Goal: Task Accomplishment & Management: Use online tool/utility

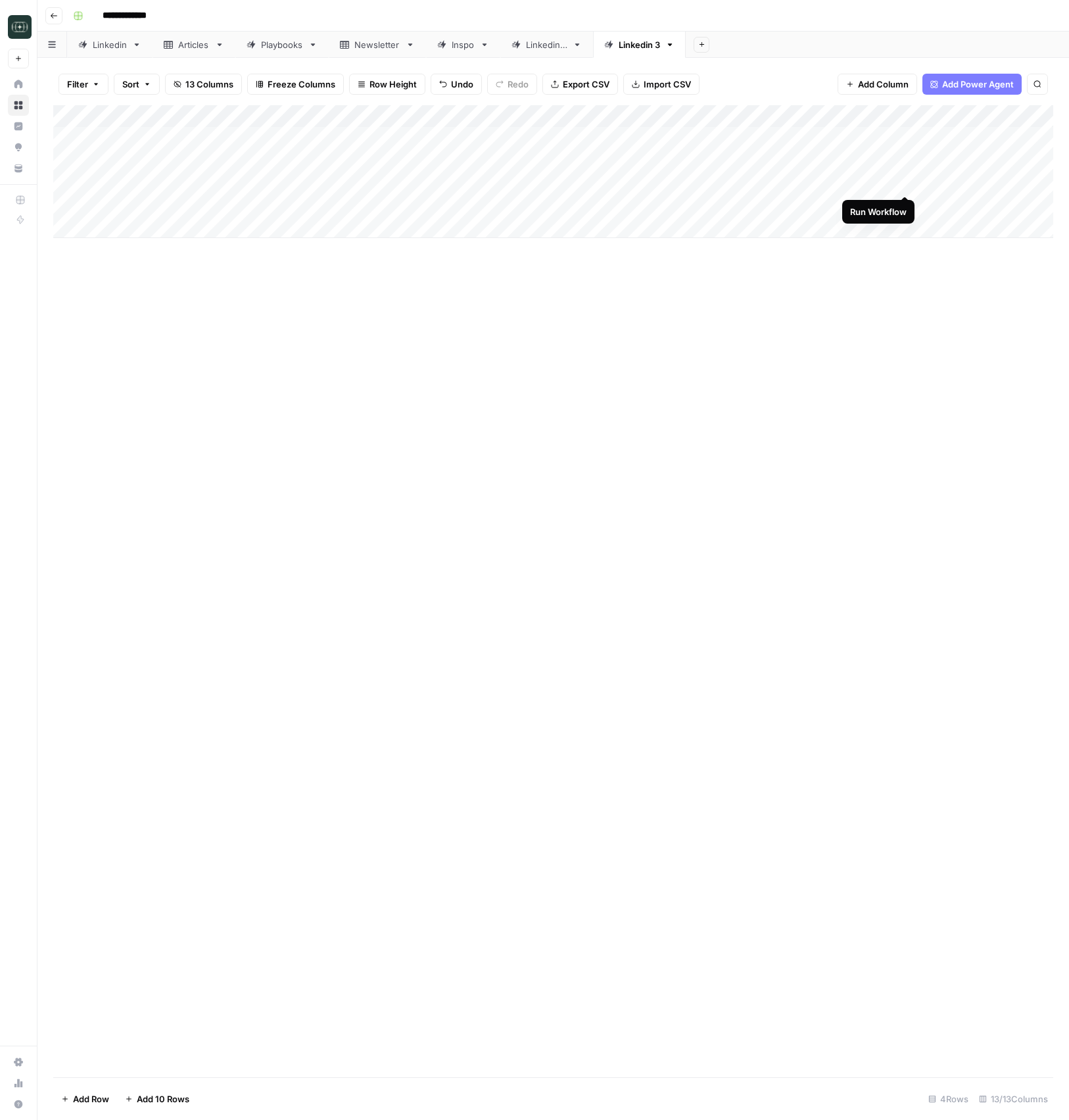
click at [907, 182] on div "Add Column" at bounding box center [553, 171] width 1000 height 133
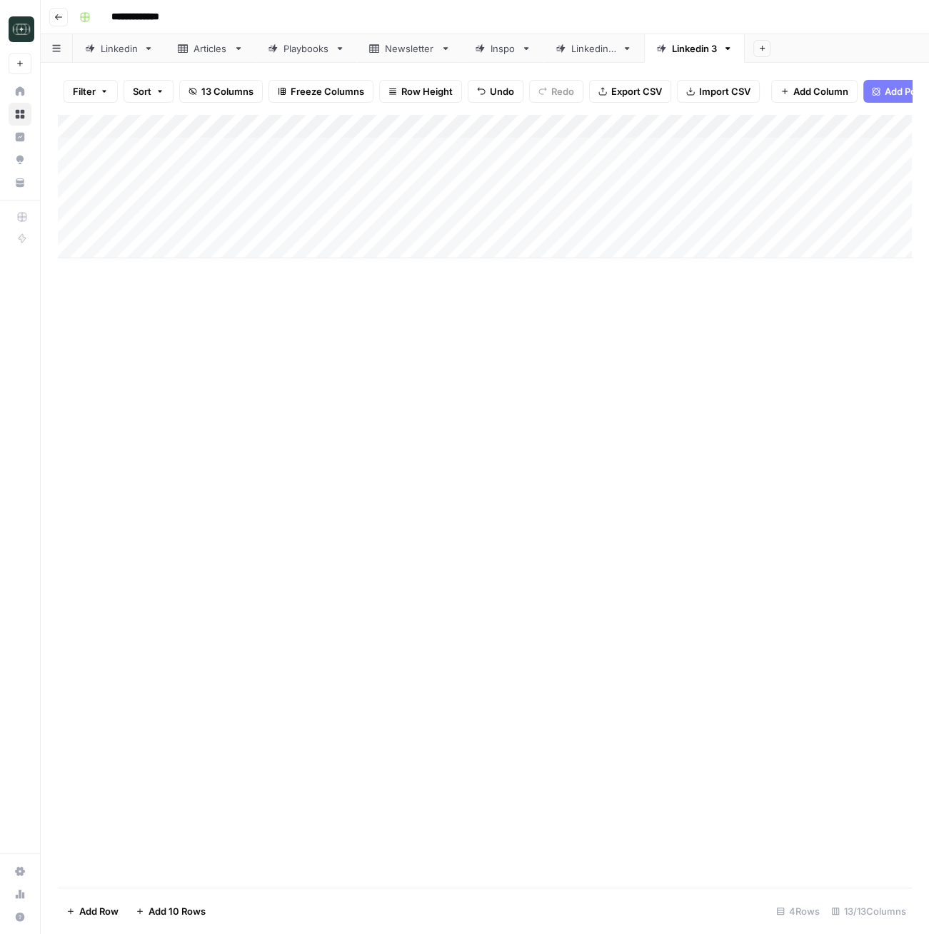
click at [61, 11] on button "Go back" at bounding box center [58, 17] width 19 height 19
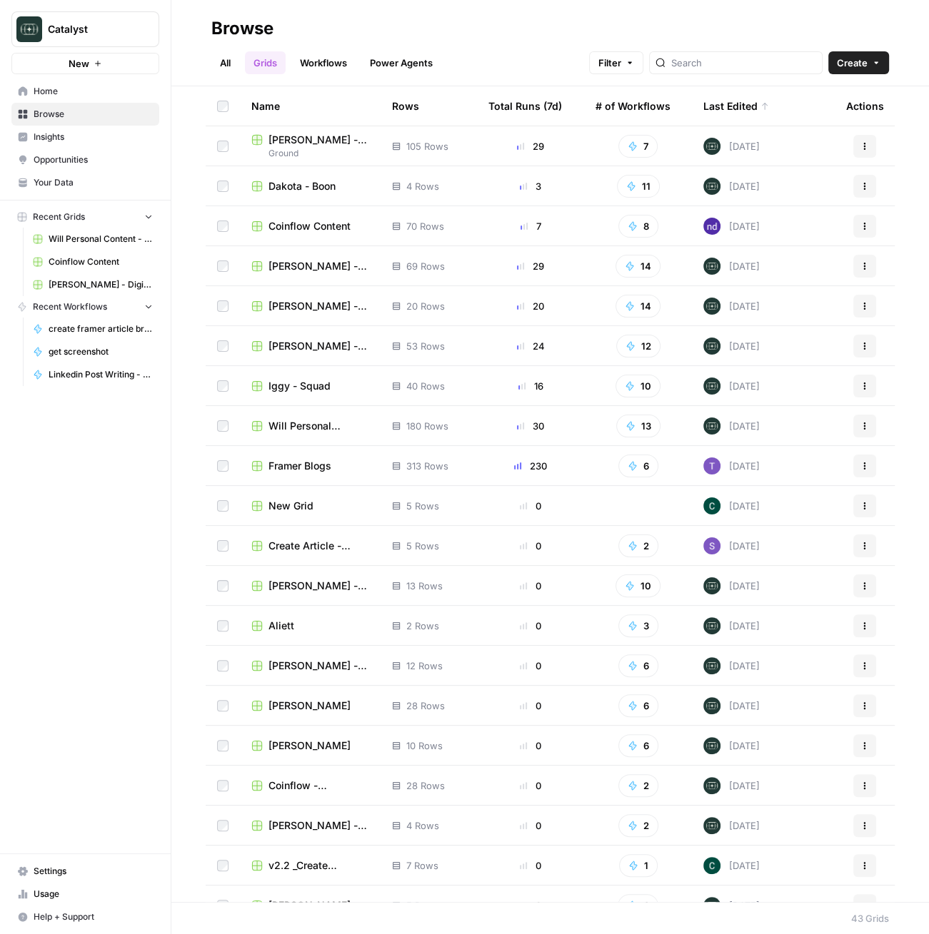
click at [289, 470] on span "Framer Blogs" at bounding box center [299, 466] width 63 height 14
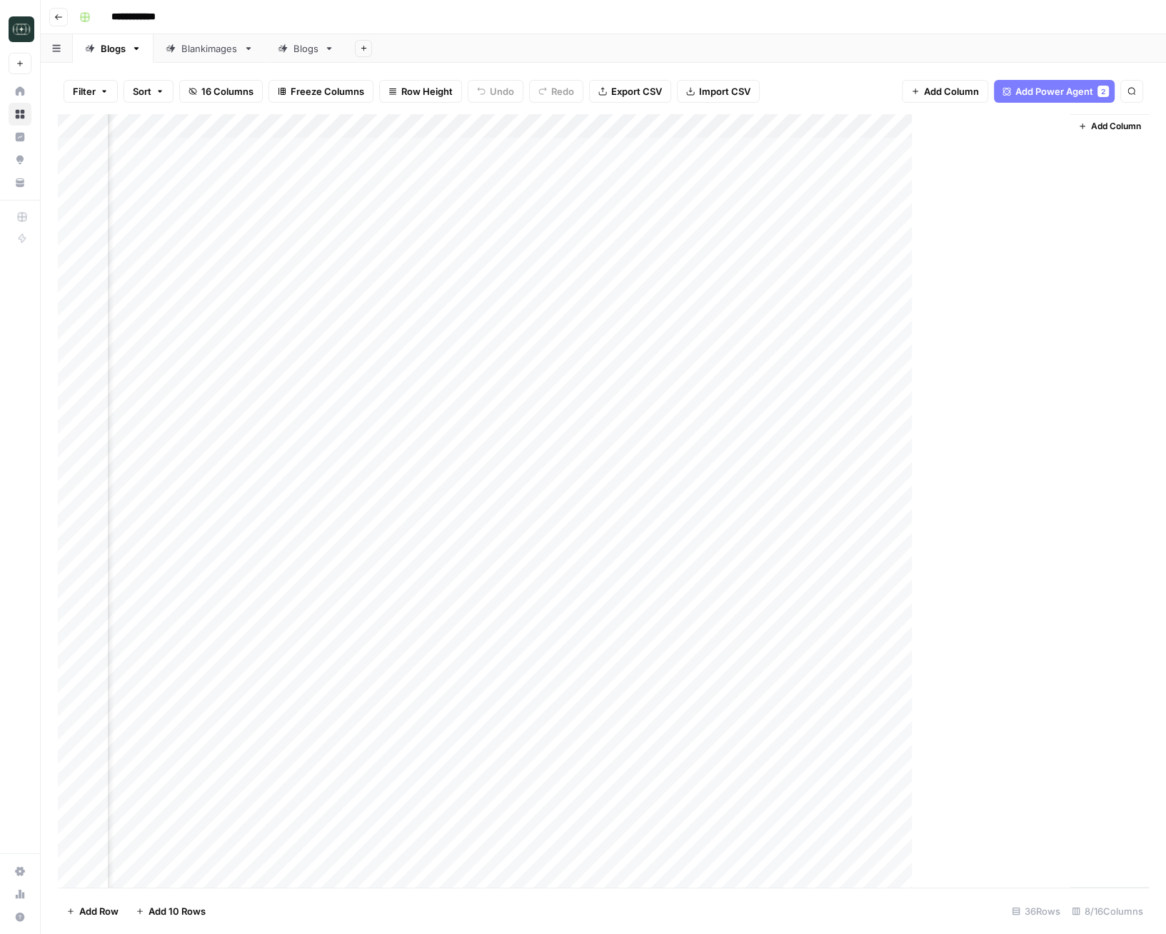
scroll to position [0, 138]
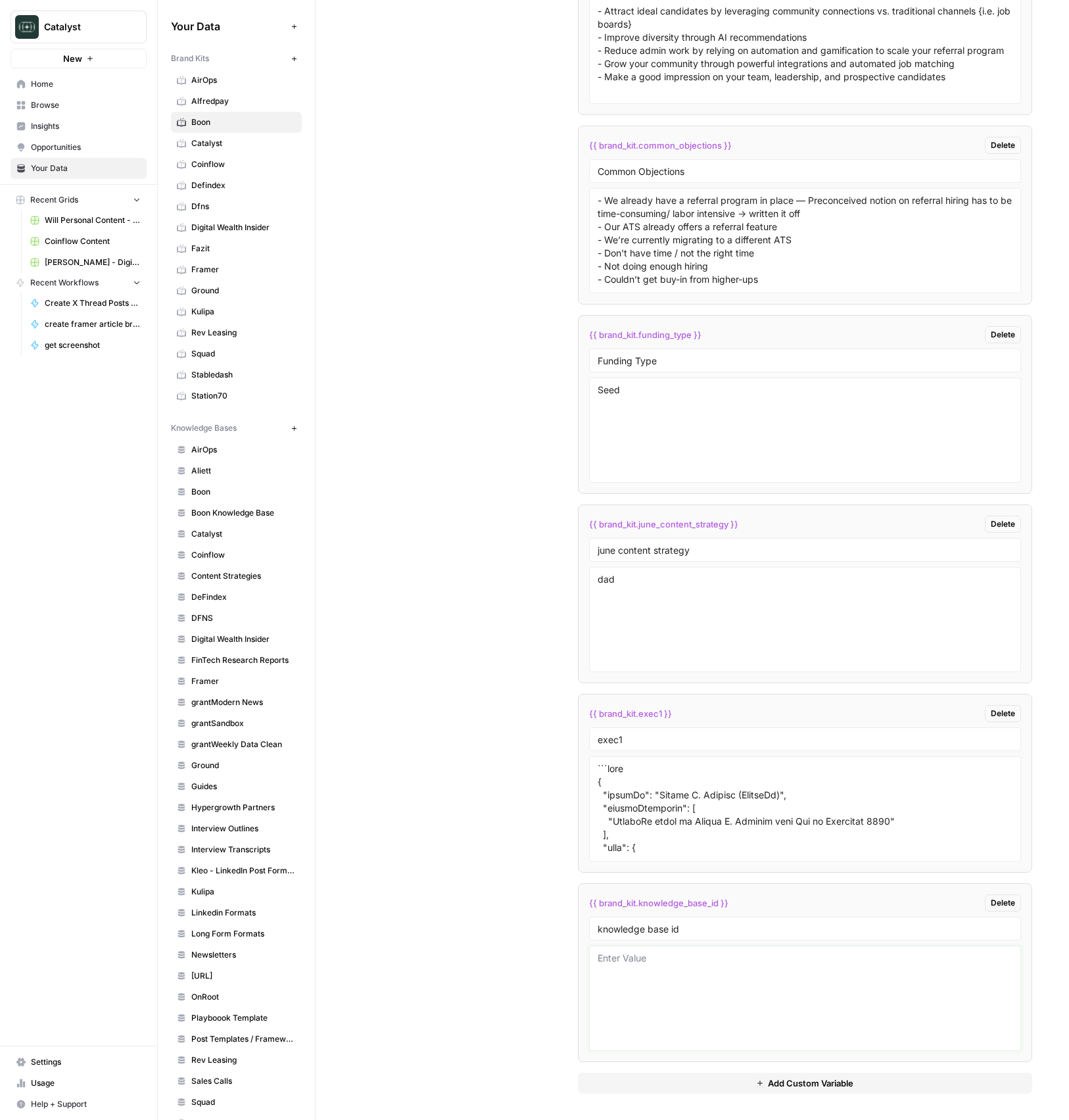
click at [784, 999] on textarea at bounding box center [805, 998] width 415 height 93
type textarea "11487"
click at [677, 845] on textarea at bounding box center [805, 808] width 415 height 93
click at [702, 959] on textarea "11487" at bounding box center [805, 998] width 415 height 93
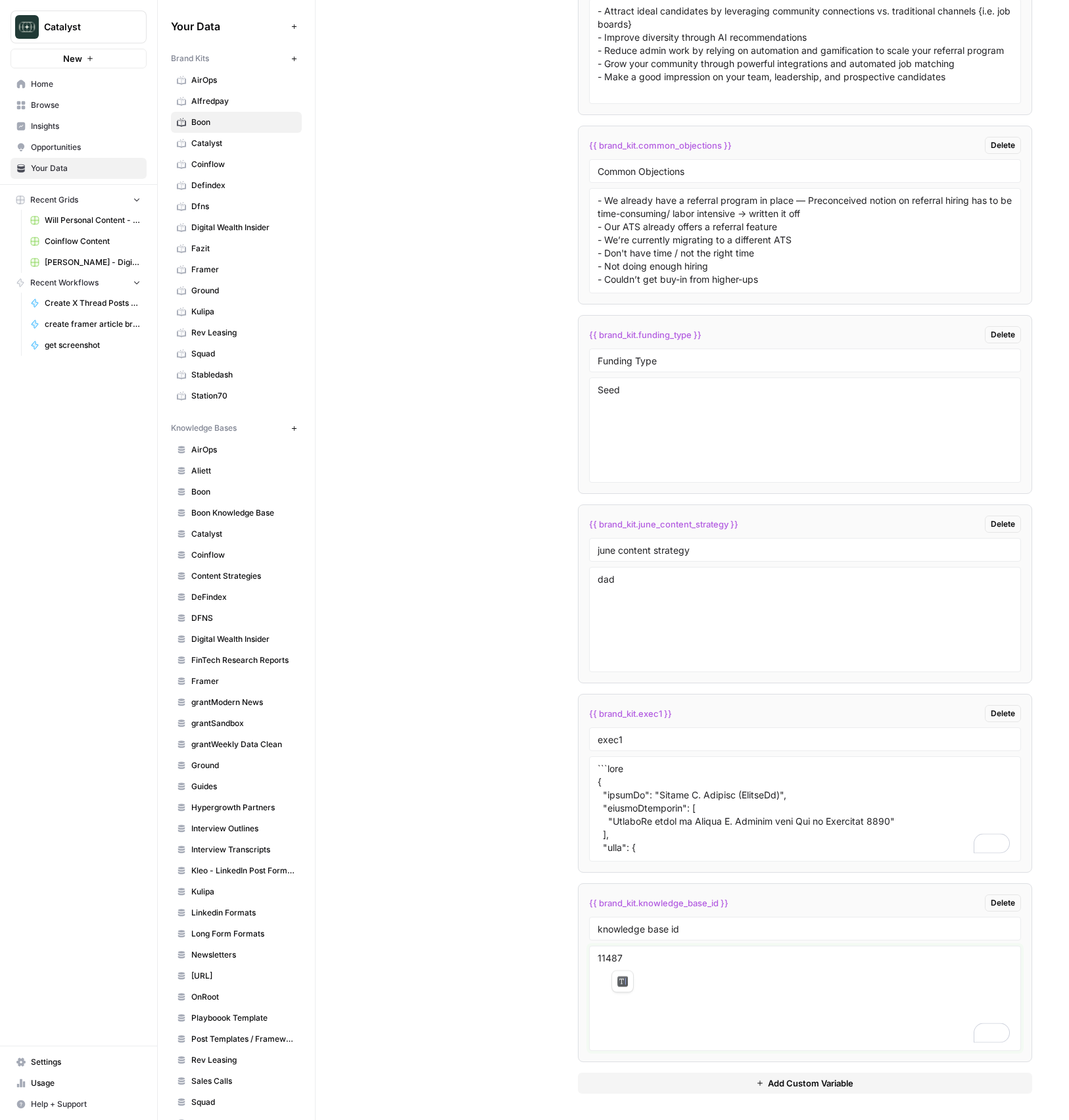
click at [617, 971] on span at bounding box center [622, 981] width 21 height 21
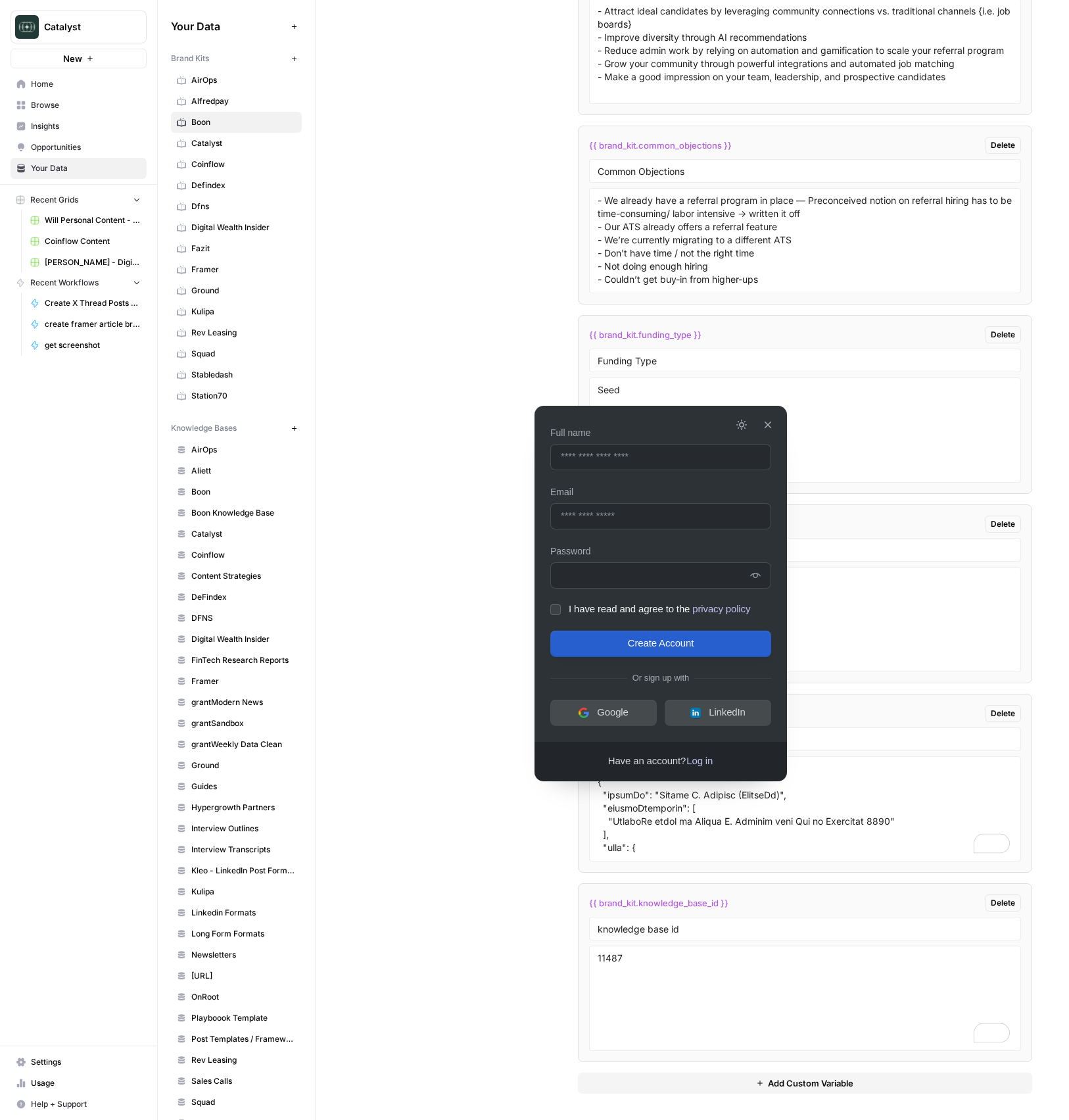
click at [489, 915] on div "Custom Variables Create custom variables that will appear as global brand varia…" at bounding box center [692, 230] width 680 height 1778
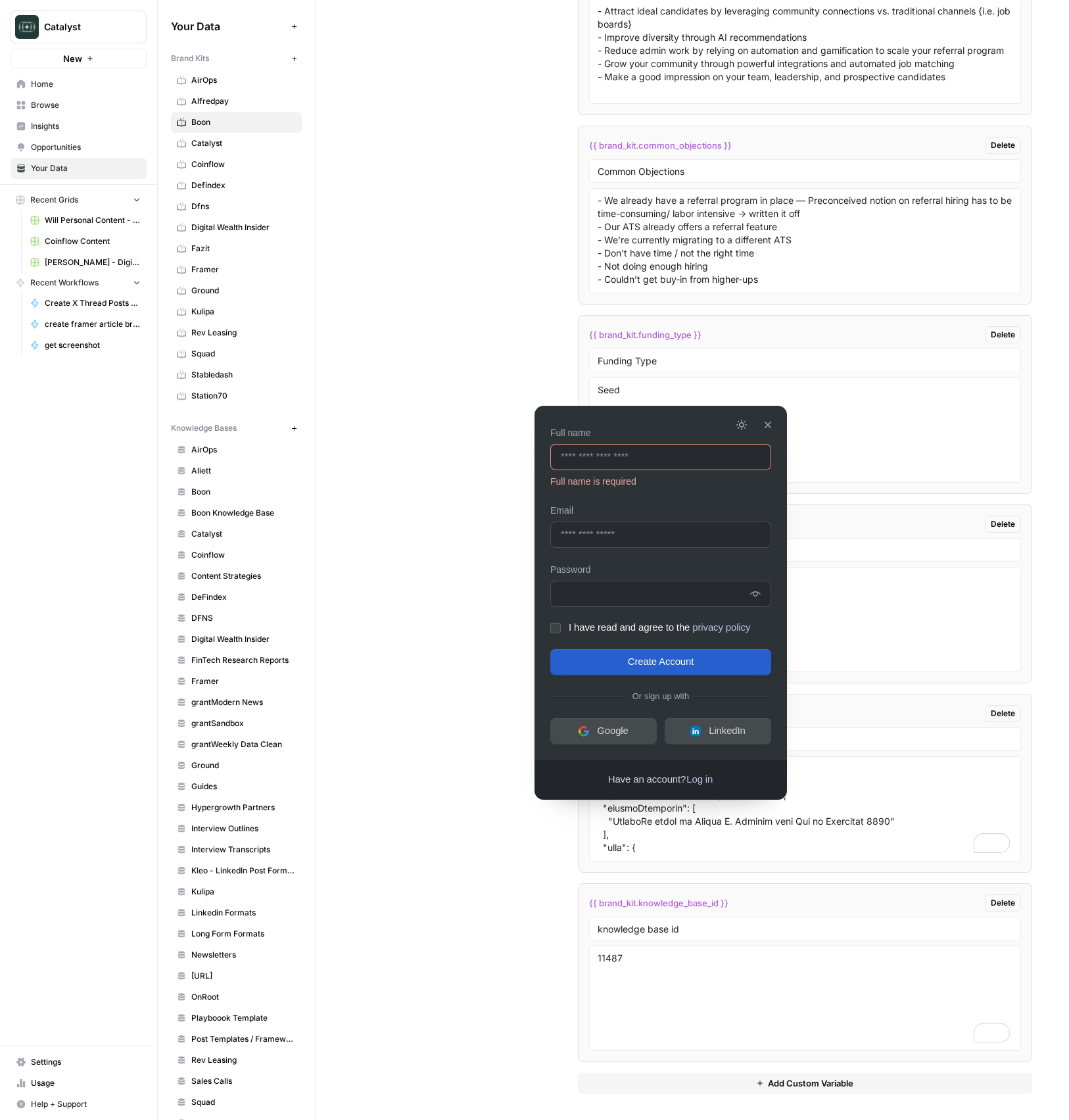
click at [773, 429] on icon "button" at bounding box center [767, 425] width 16 height 16
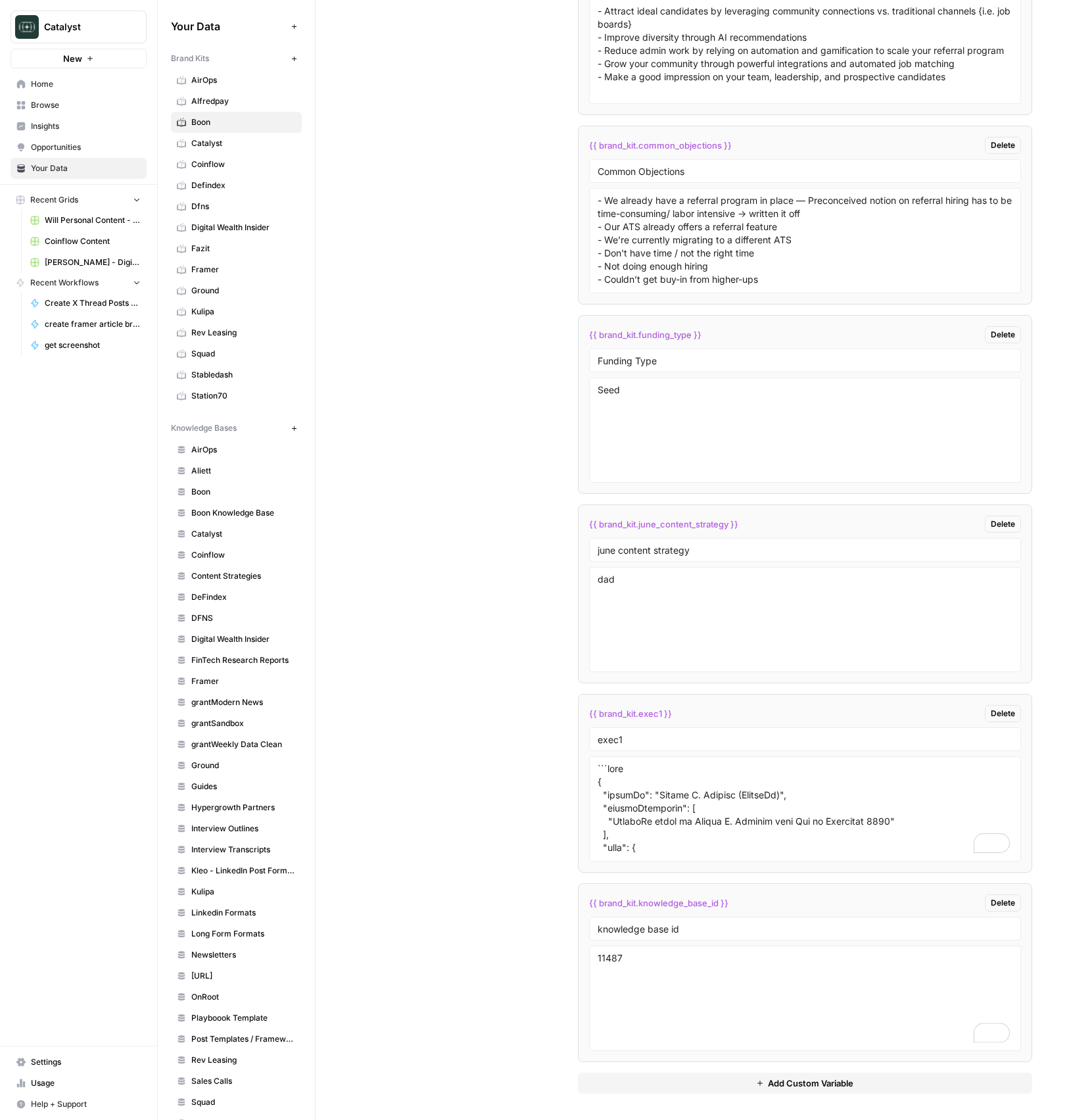
drag, startPoint x: 465, startPoint y: 650, endPoint x: 569, endPoint y: 883, distance: 255.2
click at [465, 650] on div "Custom Variables Create custom variables that will appear as global brand varia…" at bounding box center [692, 230] width 680 height 1778
click at [665, 963] on textarea "11487" at bounding box center [805, 998] width 415 height 93
click at [487, 908] on div "Custom Variables Create custom variables that will appear as global brand varia…" at bounding box center [692, 230] width 680 height 1778
click at [219, 620] on span "DFNS" at bounding box center [244, 618] width 105 height 12
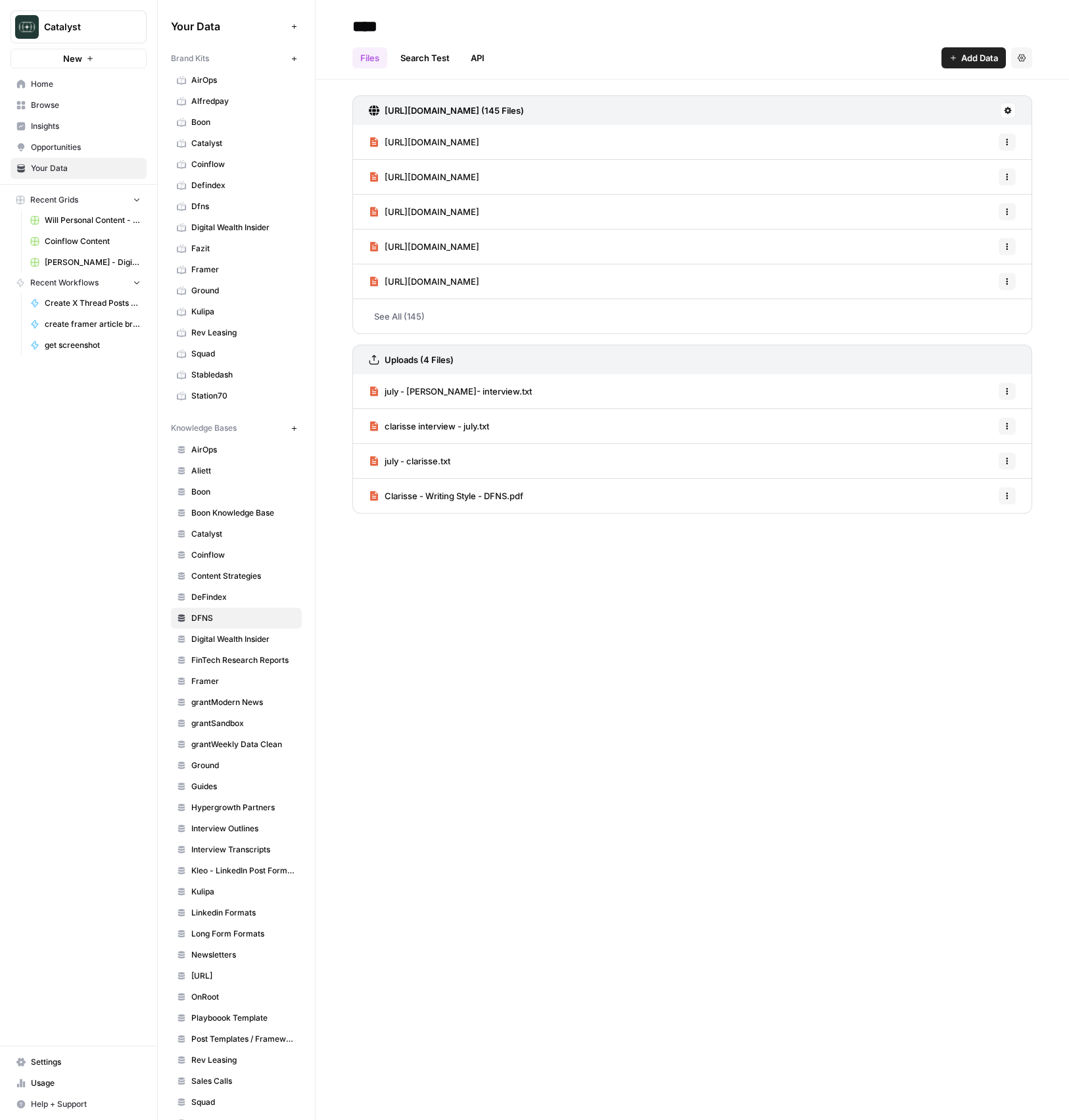
click at [36, 91] on link "Home" at bounding box center [78, 84] width 136 height 21
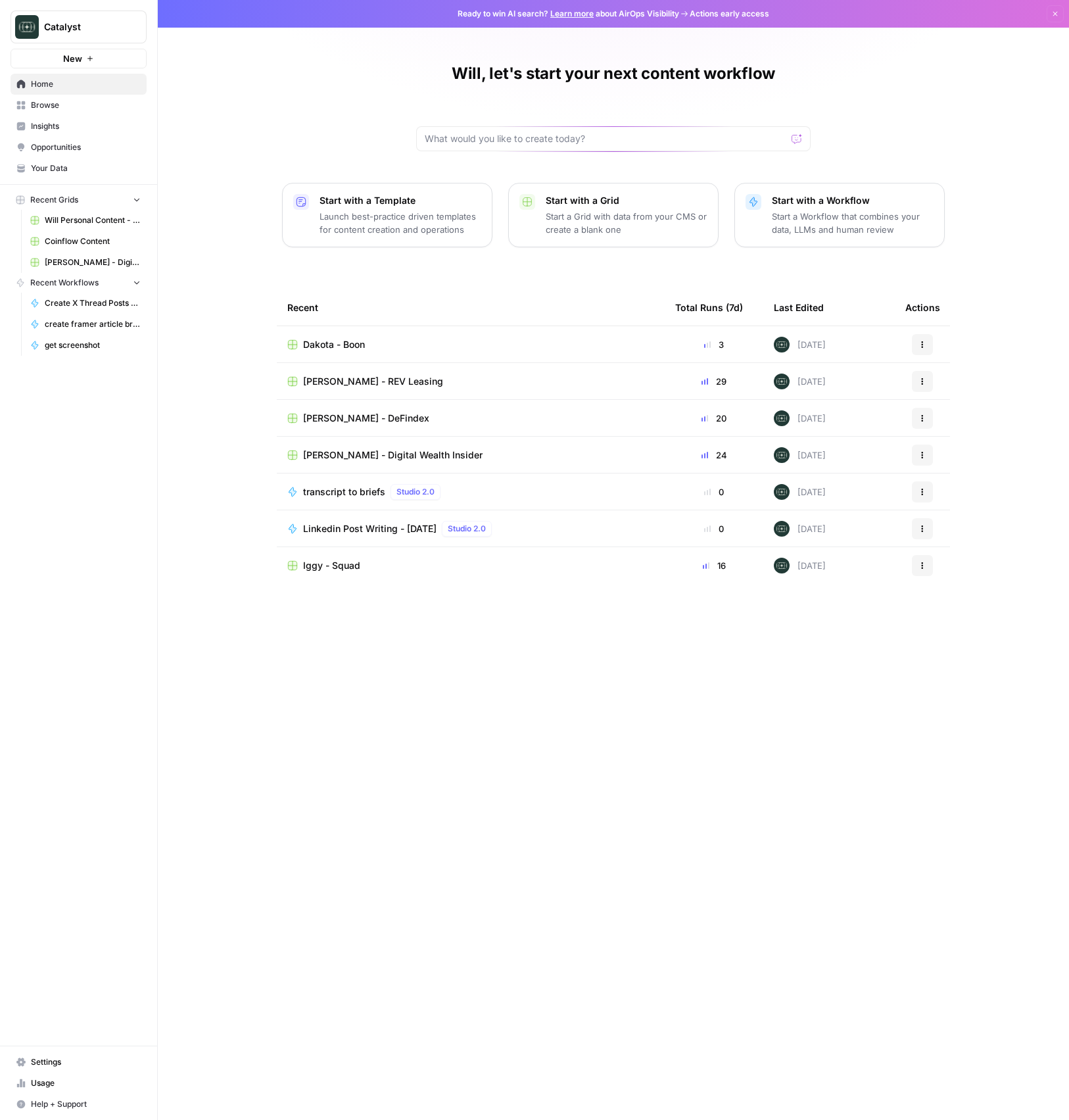
click at [50, 105] on span "Browse" at bounding box center [86, 105] width 110 height 12
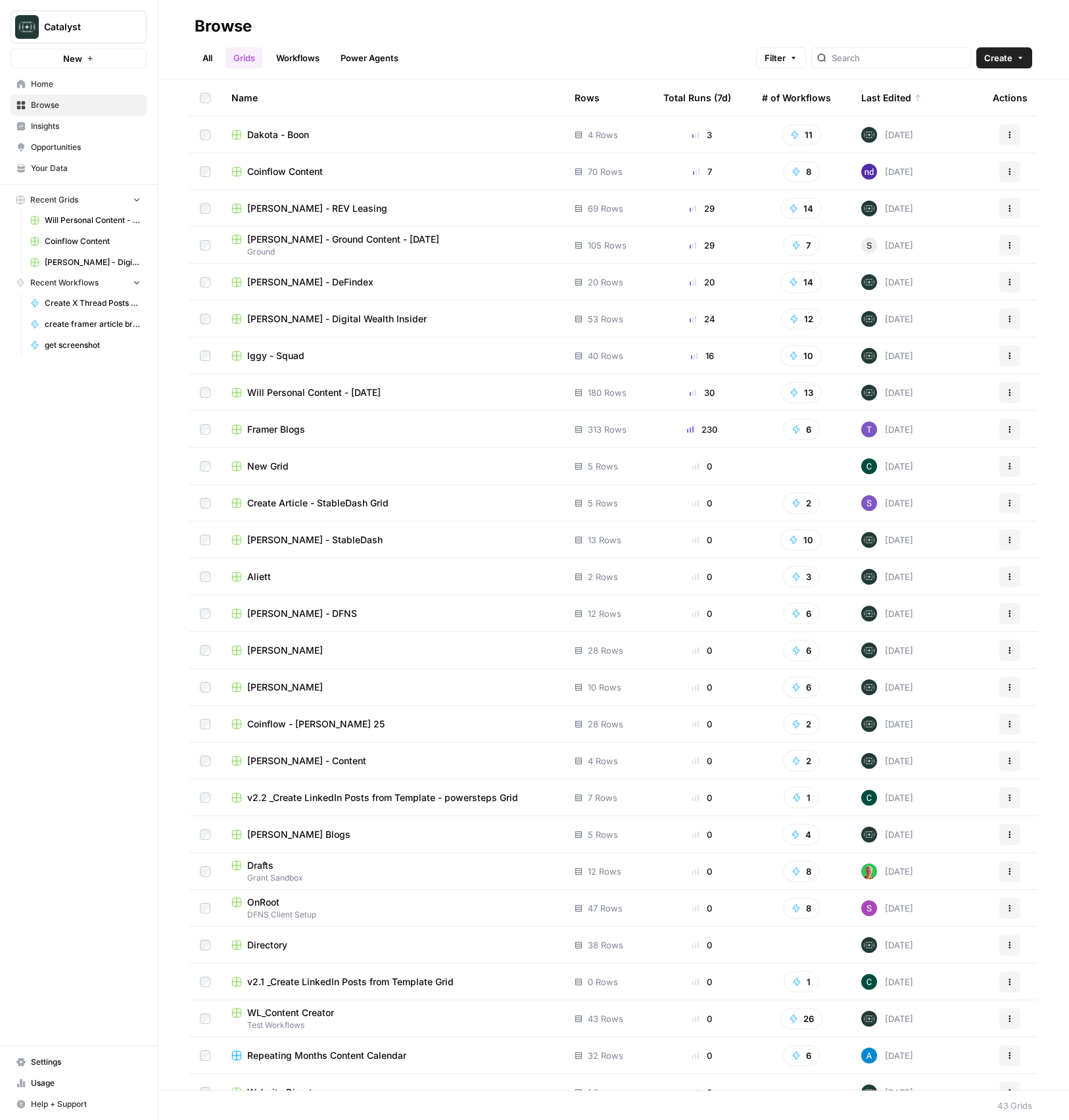
click at [293, 239] on span "[PERSON_NAME] - Ground Content - [DATE]" at bounding box center [343, 239] width 192 height 13
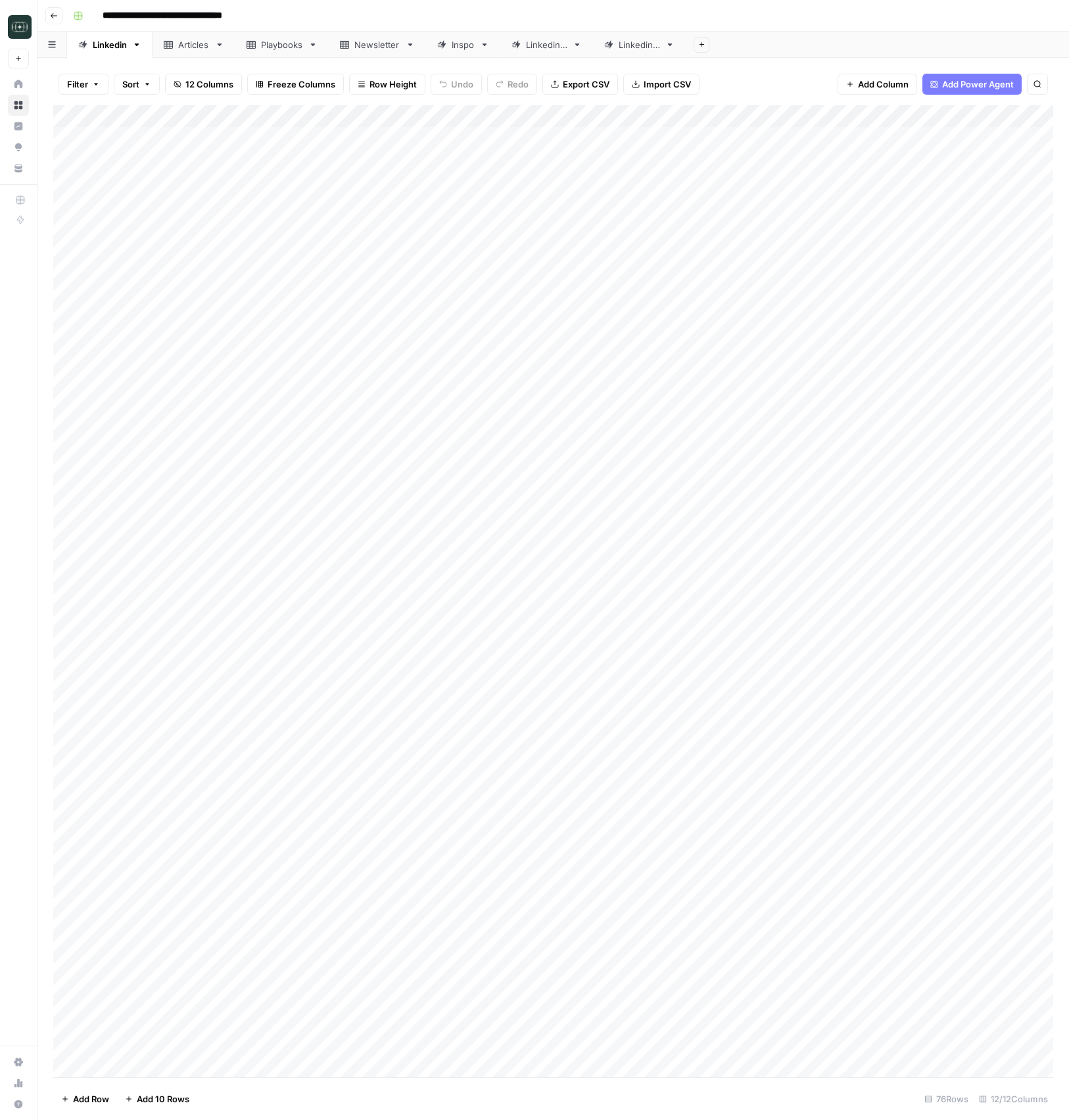
click at [621, 48] on div "Linkedin 3" at bounding box center [639, 44] width 41 height 13
click at [896, 564] on div "Add Column" at bounding box center [553, 361] width 1000 height 513
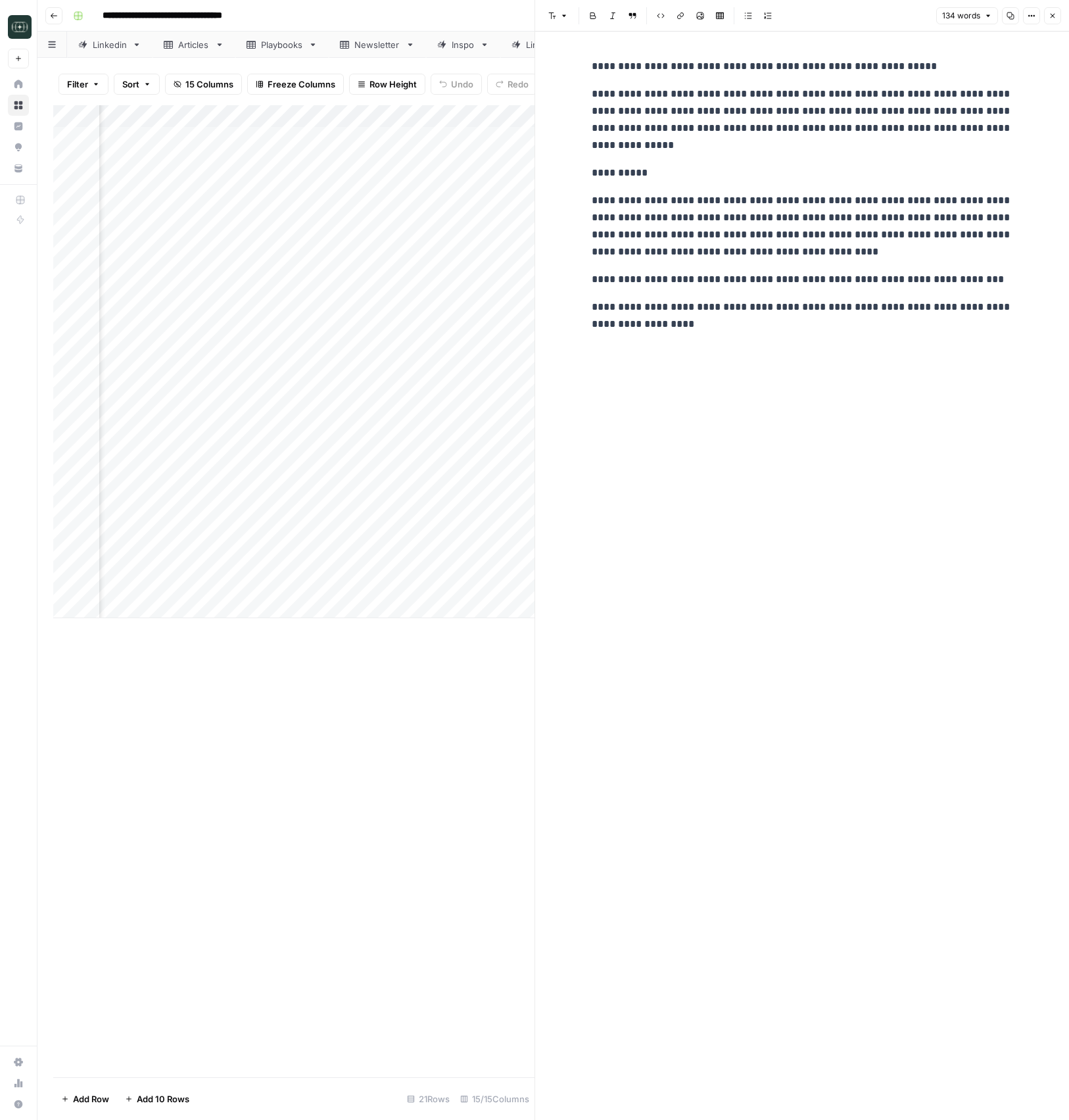
click at [1049, 18] on icon "button" at bounding box center [1052, 16] width 8 height 8
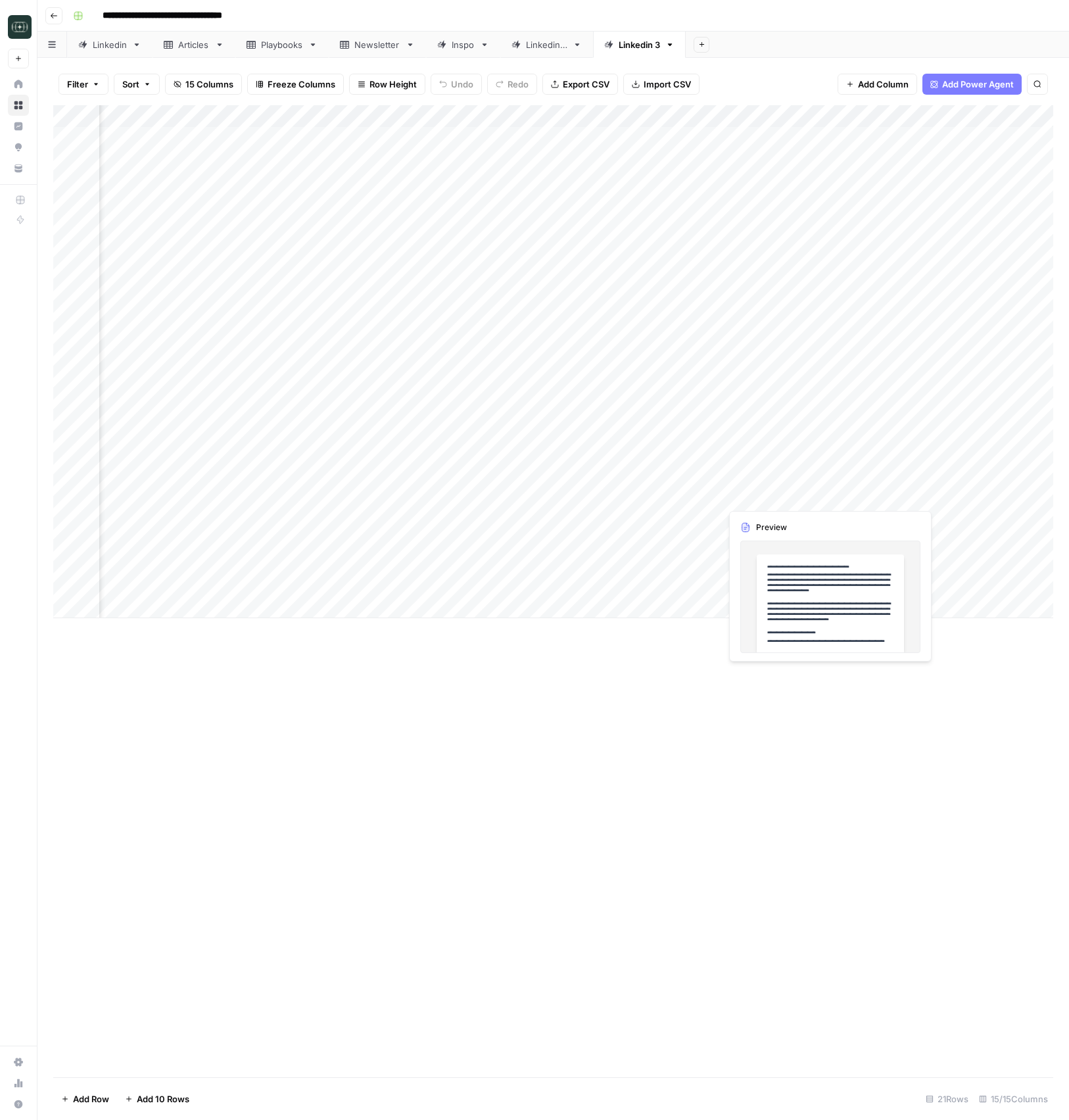
scroll to position [0, 217]
click at [715, 564] on div "Add Column" at bounding box center [553, 361] width 1000 height 513
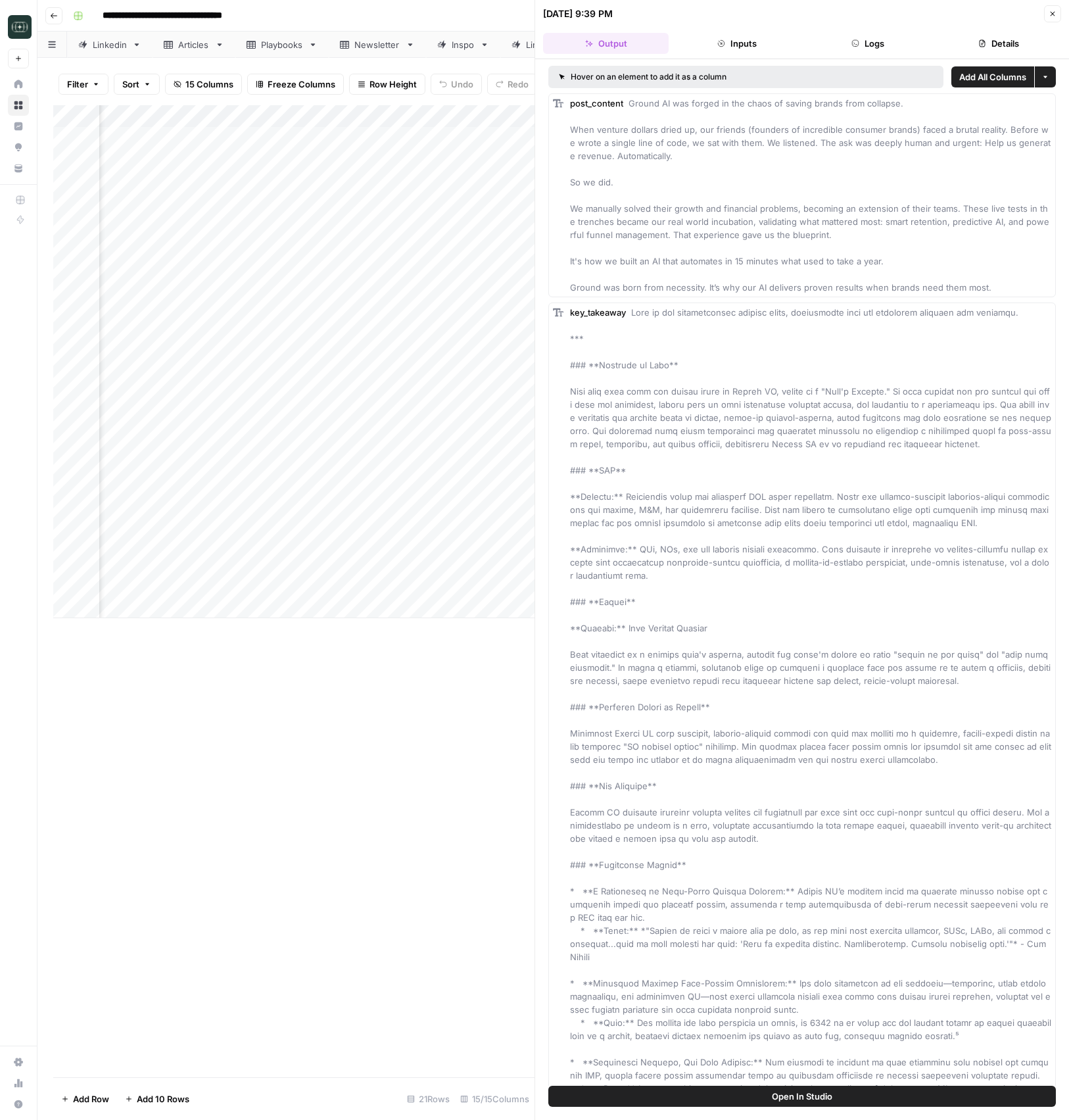
click at [828, 47] on button "Logs" at bounding box center [867, 43] width 125 height 21
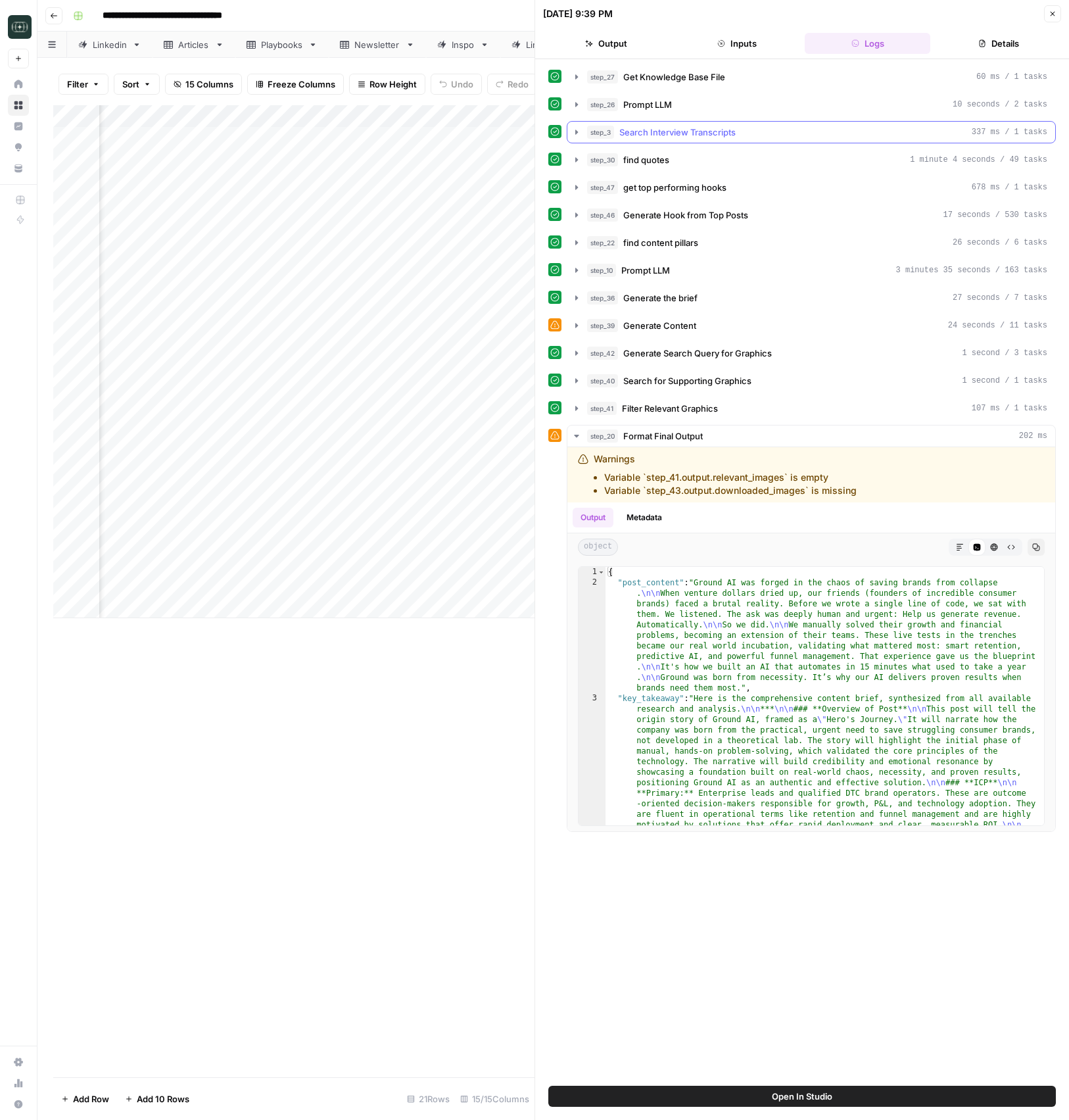
click at [711, 136] on span "Search Interview Transcripts" at bounding box center [677, 132] width 116 height 13
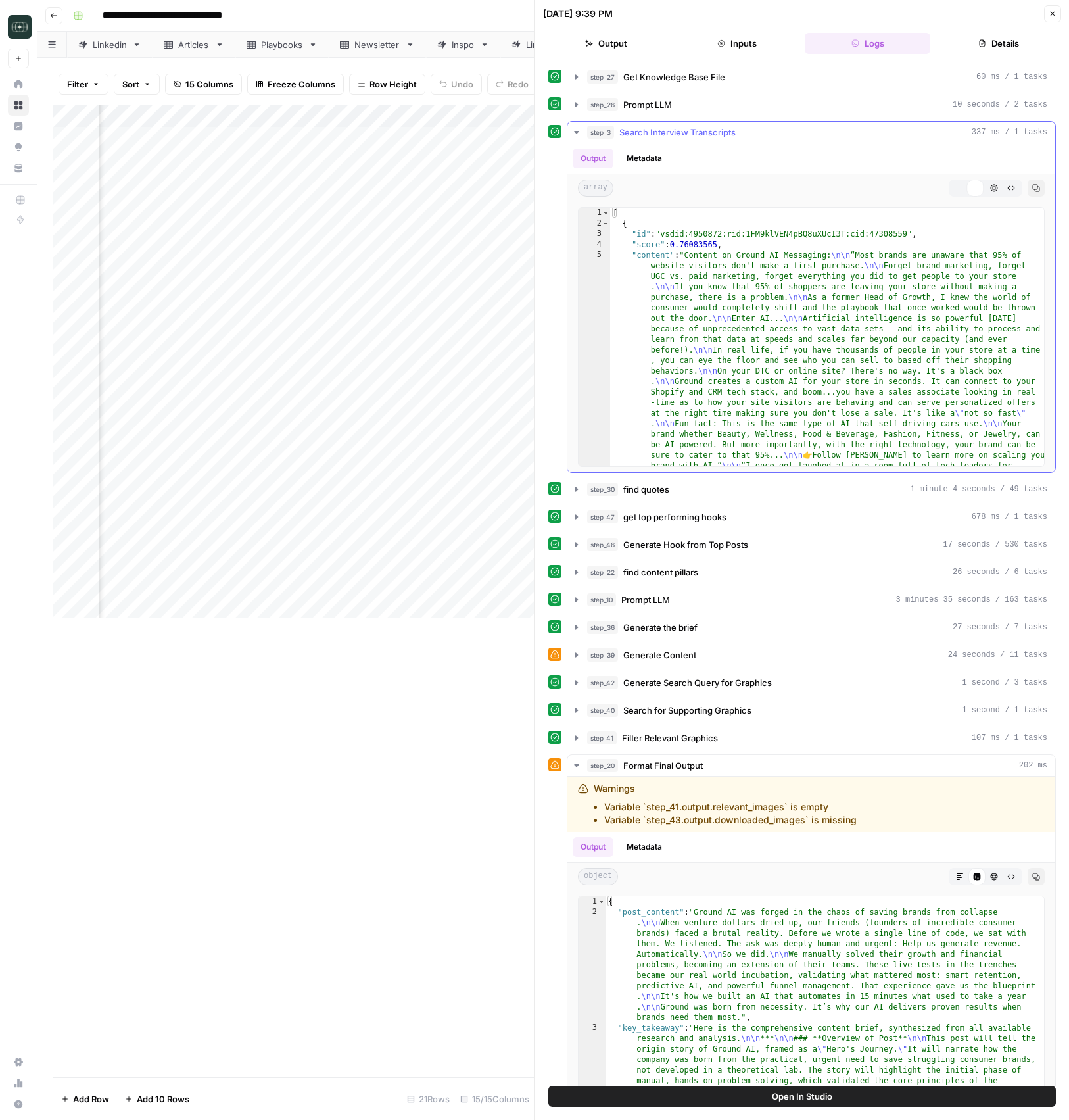
click at [711, 136] on span "Search Interview Transcripts" at bounding box center [677, 132] width 116 height 13
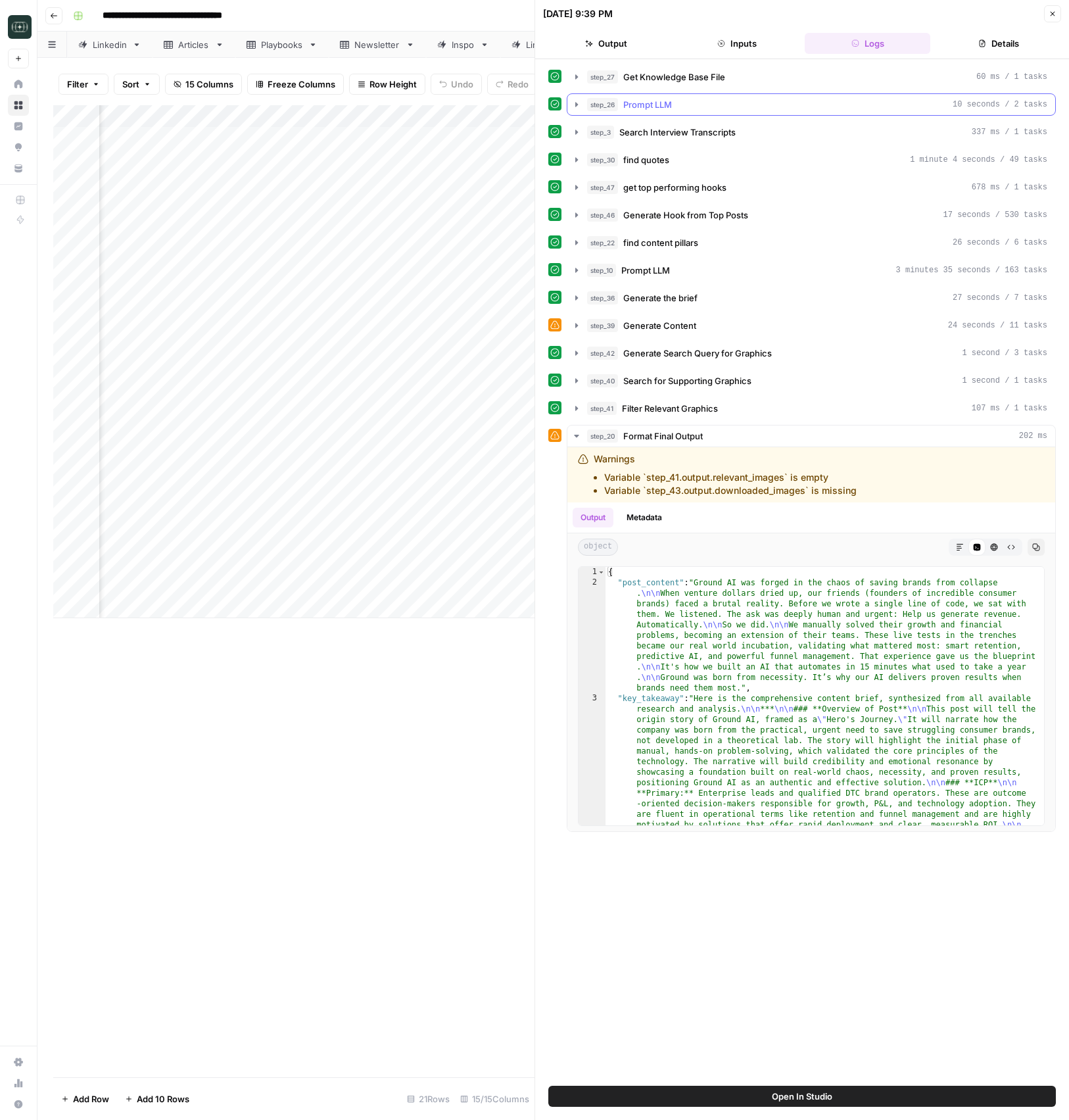
click at [699, 97] on button "step_26 Prompt LLM 10 seconds / 2 tasks" at bounding box center [811, 104] width 488 height 21
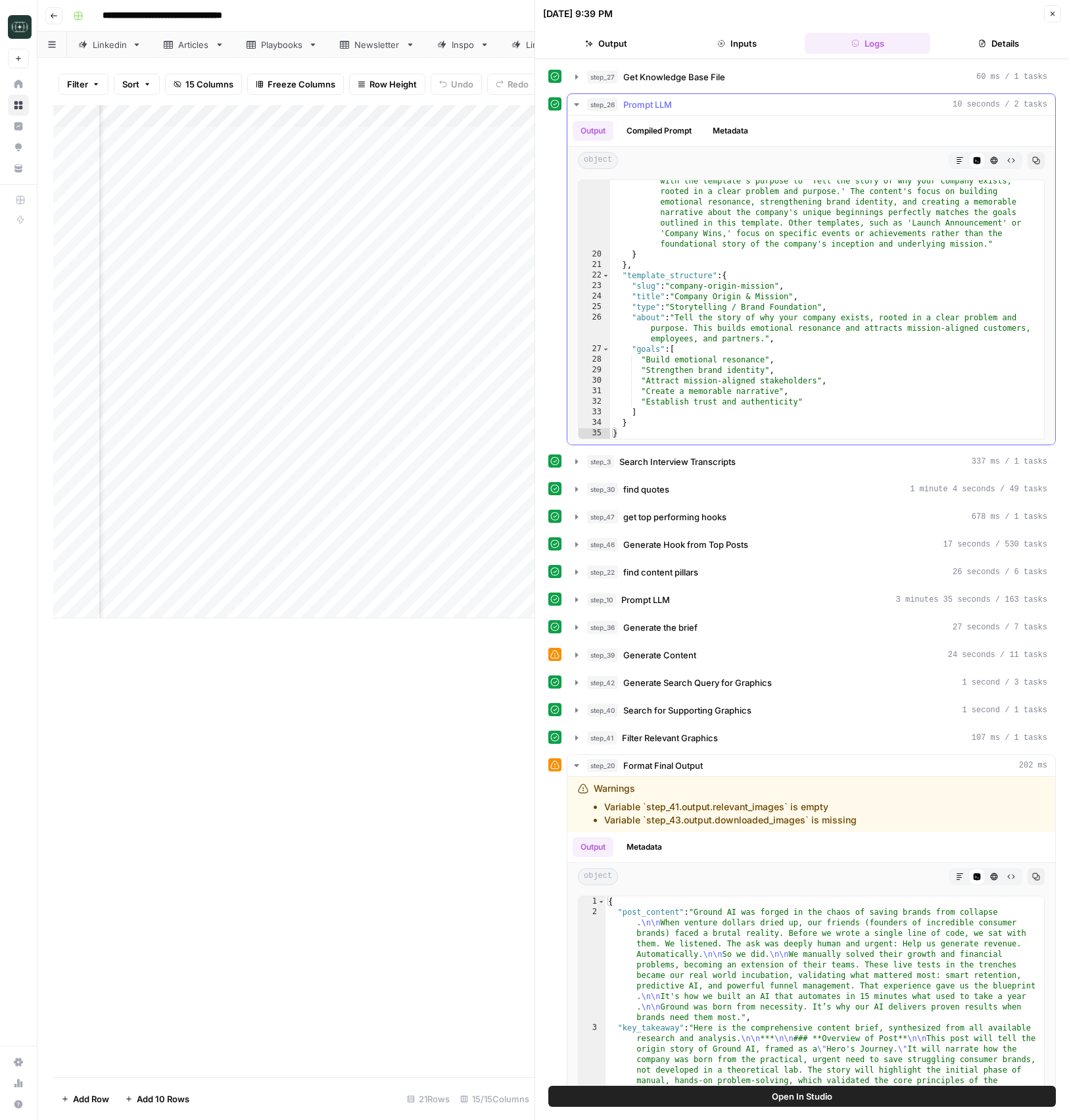
scroll to position [82, 0]
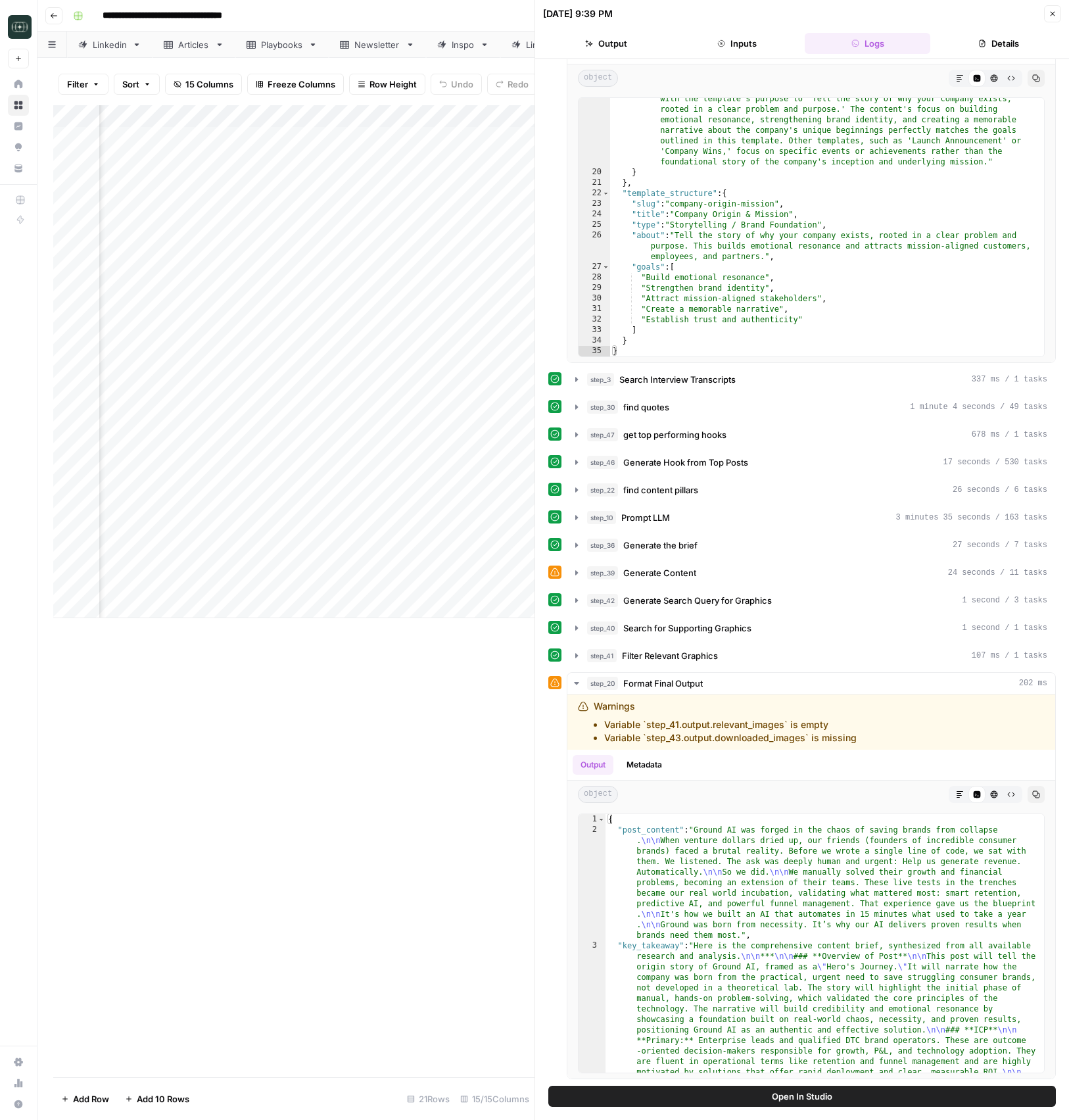
click at [1051, 18] on button "Close" at bounding box center [1052, 14] width 17 height 18
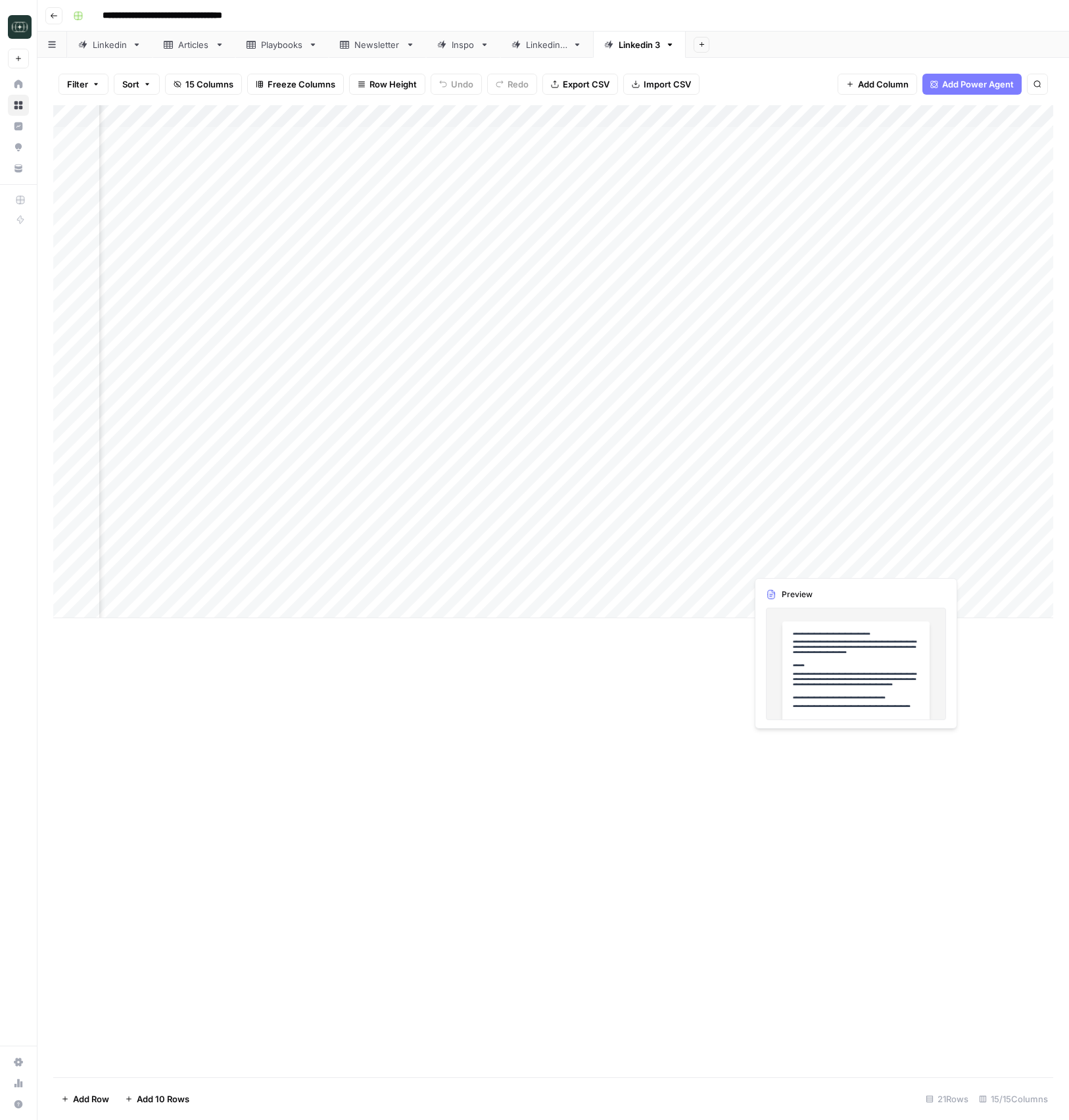
click at [842, 560] on div "Add Column" at bounding box center [553, 361] width 1000 height 513
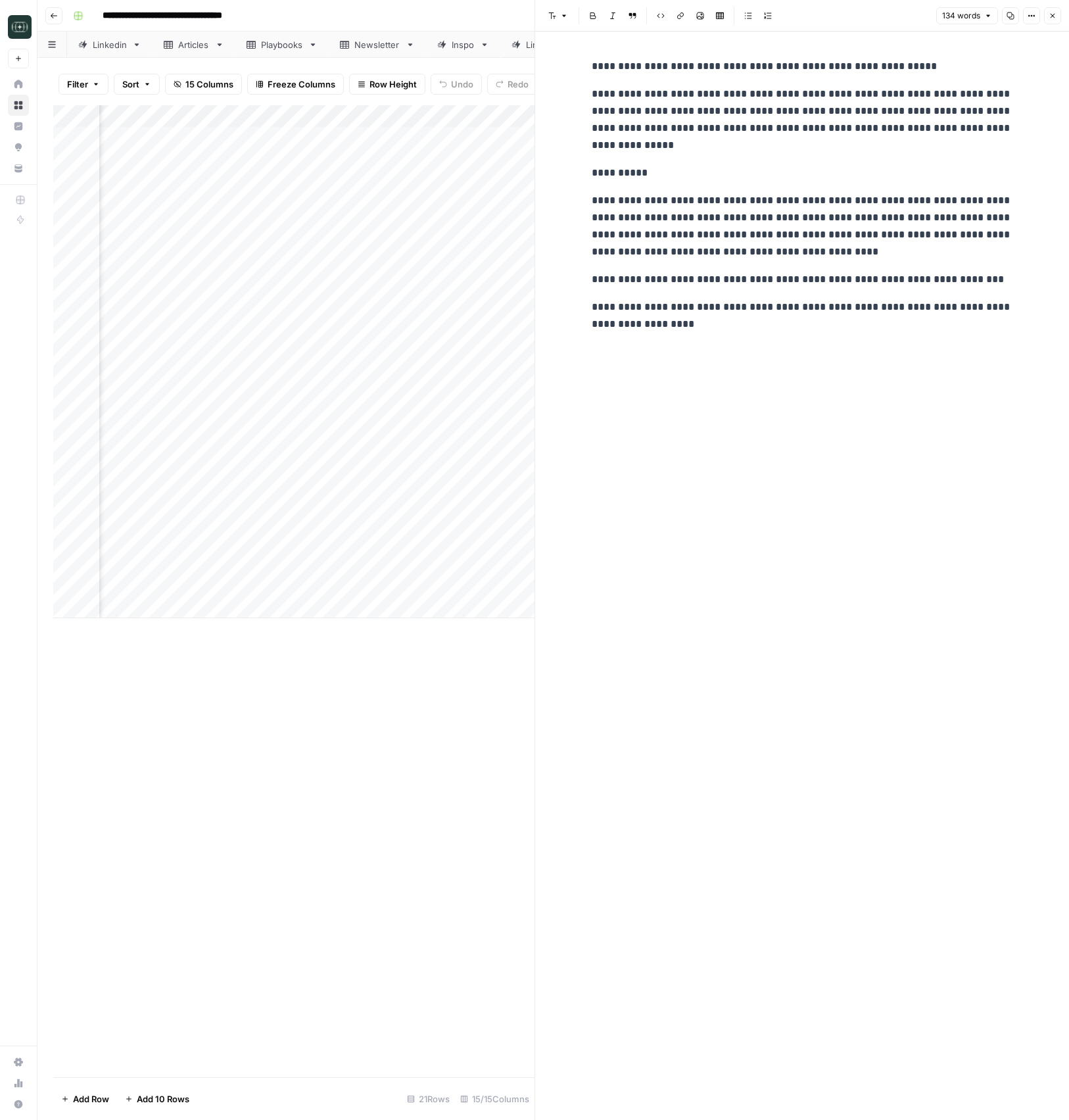
click at [842, 559] on div at bounding box center [857, 562] width 224 height 24
click at [1058, 18] on button "Close" at bounding box center [1052, 16] width 17 height 18
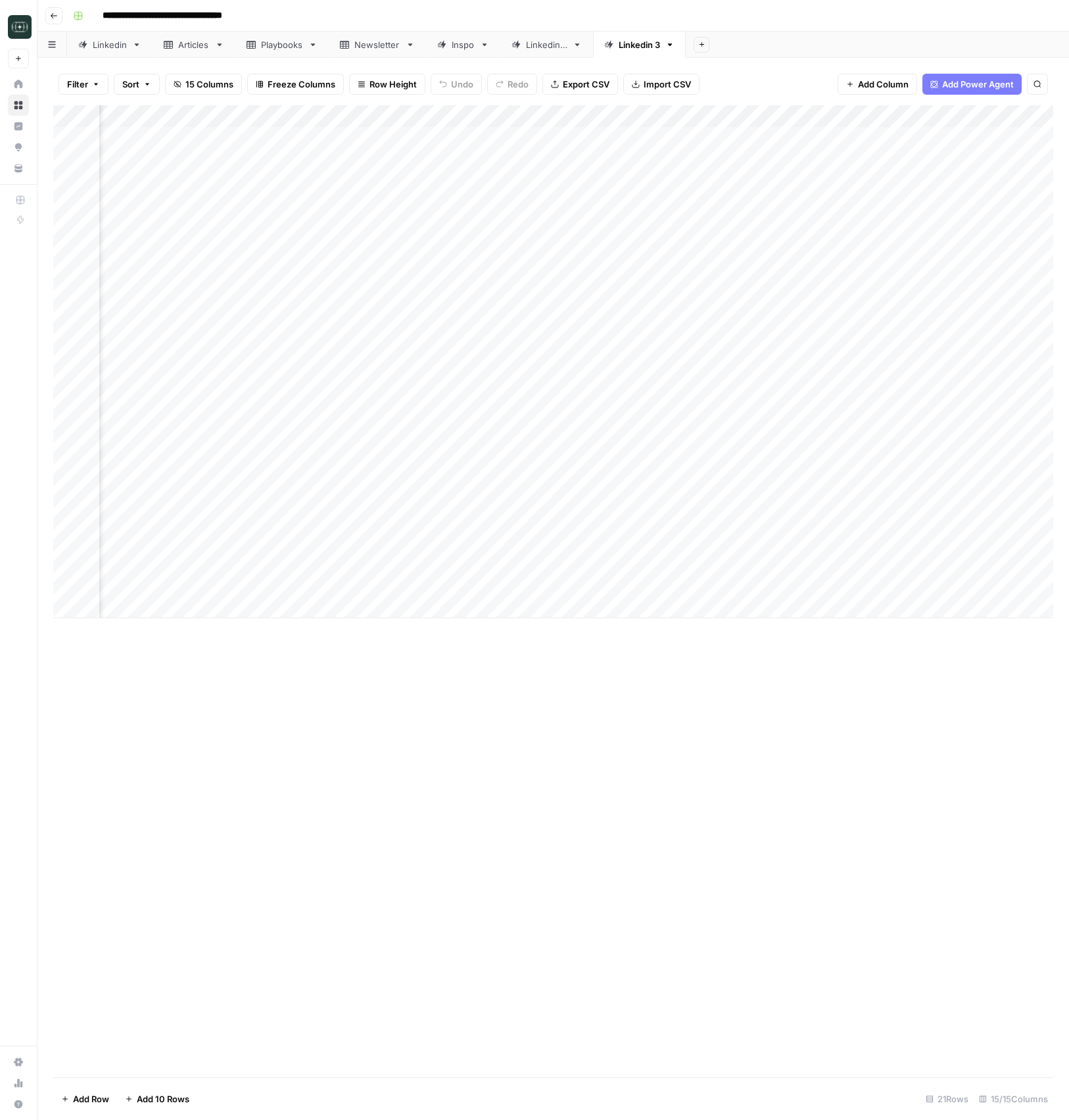
click at [356, 563] on div "Add Column" at bounding box center [553, 361] width 1000 height 513
drag, startPoint x: 659, startPoint y: 732, endPoint x: 688, endPoint y: 658, distance: 79.5
click at [659, 732] on div "Add Column" at bounding box center [553, 590] width 1000 height 972
click at [717, 563] on div "Add Column" at bounding box center [553, 361] width 1000 height 513
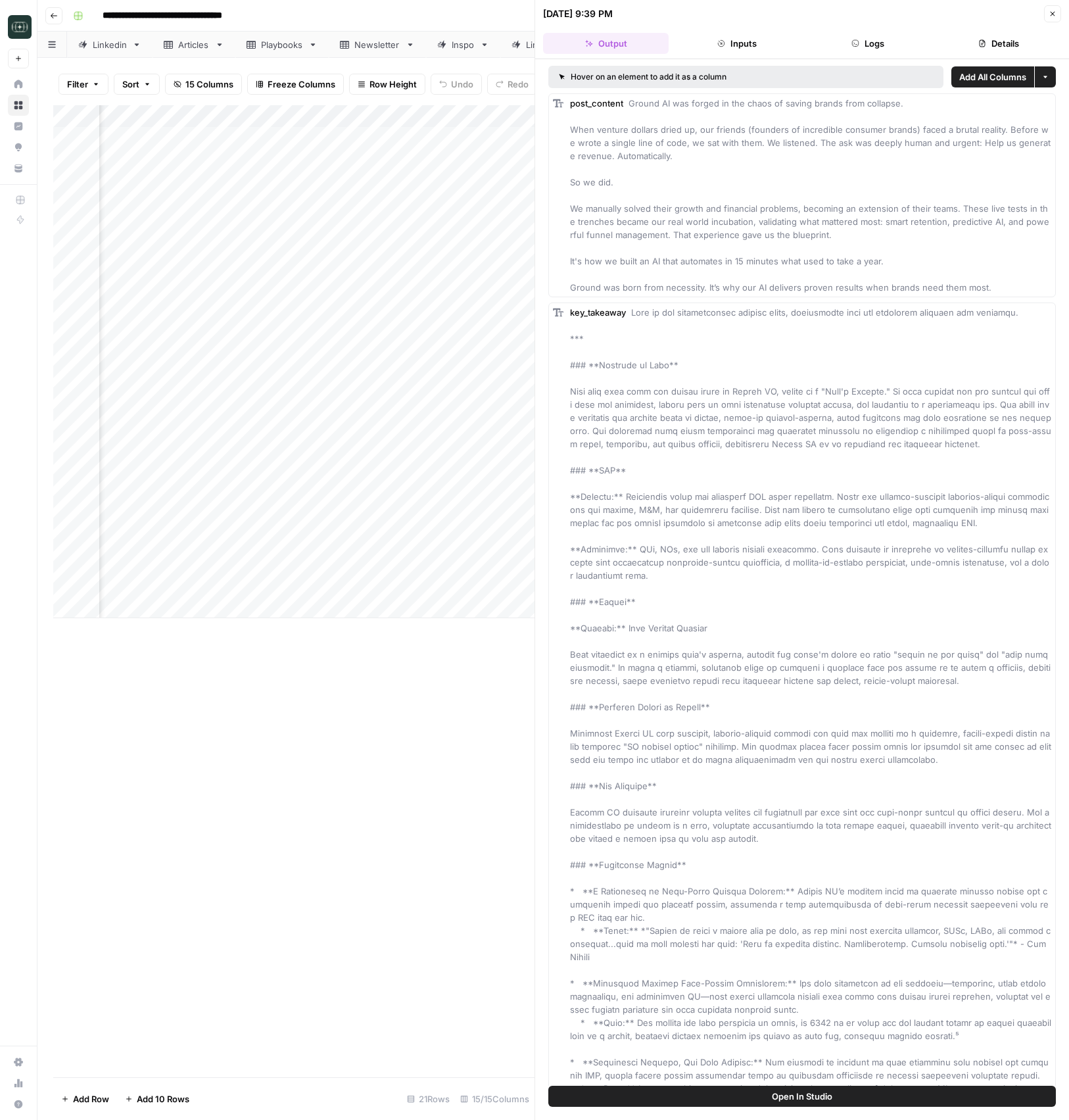
click at [891, 47] on button "Logs" at bounding box center [867, 43] width 125 height 21
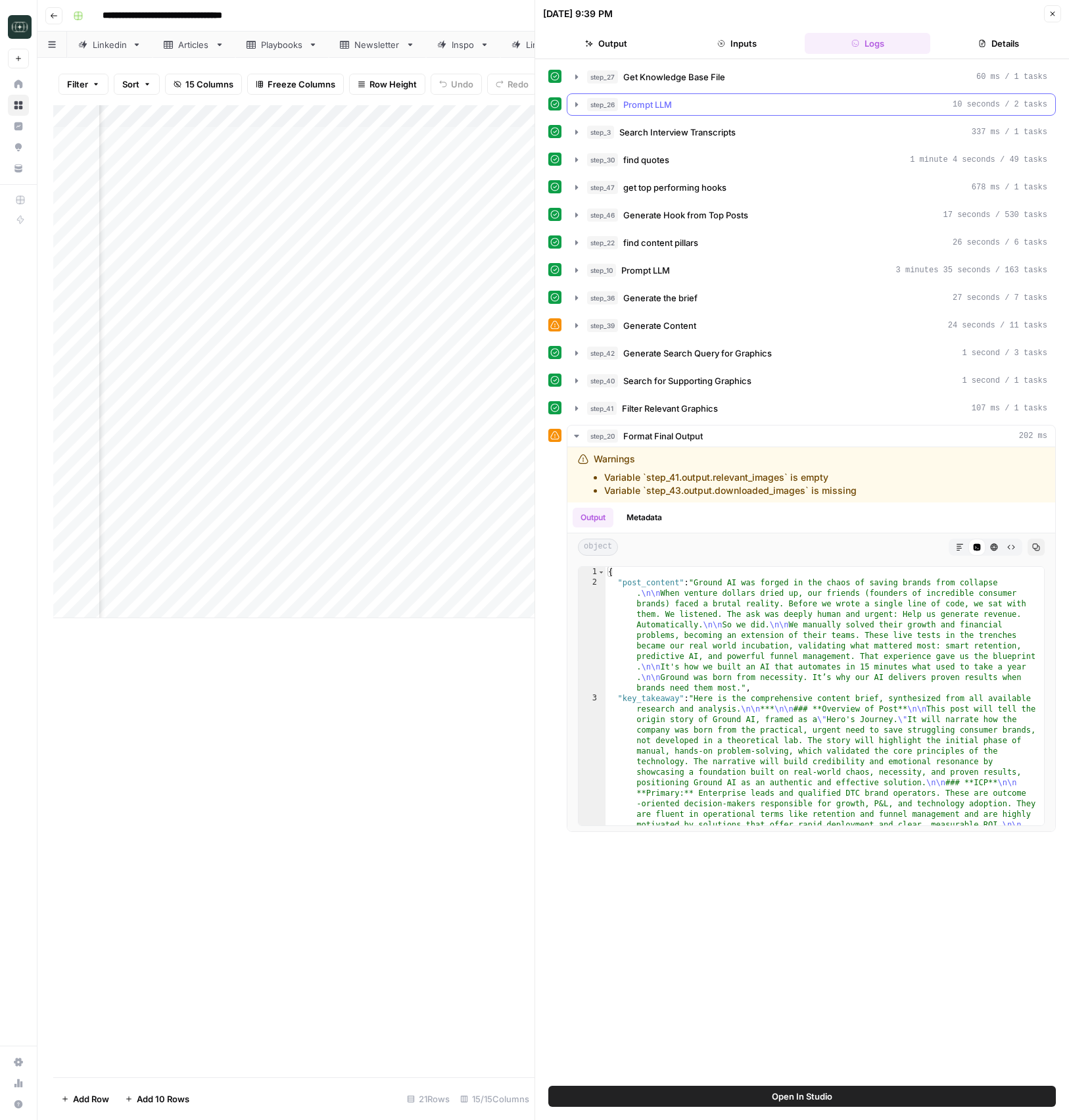
click at [668, 110] on span "Prompt LLM" at bounding box center [647, 104] width 49 height 13
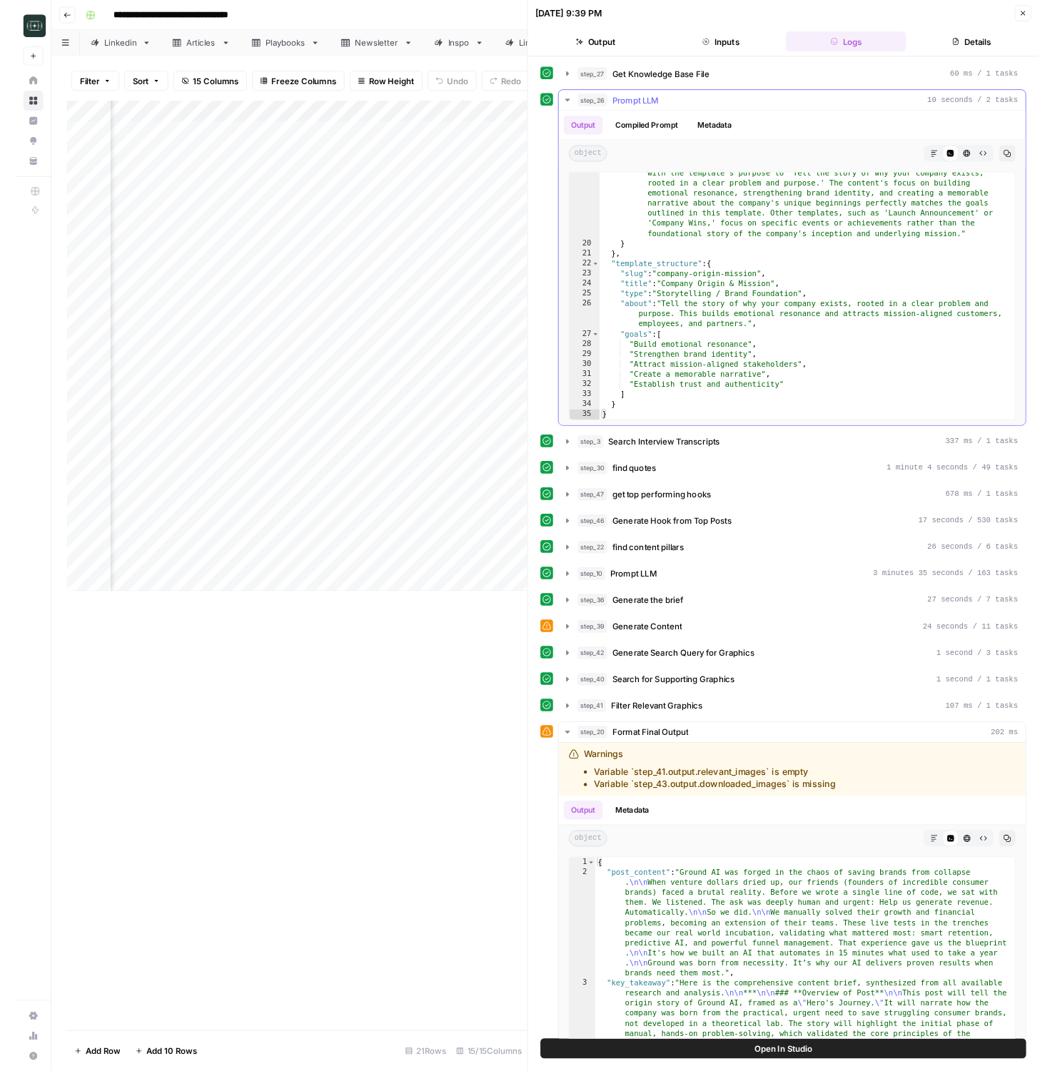
scroll to position [89, 0]
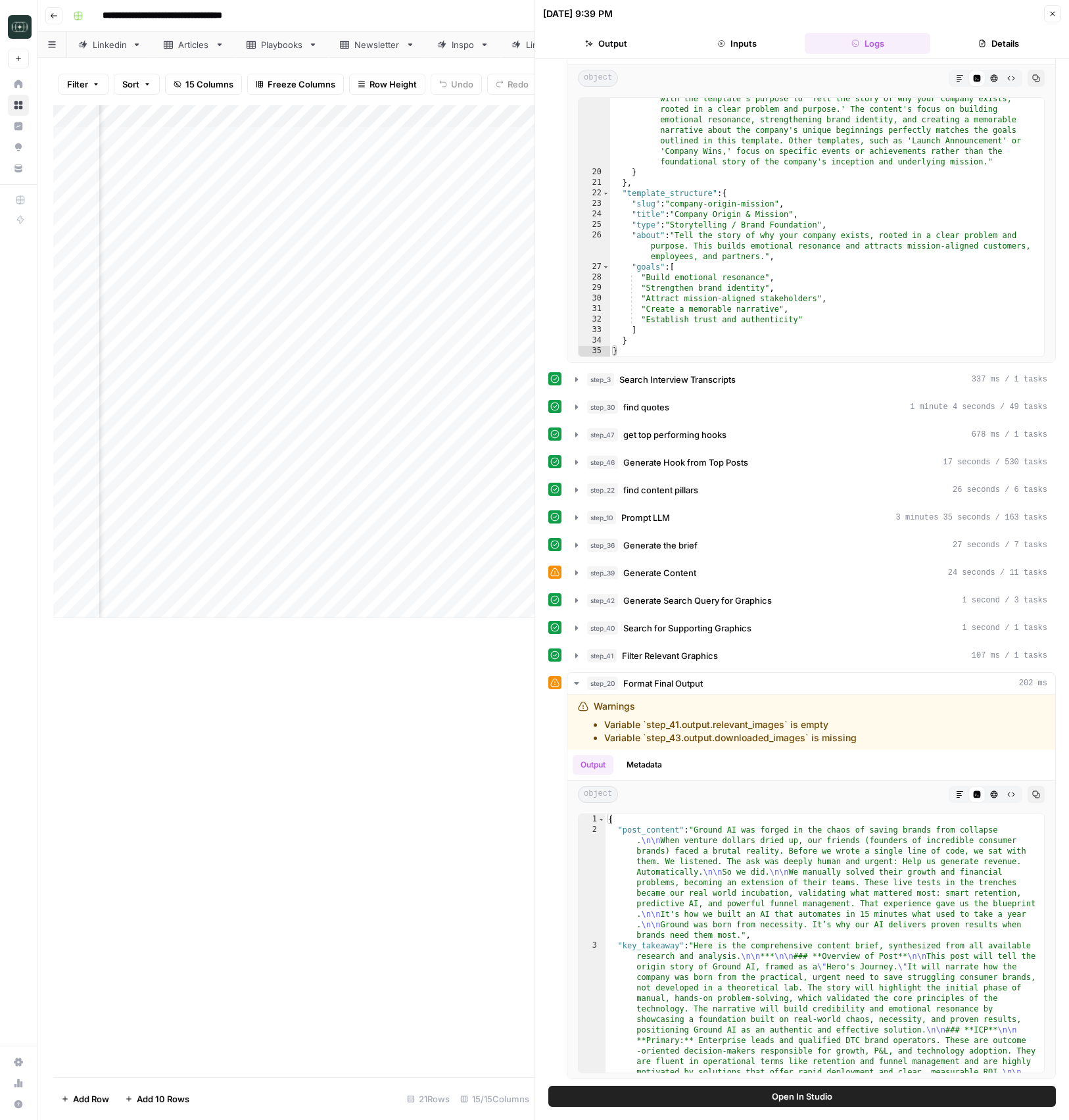
drag, startPoint x: 1053, startPoint y: 13, endPoint x: 972, endPoint y: 321, distance: 318.5
click at [1053, 14] on icon "button" at bounding box center [1052, 14] width 8 height 8
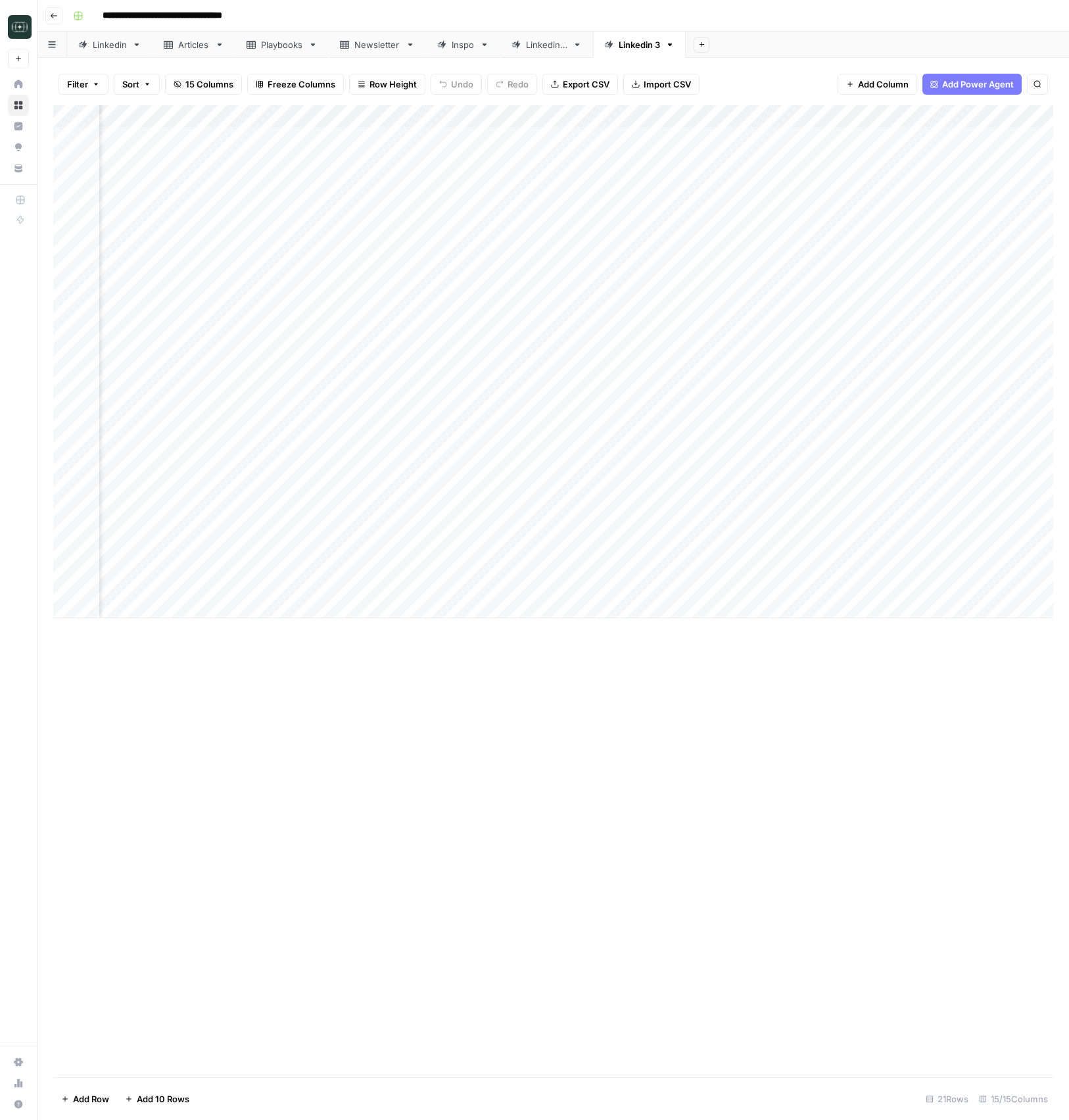
click at [720, 541] on div "Add Column" at bounding box center [553, 361] width 1000 height 513
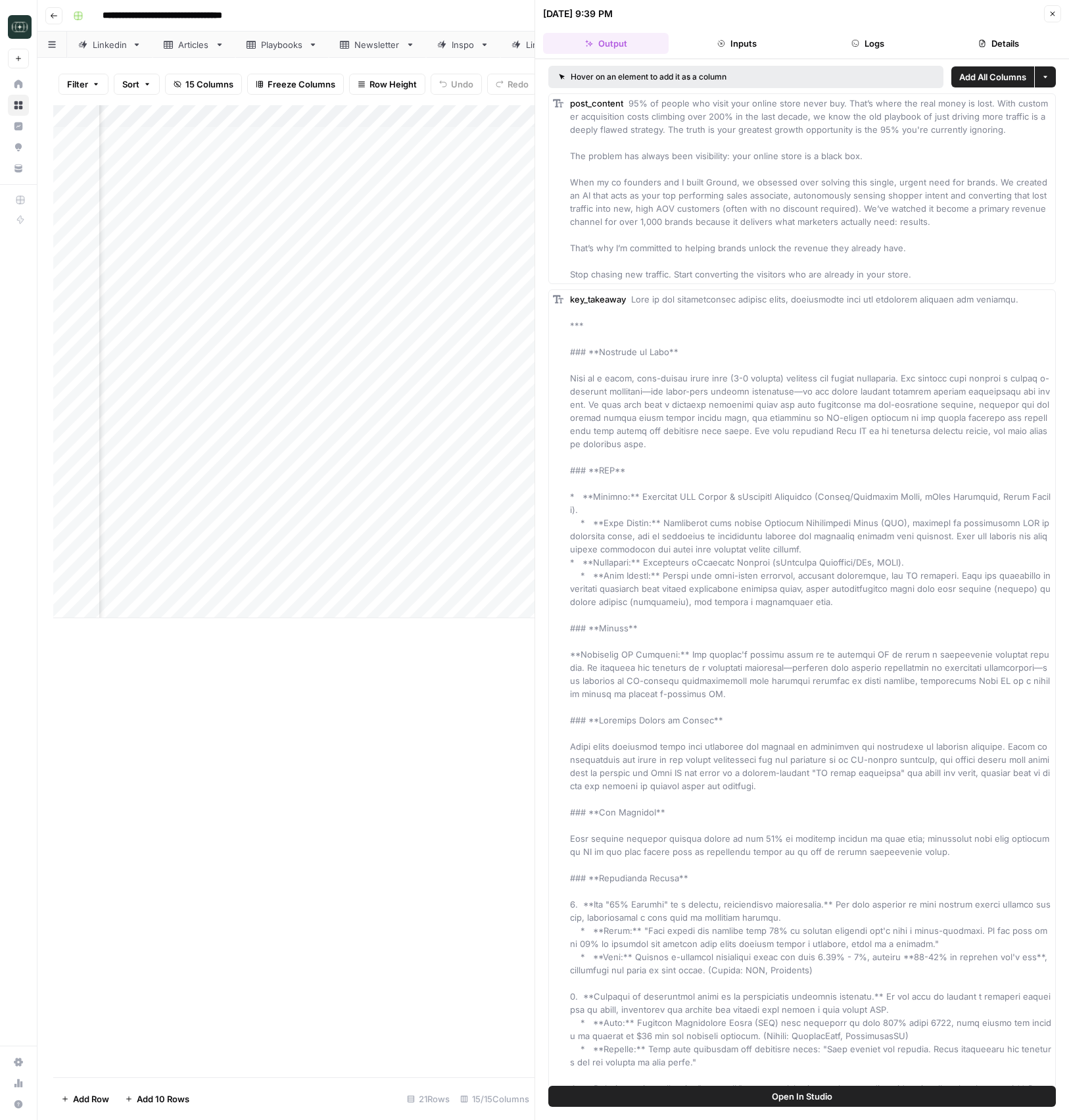
click at [898, 38] on button "Logs" at bounding box center [867, 43] width 125 height 21
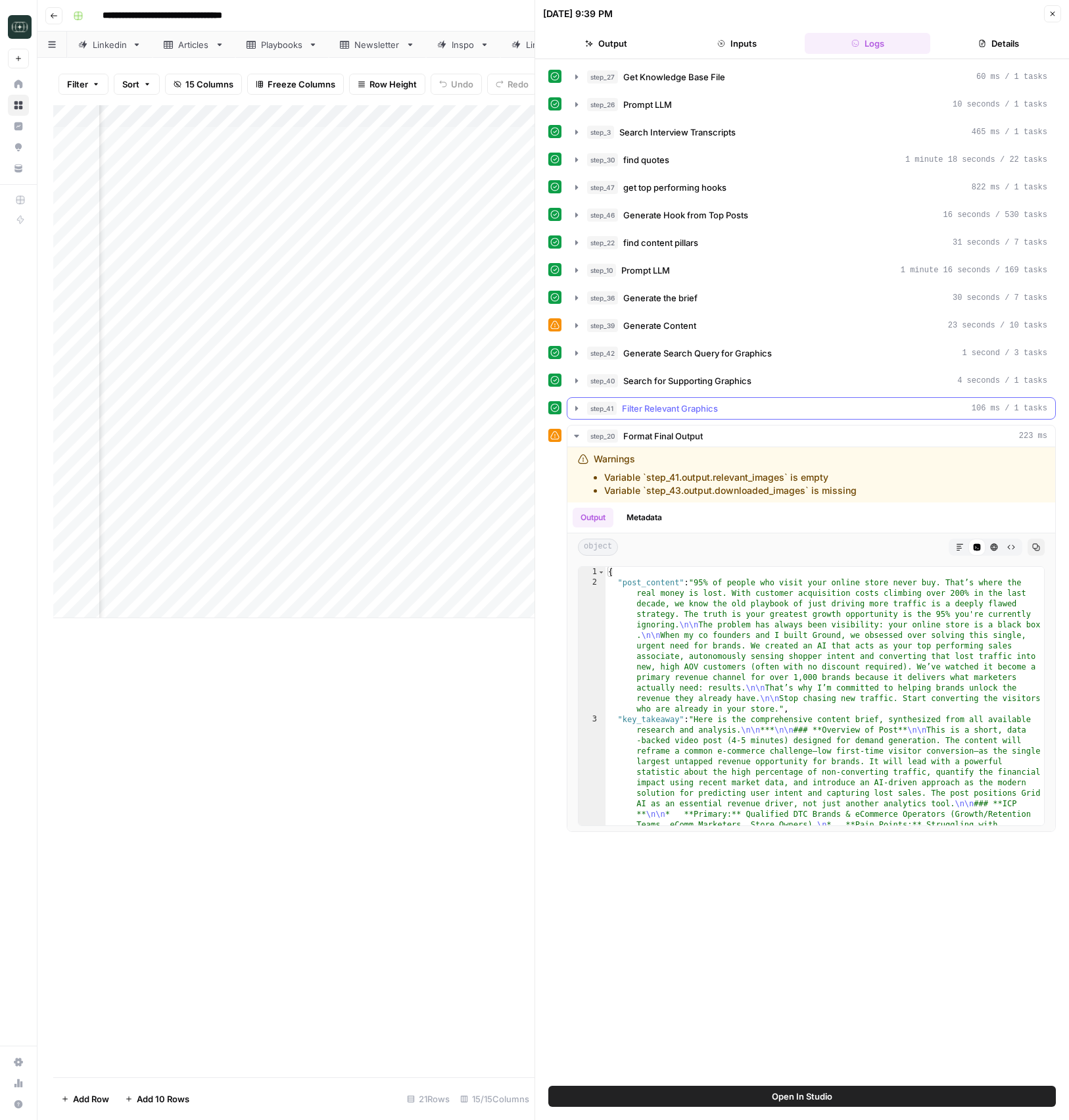
click at [680, 415] on button "step_41 Filter Relevant Graphics 106 ms / 1 tasks" at bounding box center [811, 408] width 488 height 21
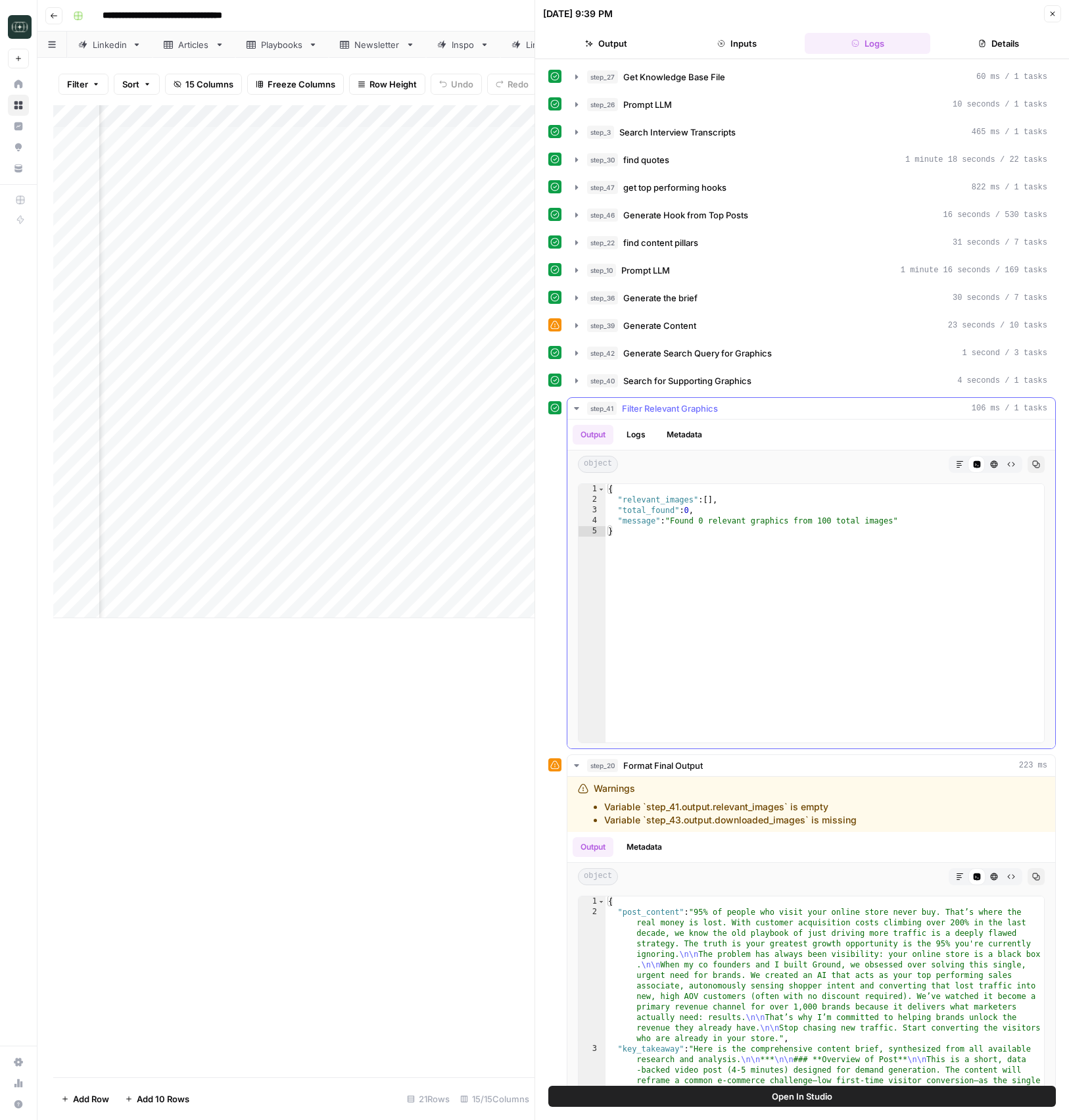
drag, startPoint x: 680, startPoint y: 414, endPoint x: 683, endPoint y: 336, distance: 78.1
click at [680, 414] on button "step_41 Filter Relevant Graphics 106 ms / 1 tasks" at bounding box center [811, 408] width 488 height 21
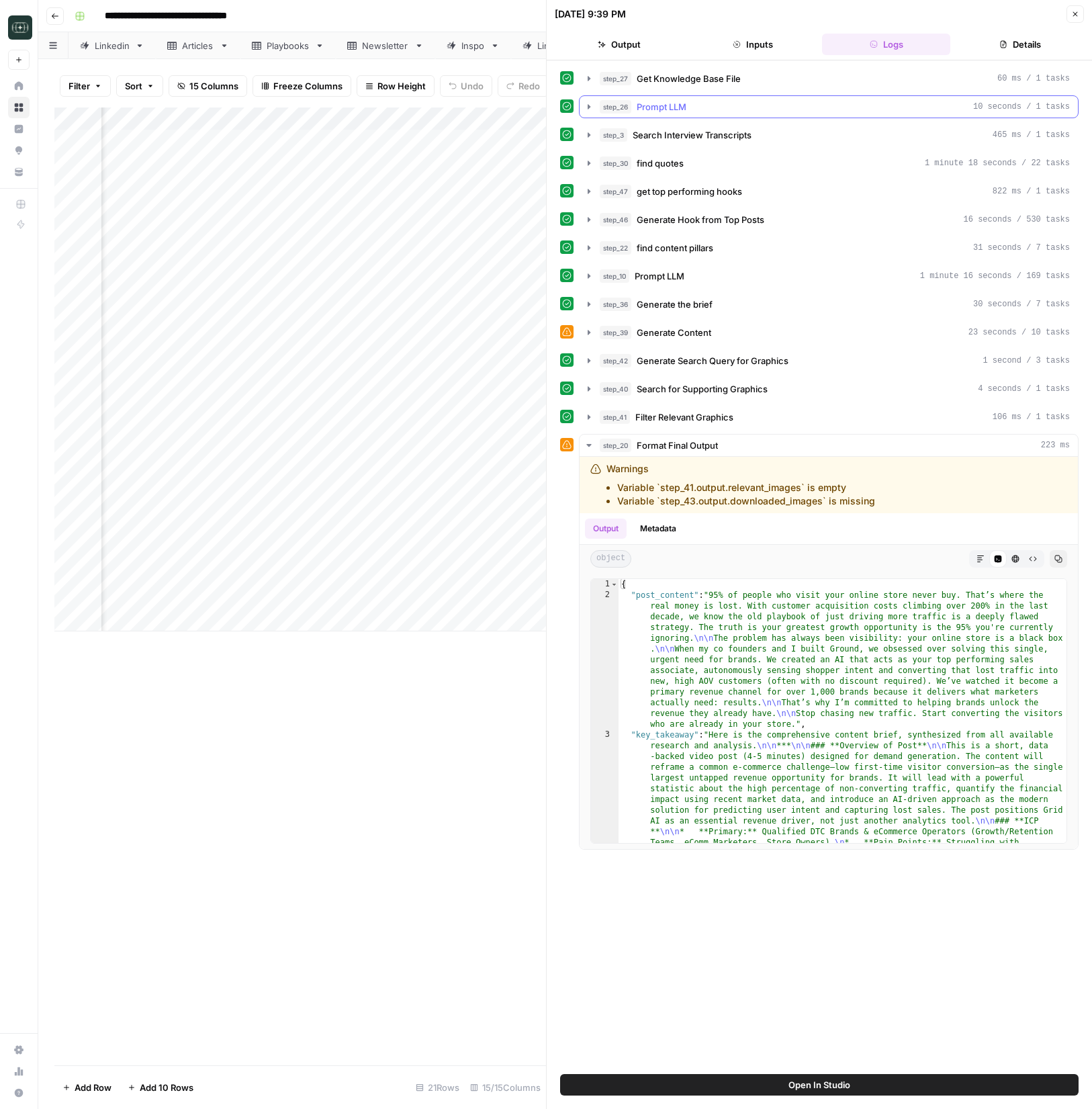
click at [650, 111] on span "Prompt LLM" at bounding box center [661, 106] width 50 height 13
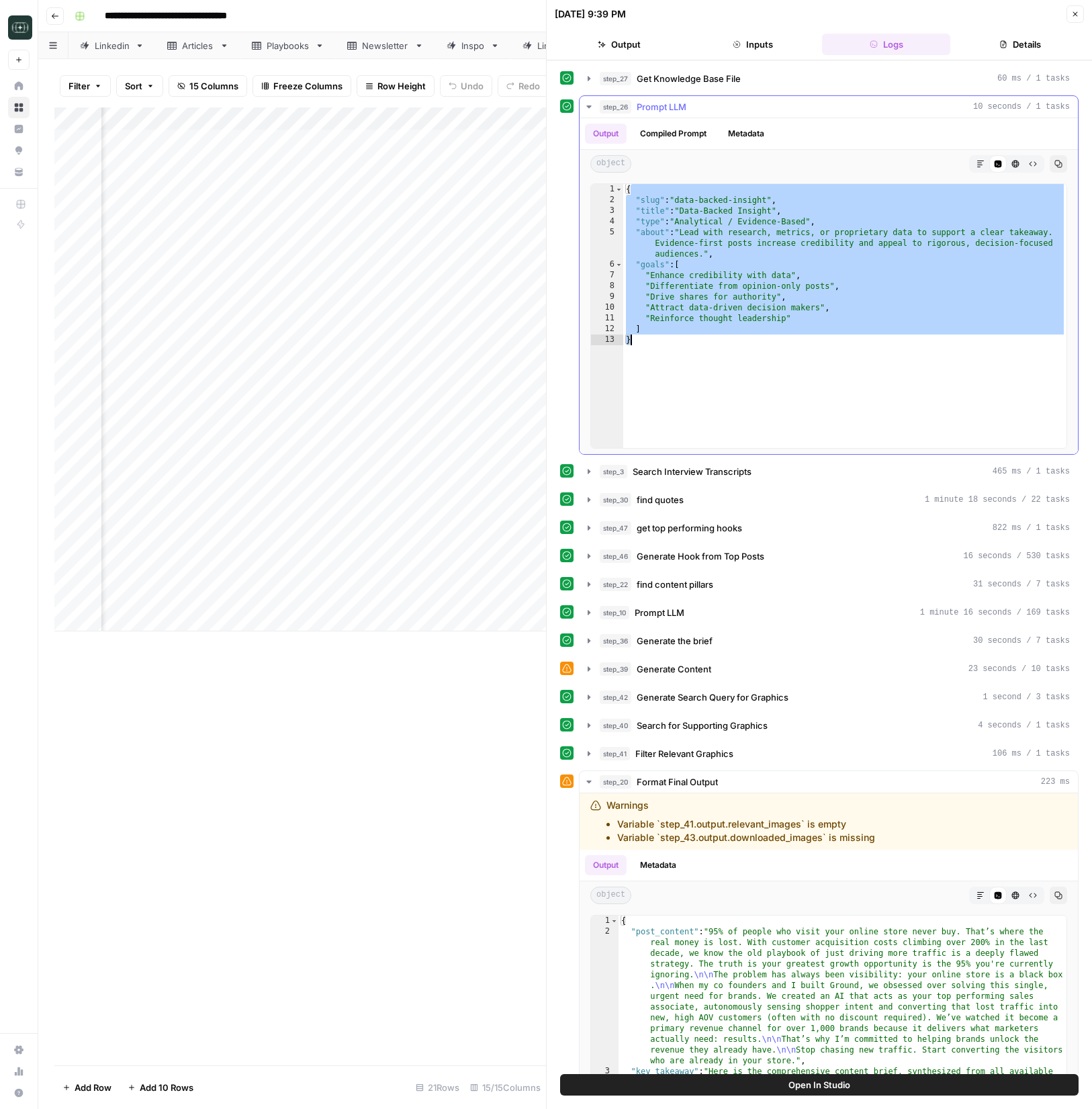
drag, startPoint x: 644, startPoint y: 203, endPoint x: 899, endPoint y: 397, distance: 320.4
click at [899, 397] on div "{ "slug" : "data-backed-insight" , "title" : "Data-Backed Insight" , "type" : "…" at bounding box center [844, 326] width 443 height 285
click at [901, 396] on div "{ "slug" : "data-backed-insight" , "title" : "Data-Backed Insight" , "type" : "…" at bounding box center [844, 326] width 443 height 285
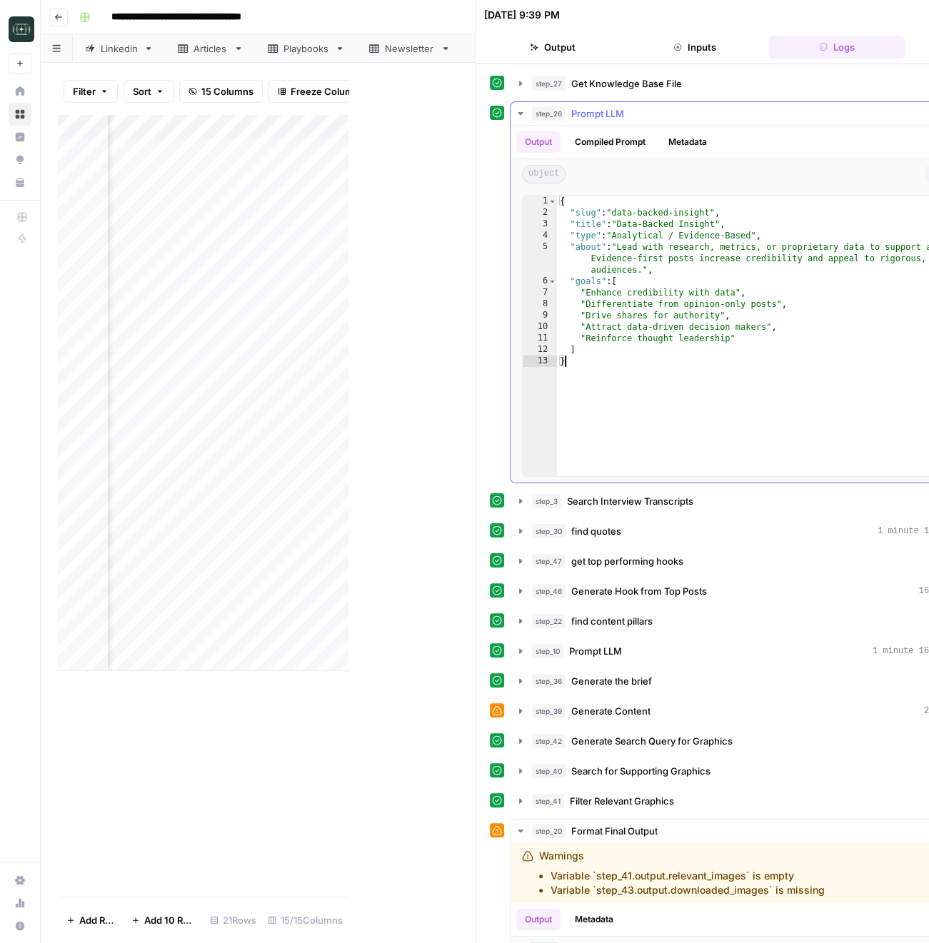
scroll to position [0, 236]
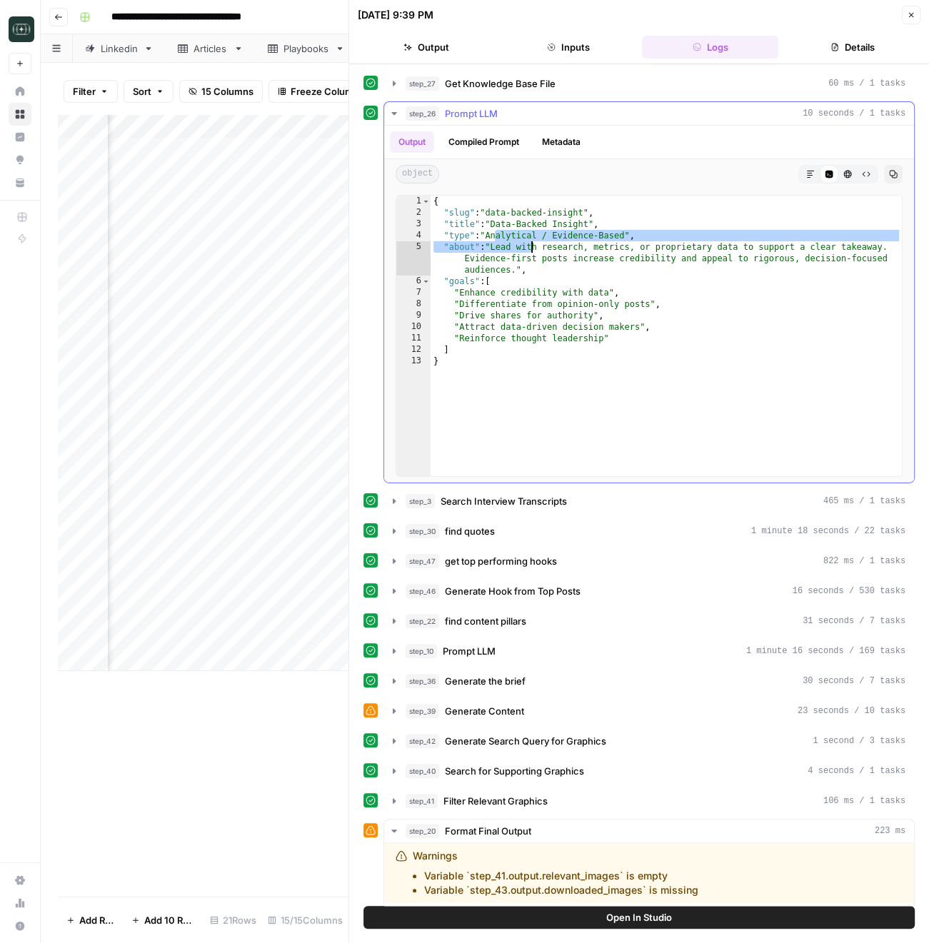
drag, startPoint x: 494, startPoint y: 235, endPoint x: 594, endPoint y: 248, distance: 100.9
click at [582, 250] on div "{ "slug" : "data-backed-insight" , "title" : "Data-Backed Insight" , "type" : "…" at bounding box center [665, 347] width 471 height 303
click at [633, 241] on div "{ "slug" : "data-backed-insight" , "title" : "Data-Backed Insight" , "type" : "…" at bounding box center [665, 347] width 471 height 303
type textarea "**********"
click at [919, 14] on button "Close" at bounding box center [911, 15] width 19 height 19
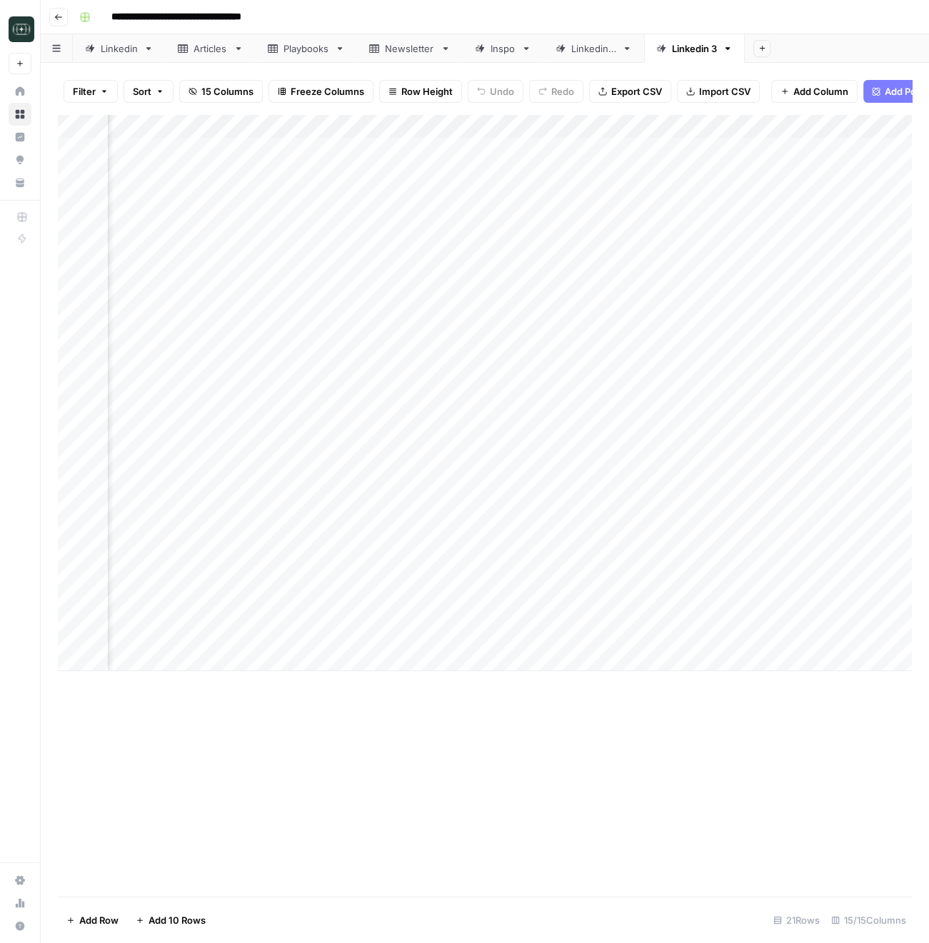
scroll to position [0, 93]
click at [363, 590] on div "Add Column" at bounding box center [485, 392] width 854 height 557
click at [560, 762] on div "Add Column" at bounding box center [485, 505] width 854 height 782
click at [289, 413] on div "Add Column" at bounding box center [485, 392] width 854 height 557
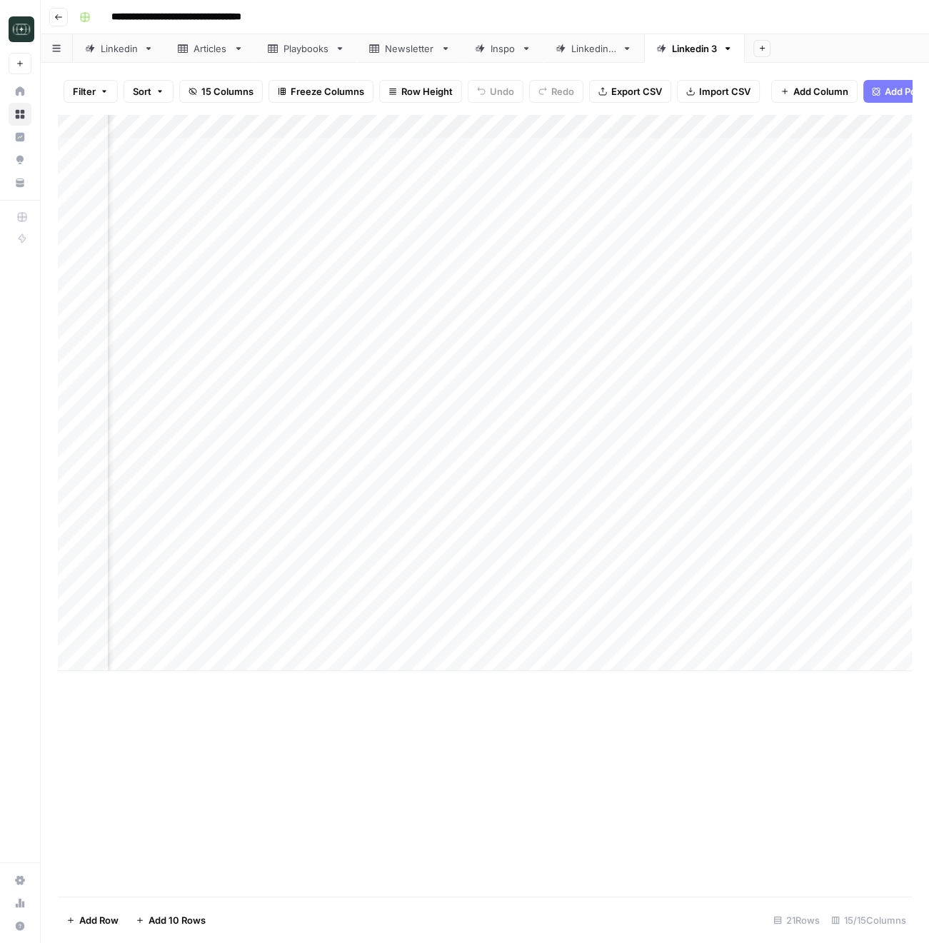
click at [273, 418] on div "Add Column" at bounding box center [485, 392] width 854 height 557
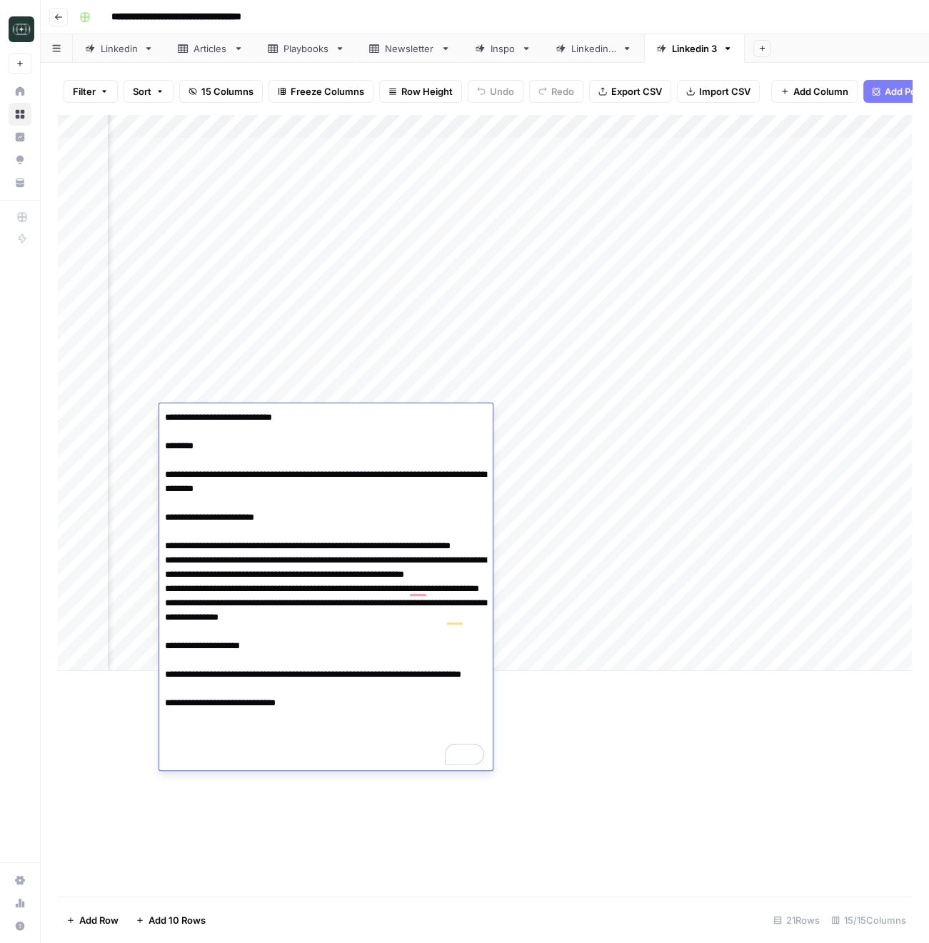
click at [268, 464] on textarea "**********" at bounding box center [325, 589] width 333 height 363
click at [329, 385] on div "Add Column" at bounding box center [485, 392] width 854 height 557
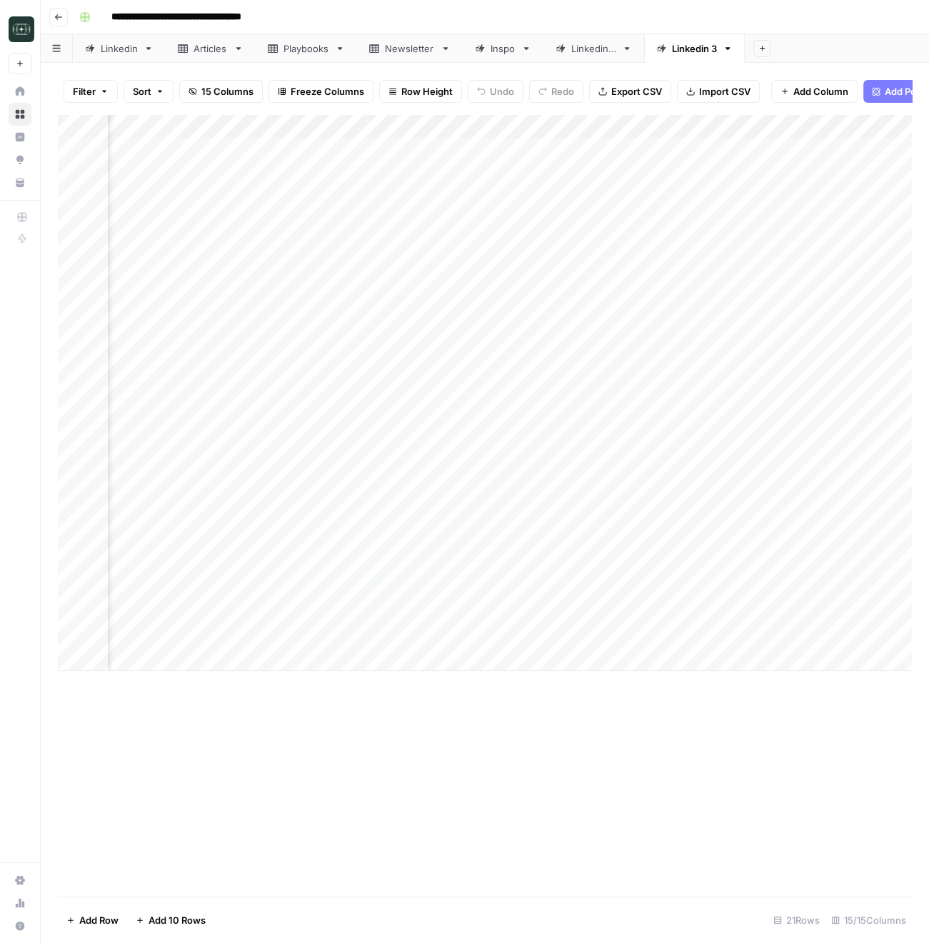
click at [331, 414] on div "Add Column" at bounding box center [485, 392] width 854 height 557
click at [721, 418] on div "Add Column" at bounding box center [485, 392] width 854 height 557
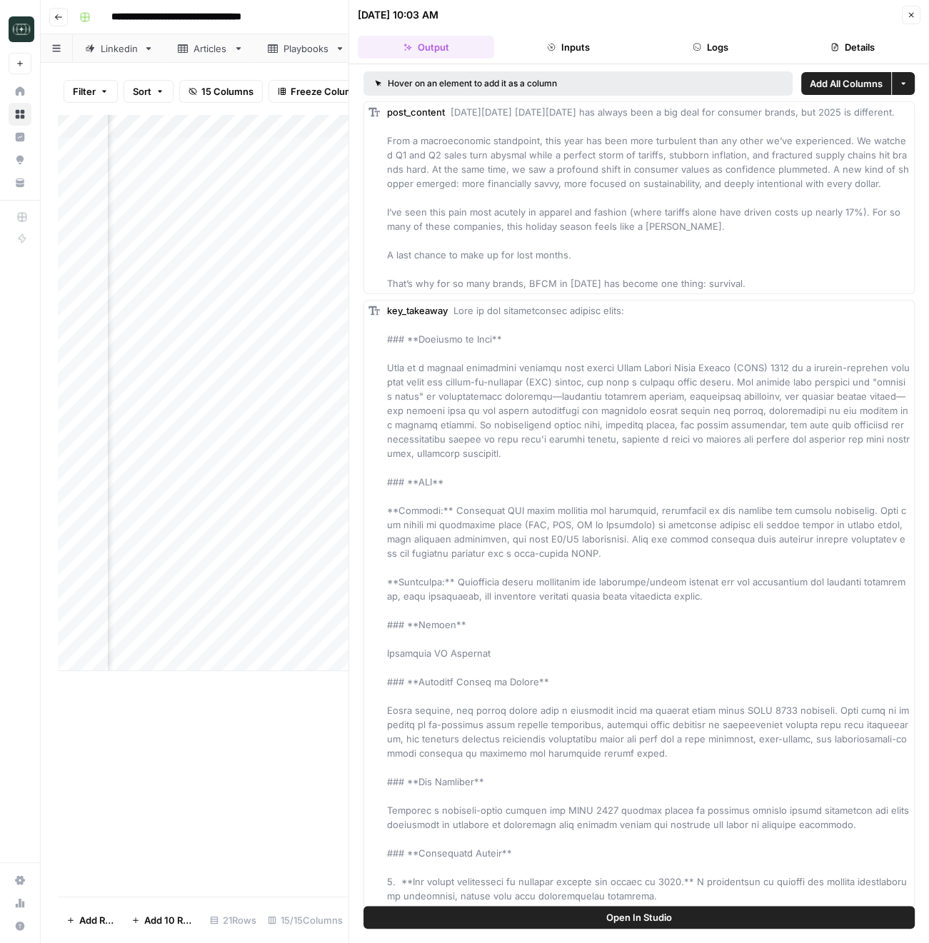
click at [725, 58] on header "09/25/25 at 10:03 AM Close Output Inputs Logs Details" at bounding box center [639, 32] width 580 height 64
click at [726, 51] on button "Logs" at bounding box center [710, 47] width 136 height 23
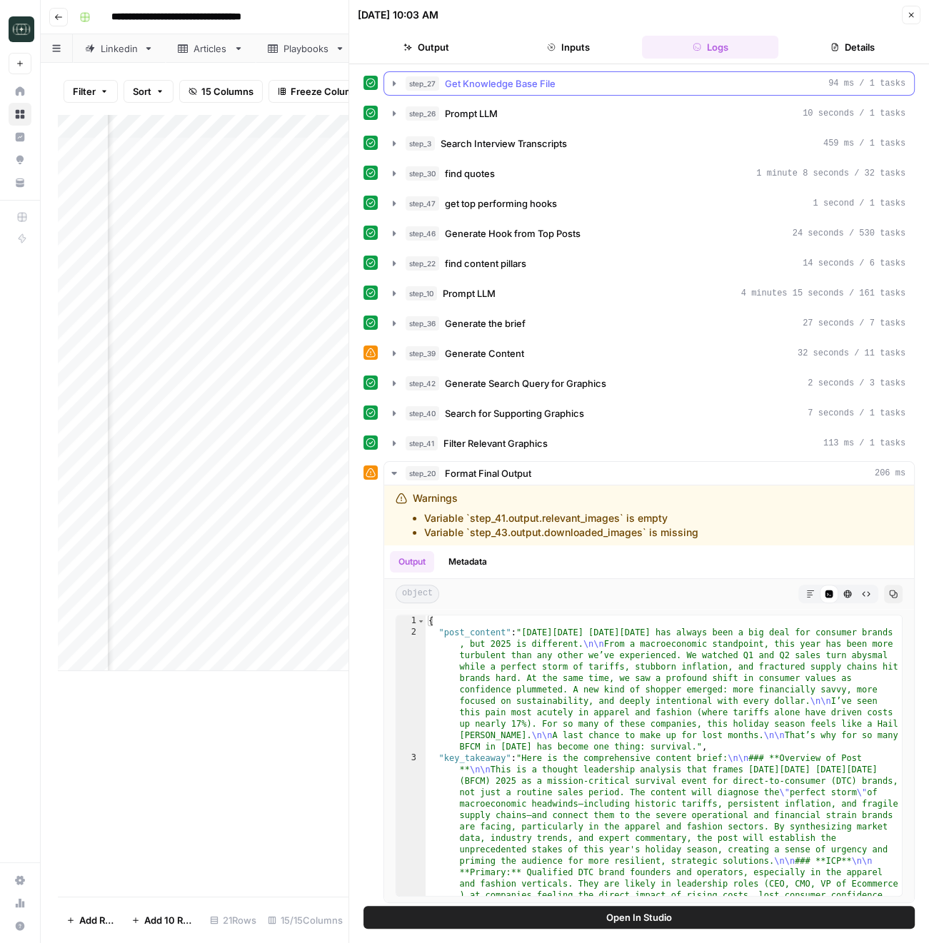
click at [530, 76] on span "Get Knowledge Base File" at bounding box center [500, 83] width 111 height 14
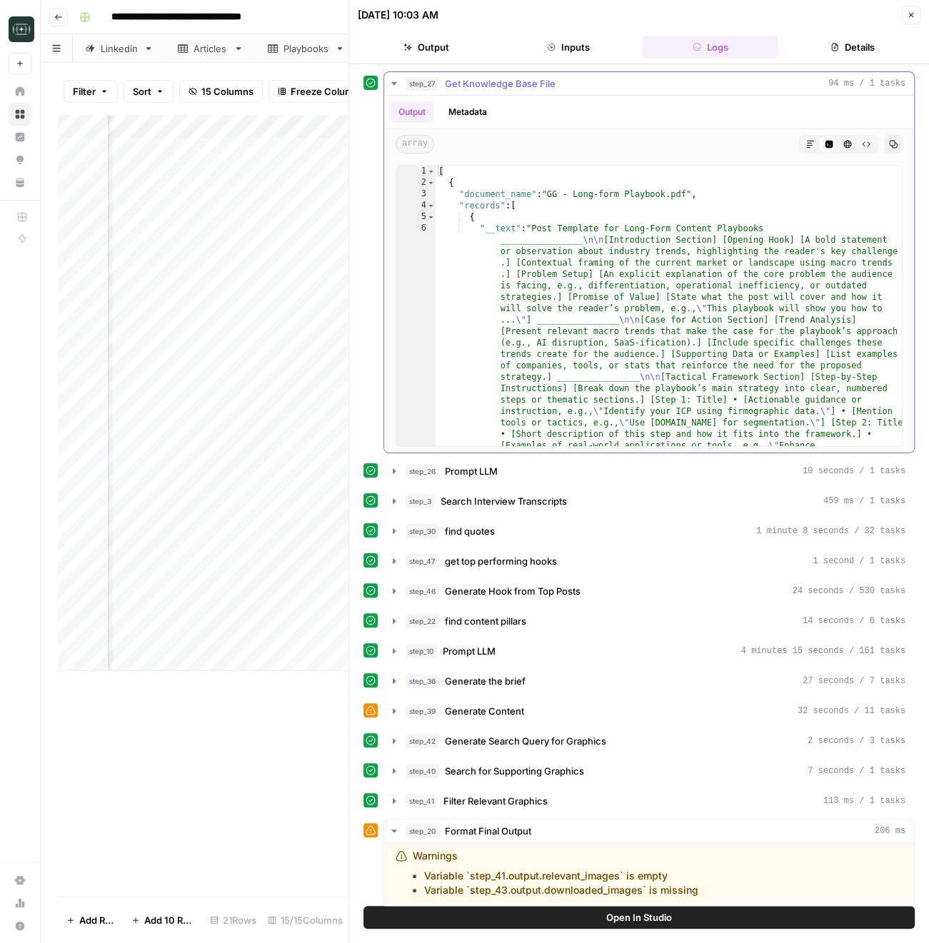
click at [530, 76] on span "Get Knowledge Base File" at bounding box center [500, 83] width 111 height 14
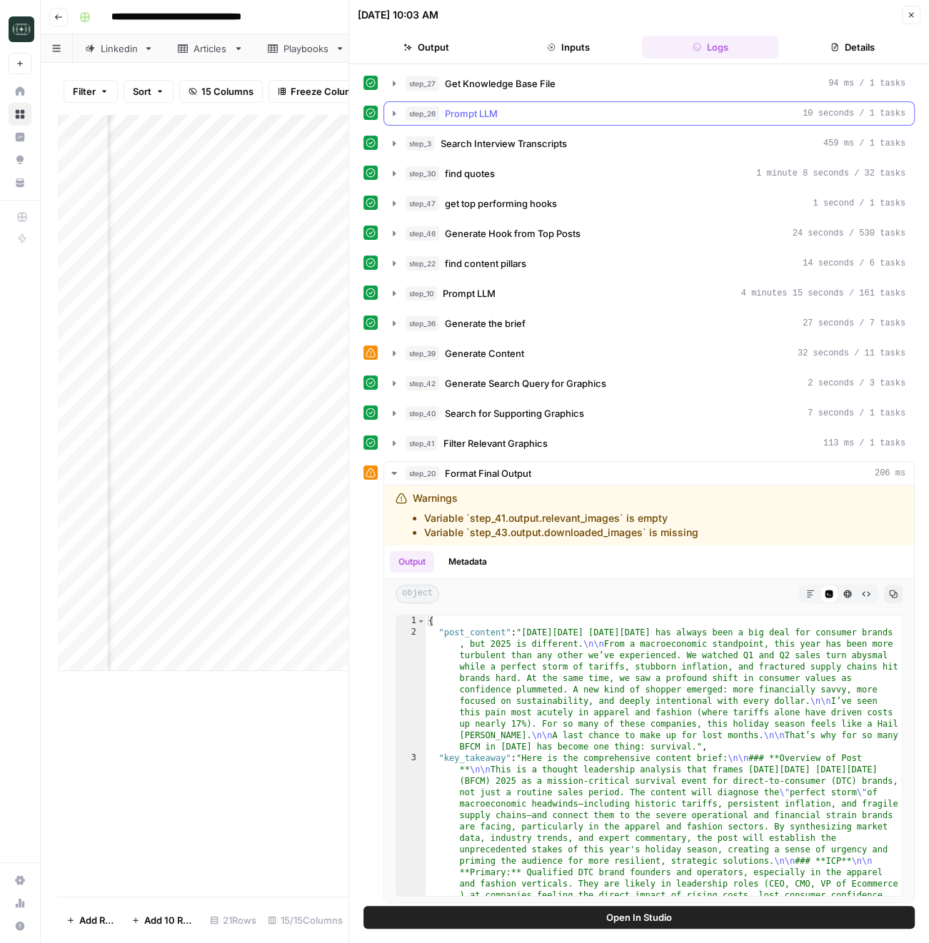
click at [527, 119] on div "step_26 Prompt LLM 10 seconds / 1 tasks" at bounding box center [655, 113] width 500 height 14
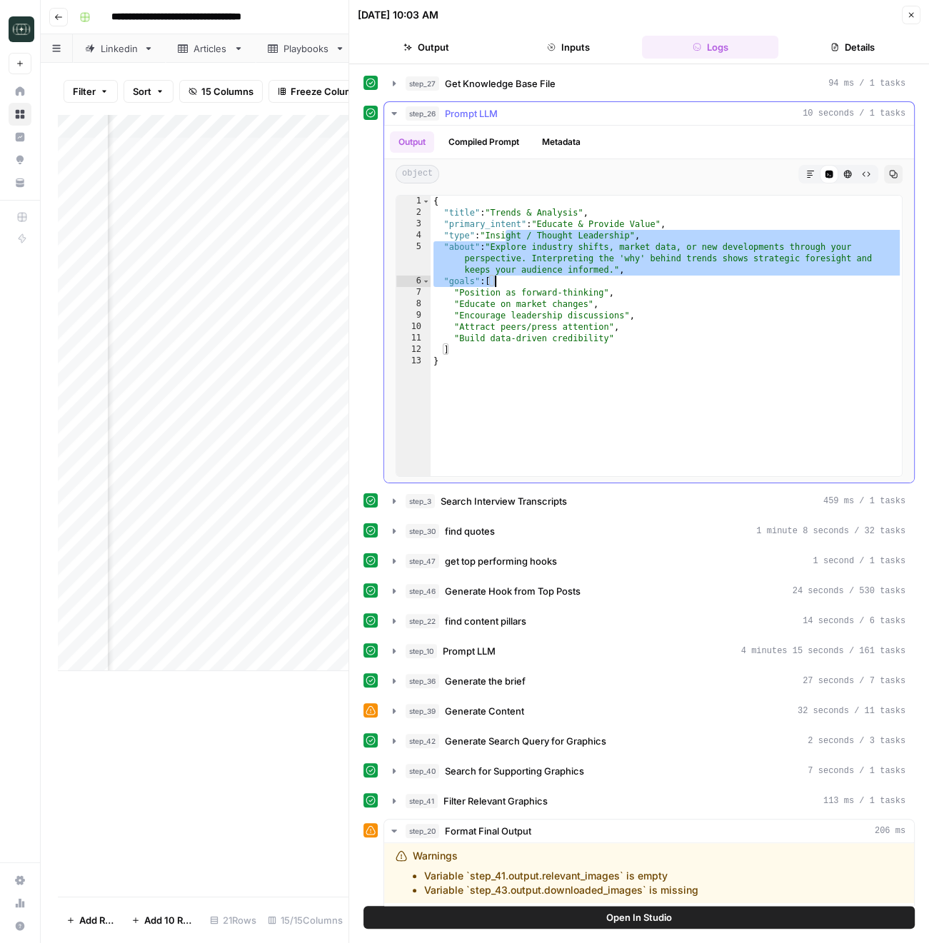
drag, startPoint x: 506, startPoint y: 242, endPoint x: 585, endPoint y: 280, distance: 87.2
click at [585, 280] on div "{ "title" : "Trends & Analysis" , "primary_intent" : "Educate & Provide Value" …" at bounding box center [666, 348] width 472 height 304
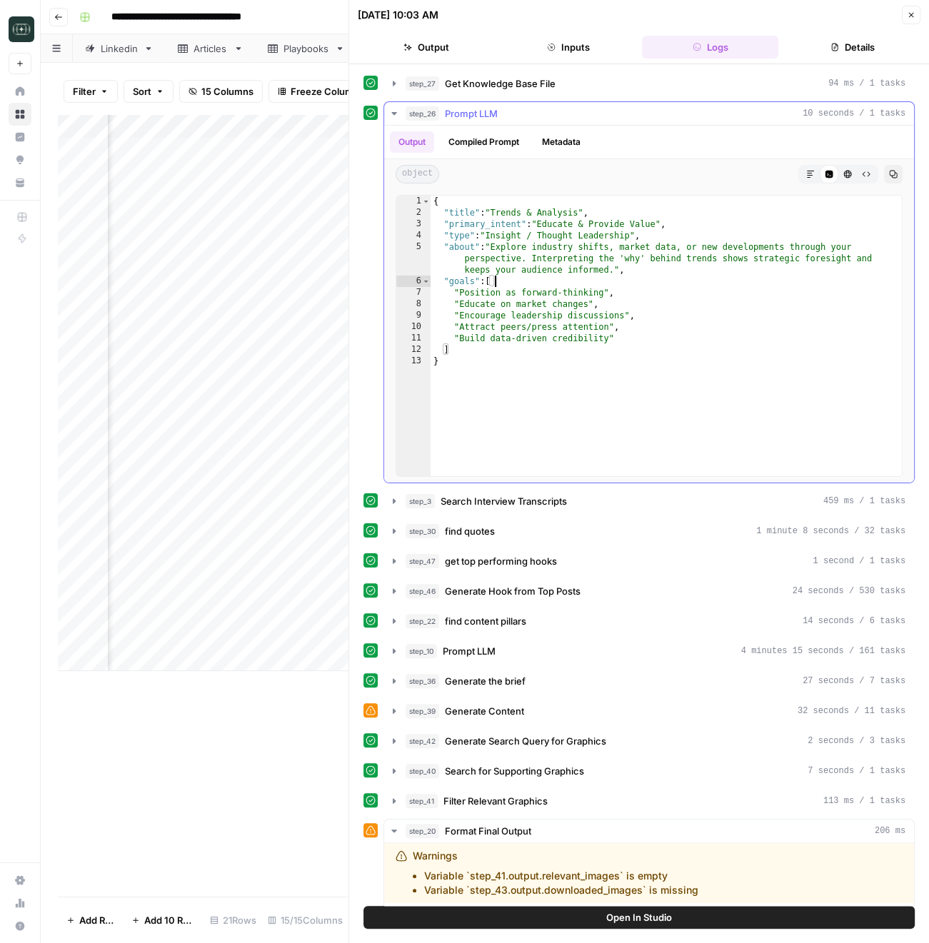
click at [841, 252] on div "{ "title" : "Trends & Analysis" , "primary_intent" : "Educate & Provide Value" …" at bounding box center [666, 348] width 472 height 304
drag, startPoint x: 489, startPoint y: 259, endPoint x: 538, endPoint y: 259, distance: 49.3
click at [490, 259] on div "{ "title" : "Trends & Analysis" , "primary_intent" : "Educate & Provide Value" …" at bounding box center [666, 348] width 472 height 304
click at [611, 259] on div "{ "title" : "Trends & Analysis" , "primary_intent" : "Educate & Provide Value" …" at bounding box center [666, 348] width 472 height 304
click at [688, 257] on div "{ "title" : "Trends & Analysis" , "primary_intent" : "Educate & Provide Value" …" at bounding box center [666, 348] width 472 height 304
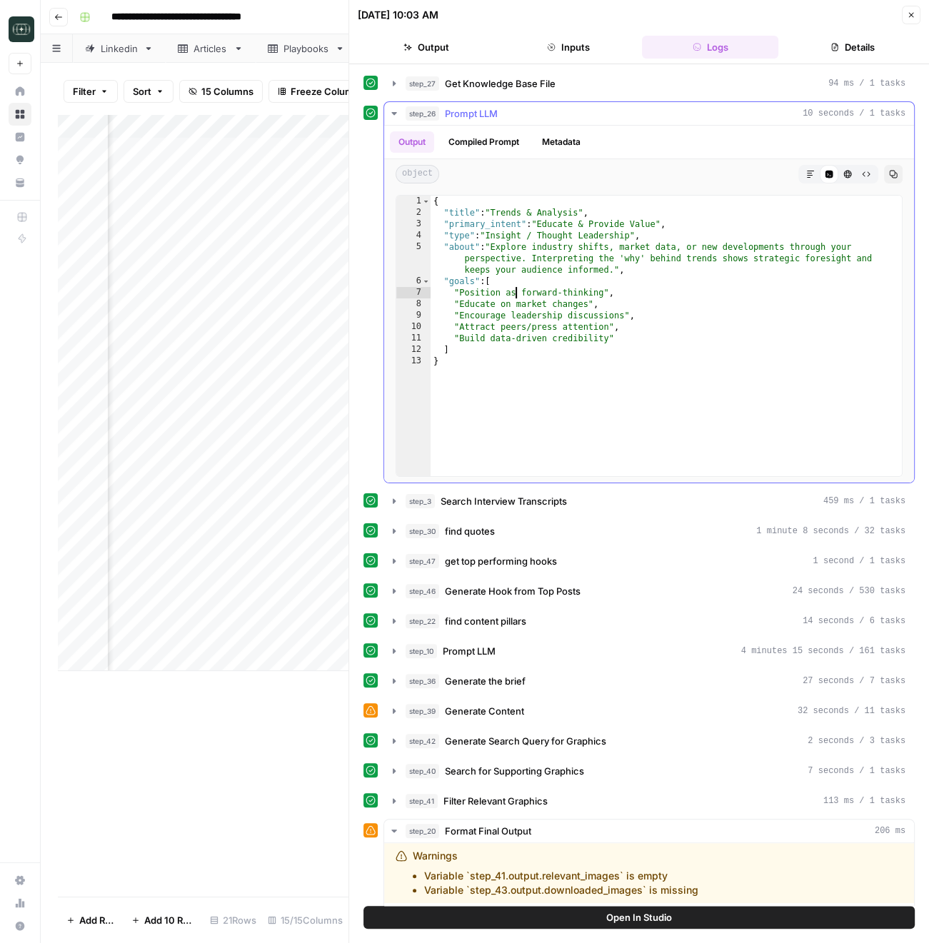
click at [516, 297] on div "{ "title" : "Trends & Analysis" , "primary_intent" : "Educate & Provide Value" …" at bounding box center [666, 348] width 472 height 304
click at [454, 320] on div "{ "title" : "Trends & Analysis" , "primary_intent" : "Educate & Provide Value" …" at bounding box center [666, 348] width 472 height 304
click at [483, 306] on div "{ "title" : "Trends & Analysis" , "primary_intent" : "Educate & Provide Value" …" at bounding box center [666, 348] width 472 height 304
click at [616, 319] on div "{ "title" : "Trends & Analysis" , "primary_intent" : "Educate & Provide Value" …" at bounding box center [666, 348] width 472 height 304
click at [519, 336] on div "{ "title" : "Trends & Analysis" , "primary_intent" : "Educate & Provide Value" …" at bounding box center [666, 348] width 472 height 304
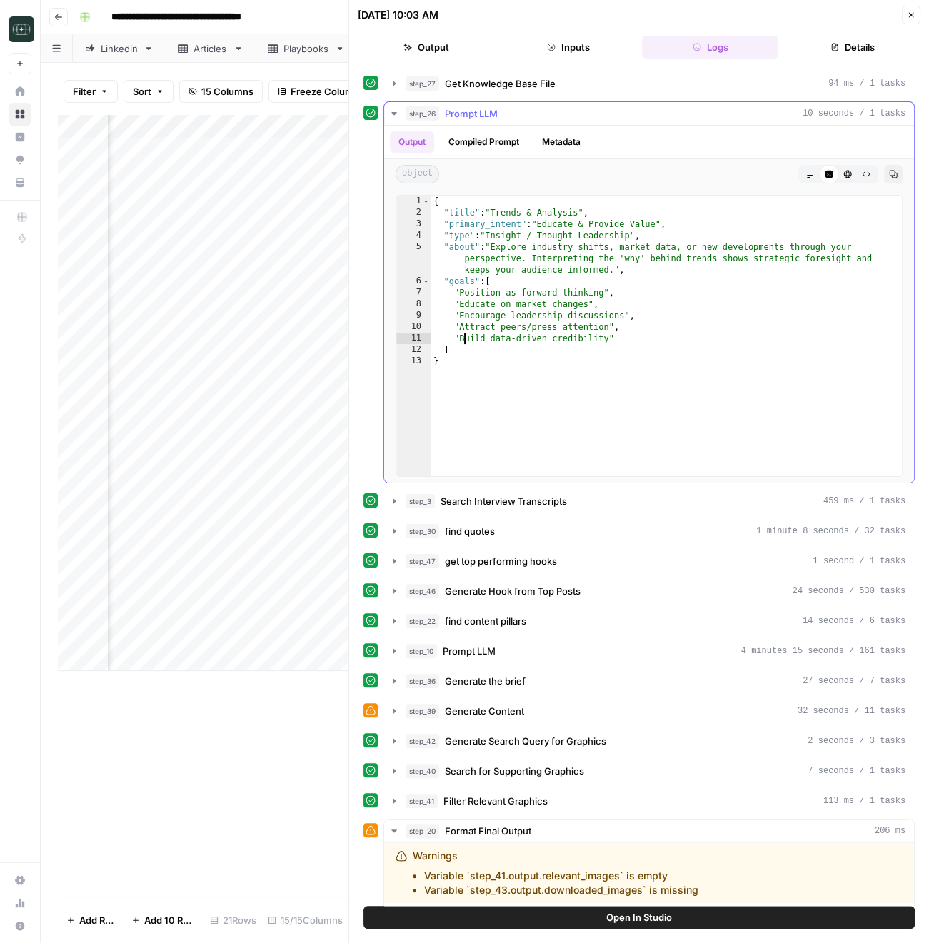
click at [463, 333] on div "{ "title" : "Trends & Analysis" , "primary_intent" : "Educate & Provide Value" …" at bounding box center [666, 348] width 472 height 304
click at [486, 326] on div "{ "title" : "Trends & Analysis" , "primary_intent" : "Educate & Provide Value" …" at bounding box center [666, 348] width 472 height 304
click at [546, 339] on div "{ "title" : "Trends & Analysis" , "primary_intent" : "Educate & Provide Value" …" at bounding box center [666, 348] width 472 height 304
click at [509, 357] on div "{ "title" : "Trends & Analysis" , "primary_intent" : "Educate & Provide Value" …" at bounding box center [666, 348] width 472 height 304
type textarea "*"
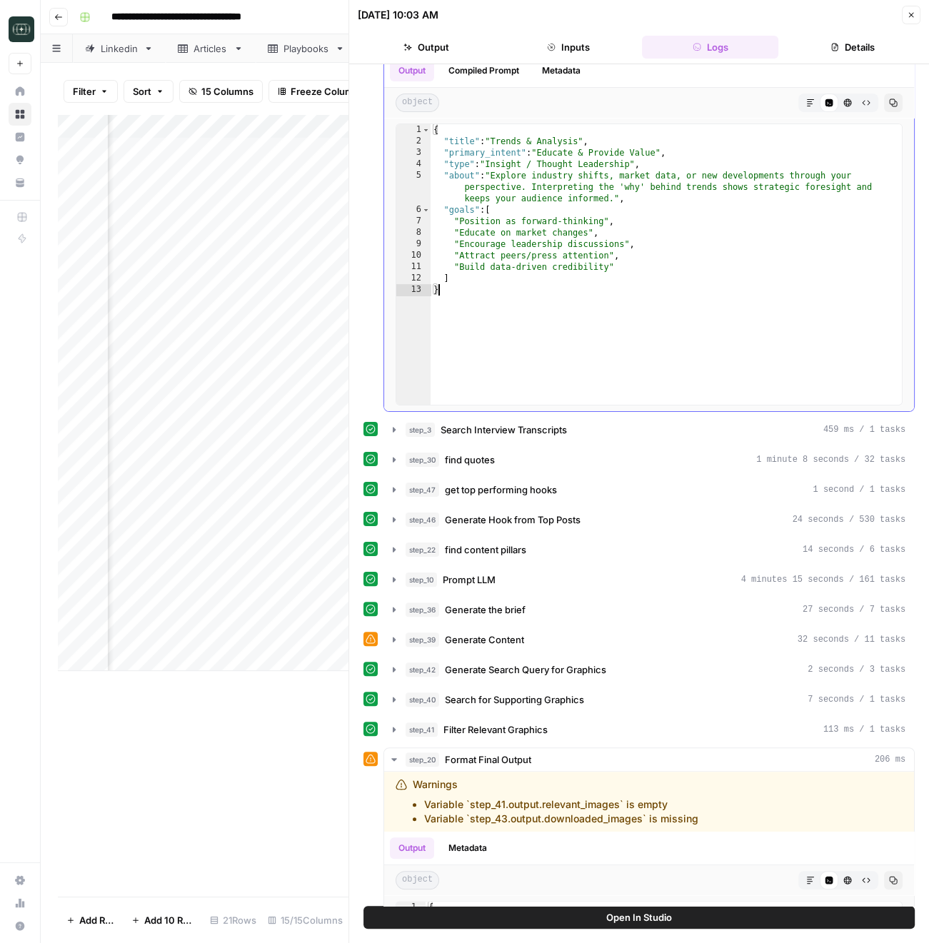
scroll to position [78, 0]
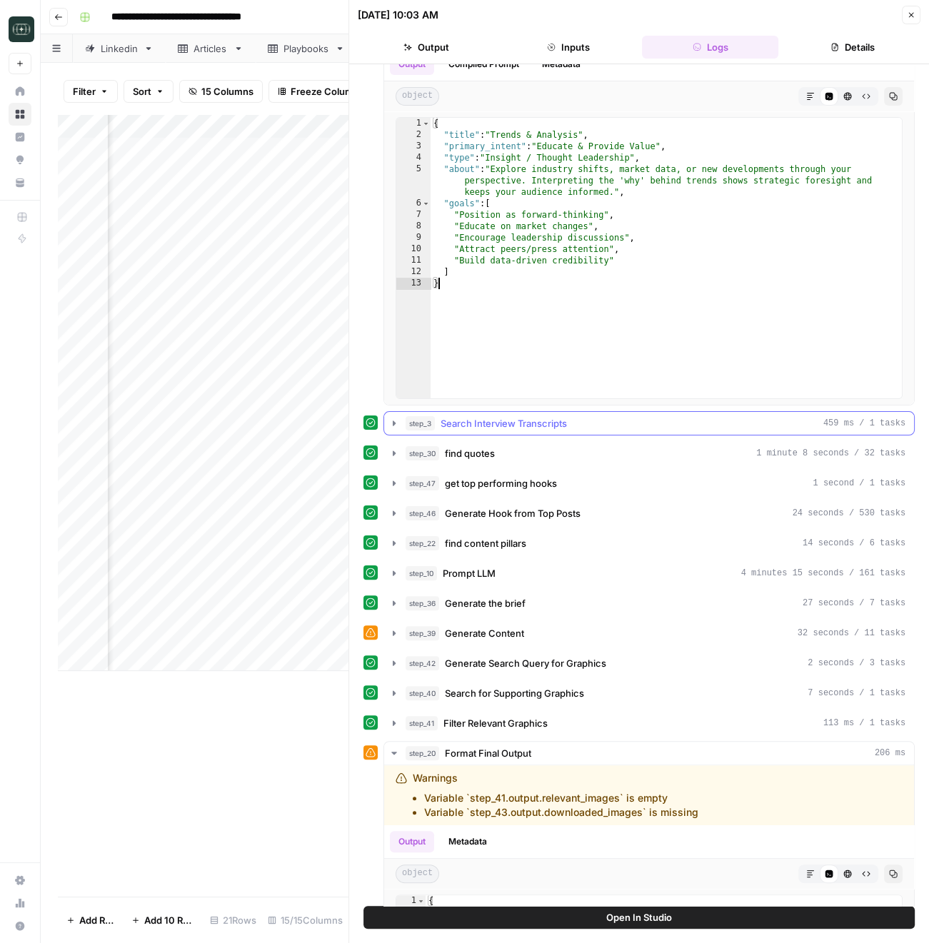
click at [495, 420] on span "Search Interview Transcripts" at bounding box center [503, 423] width 126 height 14
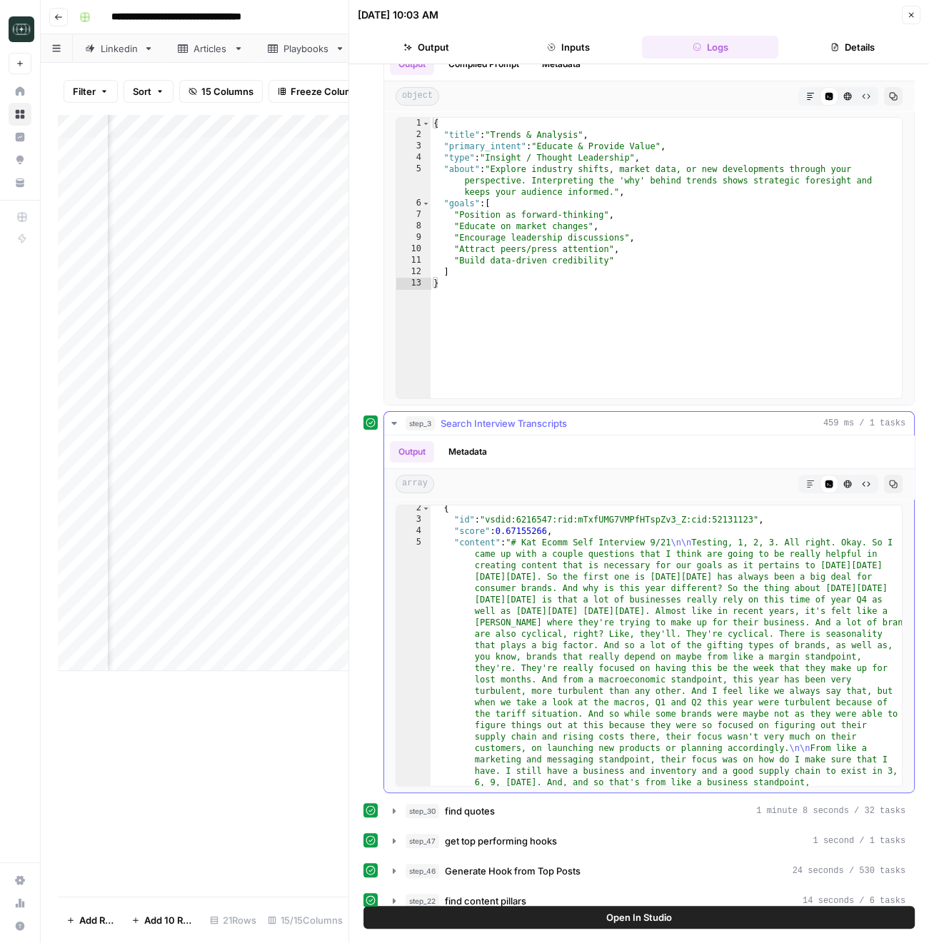
scroll to position [11, 0]
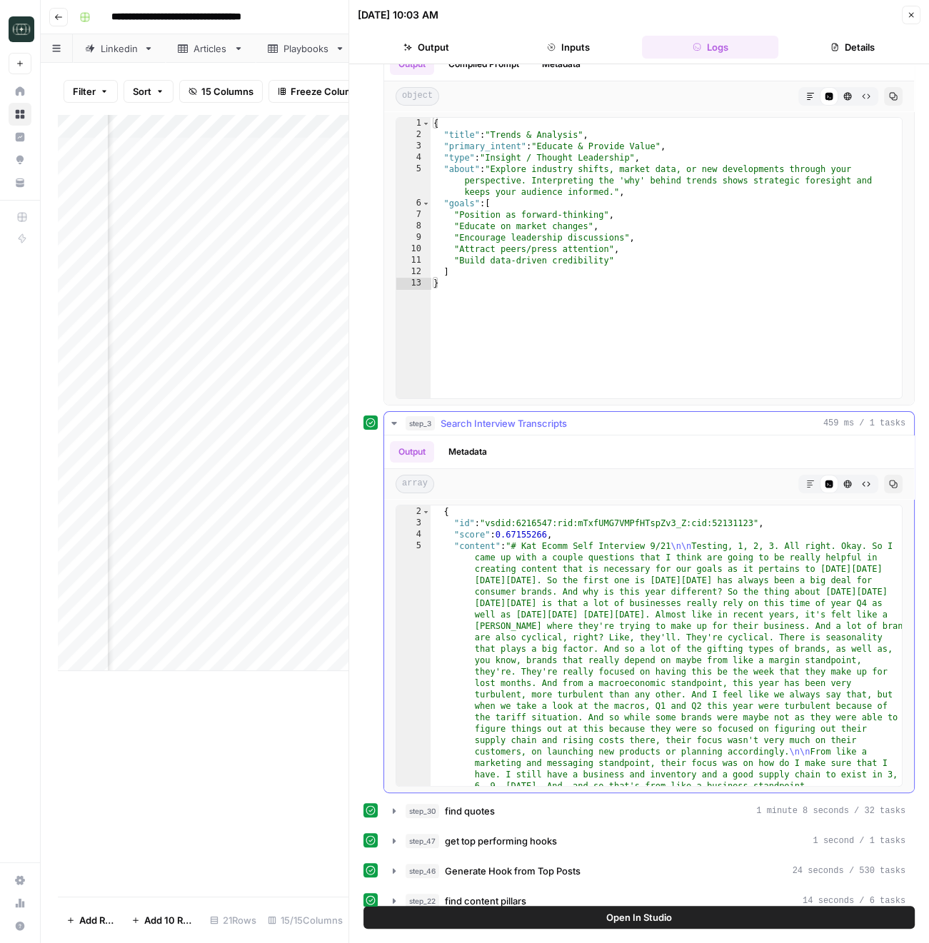
click at [495, 423] on span "Search Interview Transcripts" at bounding box center [503, 423] width 126 height 14
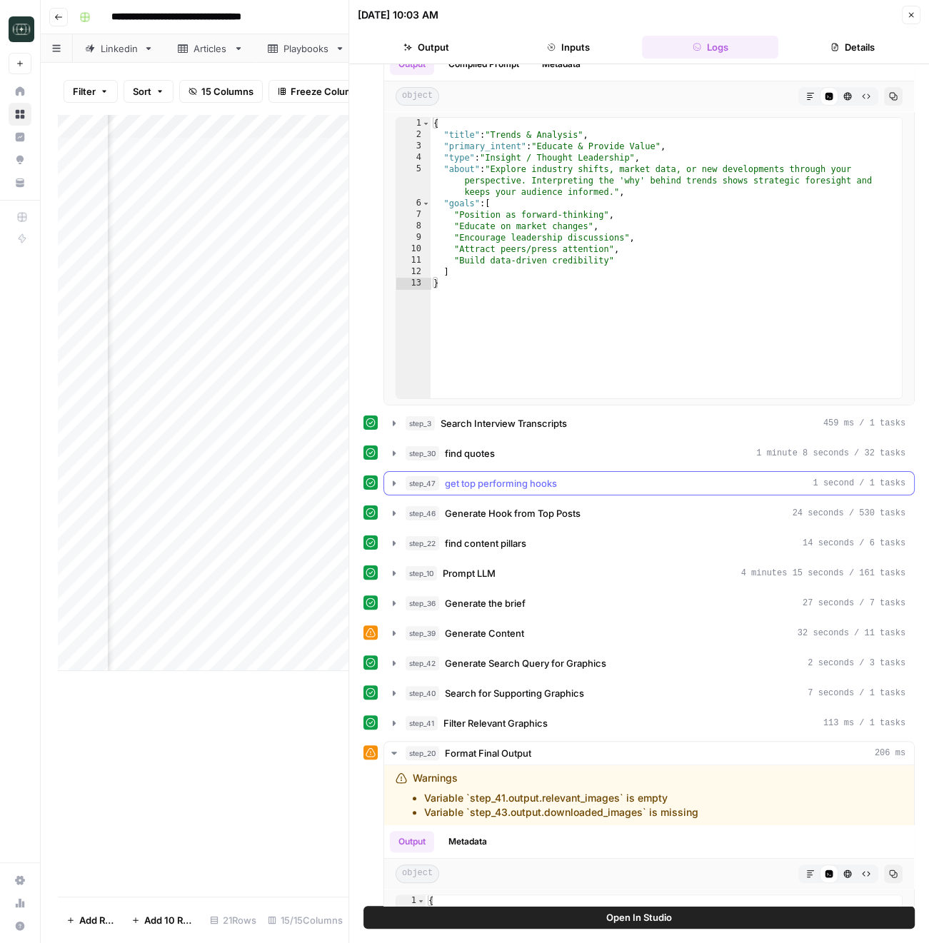
click at [493, 476] on span "get top performing hooks" at bounding box center [501, 483] width 112 height 14
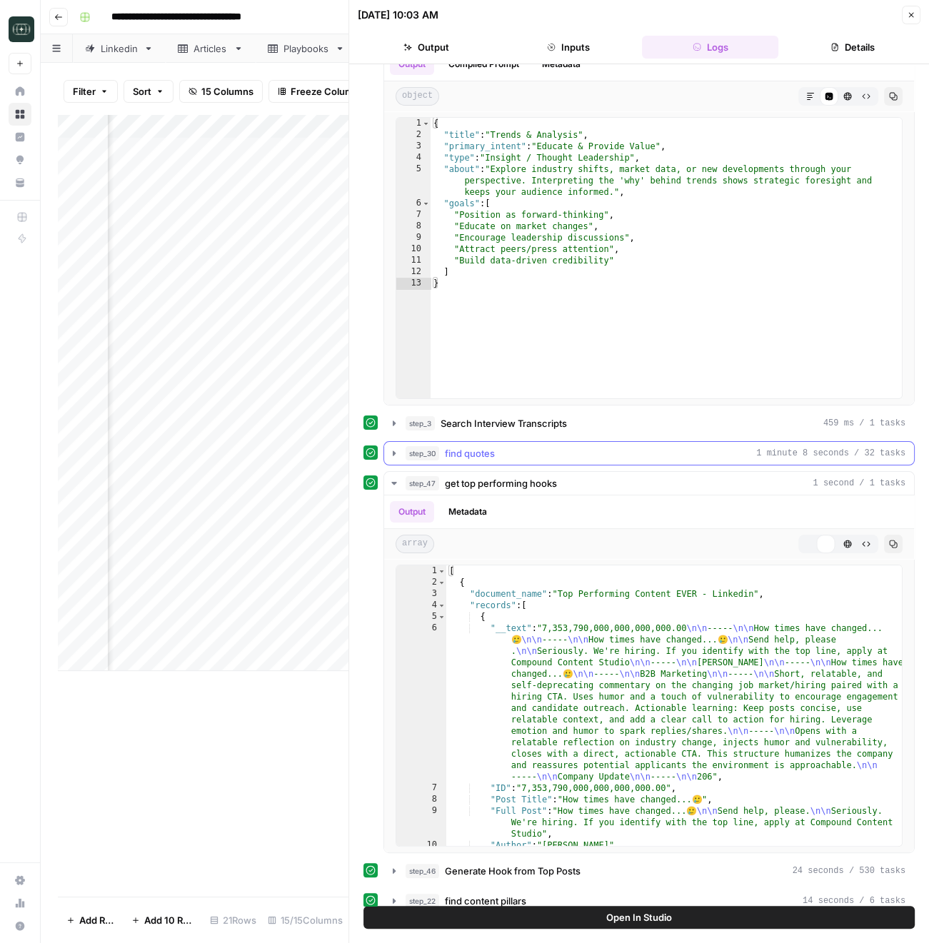
click at [489, 458] on span "find quotes" at bounding box center [470, 453] width 50 height 14
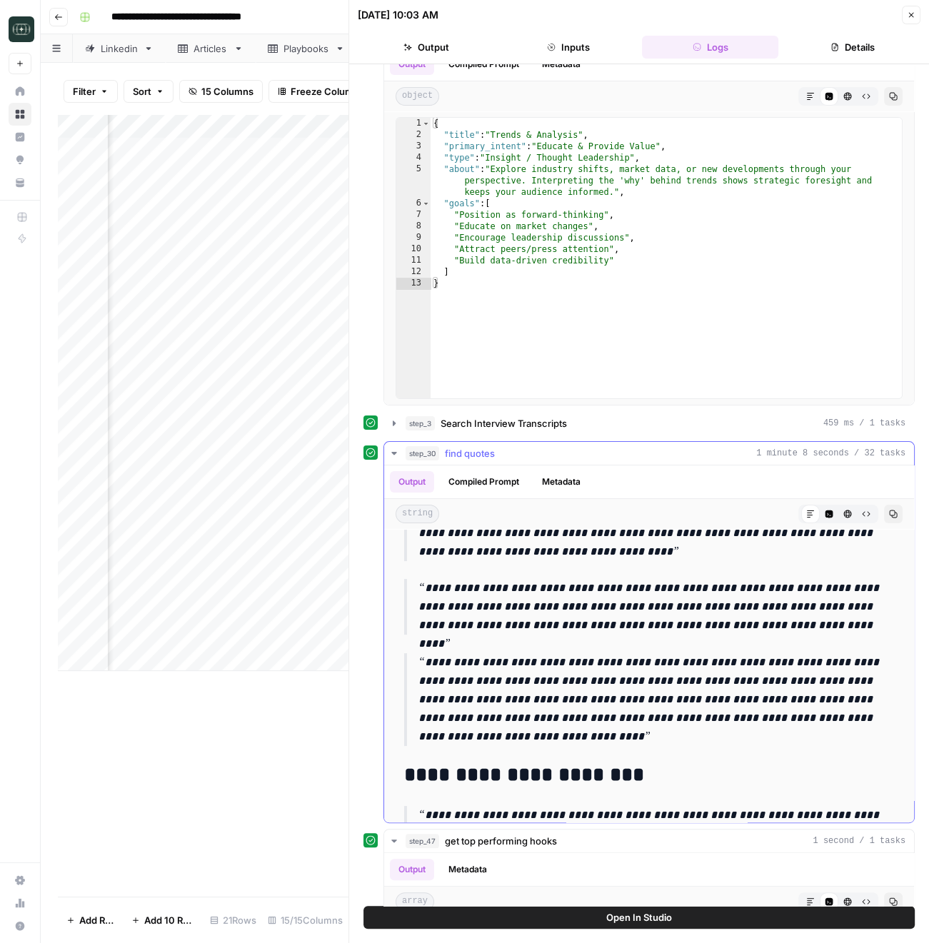
scroll to position [444, 0]
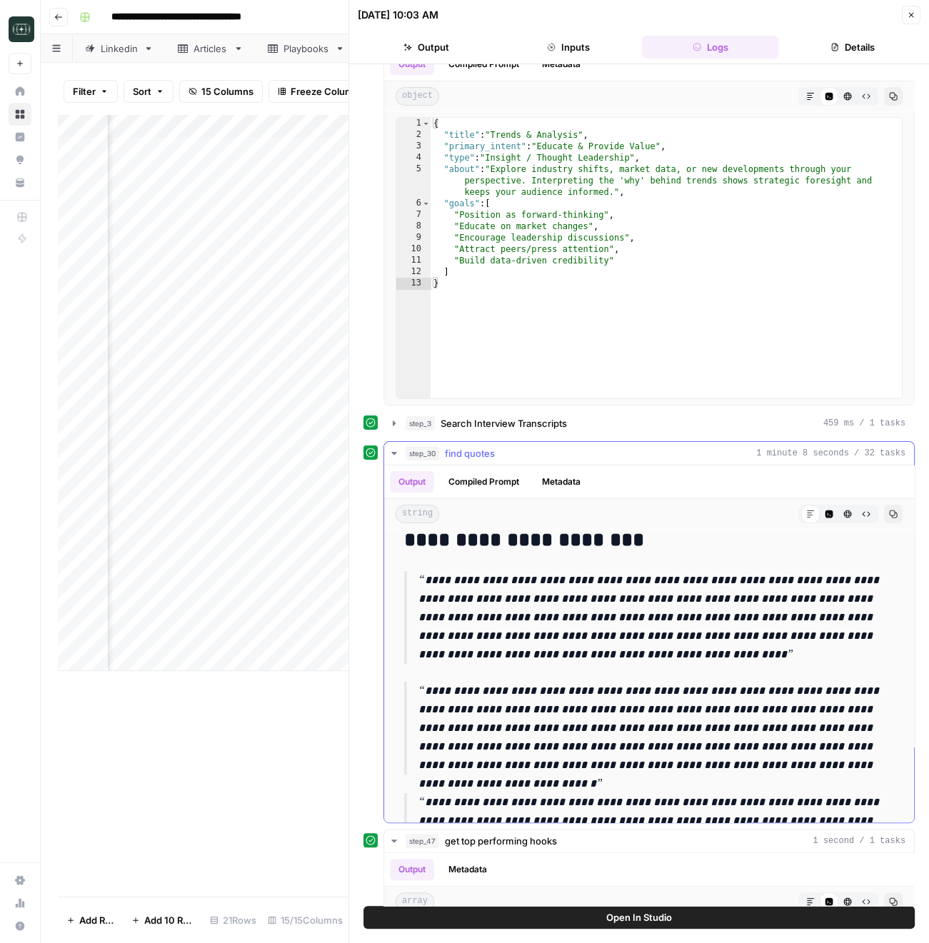
click at [403, 457] on button "step_30 find quotes 1 minute 8 seconds / 32 tasks" at bounding box center [649, 453] width 530 height 23
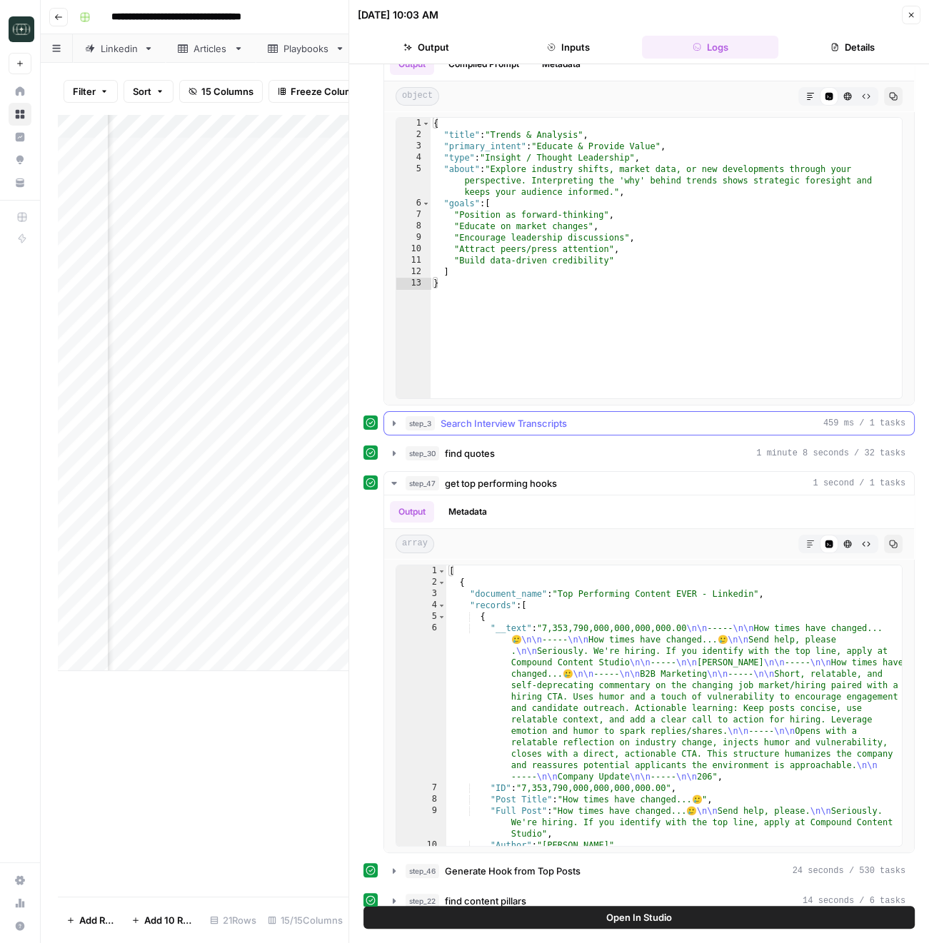
scroll to position [0, 0]
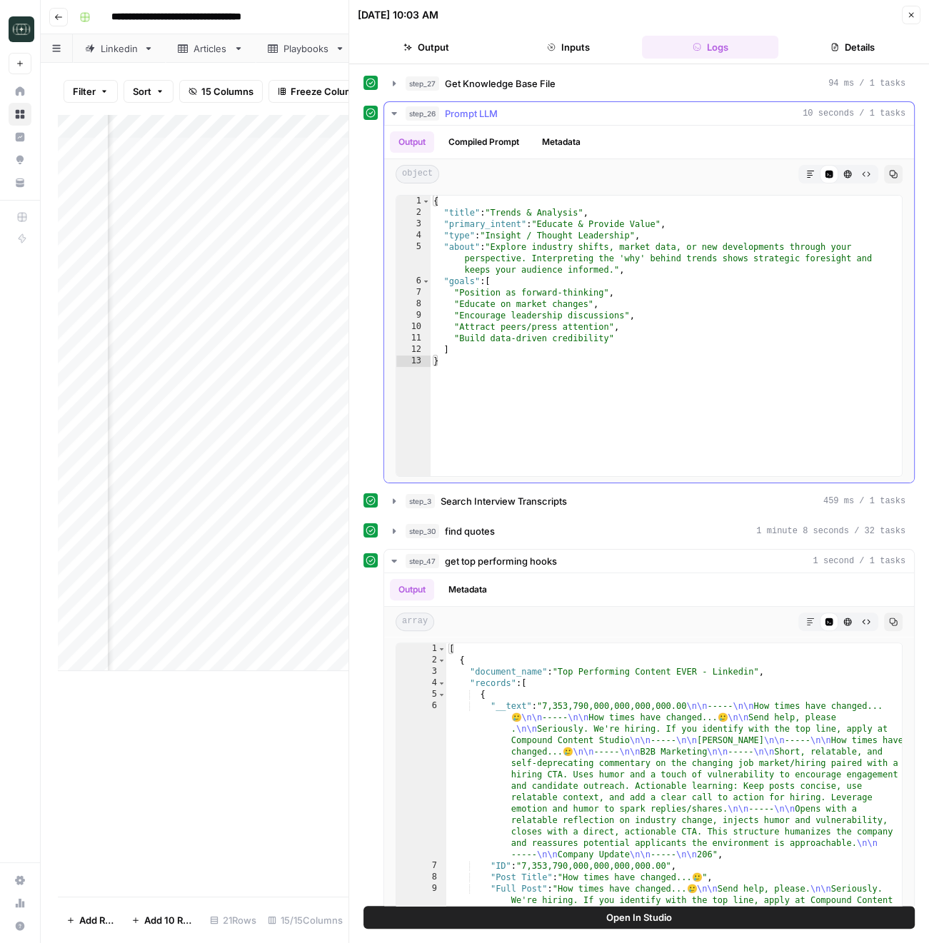
click at [396, 116] on icon "button" at bounding box center [393, 113] width 11 height 11
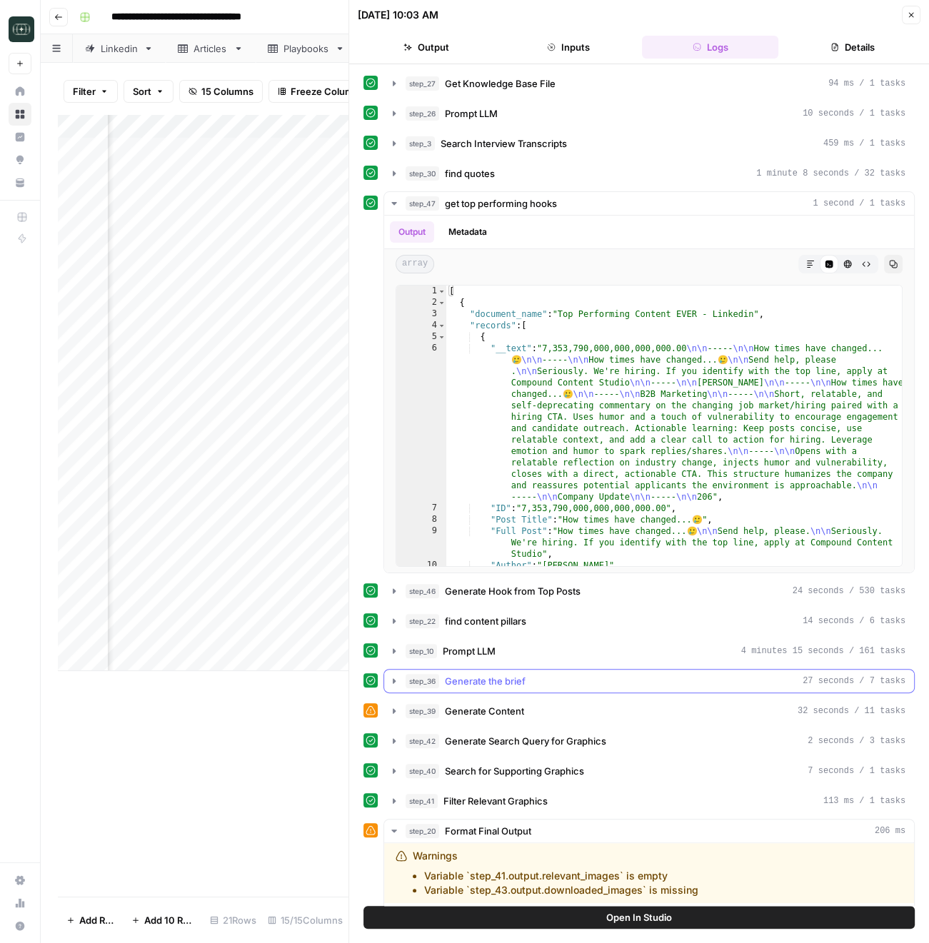
click at [541, 670] on button "step_36 Generate the brief 27 seconds / 7 tasks" at bounding box center [649, 681] width 530 height 23
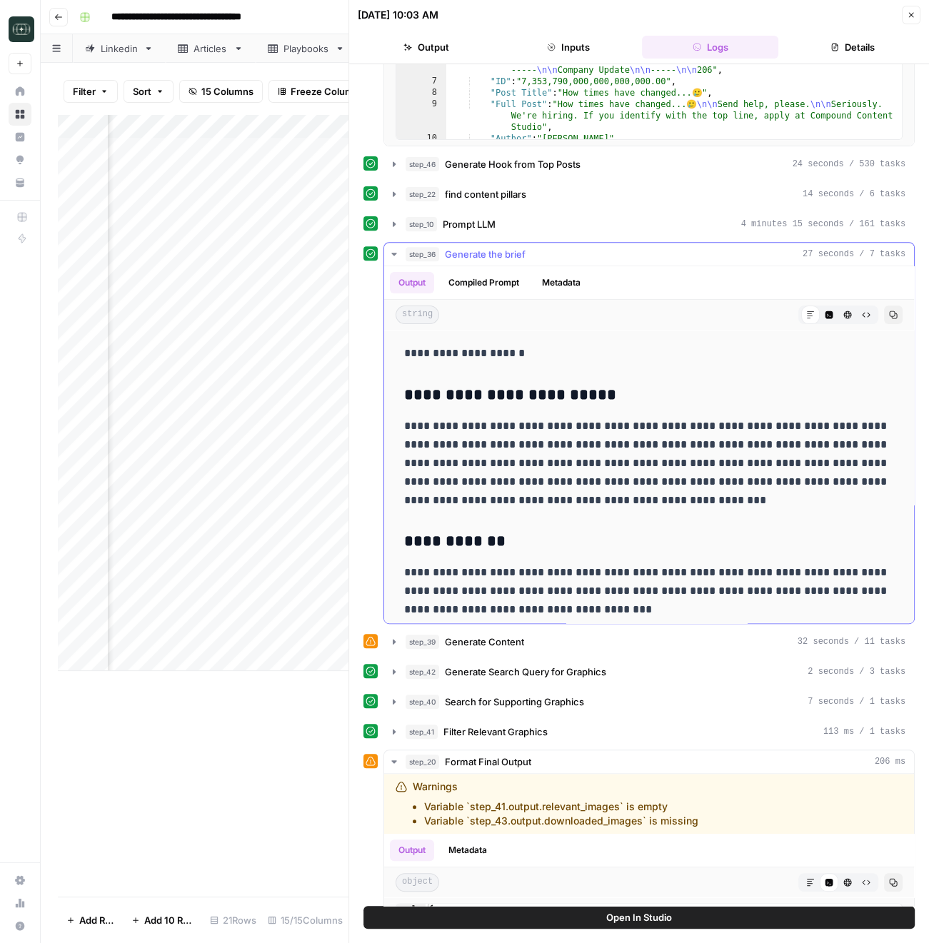
scroll to position [506, 0]
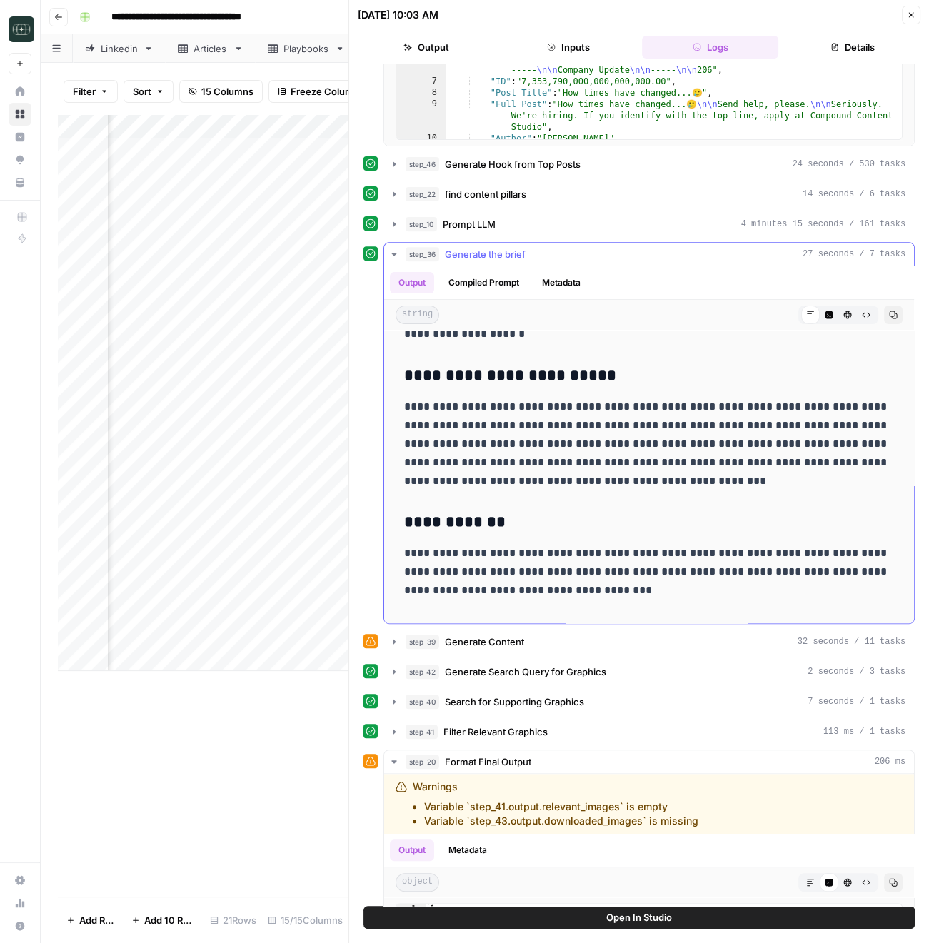
drag, startPoint x: 498, startPoint y: 406, endPoint x: 690, endPoint y: 423, distance: 193.4
click at [690, 423] on p "**********" at bounding box center [649, 444] width 490 height 93
click at [682, 464] on p "**********" at bounding box center [649, 444] width 490 height 93
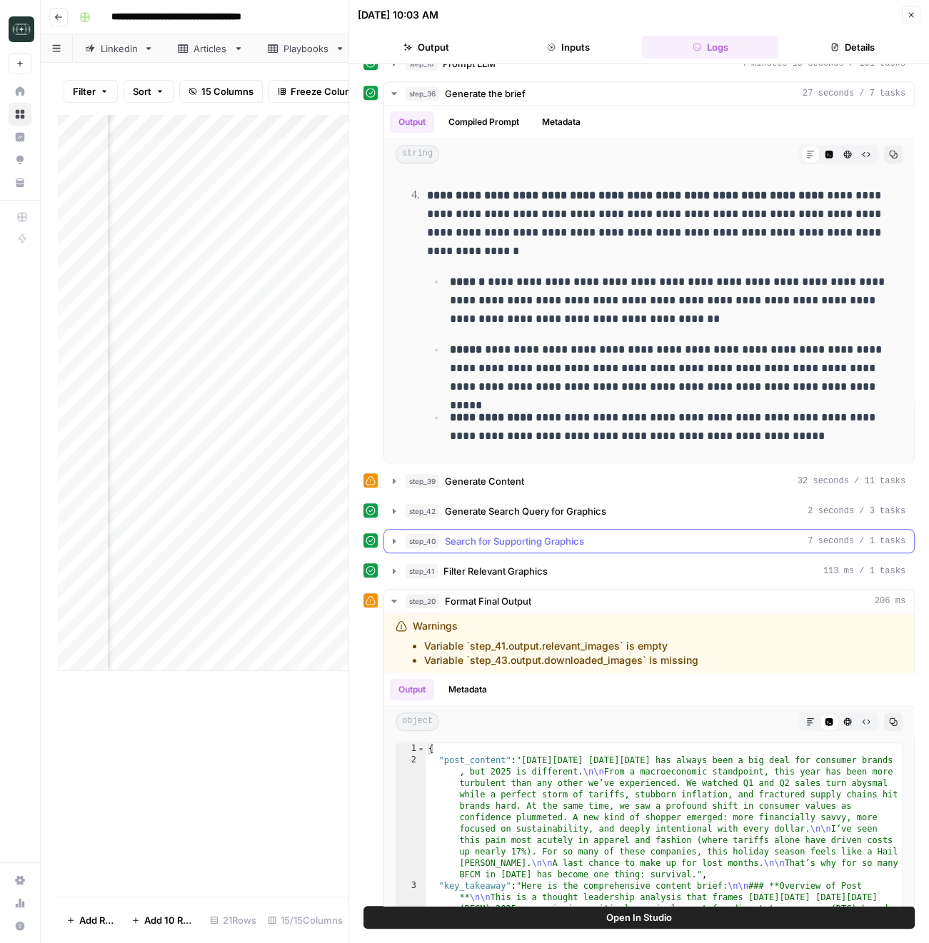
scroll to position [585, 0]
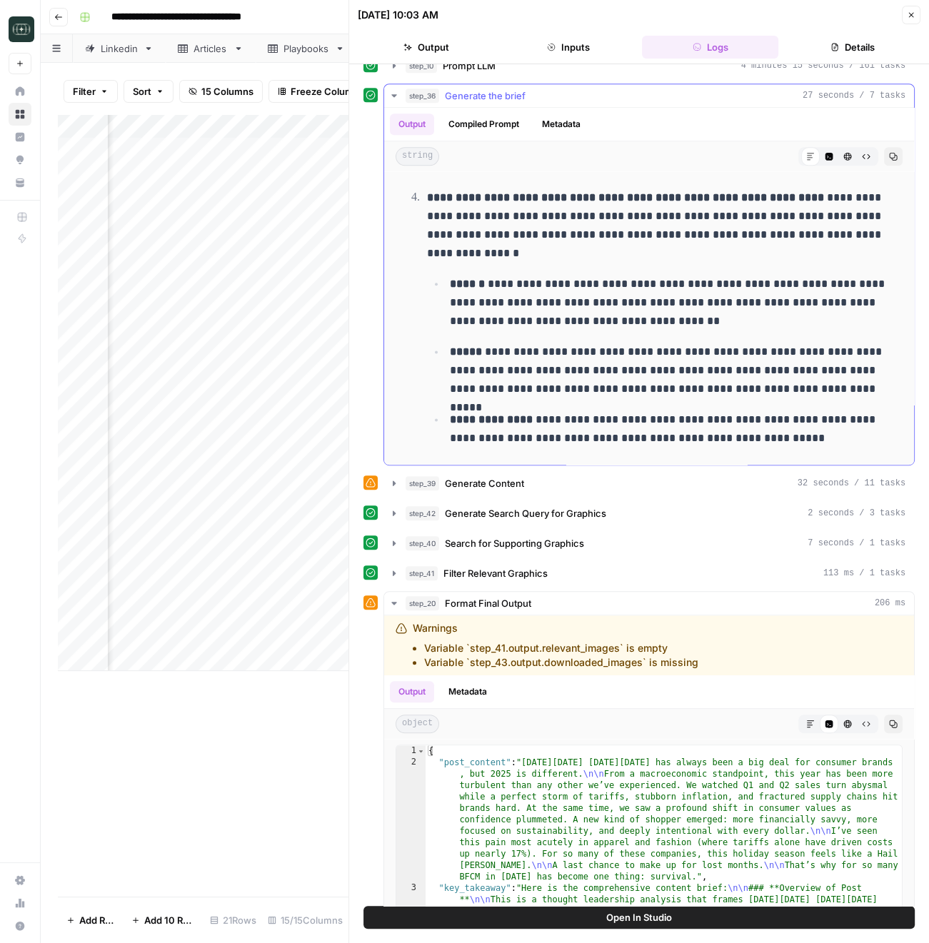
drag, startPoint x: 539, startPoint y: 410, endPoint x: 806, endPoint y: 432, distance: 267.8
click at [806, 432] on p "**********" at bounding box center [672, 428] width 445 height 37
click at [795, 438] on p "**********" at bounding box center [672, 428] width 445 height 37
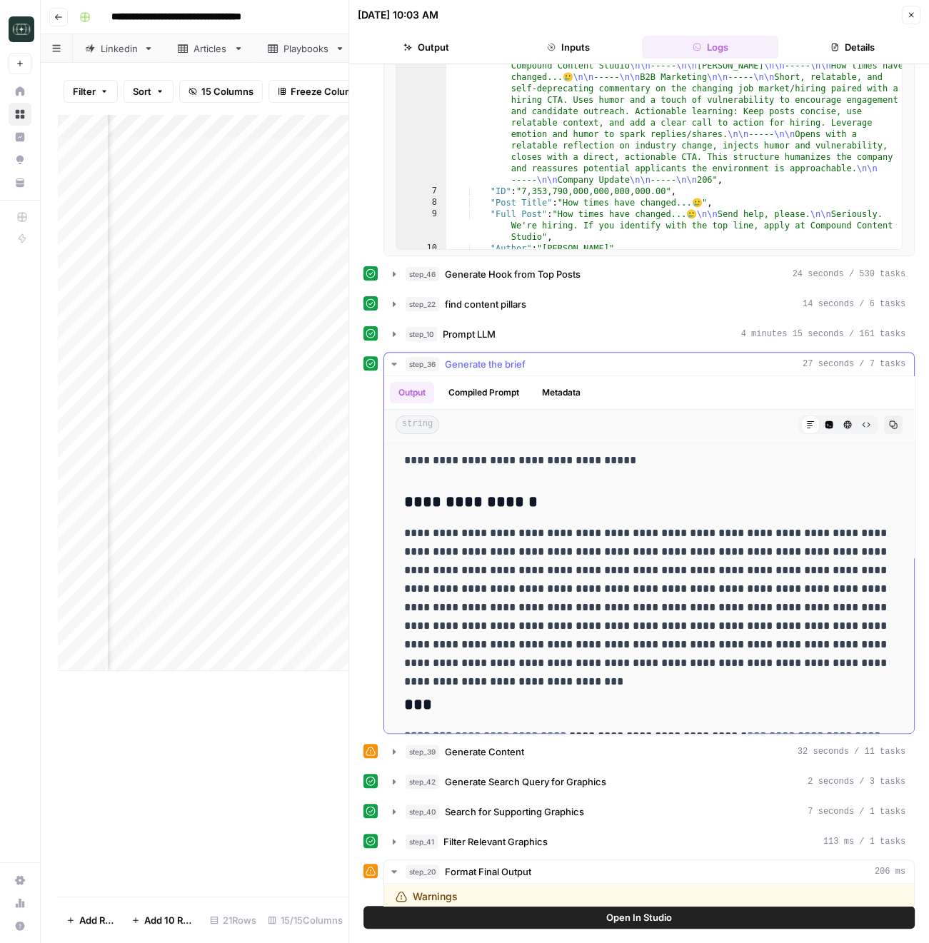
scroll to position [319, 0]
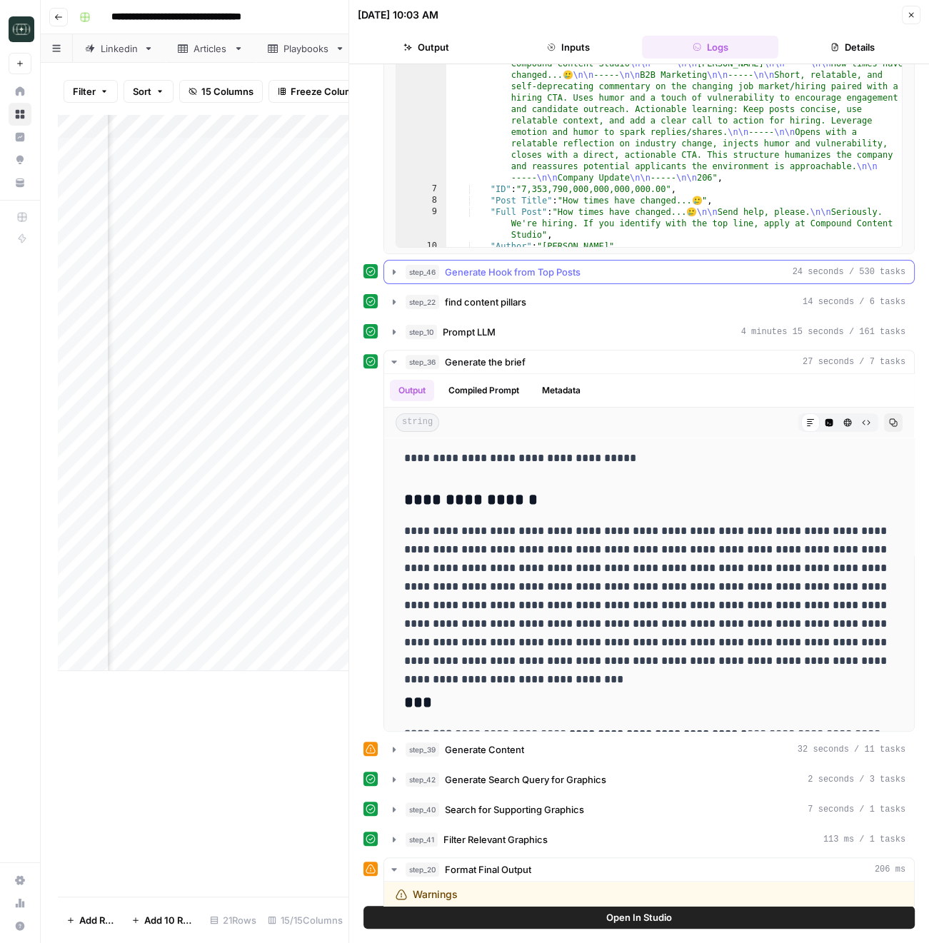
click at [395, 270] on icon "button" at bounding box center [393, 271] width 11 height 11
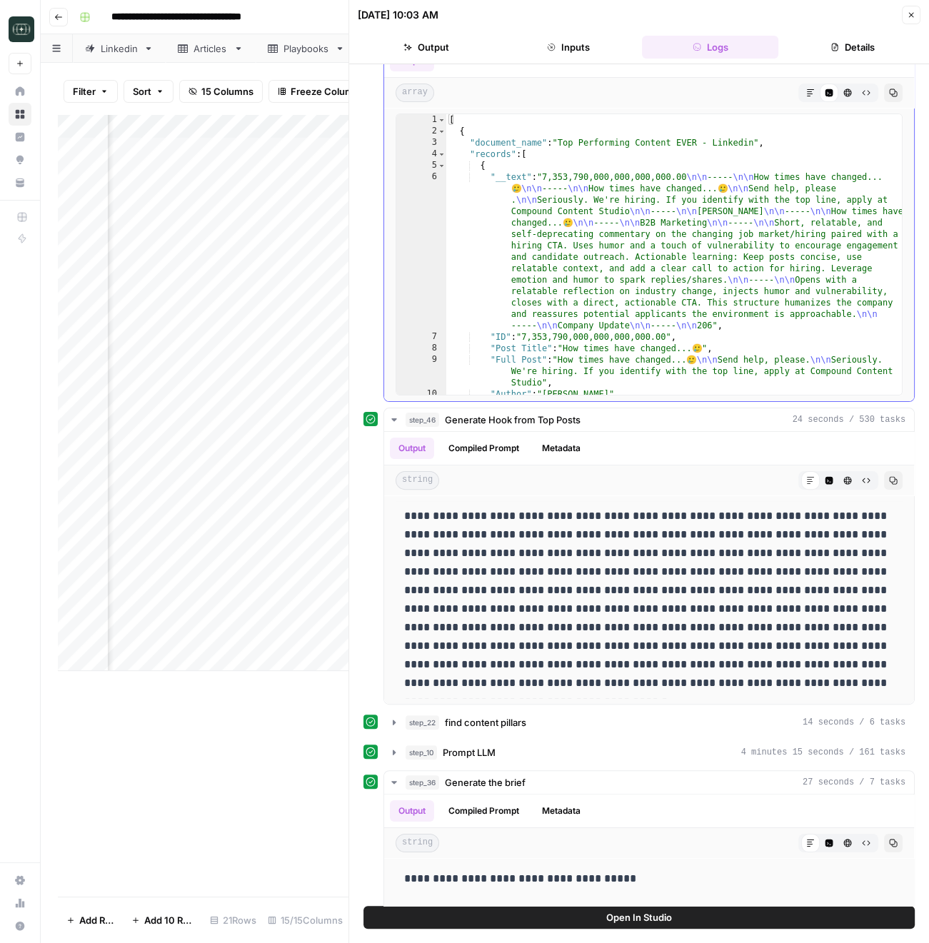
scroll to position [117, 0]
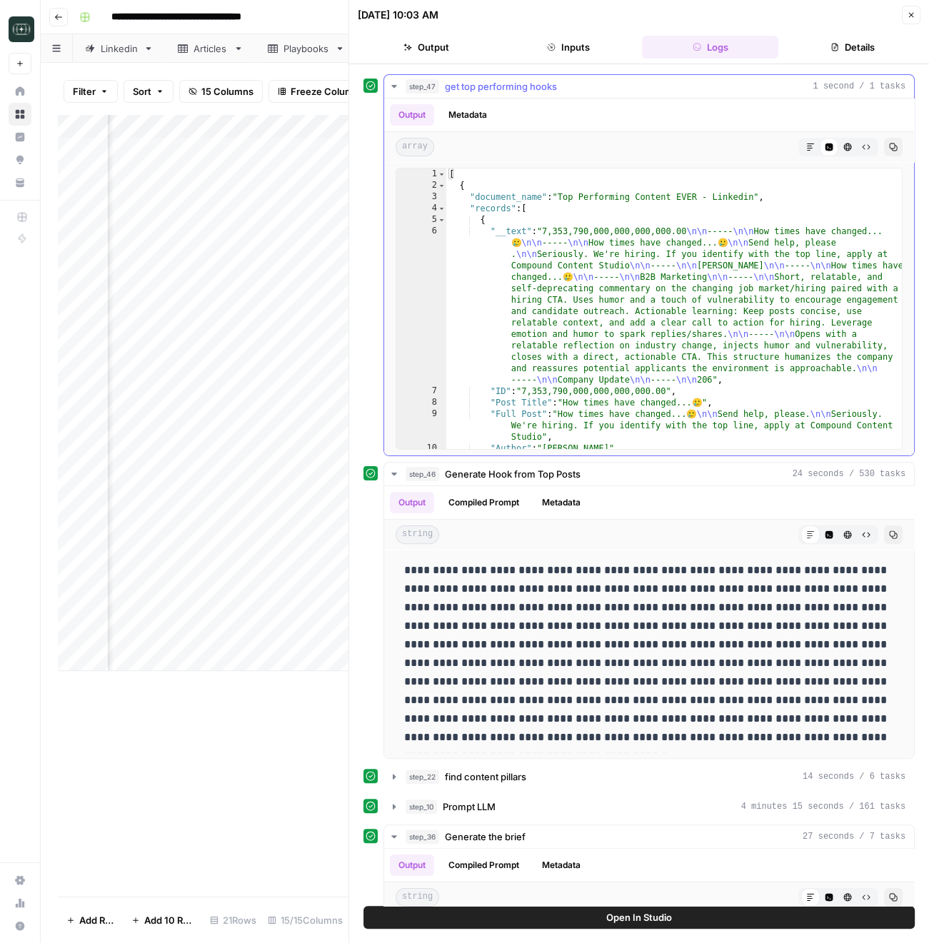
click at [392, 86] on icon "button" at bounding box center [393, 86] width 11 height 11
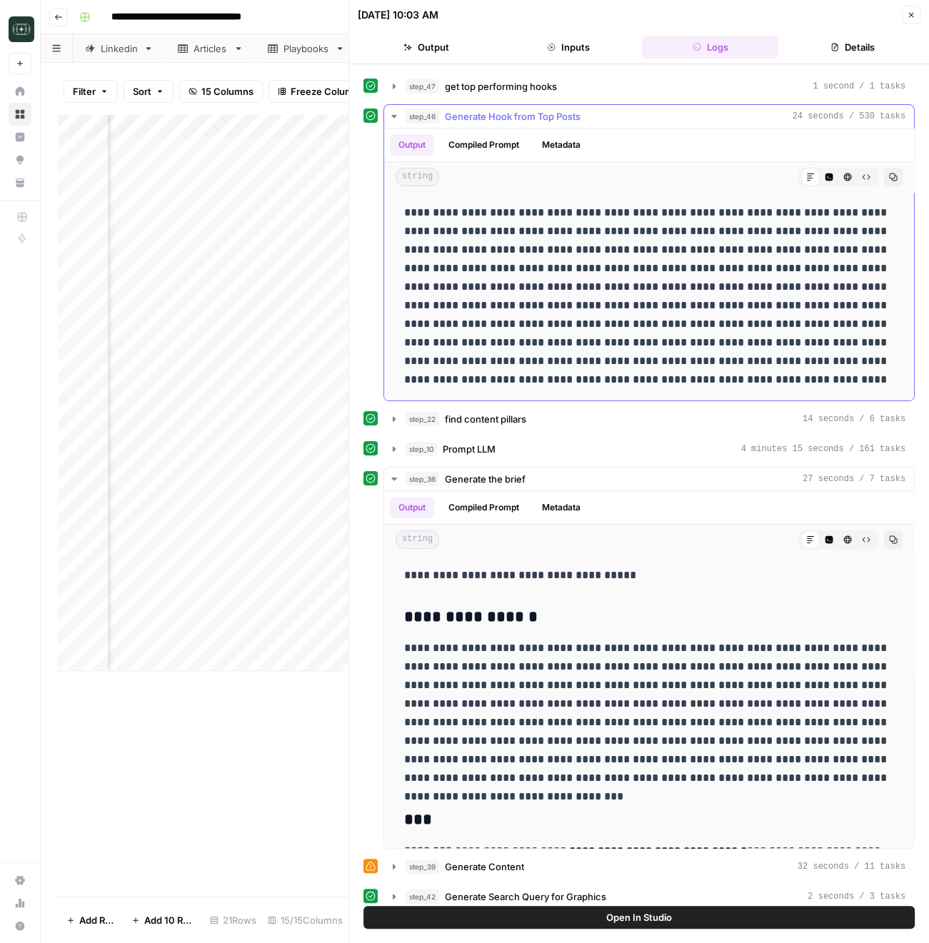
click at [391, 115] on icon "button" at bounding box center [393, 116] width 5 height 3
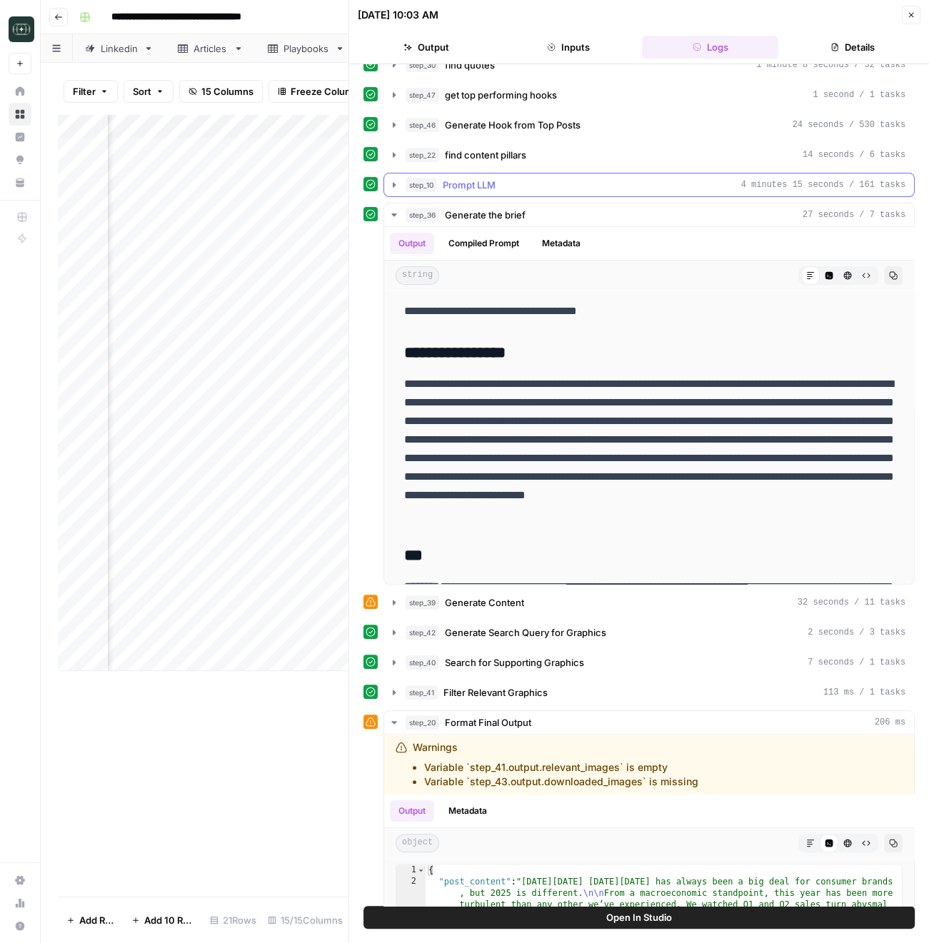
scroll to position [109, 0]
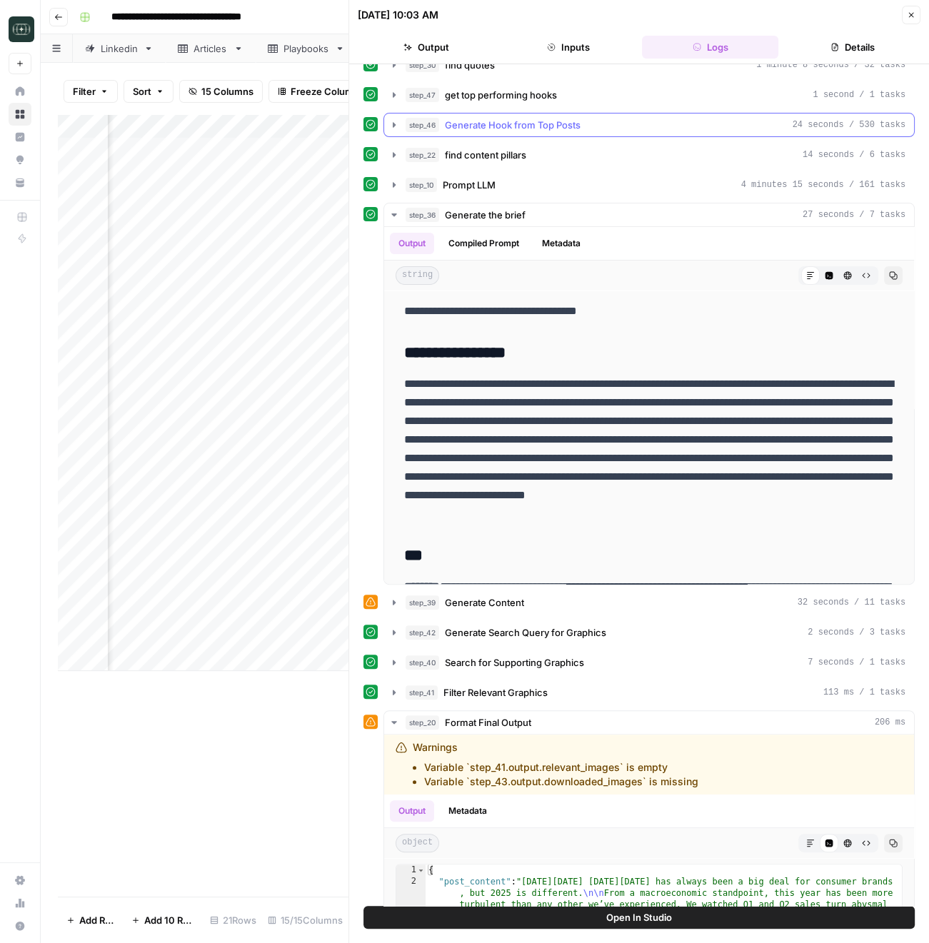
click at [510, 131] on button "step_46 Generate Hook from Top Posts 24 seconds / 530 tasks" at bounding box center [649, 125] width 530 height 23
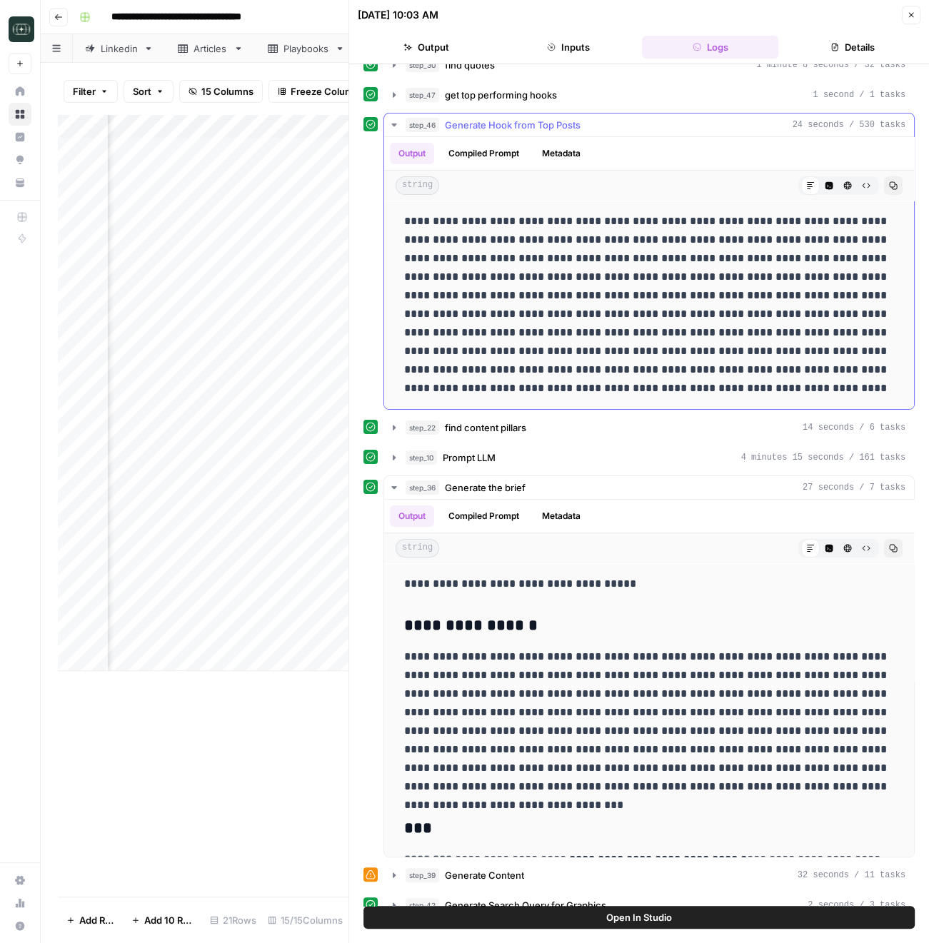
click at [391, 121] on icon "button" at bounding box center [393, 124] width 11 height 11
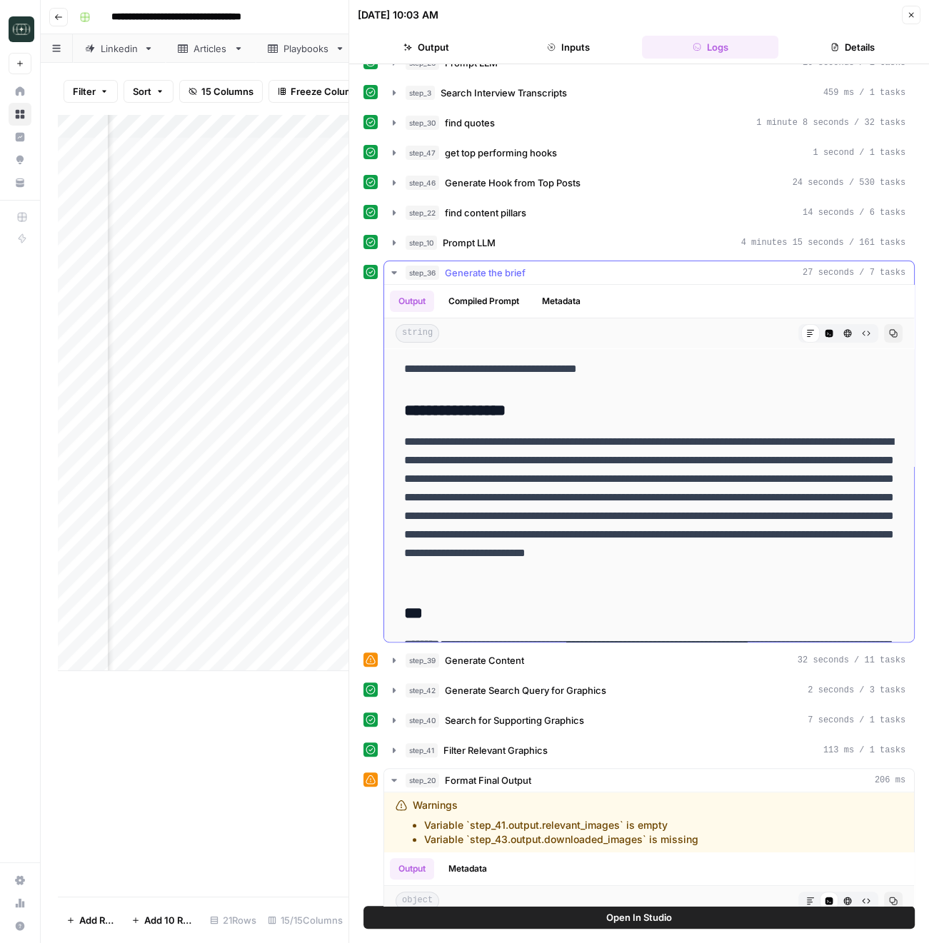
scroll to position [50, 0]
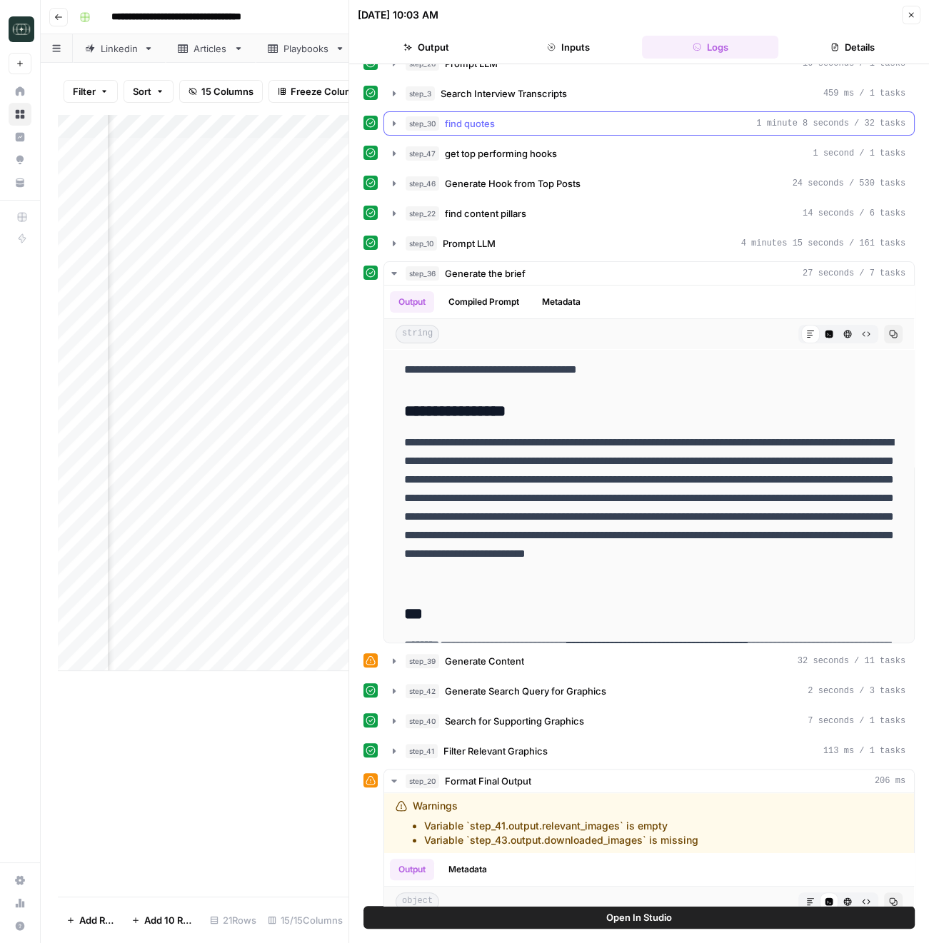
click at [460, 116] on span "find quotes" at bounding box center [470, 123] width 50 height 14
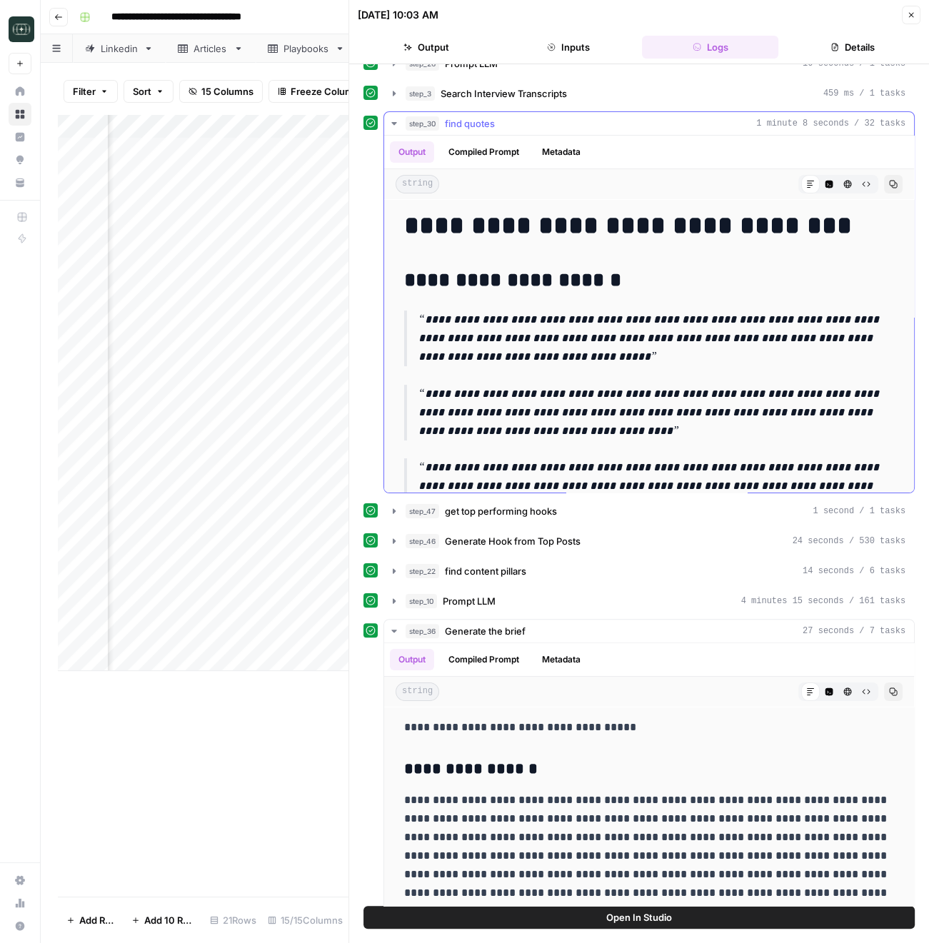
scroll to position [29, 0]
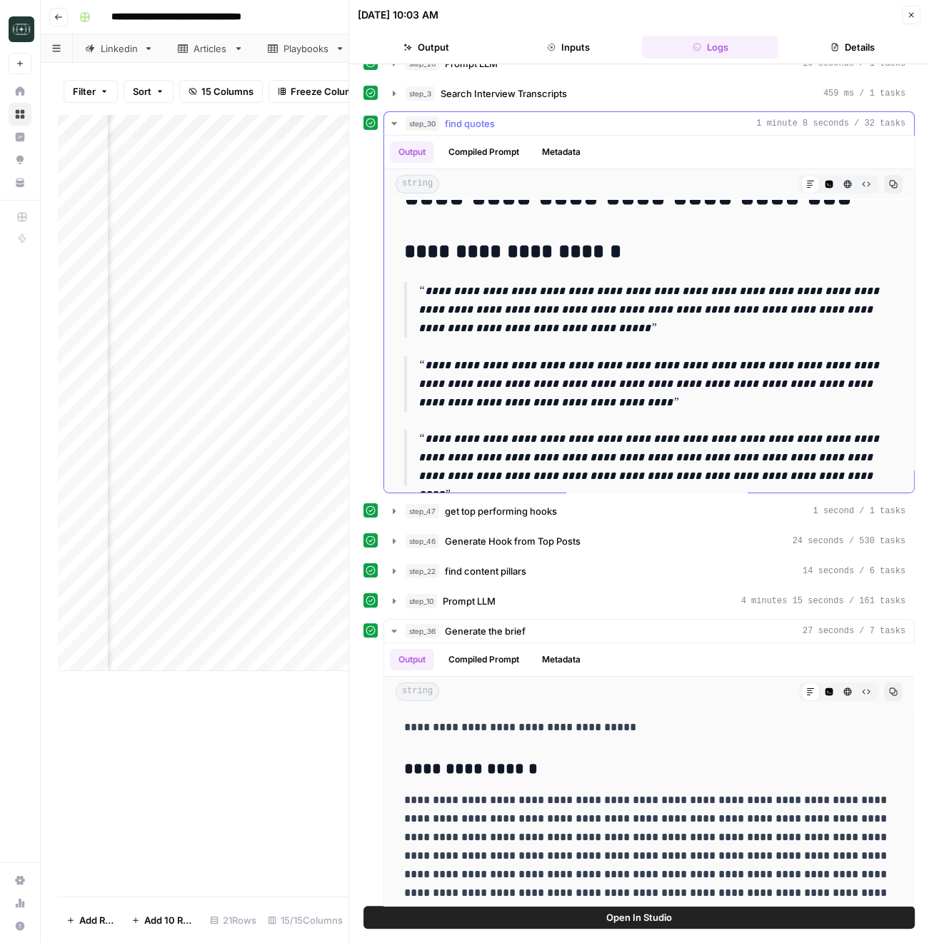
click at [653, 288] on p "**********" at bounding box center [656, 310] width 476 height 56
type input "*"
click at [671, 327] on p "**********" at bounding box center [656, 310] width 476 height 56
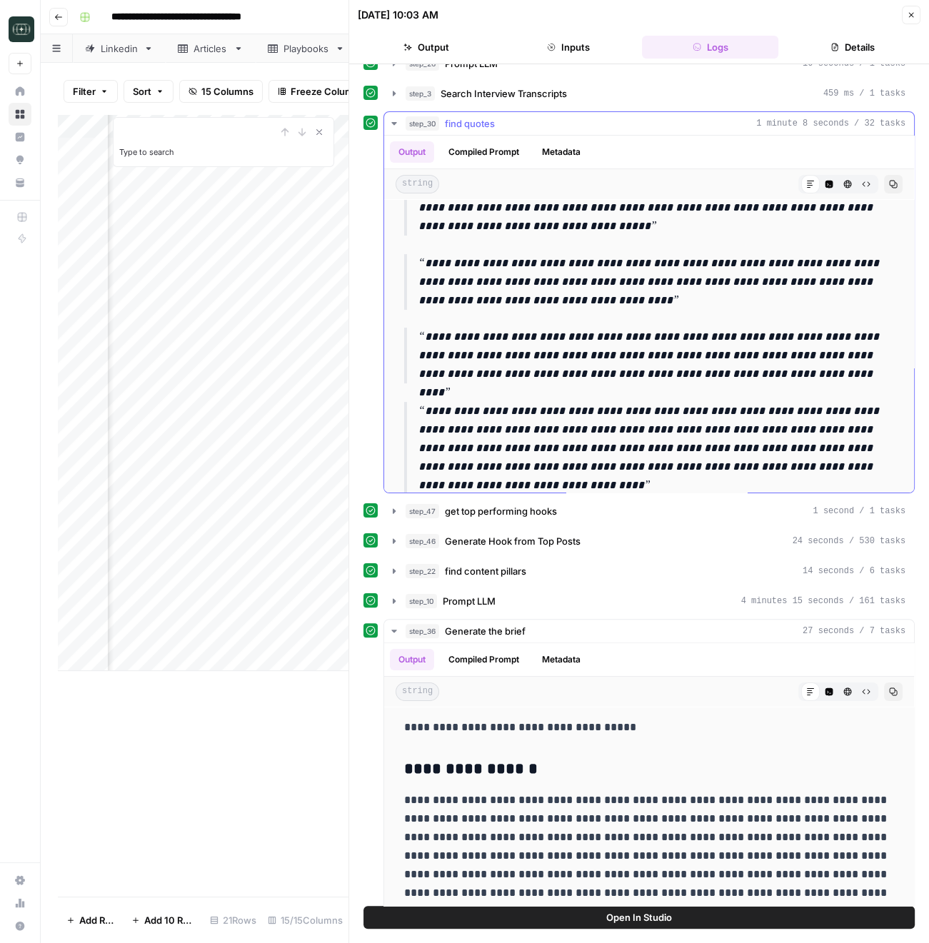
click at [677, 348] on p "**********" at bounding box center [656, 356] width 476 height 56
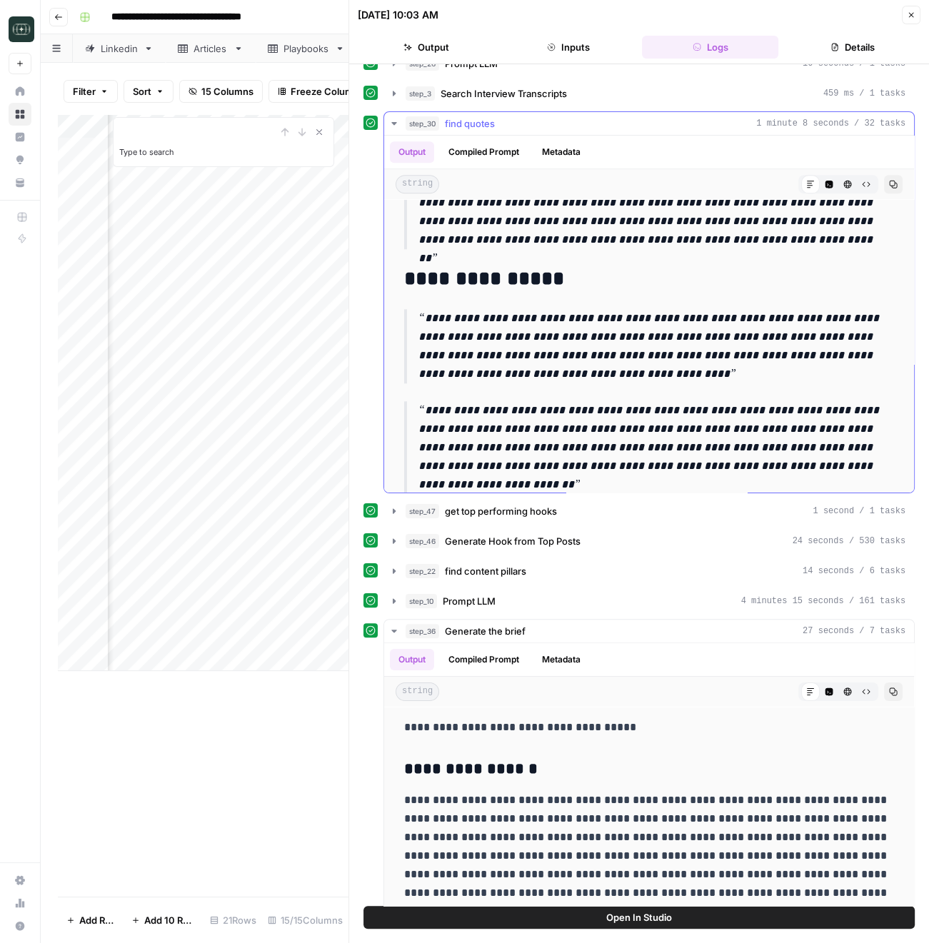
scroll to position [1319, 0]
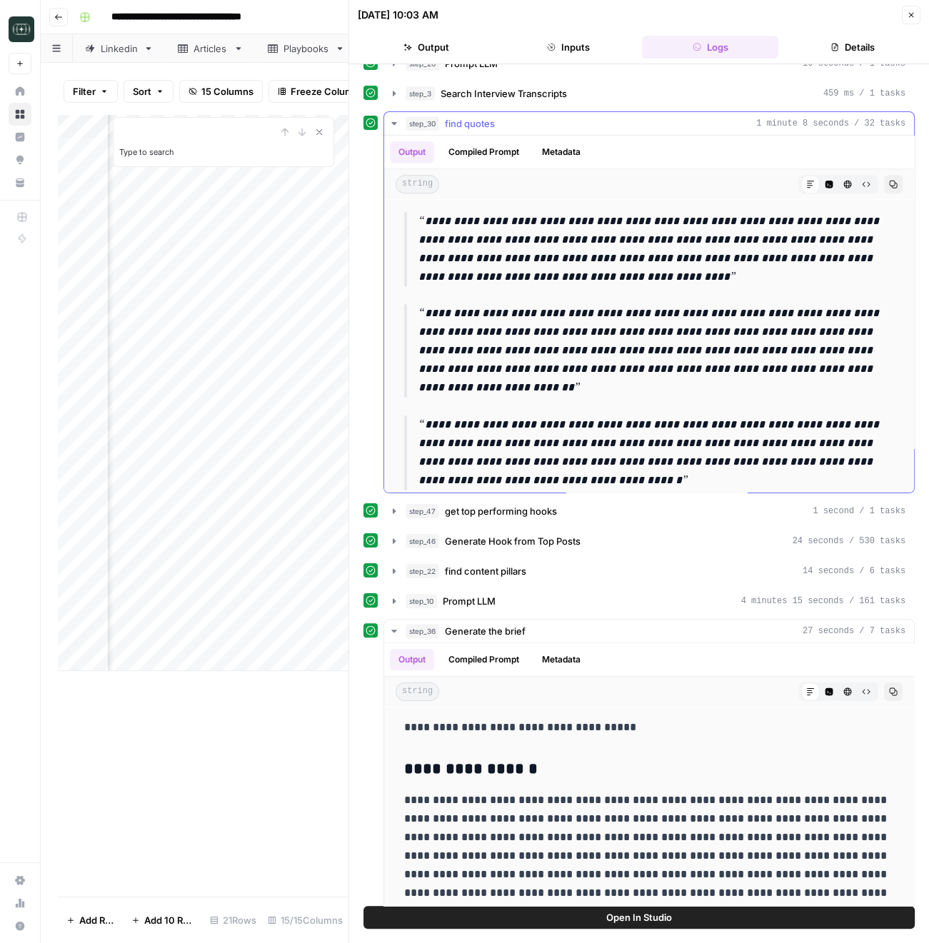
click at [892, 181] on icon "button" at bounding box center [893, 185] width 8 height 8
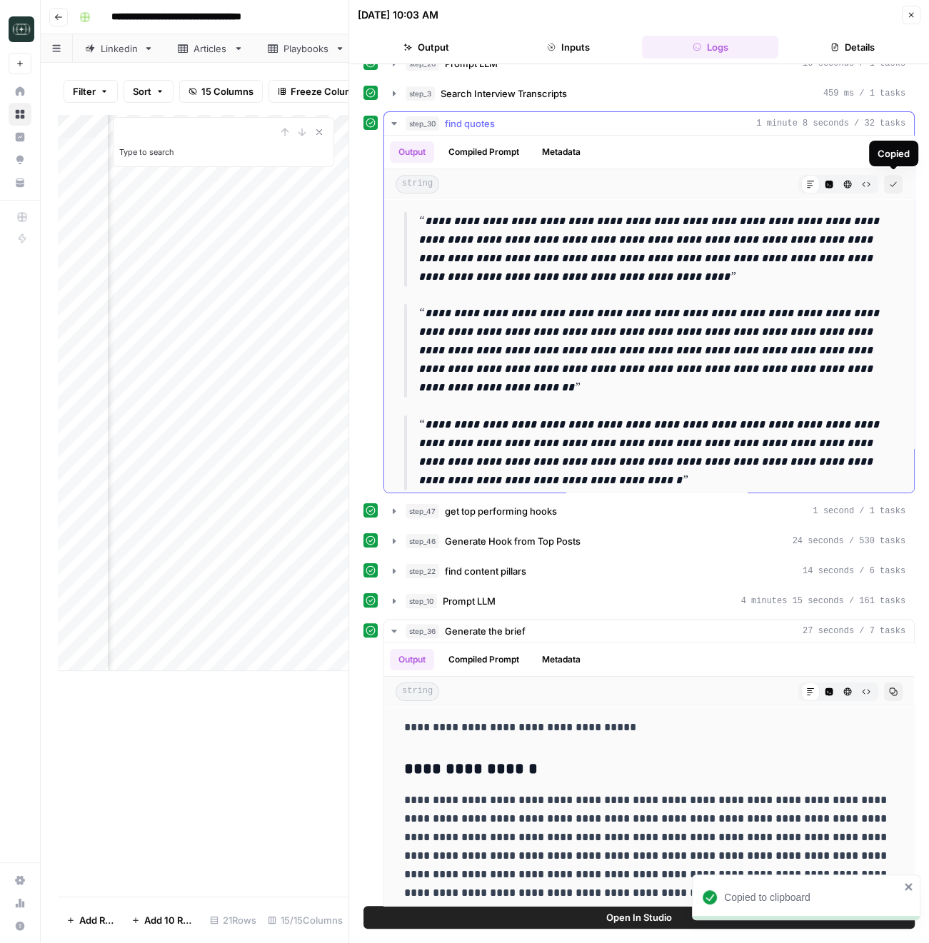
click at [677, 233] on p "**********" at bounding box center [656, 249] width 476 height 74
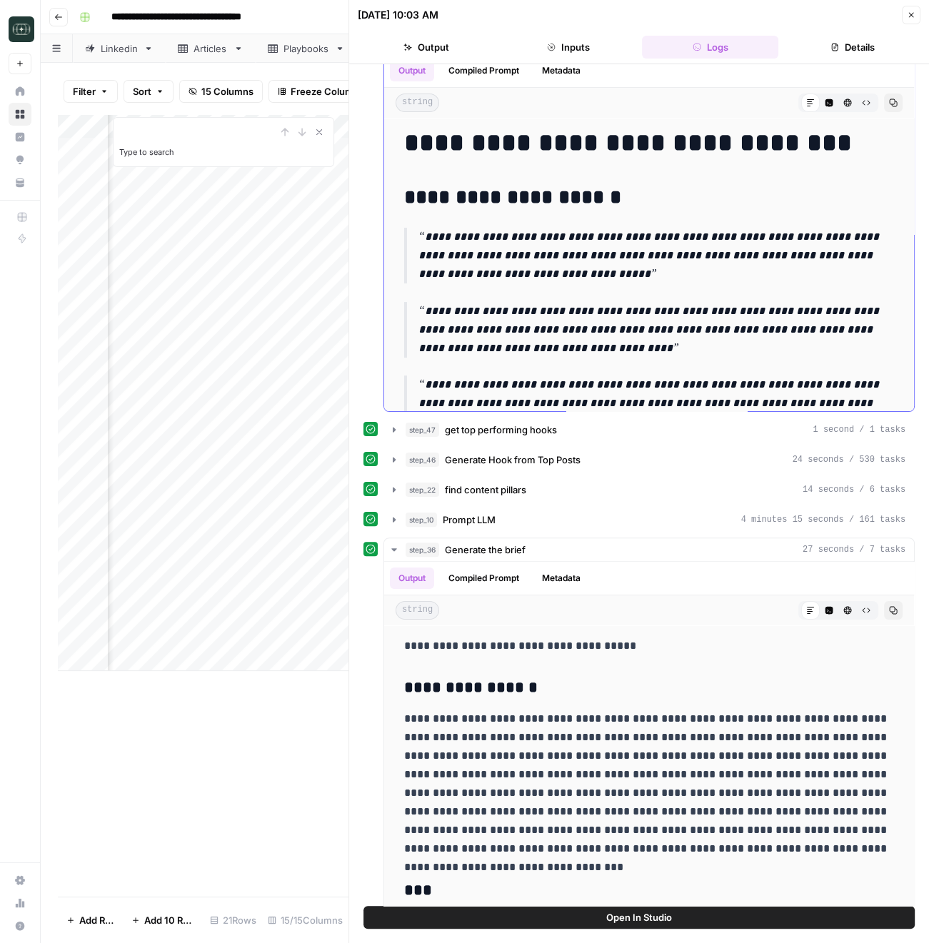
scroll to position [0, 0]
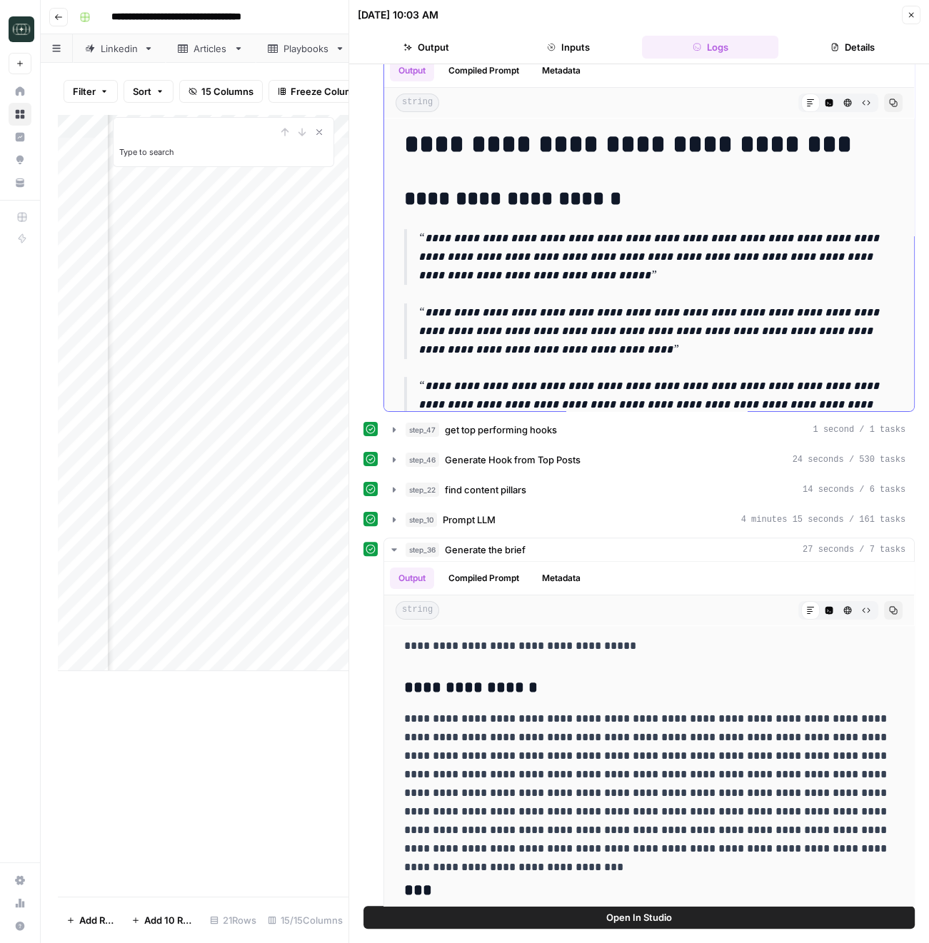
drag, startPoint x: 621, startPoint y: 338, endPoint x: 668, endPoint y: 359, distance: 51.8
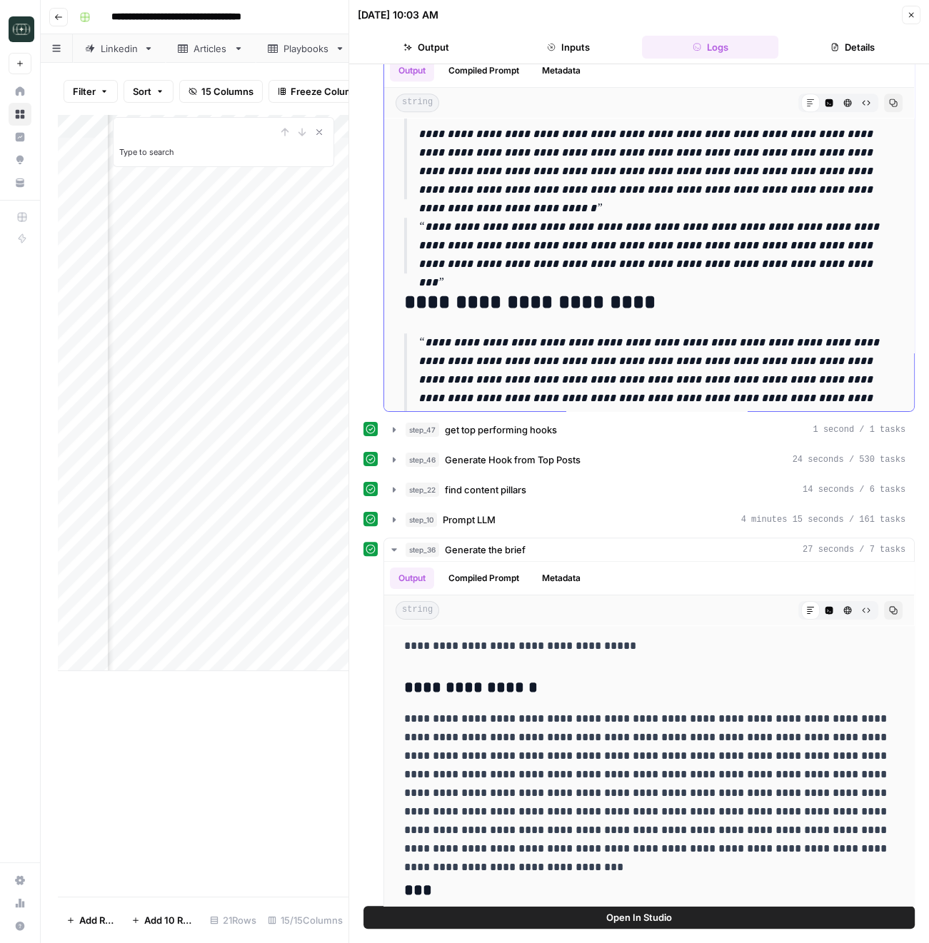
scroll to position [708, 0]
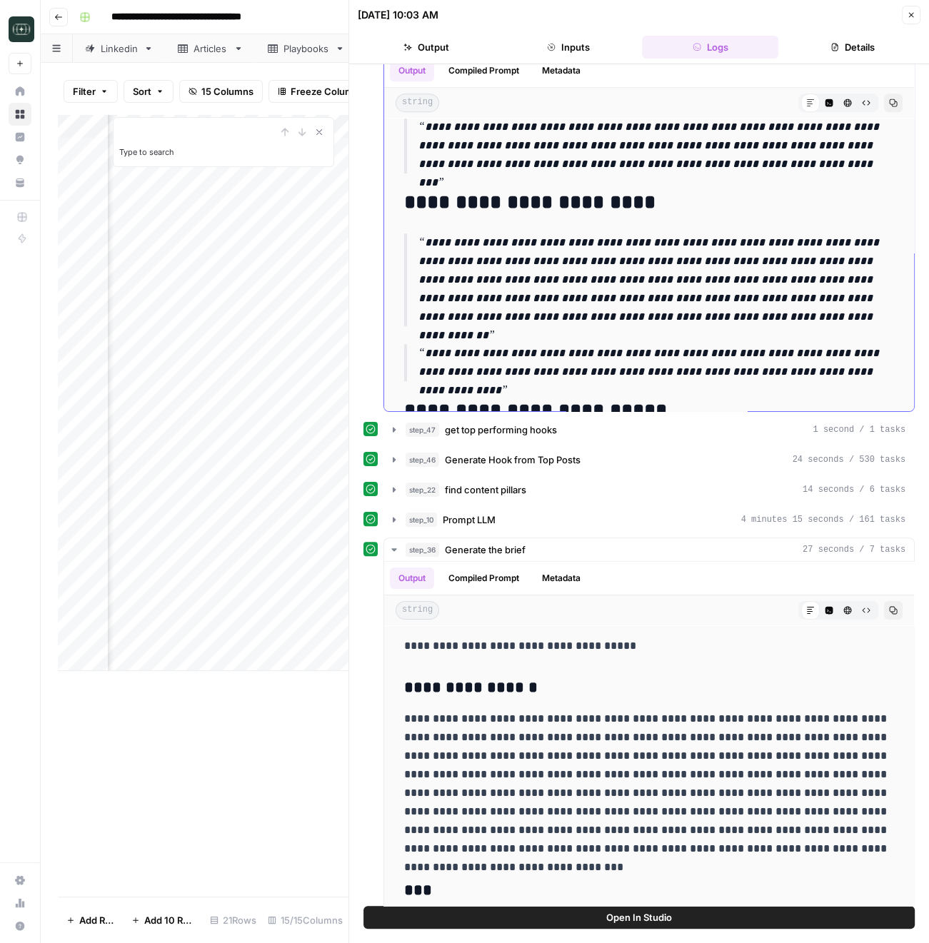
drag, startPoint x: 482, startPoint y: 291, endPoint x: 485, endPoint y: 298, distance: 8.4
click at [482, 291] on p "**********" at bounding box center [656, 279] width 476 height 93
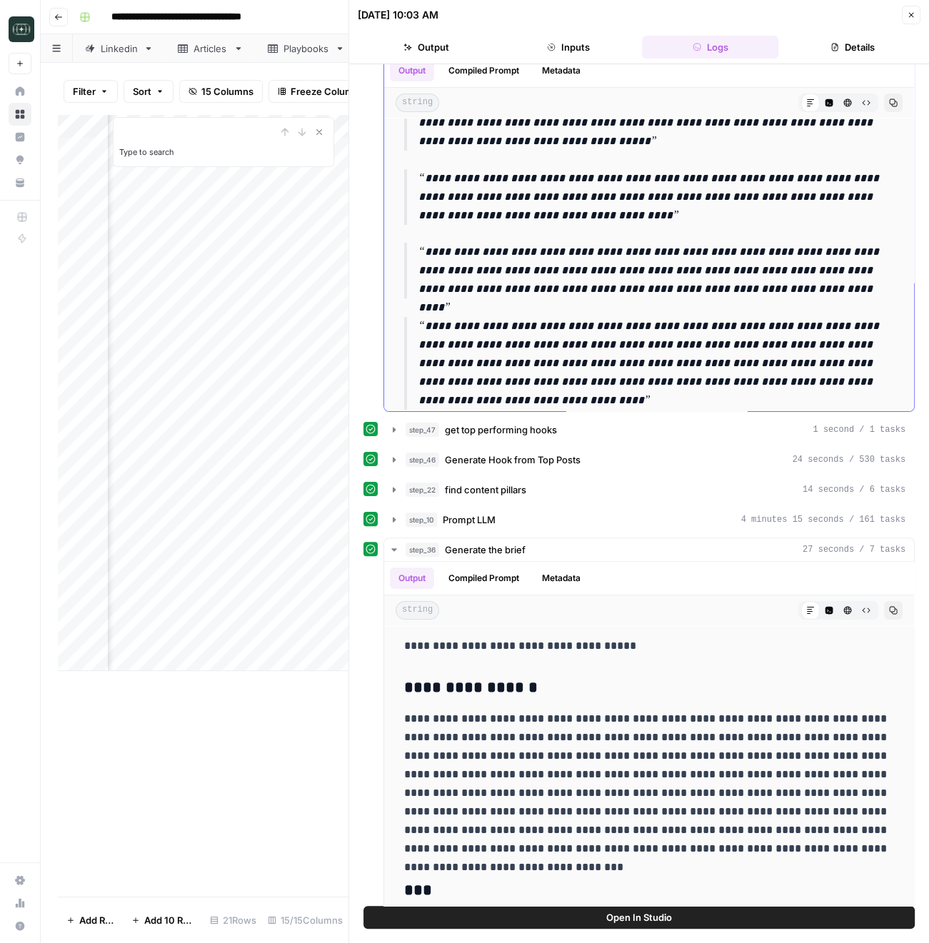
scroll to position [0, 0]
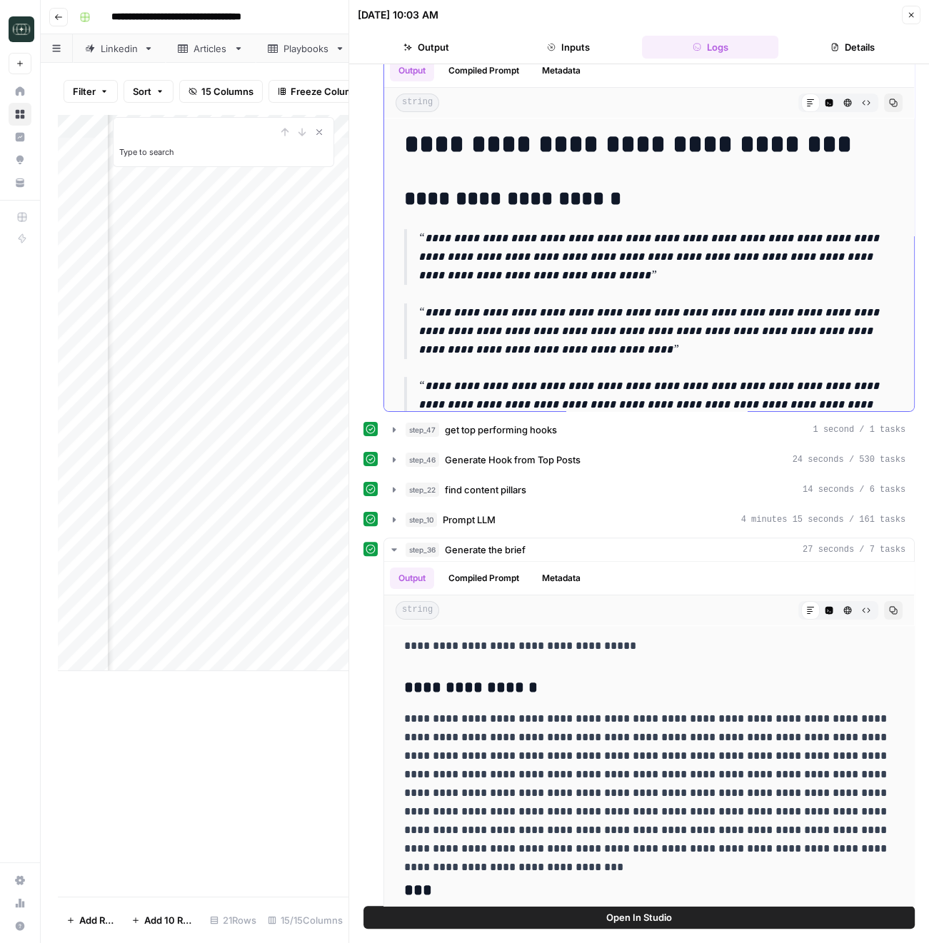
drag, startPoint x: 396, startPoint y: 146, endPoint x: 872, endPoint y: 220, distance: 481.9
click at [690, 134] on h1 "**********" at bounding box center [649, 144] width 490 height 30
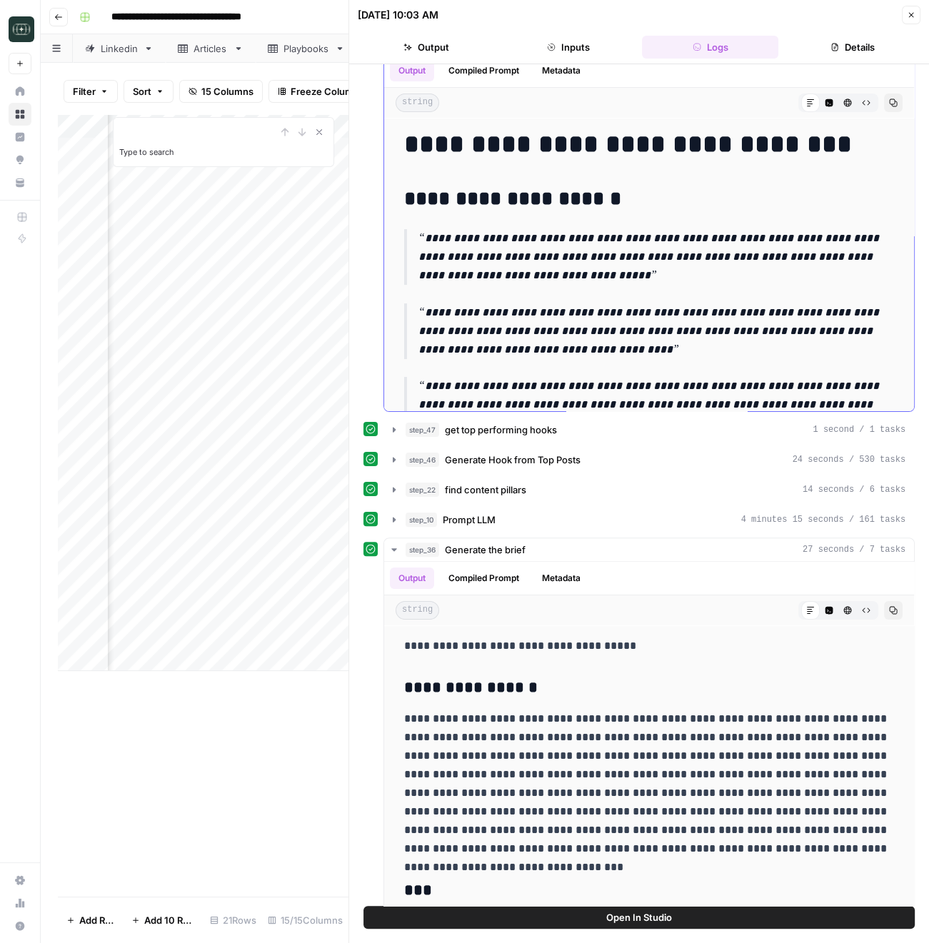
click at [690, 134] on h1 "**********" at bounding box center [649, 144] width 490 height 30
click at [685, 251] on p "**********" at bounding box center [656, 257] width 476 height 56
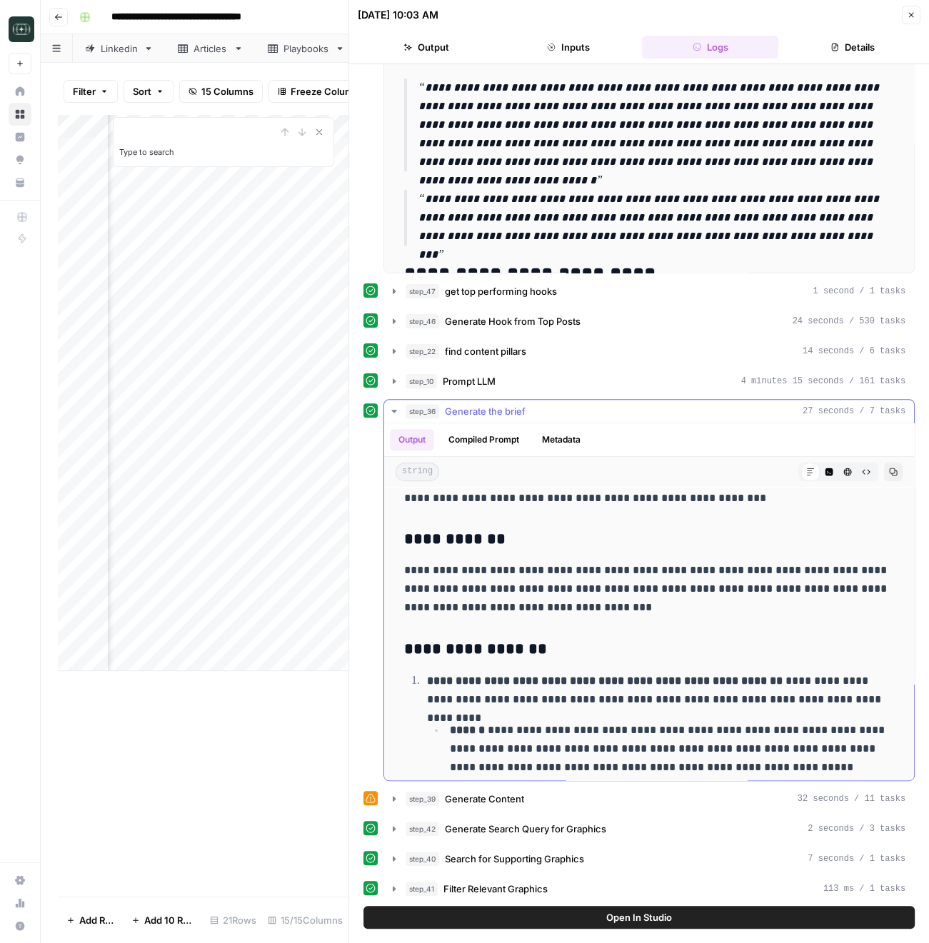
scroll to position [642, 0]
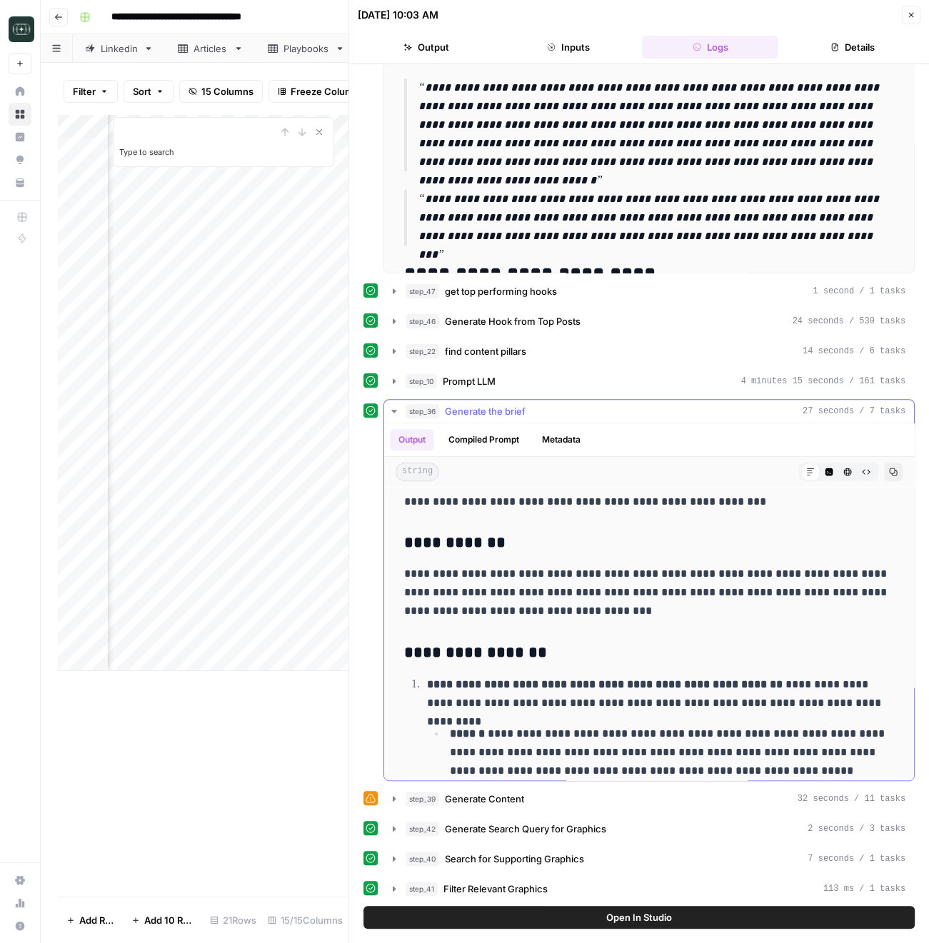
drag, startPoint x: 407, startPoint y: 568, endPoint x: 665, endPoint y: 625, distance: 264.0
click at [665, 625] on div "**********" at bounding box center [648, 750] width 507 height 1801
click at [661, 625] on div "**********" at bounding box center [648, 750] width 507 height 1801
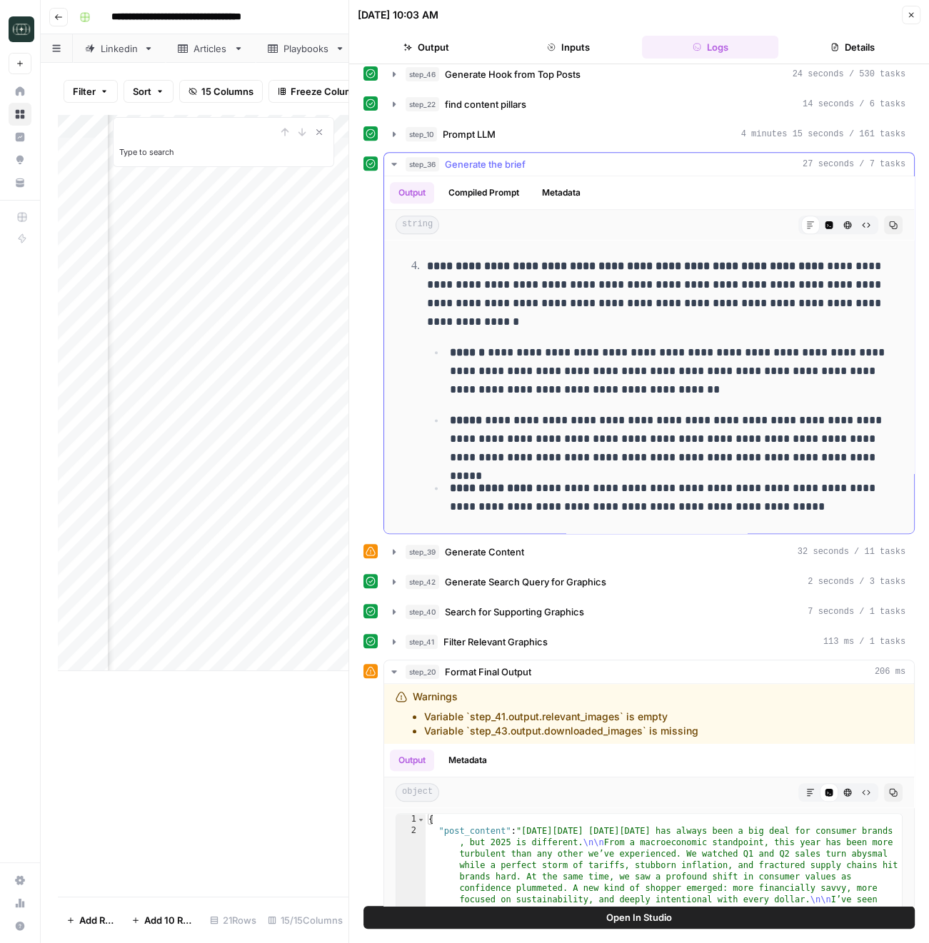
scroll to position [520, 0]
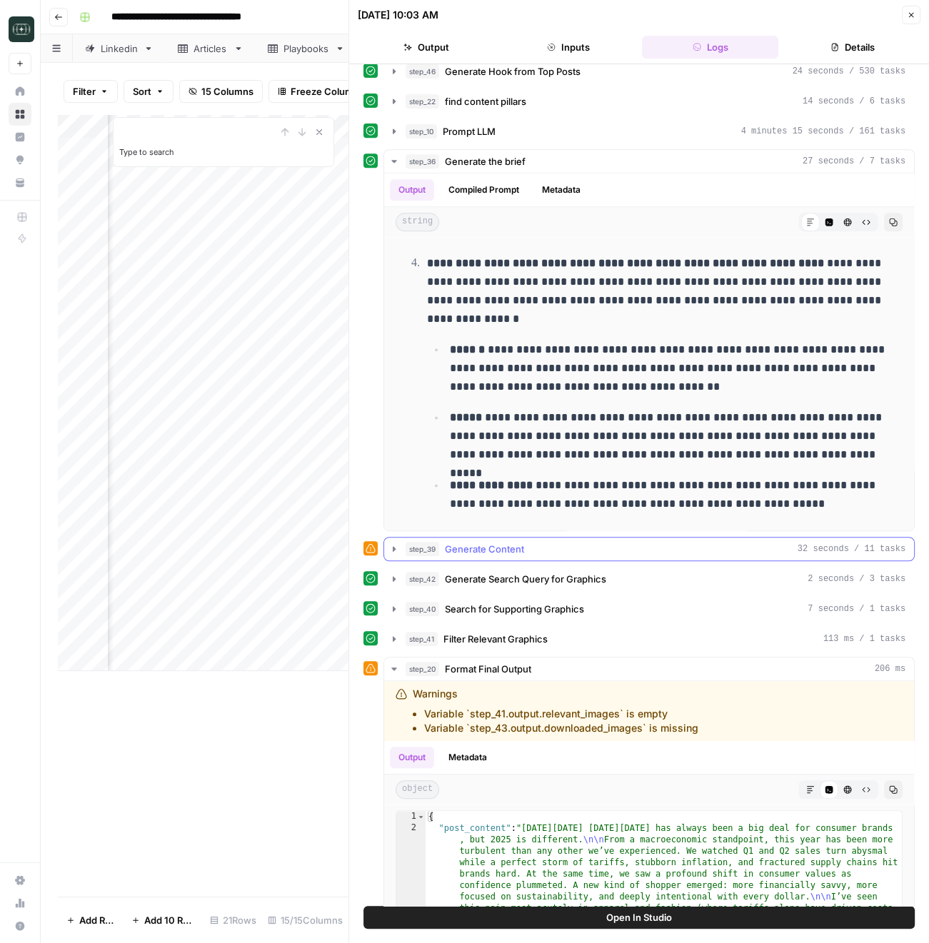
click at [558, 545] on div "step_39 Generate Content 32 seconds / 11 tasks" at bounding box center [655, 549] width 500 height 14
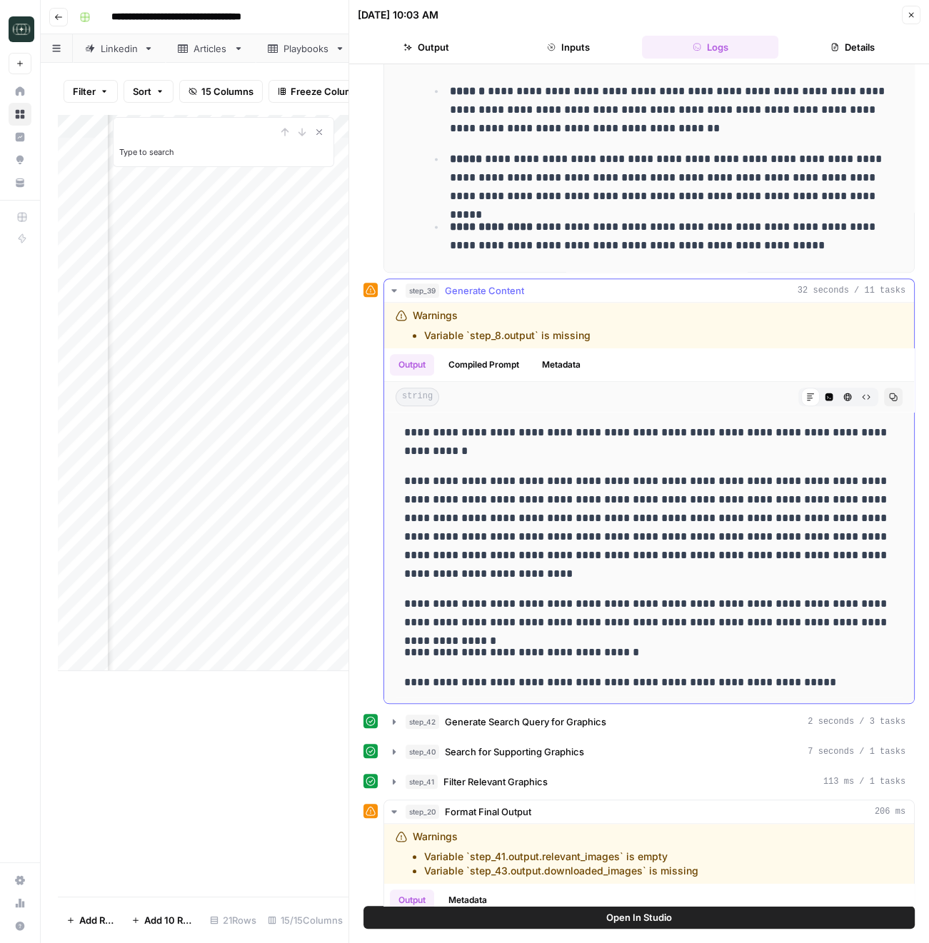
scroll to position [779, 0]
click at [393, 288] on icon "button" at bounding box center [393, 289] width 11 height 11
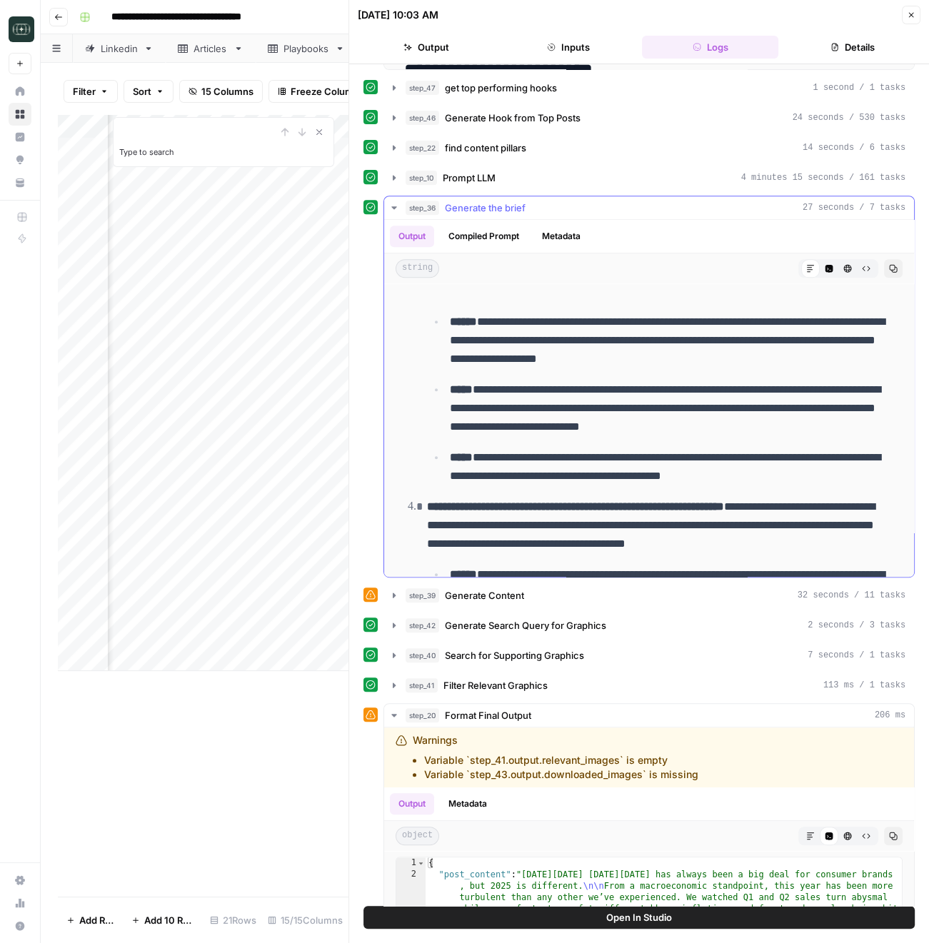
scroll to position [1288, 0]
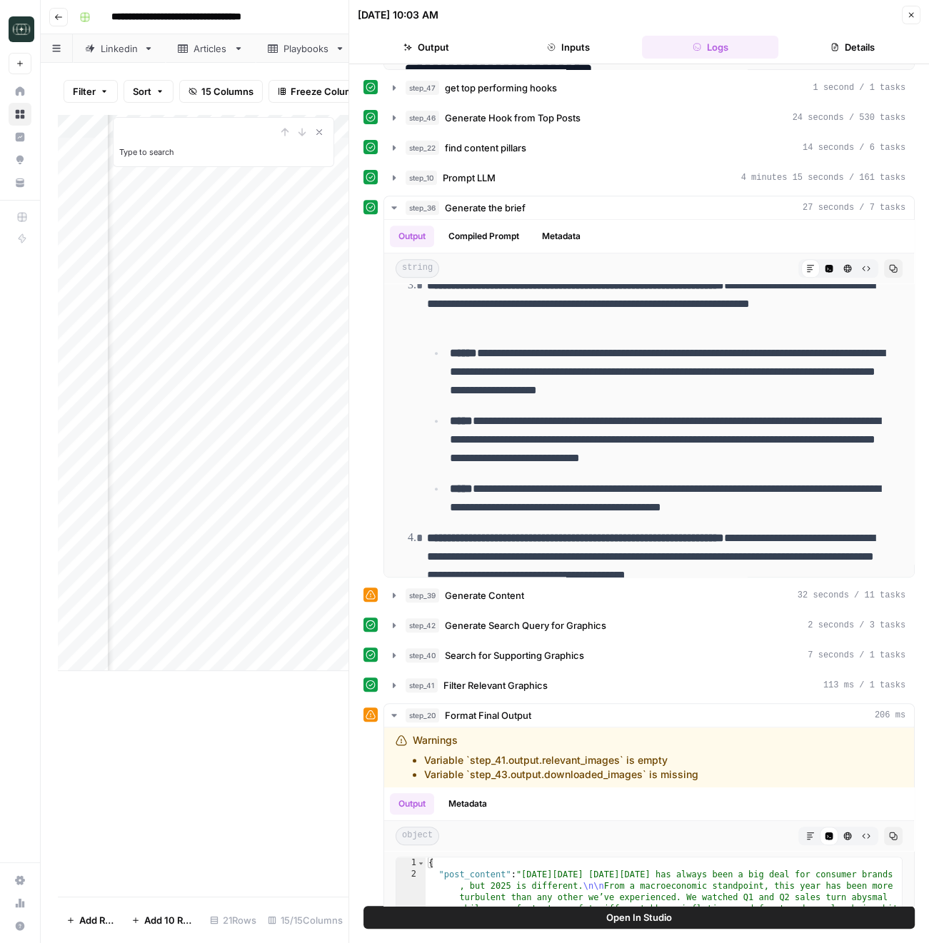
click at [913, 14] on icon "button" at bounding box center [911, 15] width 9 height 9
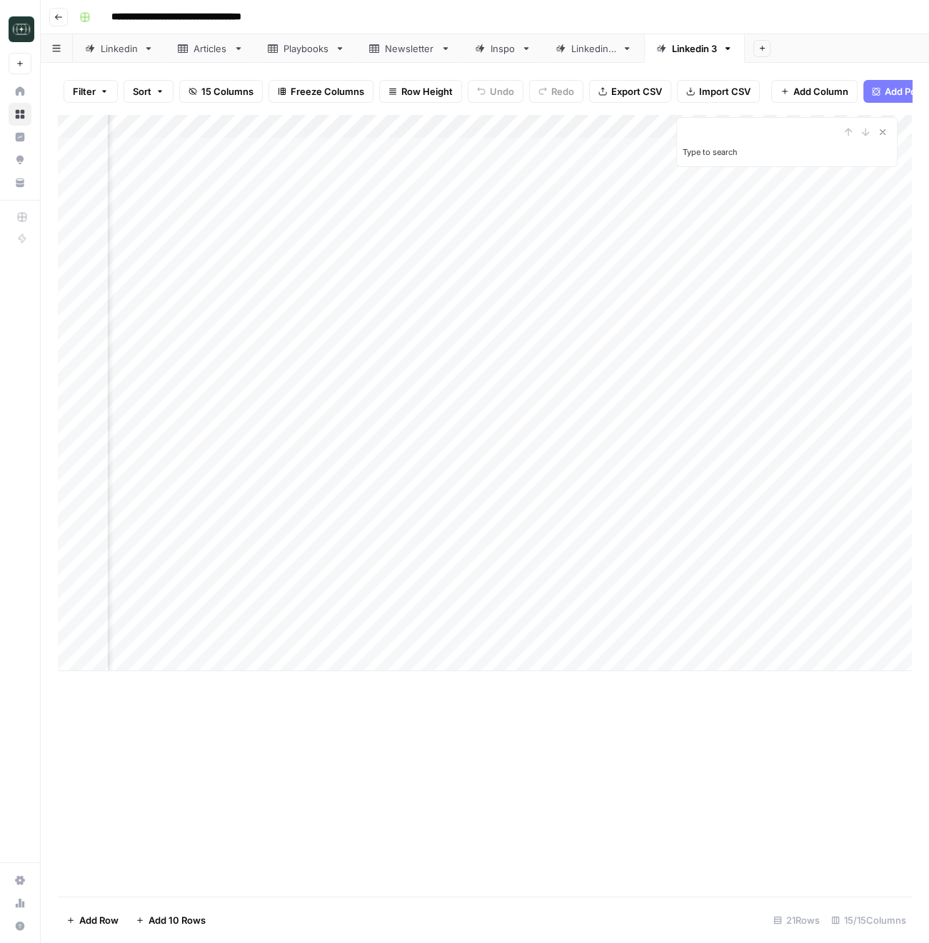
click at [756, 740] on div "Add Column Type to search" at bounding box center [485, 505] width 854 height 782
click at [884, 130] on icon "Close Search" at bounding box center [882, 132] width 5 height 5
click at [718, 126] on div "Add Column" at bounding box center [485, 392] width 854 height 557
click at [639, 259] on span "Edit Workflow" at bounding box center [645, 266] width 125 height 14
click at [442, 425] on div "Add Column" at bounding box center [485, 392] width 854 height 557
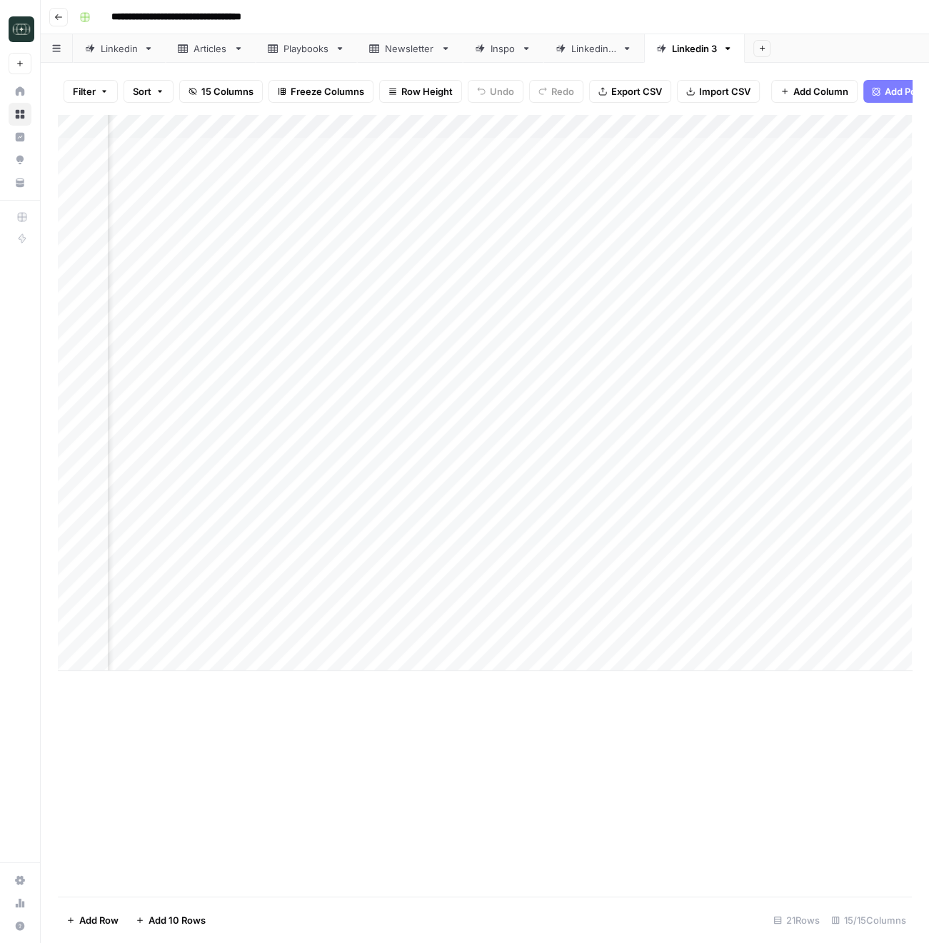
scroll to position [0, 225]
click at [812, 415] on div "Add Column" at bounding box center [485, 392] width 854 height 557
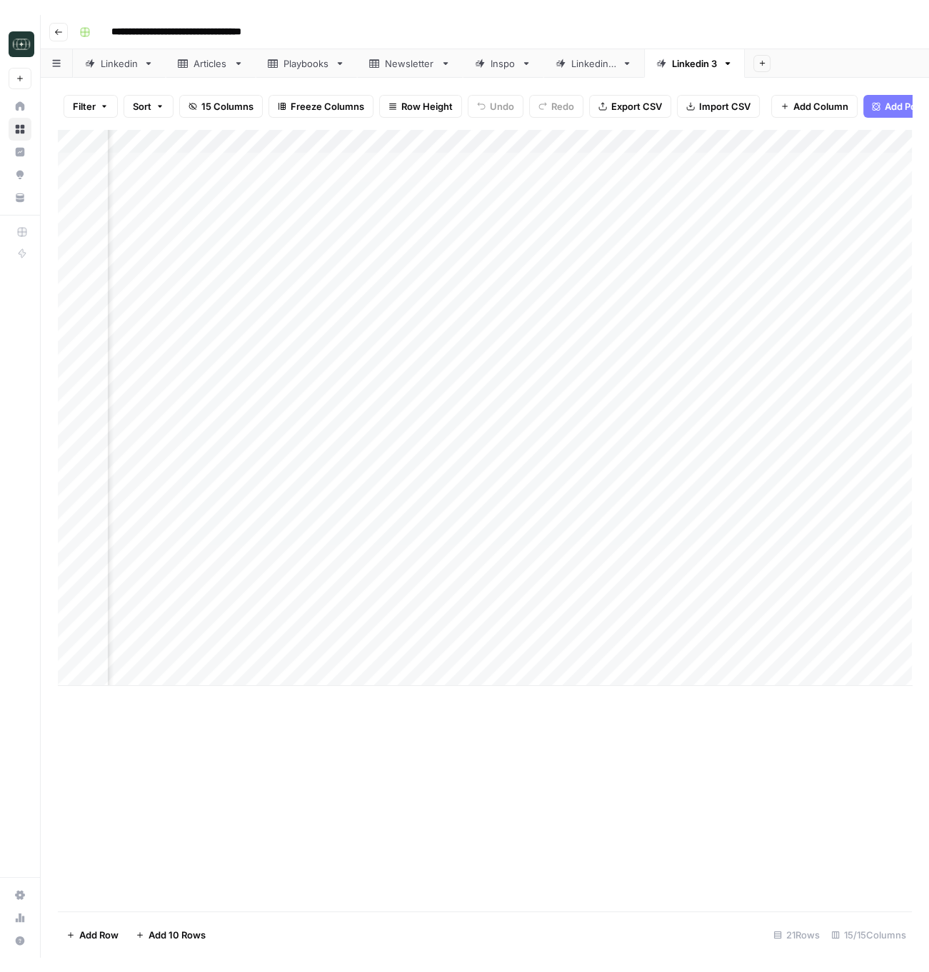
scroll to position [0, 400]
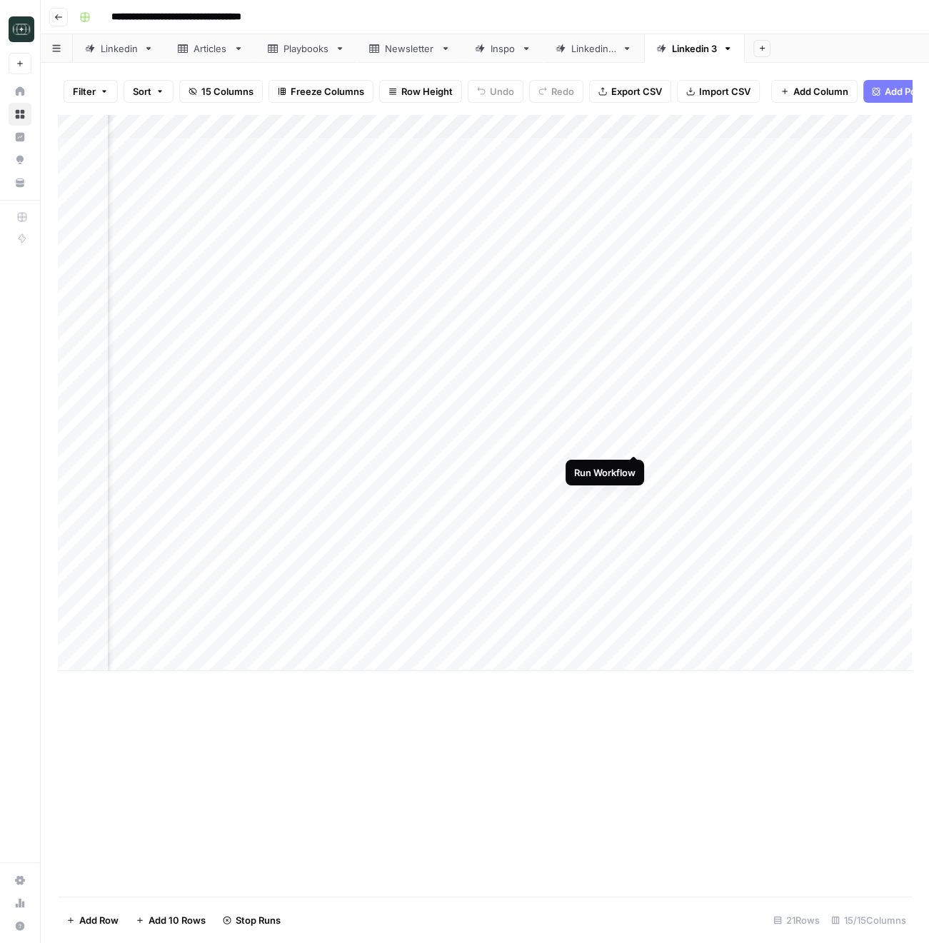
click at [634, 439] on div "Add Column" at bounding box center [485, 392] width 854 height 557
click at [632, 461] on div "Add Column" at bounding box center [485, 392] width 854 height 557
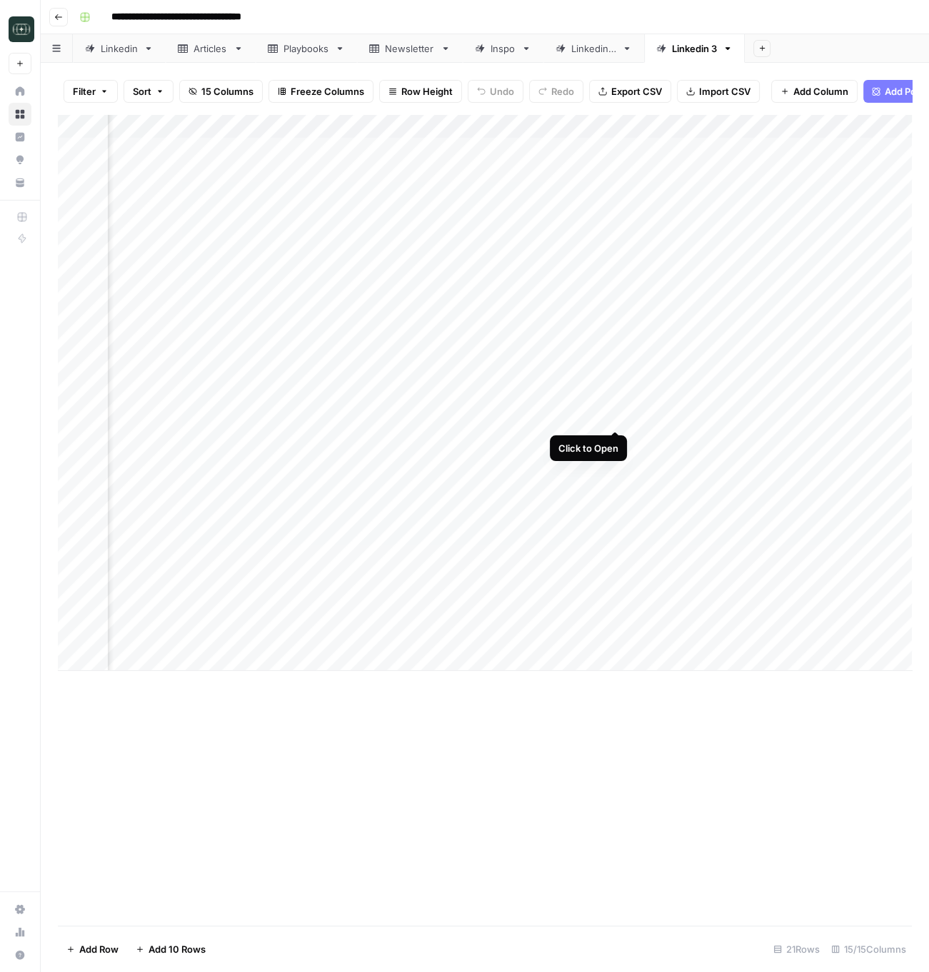
click at [615, 418] on div "Add Column" at bounding box center [485, 392] width 854 height 557
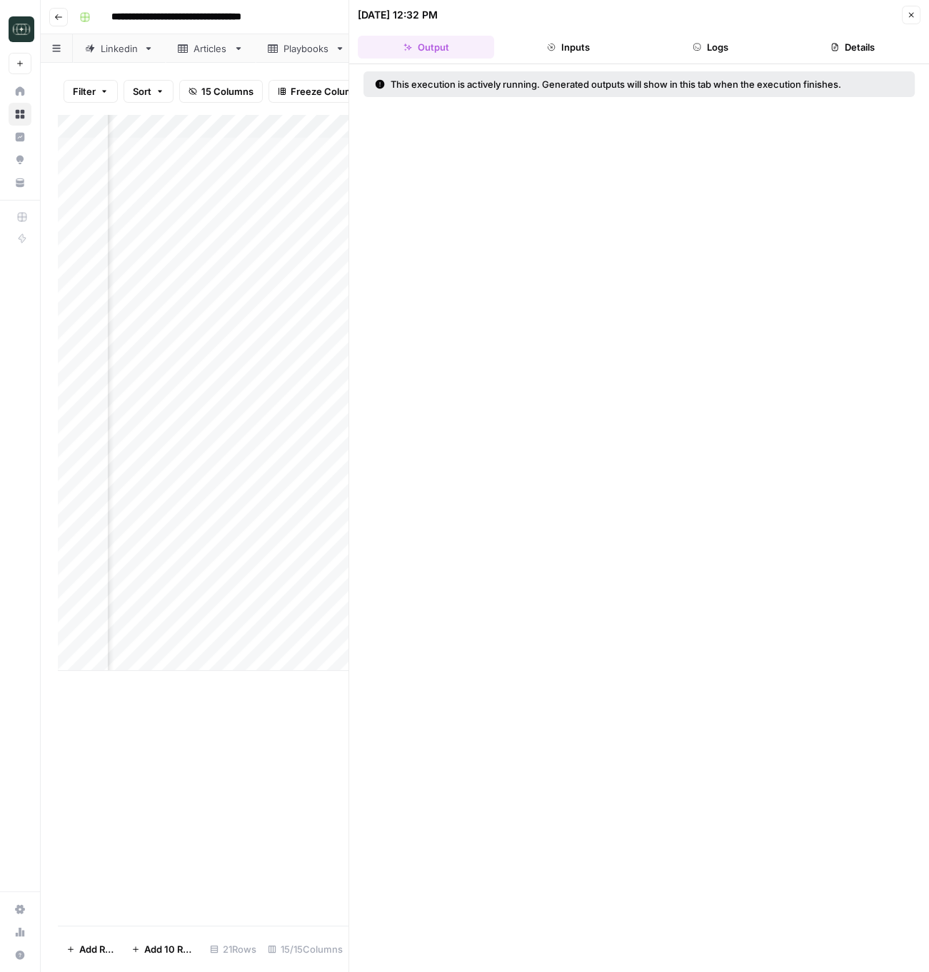
click at [690, 39] on button "Logs" at bounding box center [710, 47] width 136 height 23
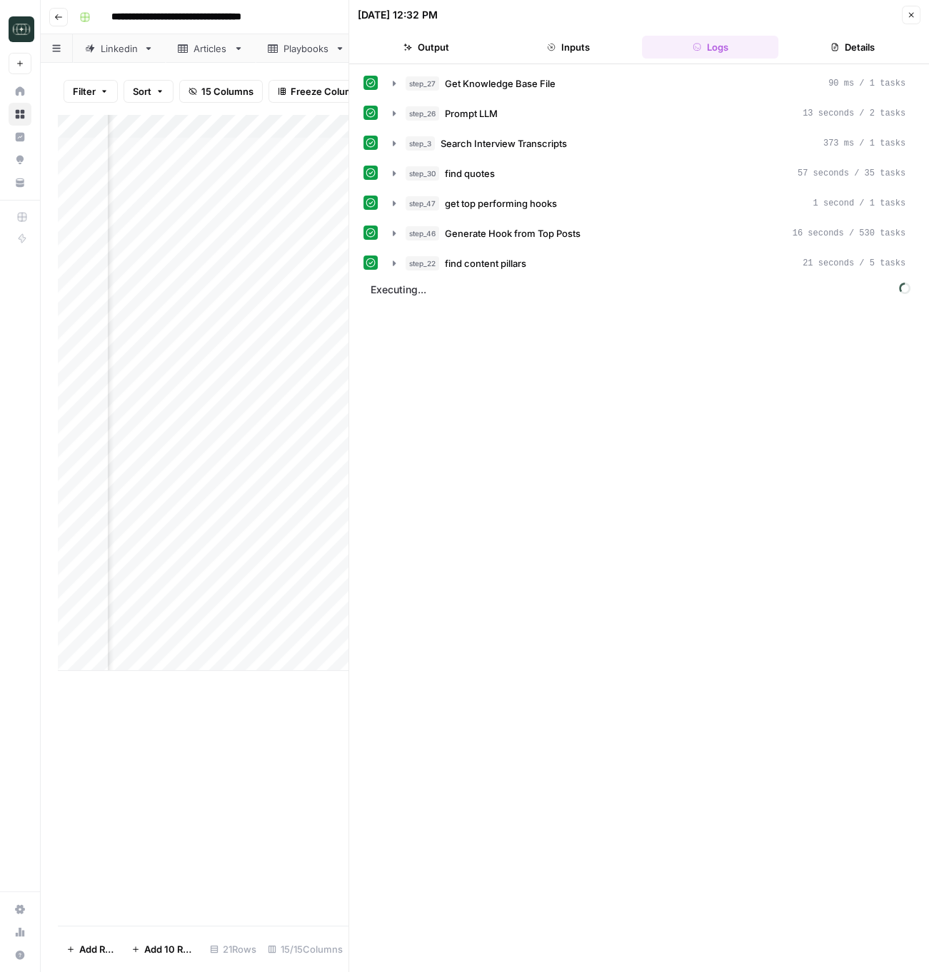
click at [544, 273] on div "step_27 Get Knowledge Base File 90 ms / 1 tasks step_26 Prompt LLM 13 seconds /…" at bounding box center [638, 518] width 551 height 894
click at [528, 256] on div "step_22 find content pillars 21 seconds / 5 tasks" at bounding box center [655, 263] width 500 height 14
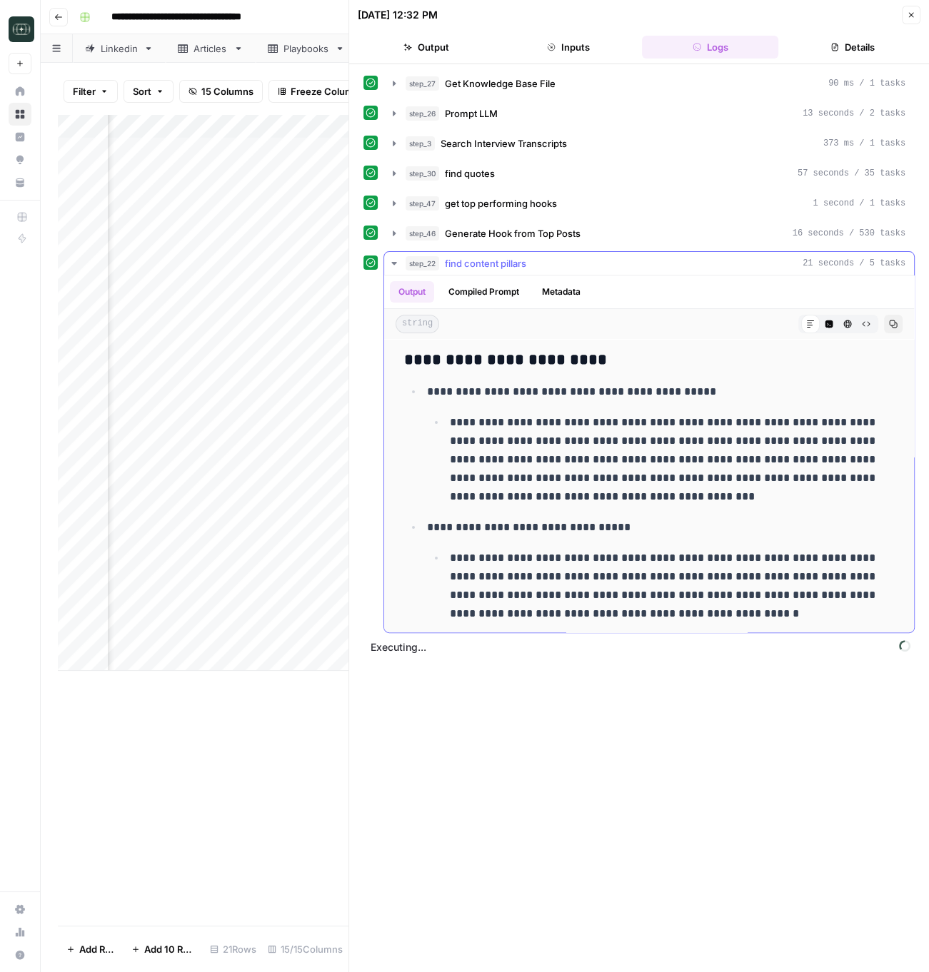
click at [526, 256] on span "find content pillars" at bounding box center [485, 263] width 81 height 14
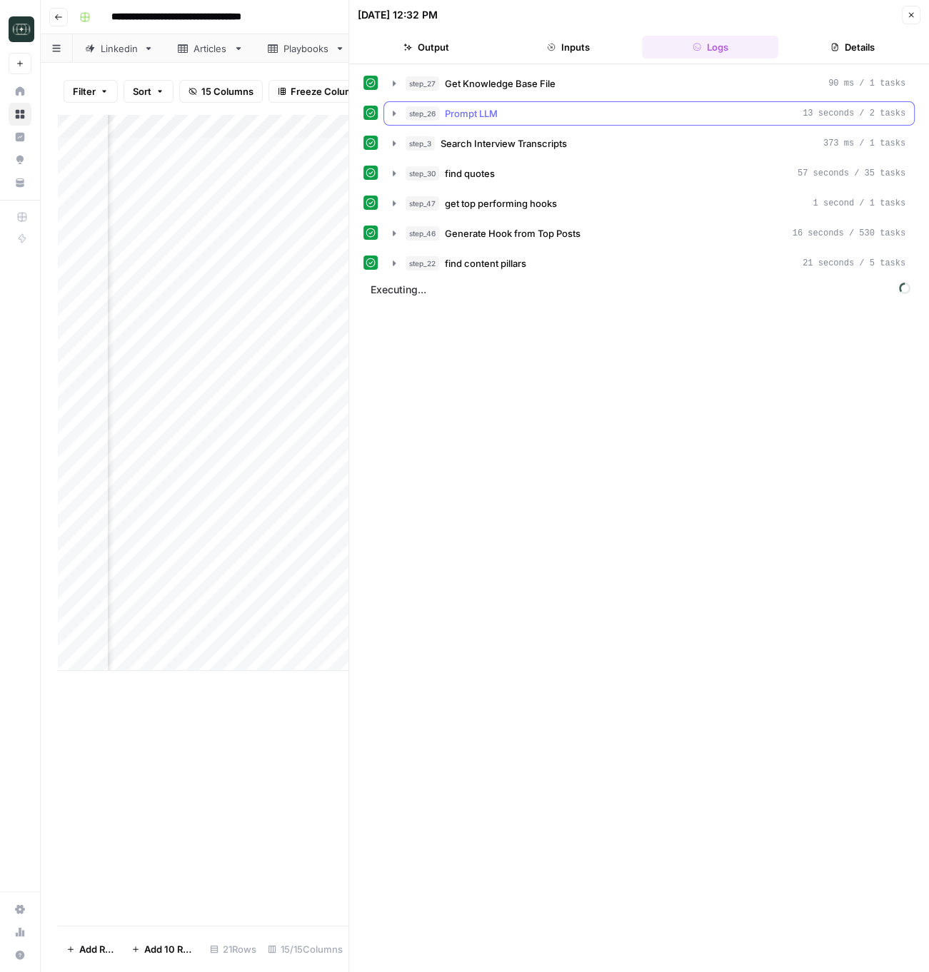
click at [497, 118] on span "Prompt LLM" at bounding box center [471, 113] width 53 height 14
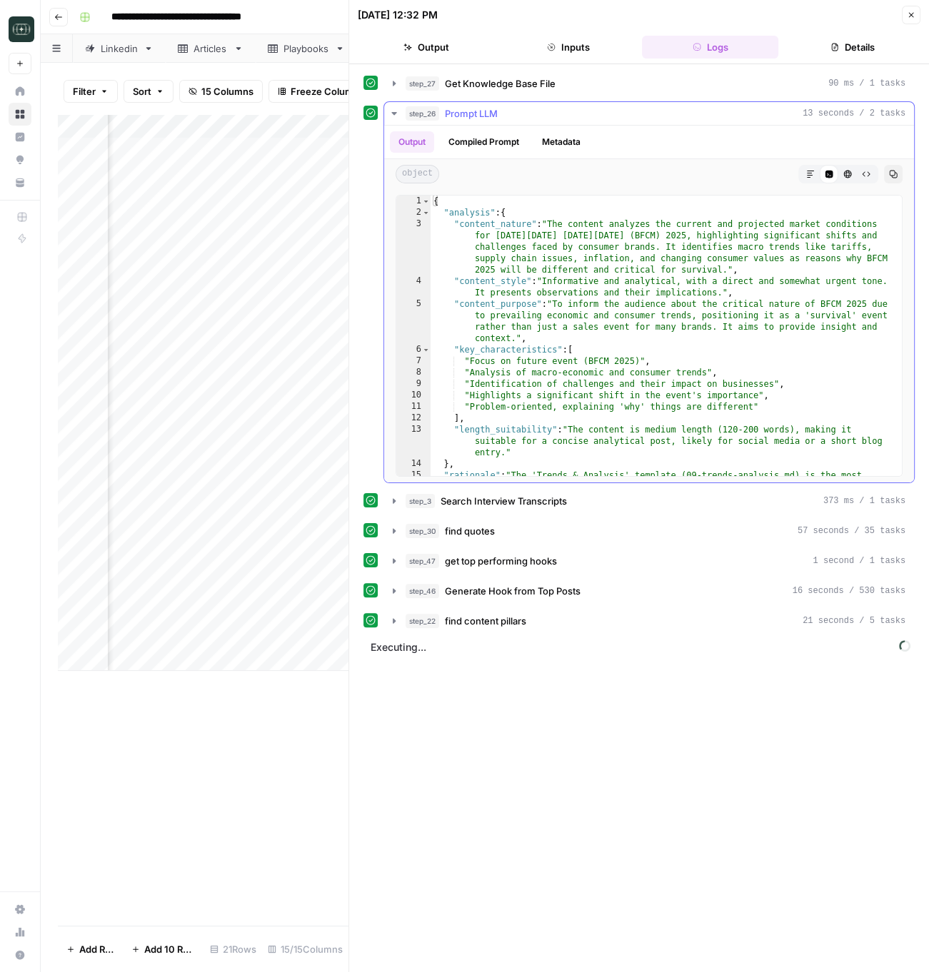
click at [497, 118] on span "Prompt LLM" at bounding box center [471, 113] width 53 height 14
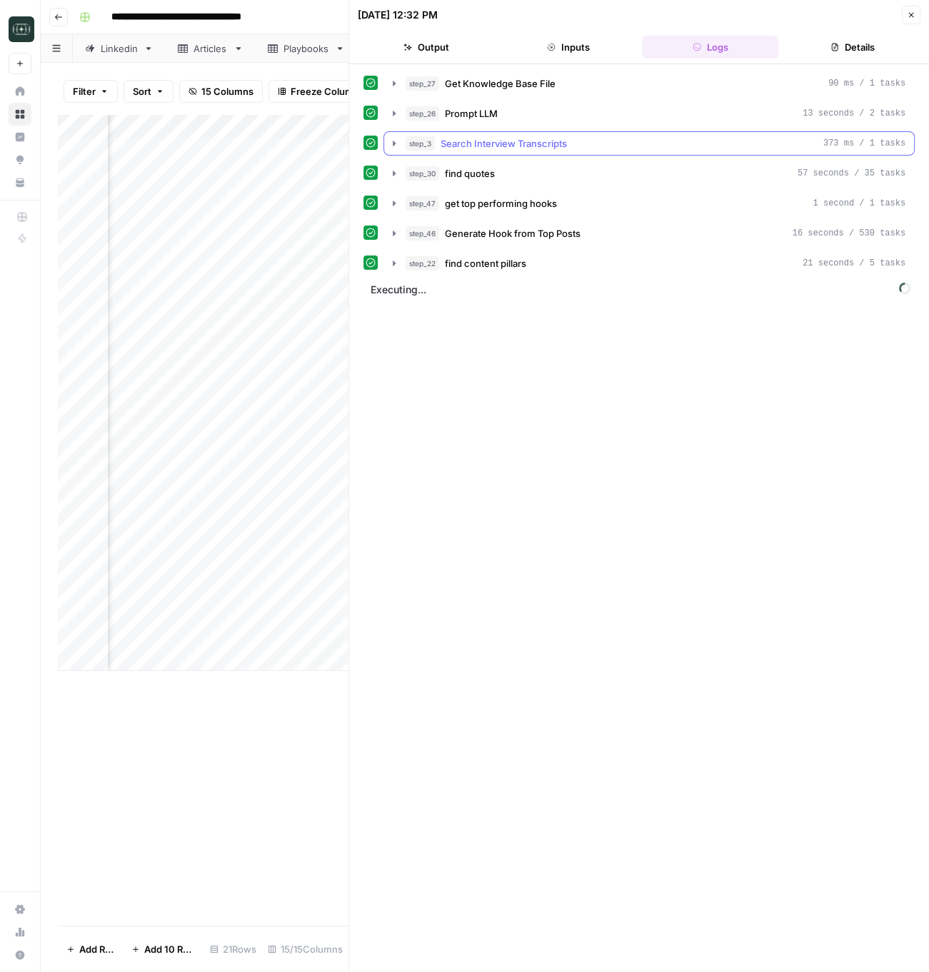
click at [508, 145] on span "Search Interview Transcripts" at bounding box center [503, 143] width 126 height 14
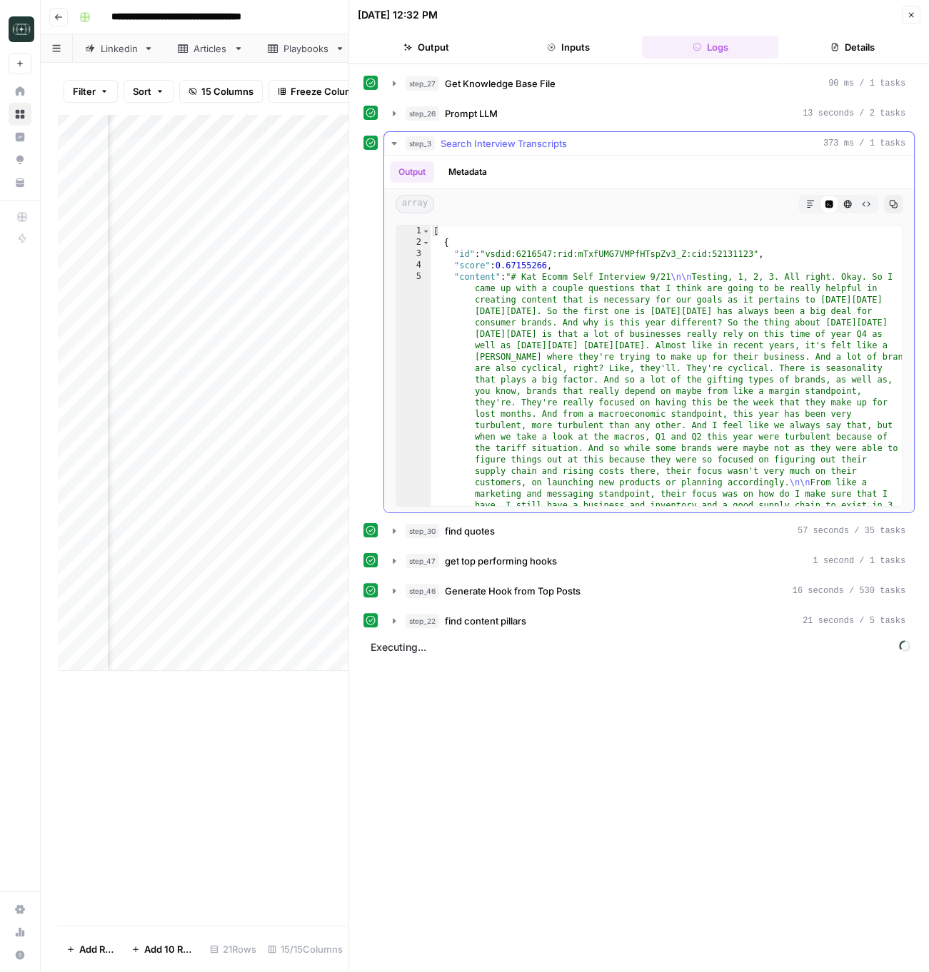
click at [508, 145] on span "Search Interview Transcripts" at bounding box center [503, 143] width 126 height 14
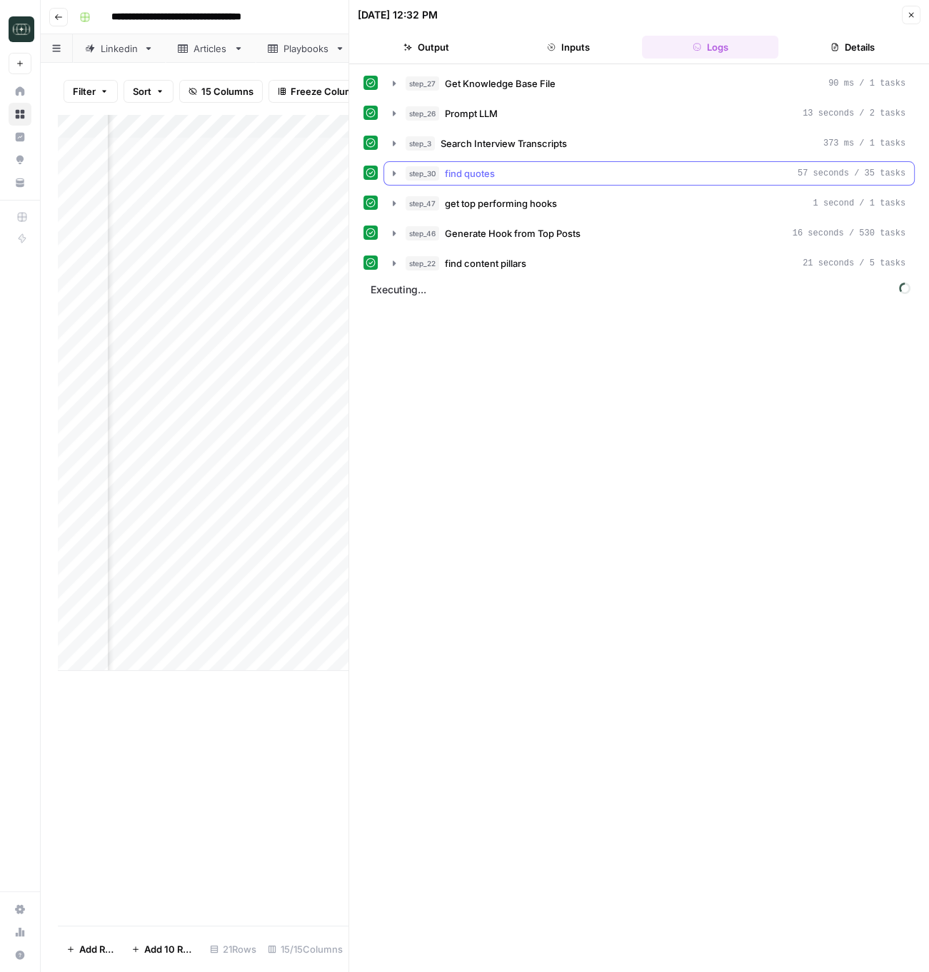
click at [493, 174] on span "find quotes" at bounding box center [470, 173] width 50 height 14
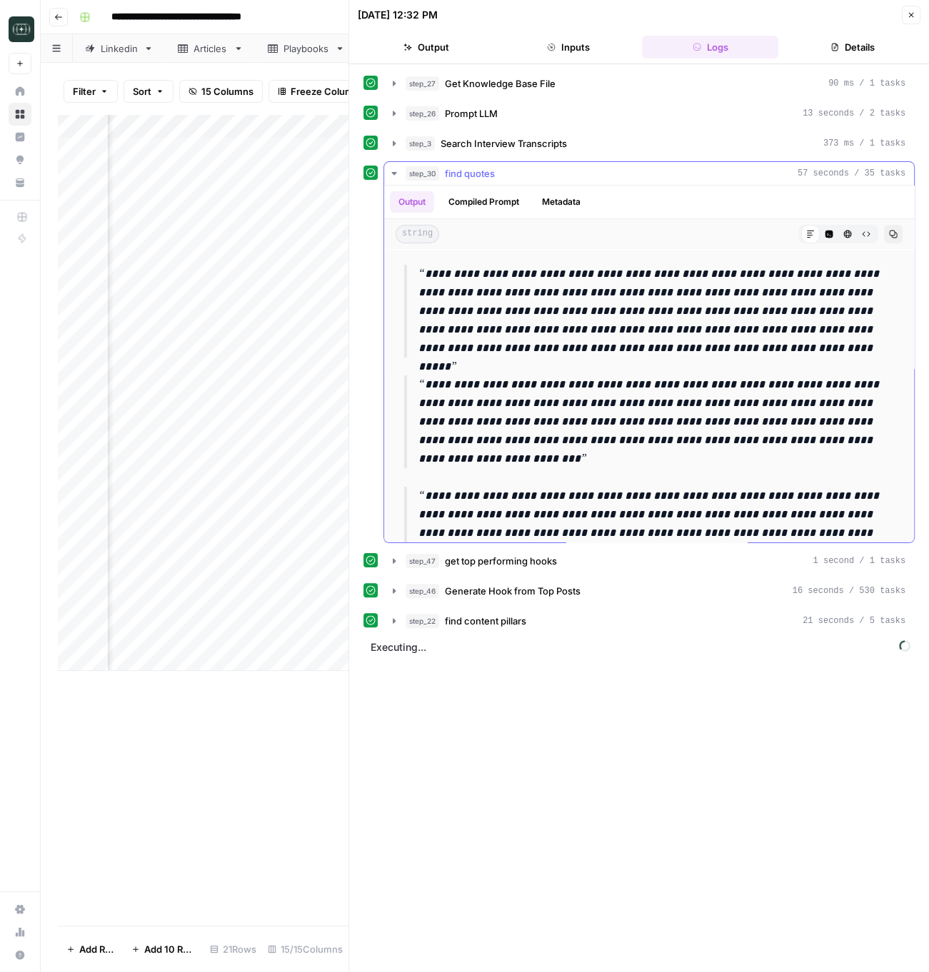
scroll to position [185, 0]
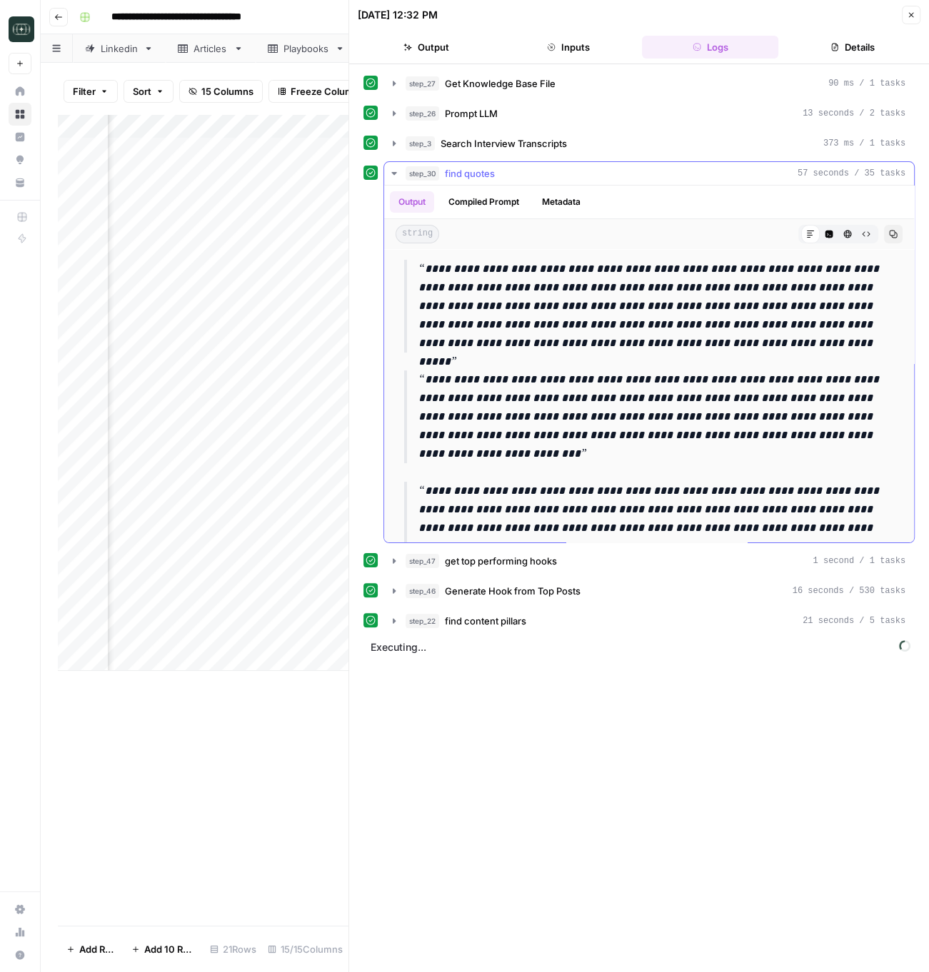
drag, startPoint x: 572, startPoint y: 451, endPoint x: 418, endPoint y: 375, distance: 171.8
click at [418, 375] on p "**********" at bounding box center [656, 416] width 476 height 93
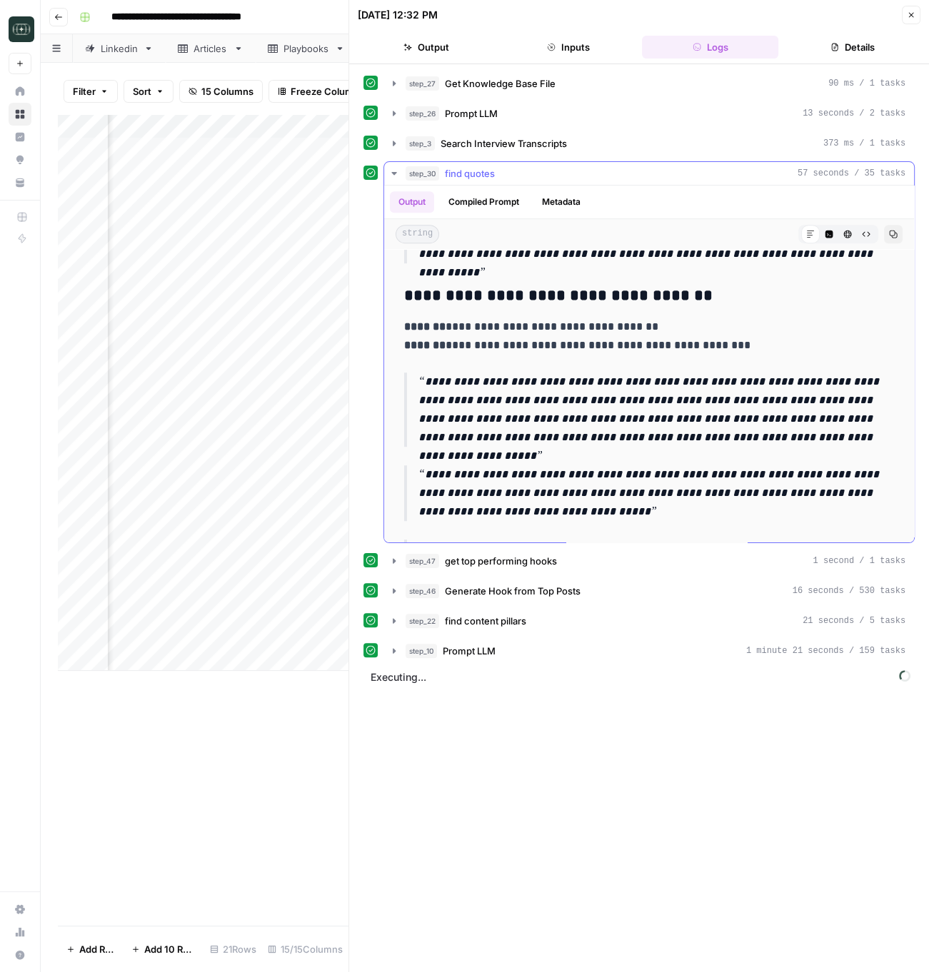
scroll to position [810, 0]
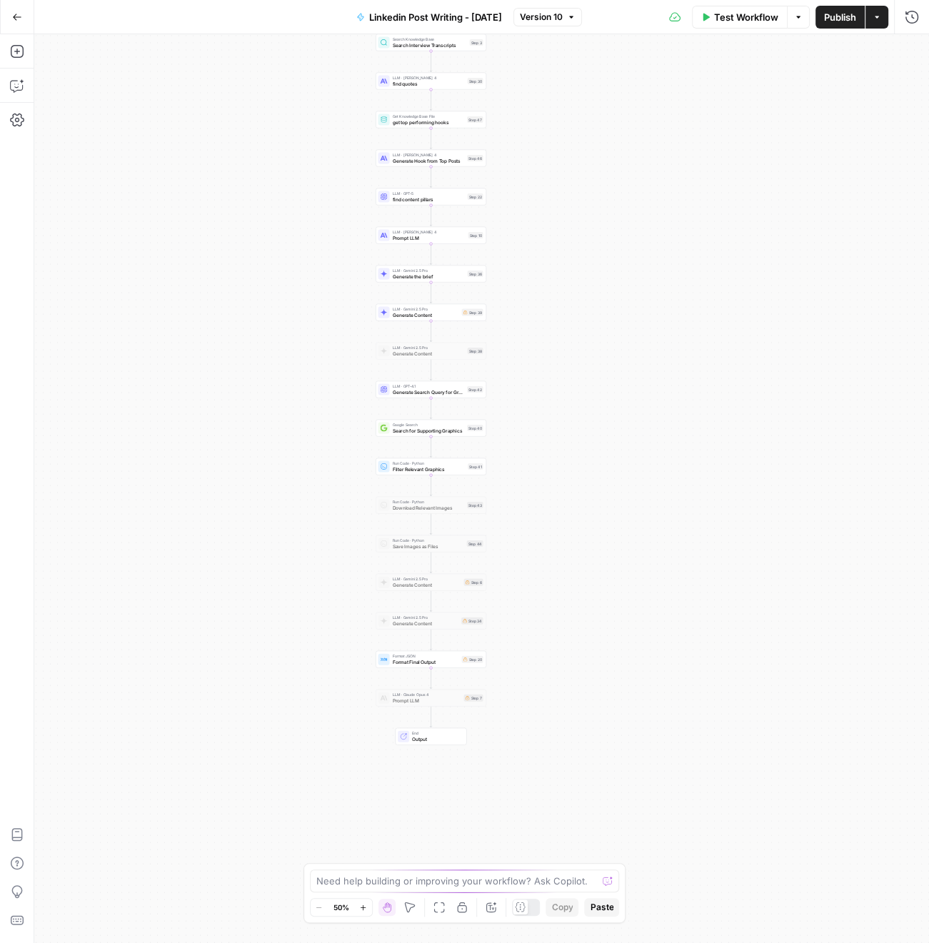
drag, startPoint x: 693, startPoint y: 600, endPoint x: 647, endPoint y: 361, distance: 243.6
click at [647, 361] on div "Workflow Set Inputs Inputs Get Knowledge Base File Get Knowledge Base File Step…" at bounding box center [481, 488] width 894 height 909
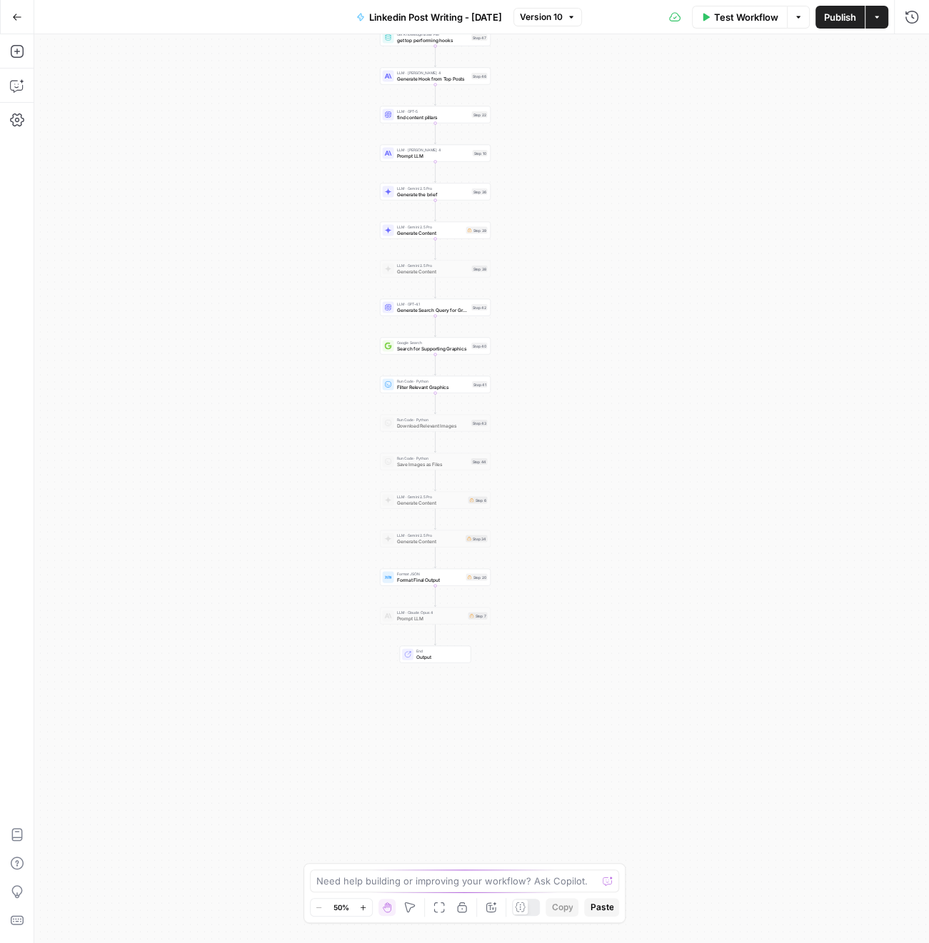
click at [647, 361] on div "Workflow Set Inputs Inputs Get Knowledge Base File Get Knowledge Base File Step…" at bounding box center [481, 488] width 894 height 909
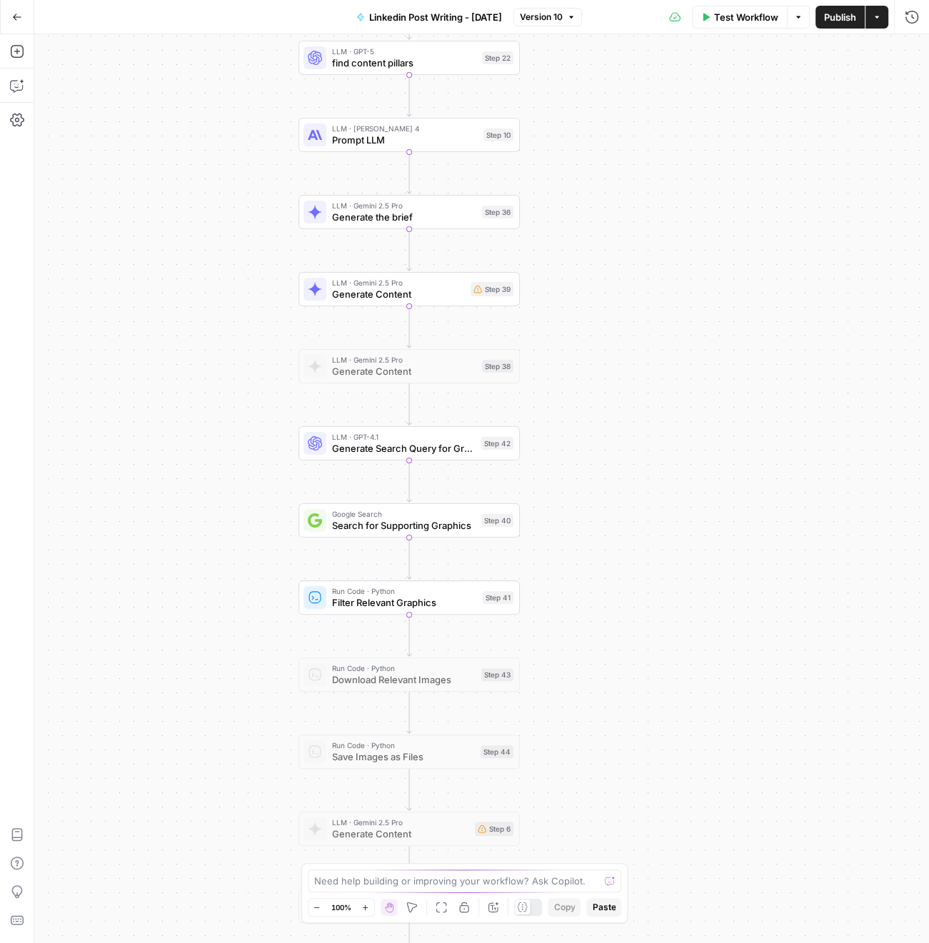
drag, startPoint x: 662, startPoint y: 493, endPoint x: 725, endPoint y: 551, distance: 84.9
click at [725, 551] on div "Workflow Set Inputs Inputs Get Knowledge Base File Get Knowledge Base File Step…" at bounding box center [481, 488] width 894 height 909
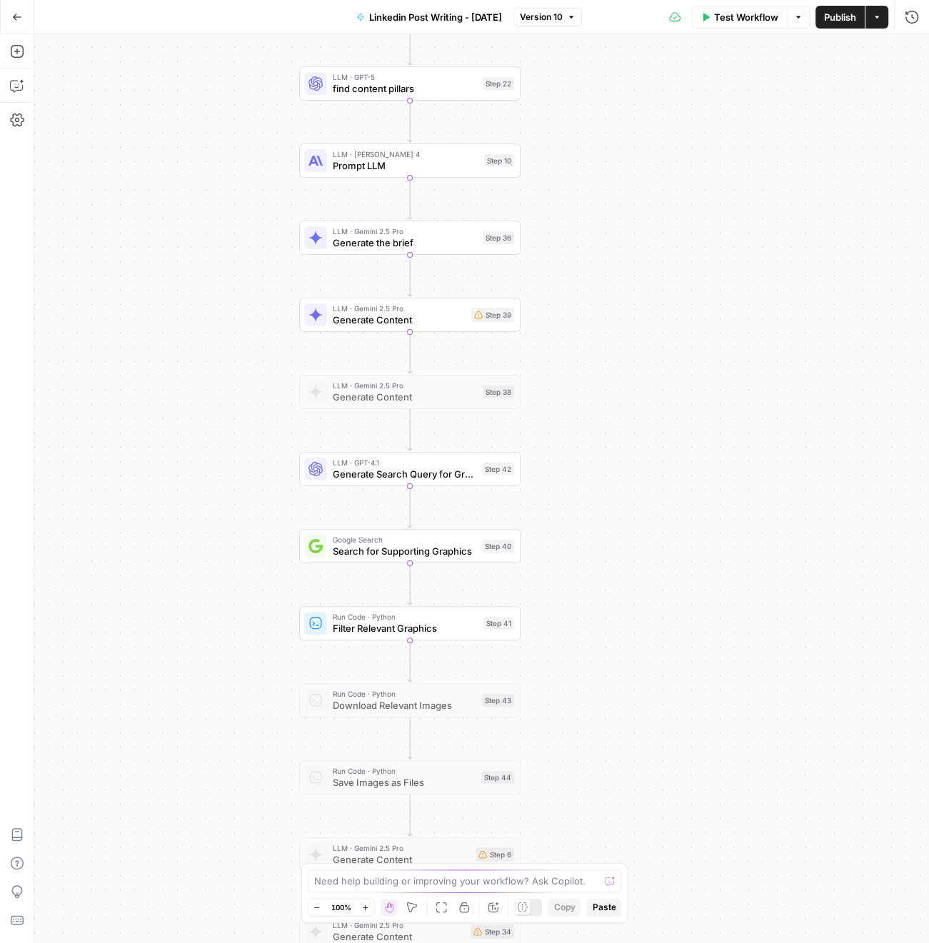
drag, startPoint x: 710, startPoint y: 592, endPoint x: 711, endPoint y: 623, distance: 31.4
click at [712, 623] on div "Workflow Set Inputs Inputs Get Knowledge Base File Get Knowledge Base File Step…" at bounding box center [481, 488] width 894 height 909
click at [341, 238] on span "Generate the brief" at bounding box center [405, 243] width 144 height 14
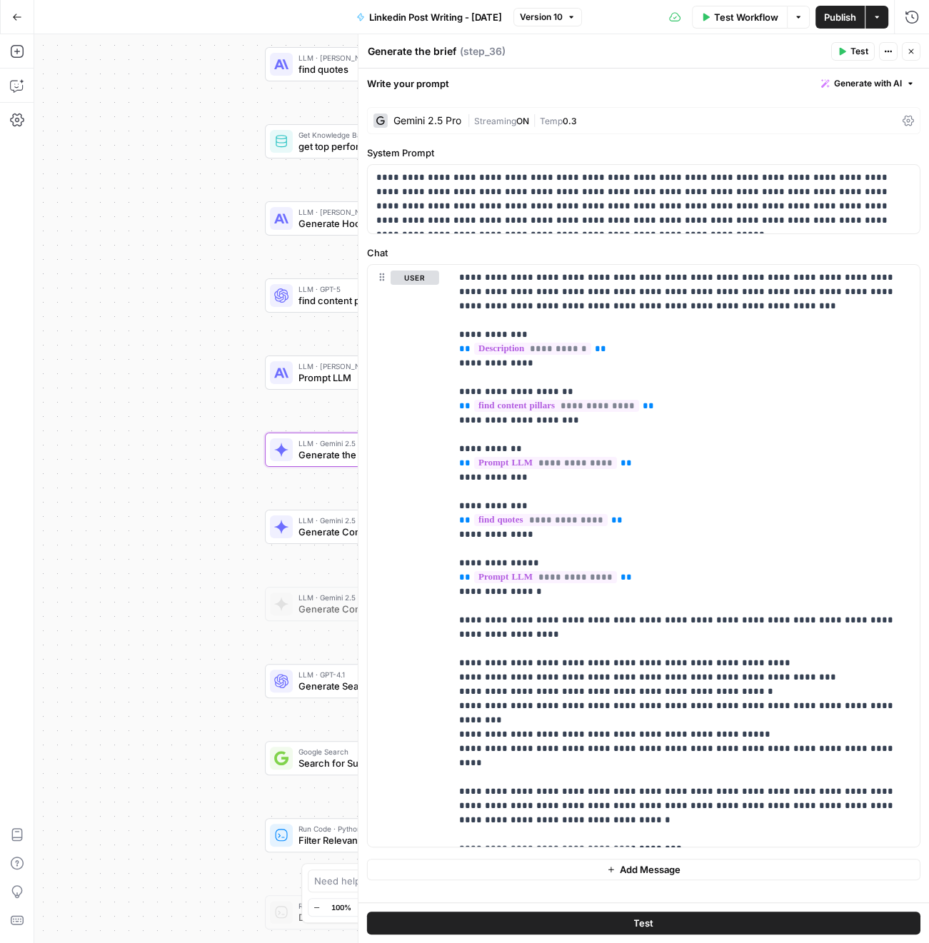
drag, startPoint x: 204, startPoint y: 211, endPoint x: 159, endPoint y: 471, distance: 263.7
click at [151, 477] on div "Workflow Set Inputs Inputs Get Knowledge Base File Get Knowledge Base File Step…" at bounding box center [481, 488] width 894 height 909
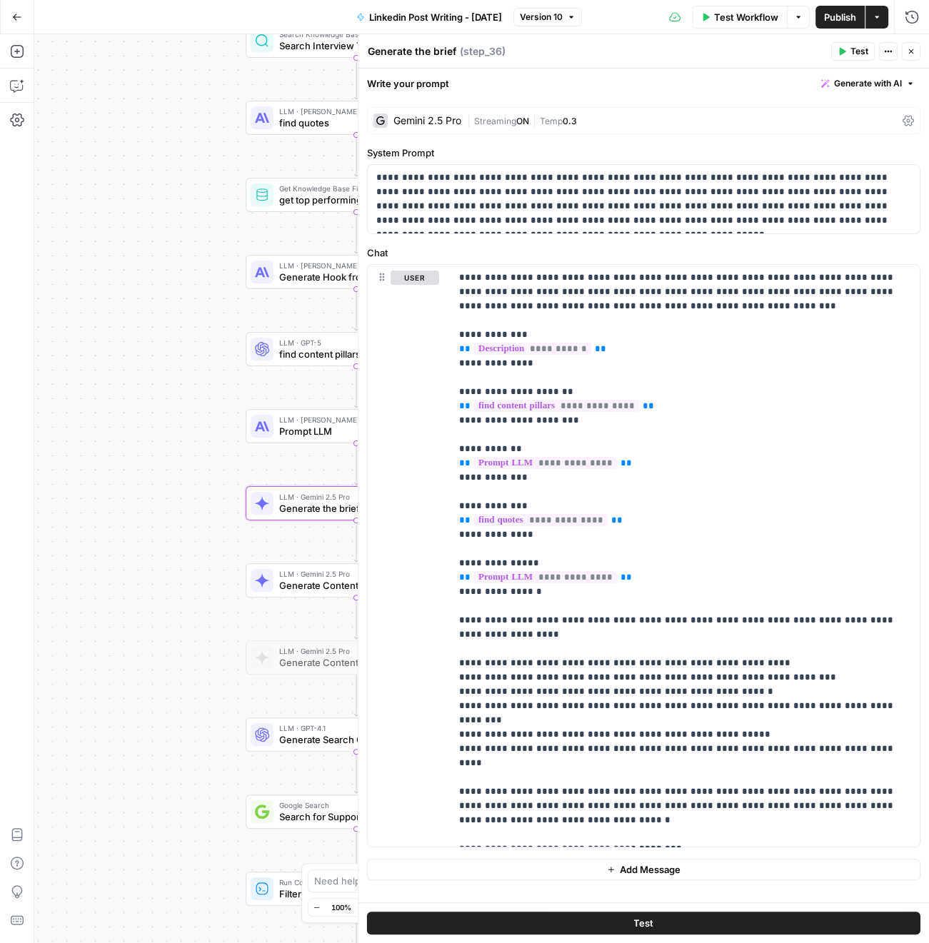
click at [912, 41] on header "Generate the brief Generate the brief ( step_36 ) Test Actions Close" at bounding box center [643, 51] width 570 height 34
click at [902, 49] on button "Close" at bounding box center [911, 51] width 19 height 19
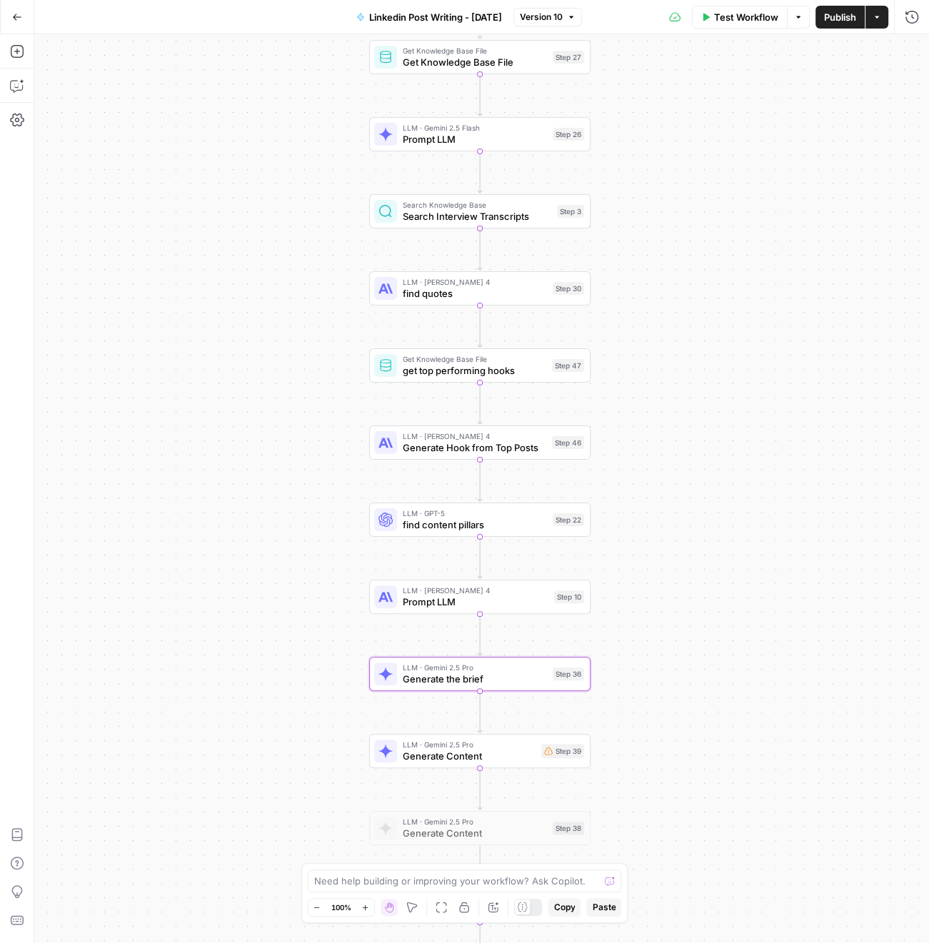
drag, startPoint x: 610, startPoint y: 278, endPoint x: 734, endPoint y: 425, distance: 192.6
click at [734, 425] on div "Workflow Set Inputs Inputs Get Knowledge Base File Get Knowledge Base File Step…" at bounding box center [481, 488] width 894 height 909
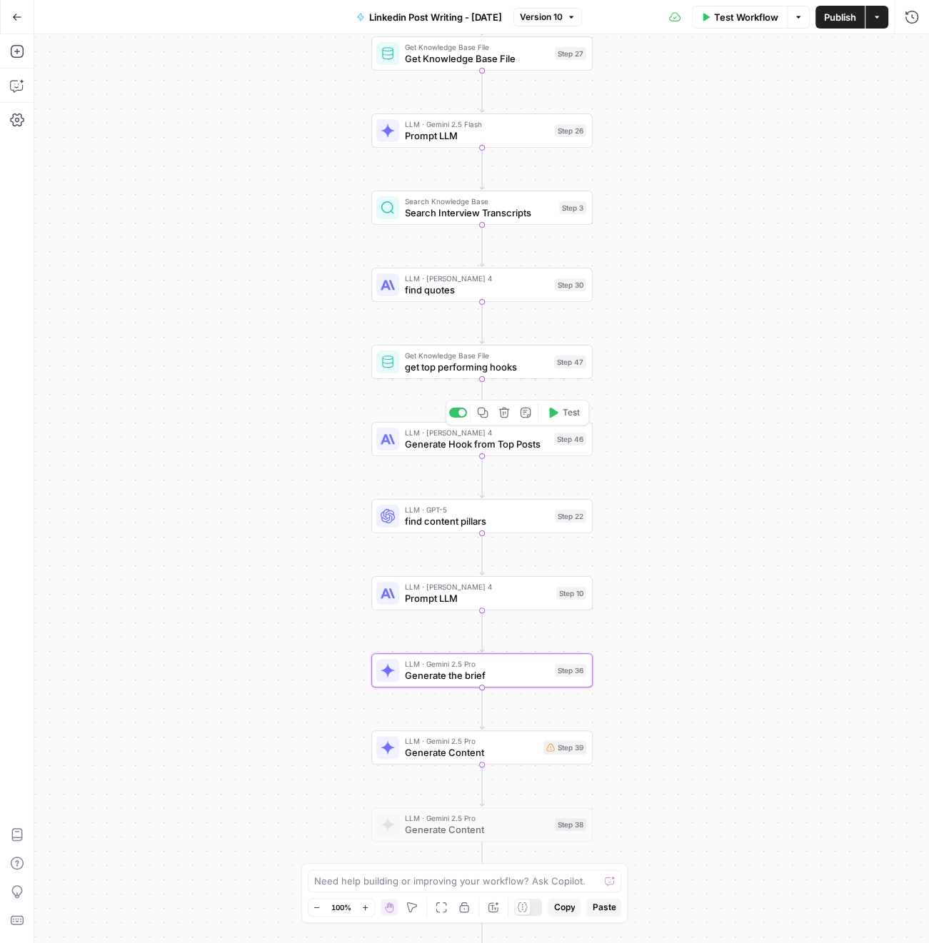
click at [426, 440] on span "Generate Hook from Top Posts" at bounding box center [476, 444] width 143 height 14
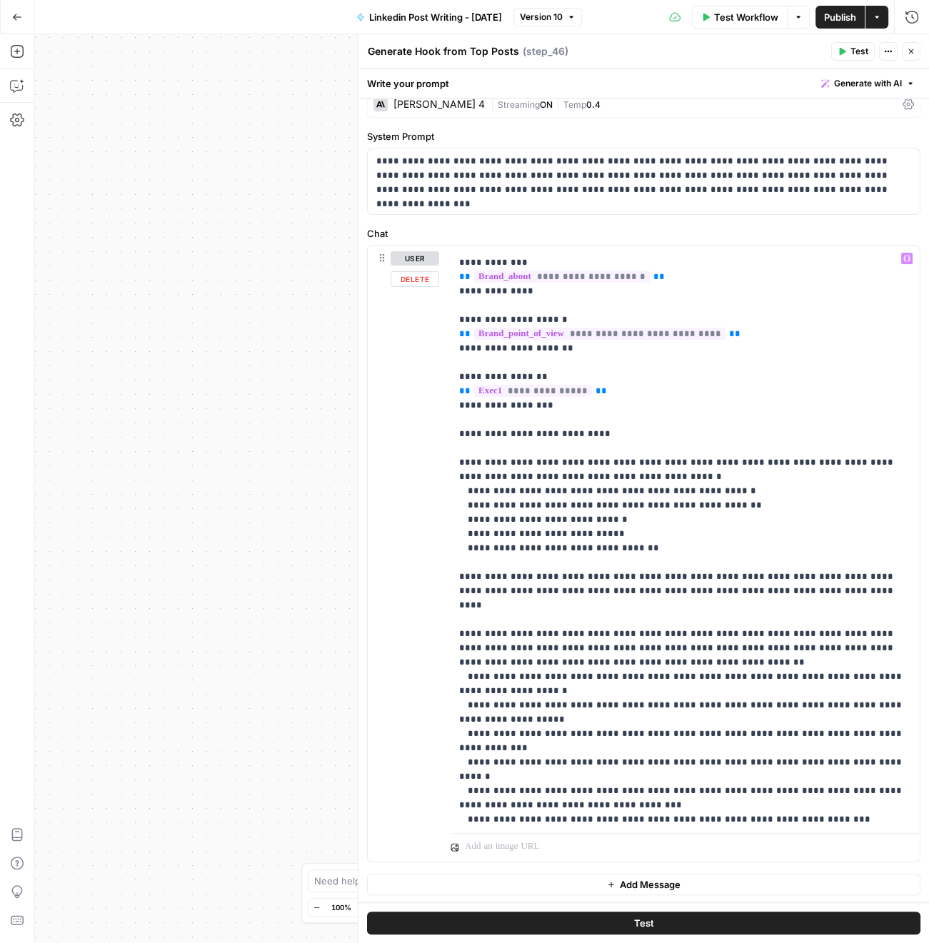
scroll to position [180, 0]
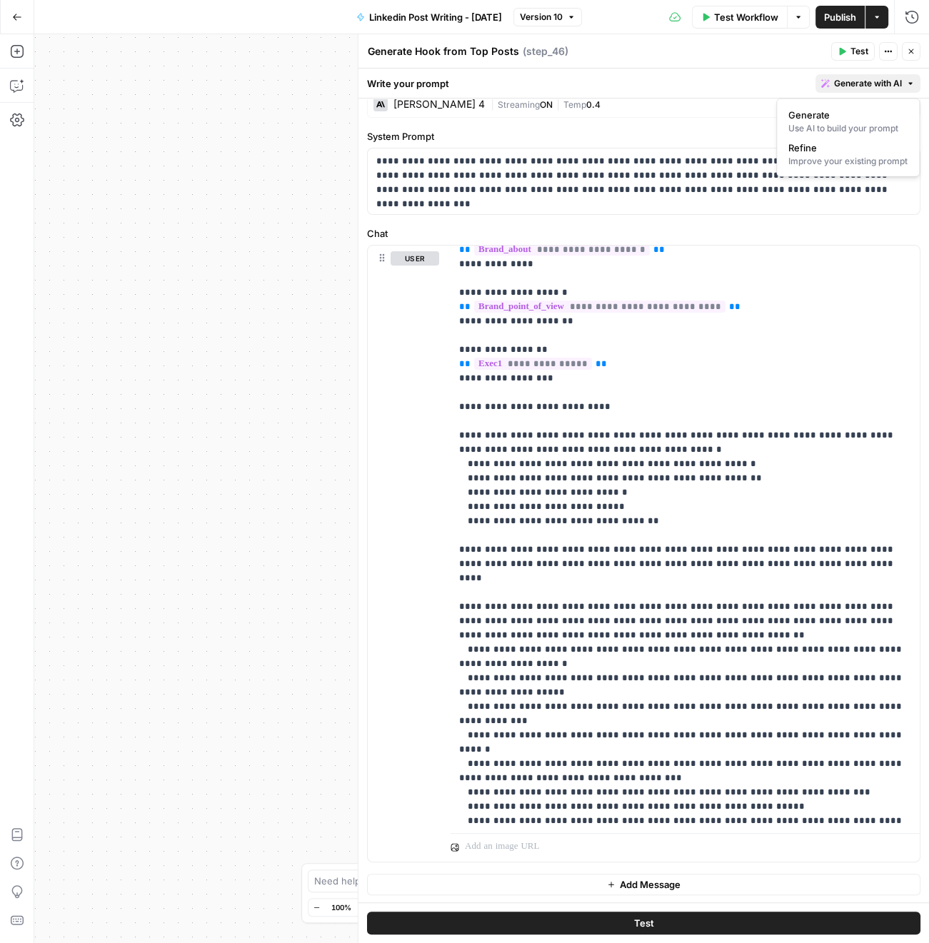
click at [887, 91] on button "Generate with AI" at bounding box center [867, 83] width 105 height 19
click at [829, 163] on div "Improve your existing prompt" at bounding box center [847, 161] width 119 height 13
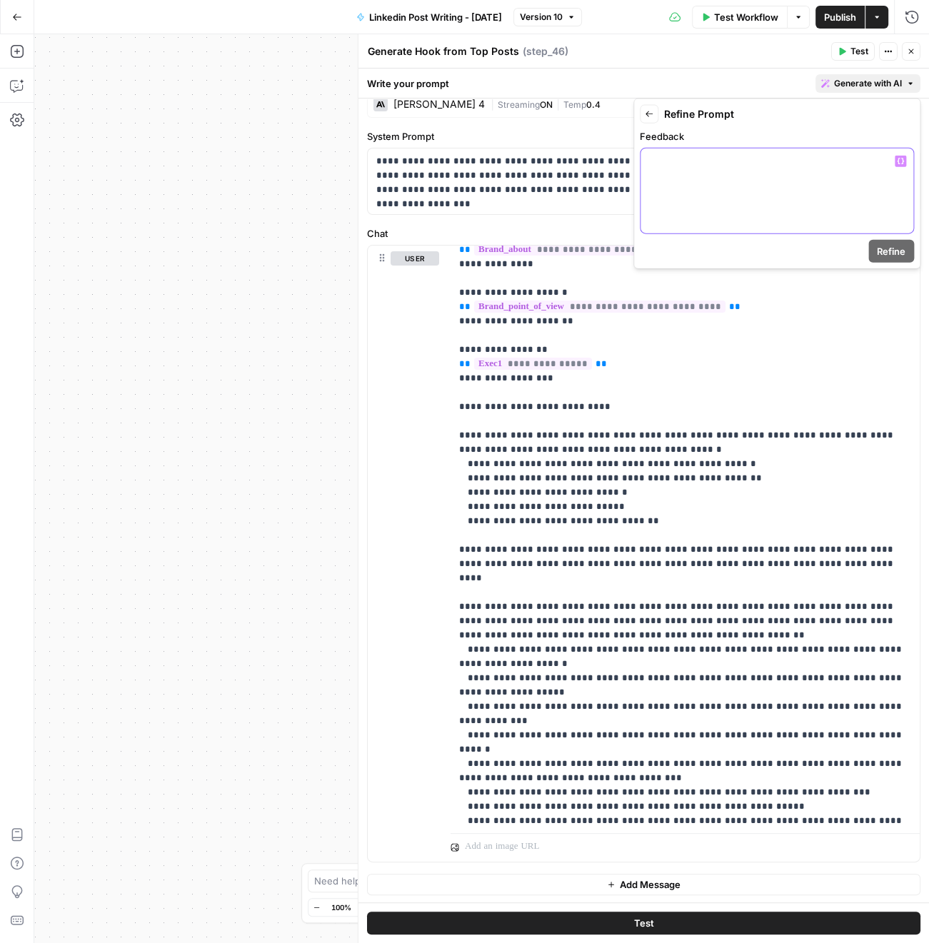
click at [712, 198] on div at bounding box center [776, 190] width 273 height 85
click at [727, 167] on p "**********" at bounding box center [777, 161] width 256 height 14
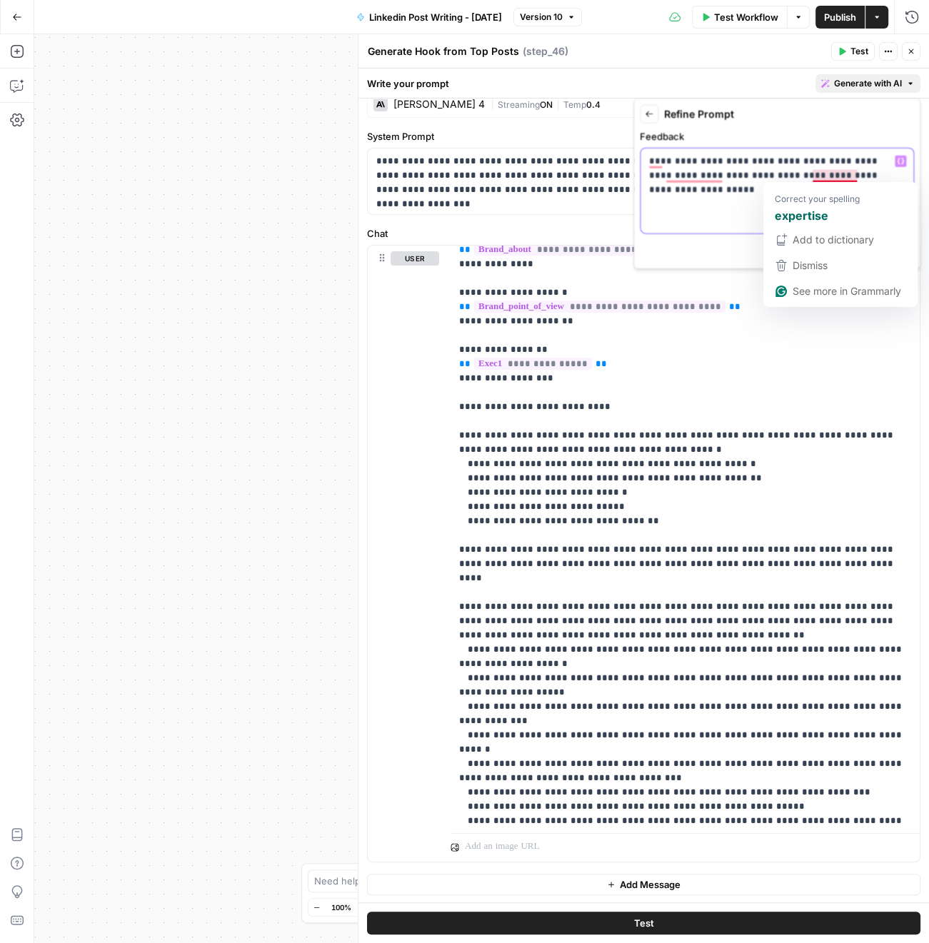
click at [813, 178] on p "**********" at bounding box center [777, 168] width 256 height 29
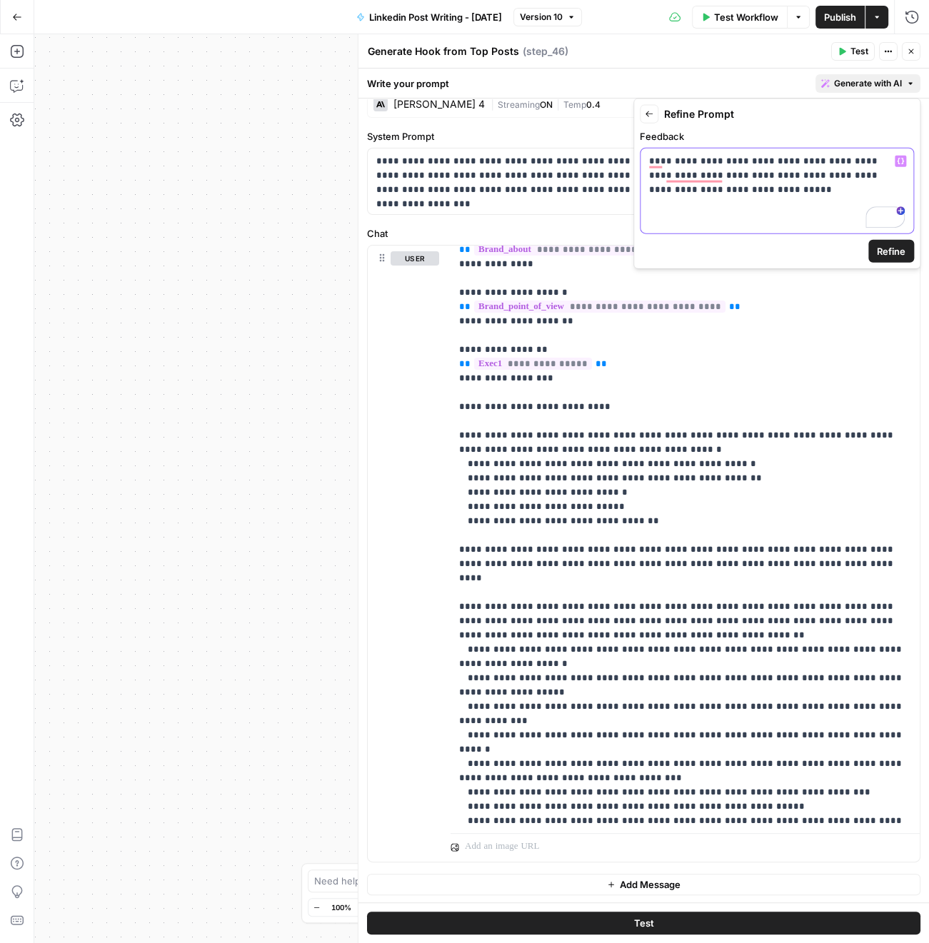
click at [742, 183] on p "**********" at bounding box center [777, 175] width 256 height 43
click at [887, 251] on span "Refine" at bounding box center [891, 251] width 29 height 14
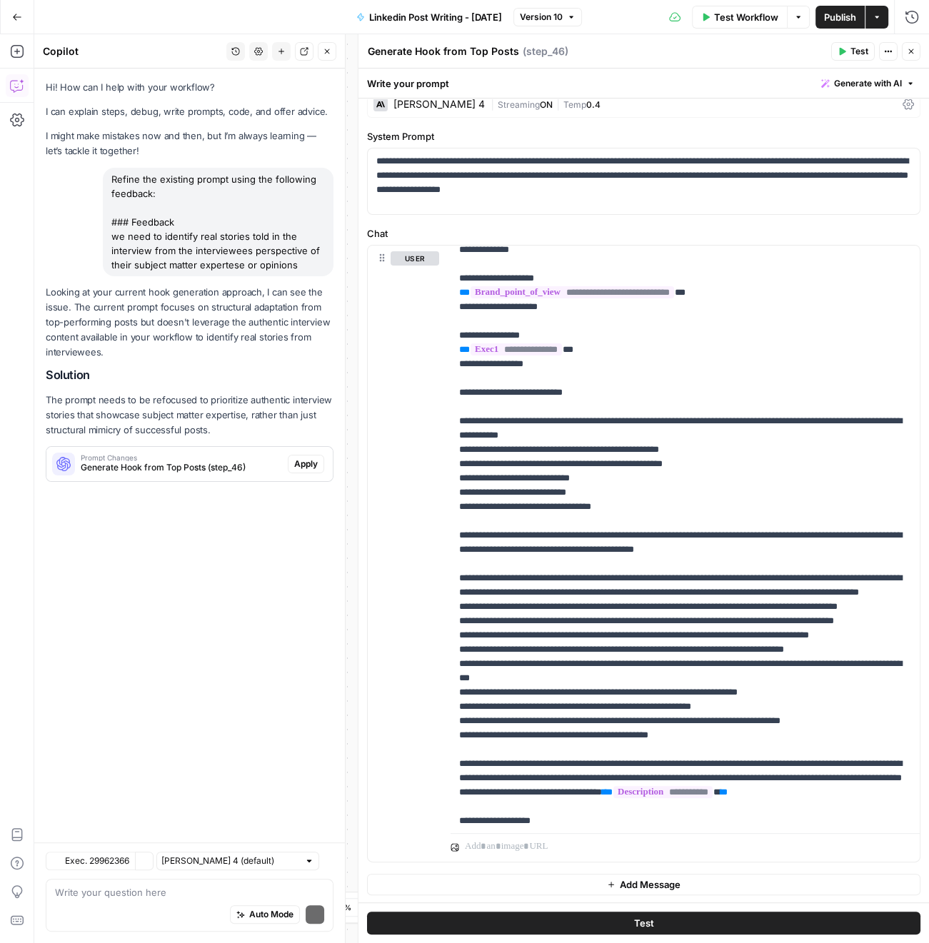
click at [311, 468] on span "Apply" at bounding box center [306, 464] width 24 height 13
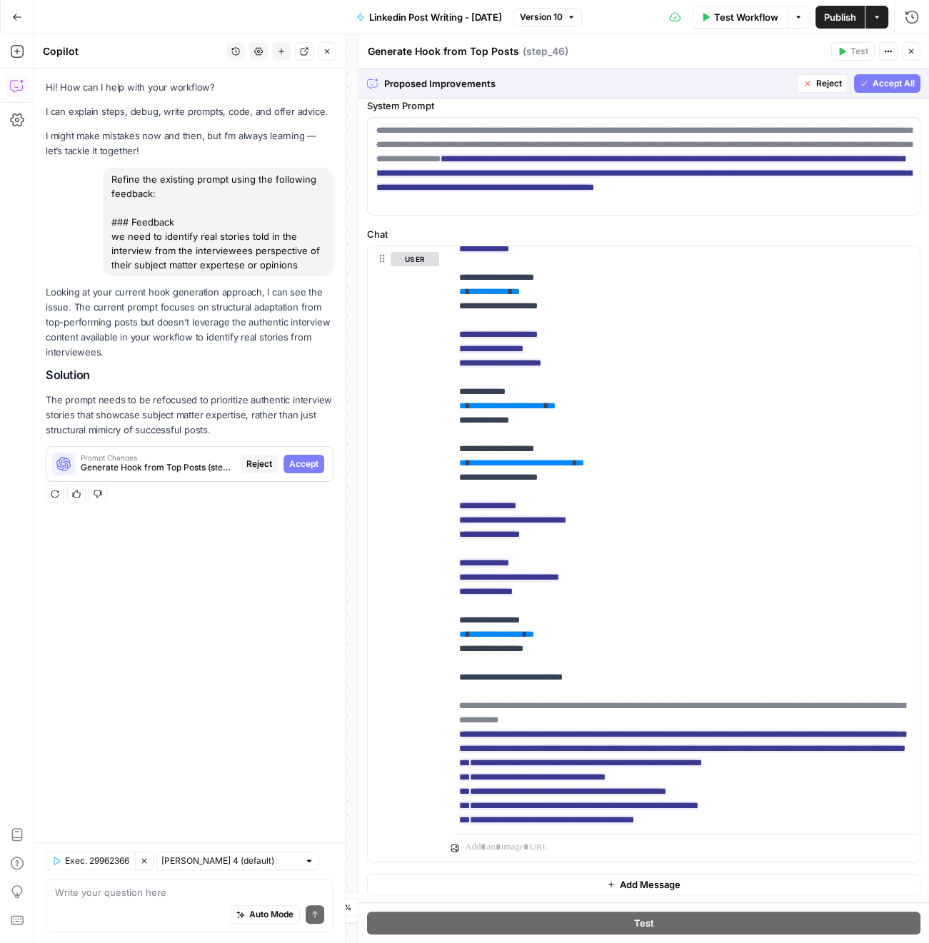
scroll to position [0, 0]
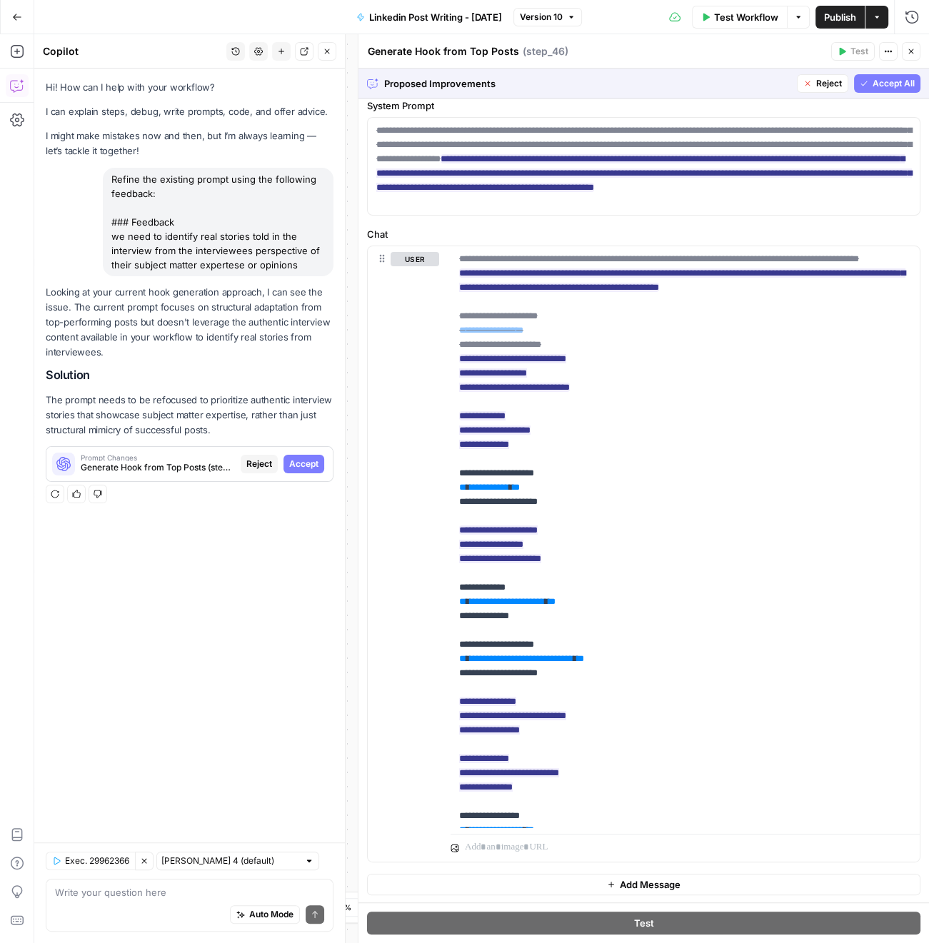
click at [892, 84] on span "Accept All" at bounding box center [893, 83] width 42 height 13
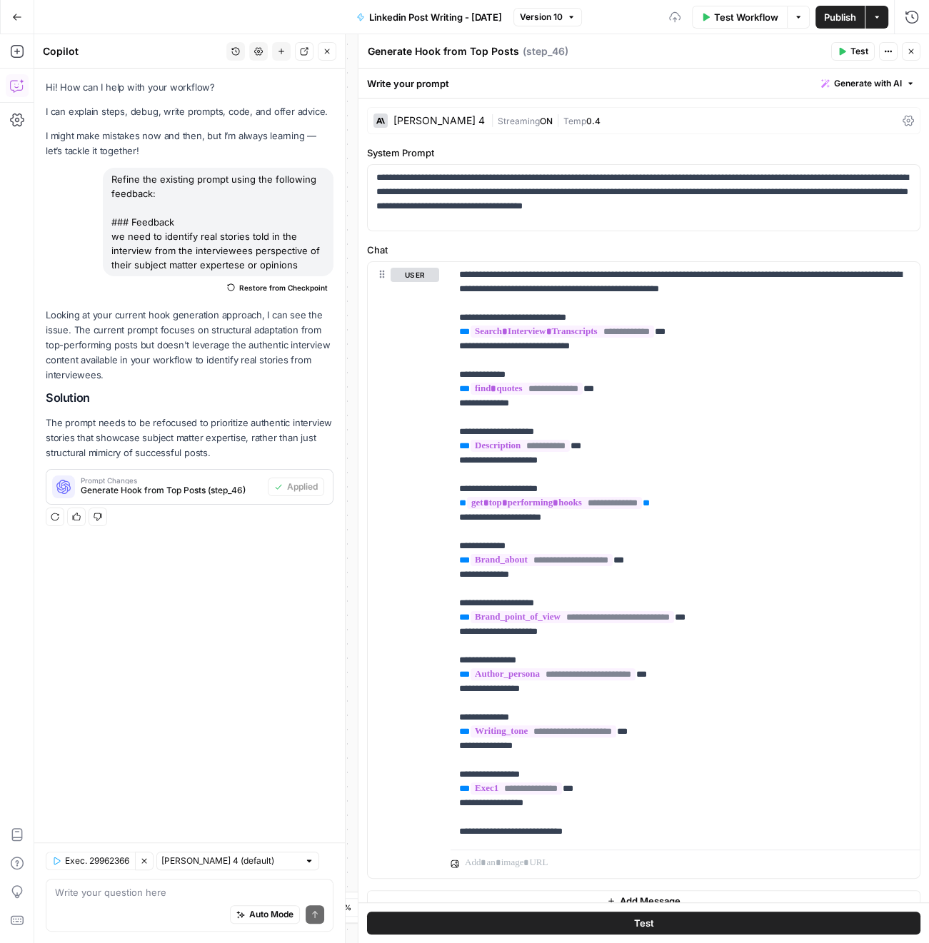
click at [842, 51] on icon "button" at bounding box center [842, 52] width 6 height 8
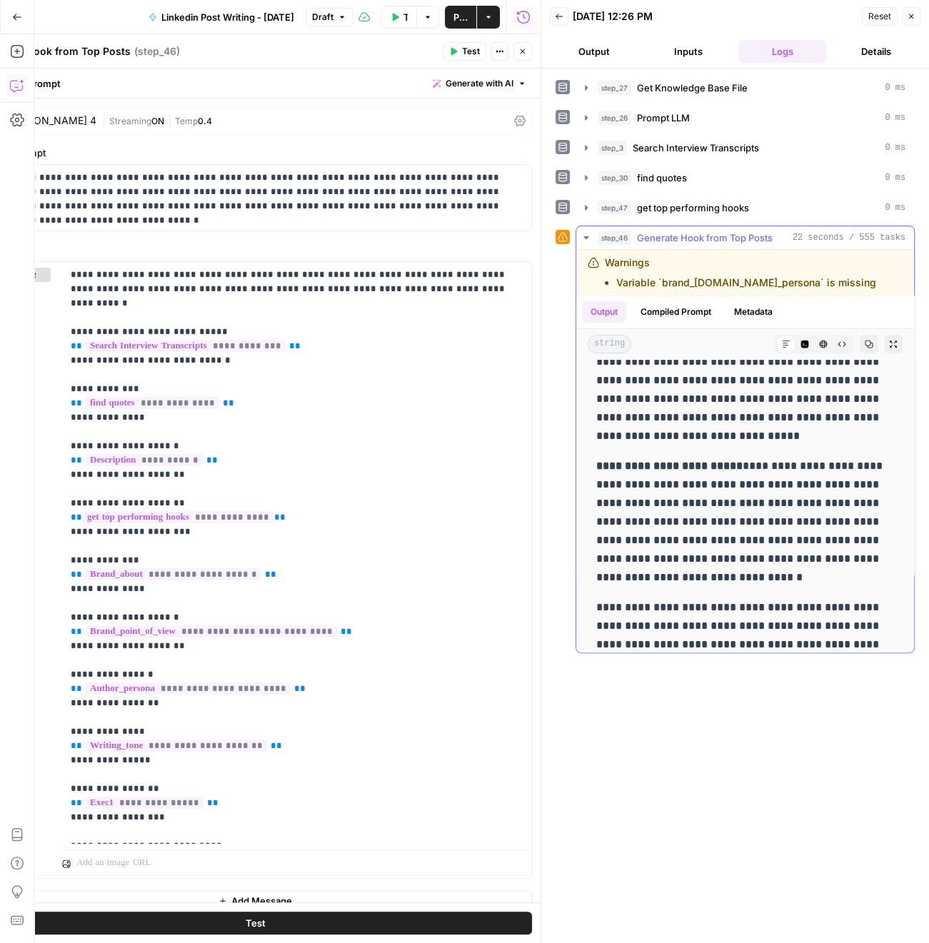
scroll to position [445, 0]
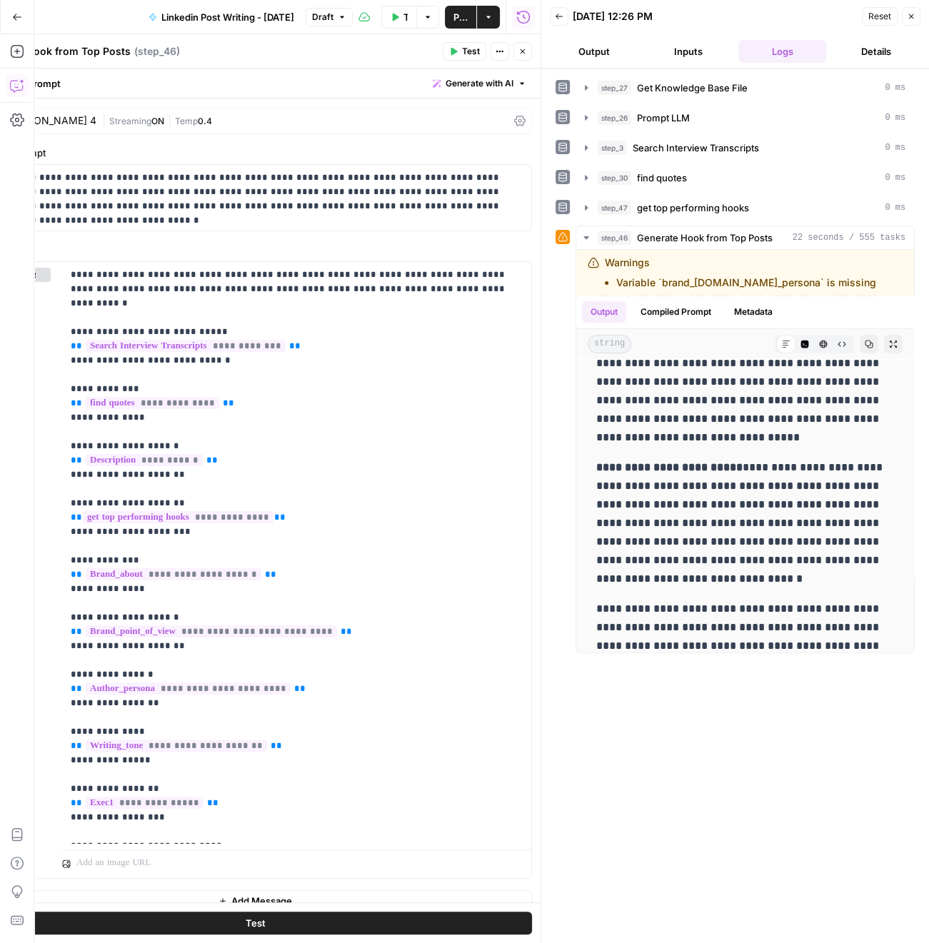
click at [909, 16] on icon "button" at bounding box center [911, 16] width 9 height 9
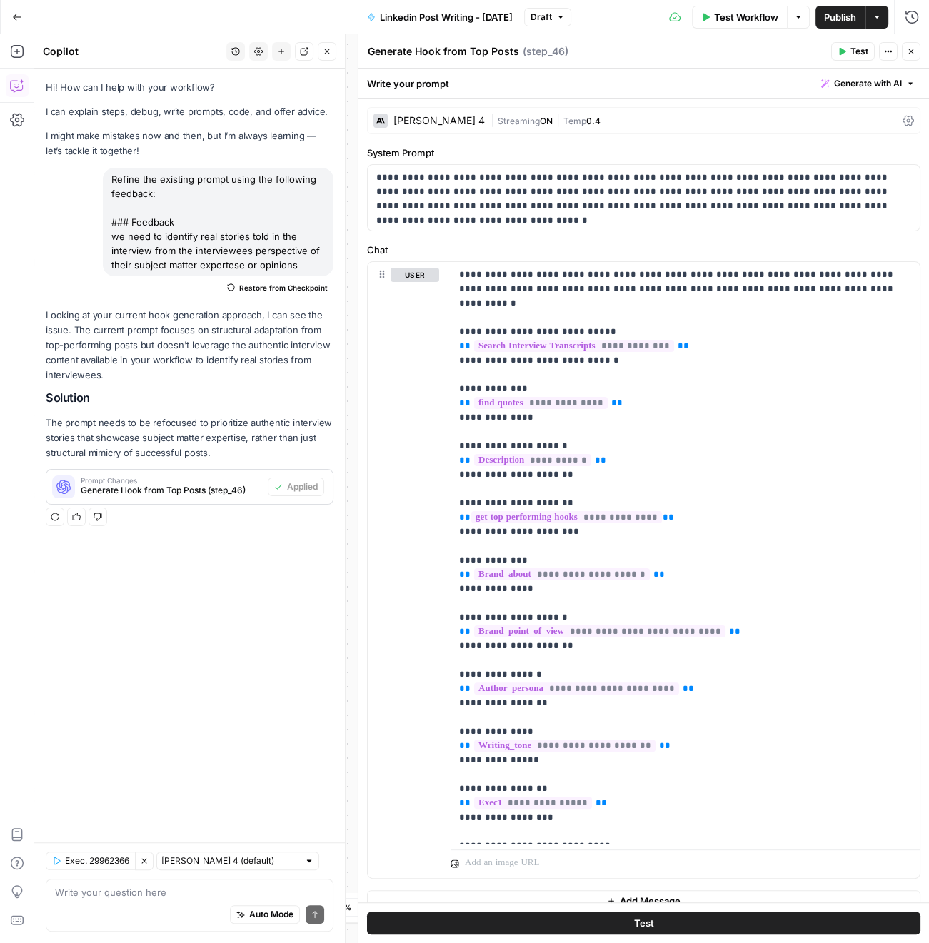
scroll to position [0, 0]
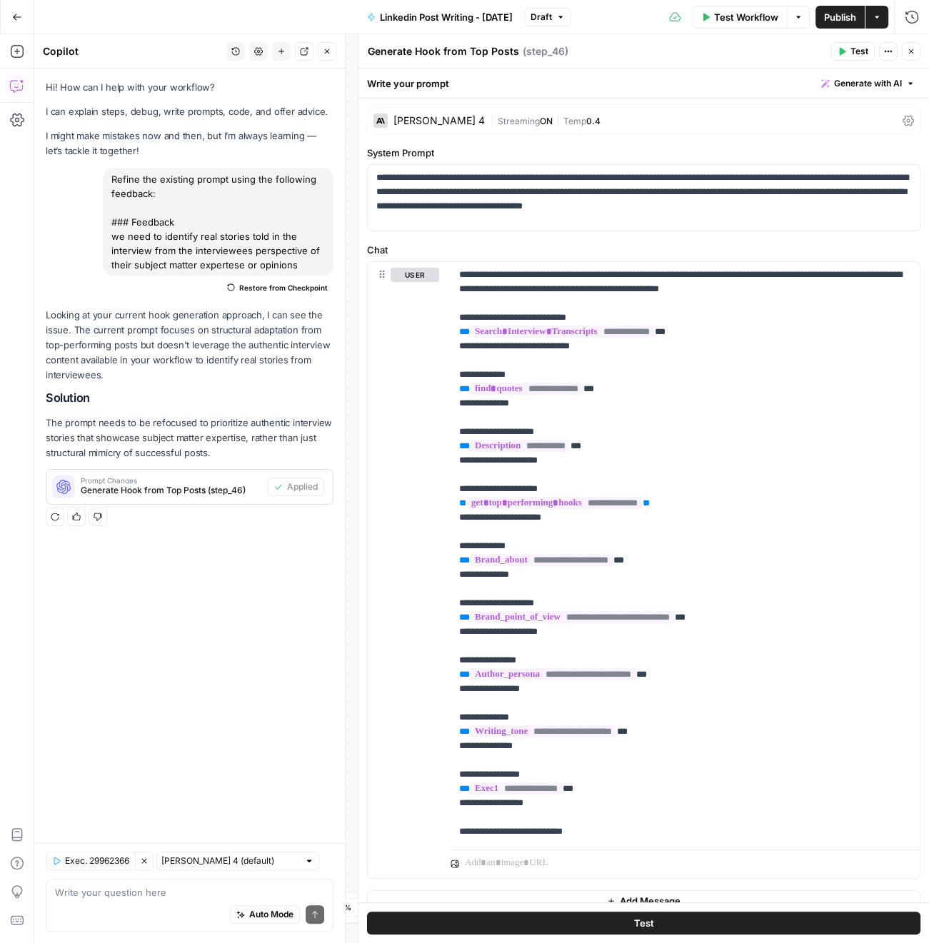
click at [914, 54] on icon "button" at bounding box center [911, 51] width 9 height 9
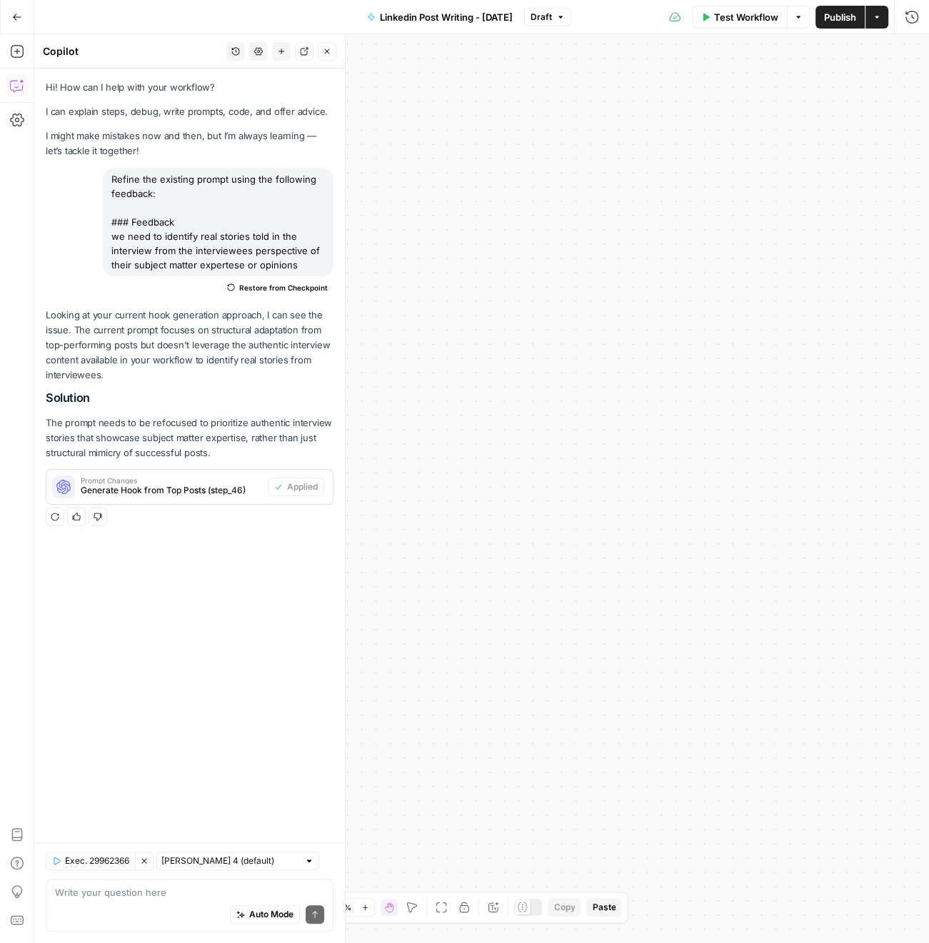
drag, startPoint x: 183, startPoint y: 251, endPoint x: 301, endPoint y: 267, distance: 118.1
click at [301, 267] on div "Refine the existing prompt using the following feedback: ### Feedback we need t…" at bounding box center [218, 222] width 231 height 109
copy div "we need to identify real stories told in the interview from the interviewees pe…"
click at [303, 289] on span "Restore from Checkpoint" at bounding box center [283, 287] width 89 height 11
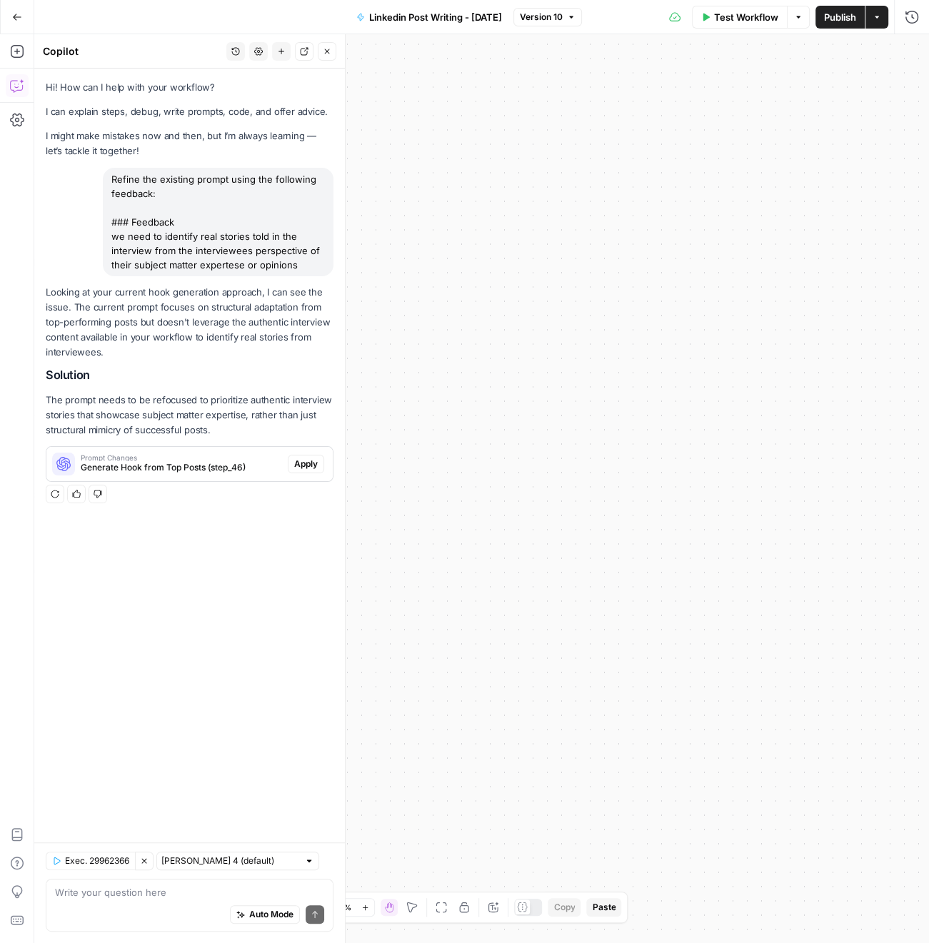
click at [558, 338] on div "Workflow Set Inputs Inputs Get Knowledge Base File Get Knowledge Base File Step…" at bounding box center [481, 488] width 894 height 909
click at [437, 910] on icon "button" at bounding box center [440, 907] width 11 height 11
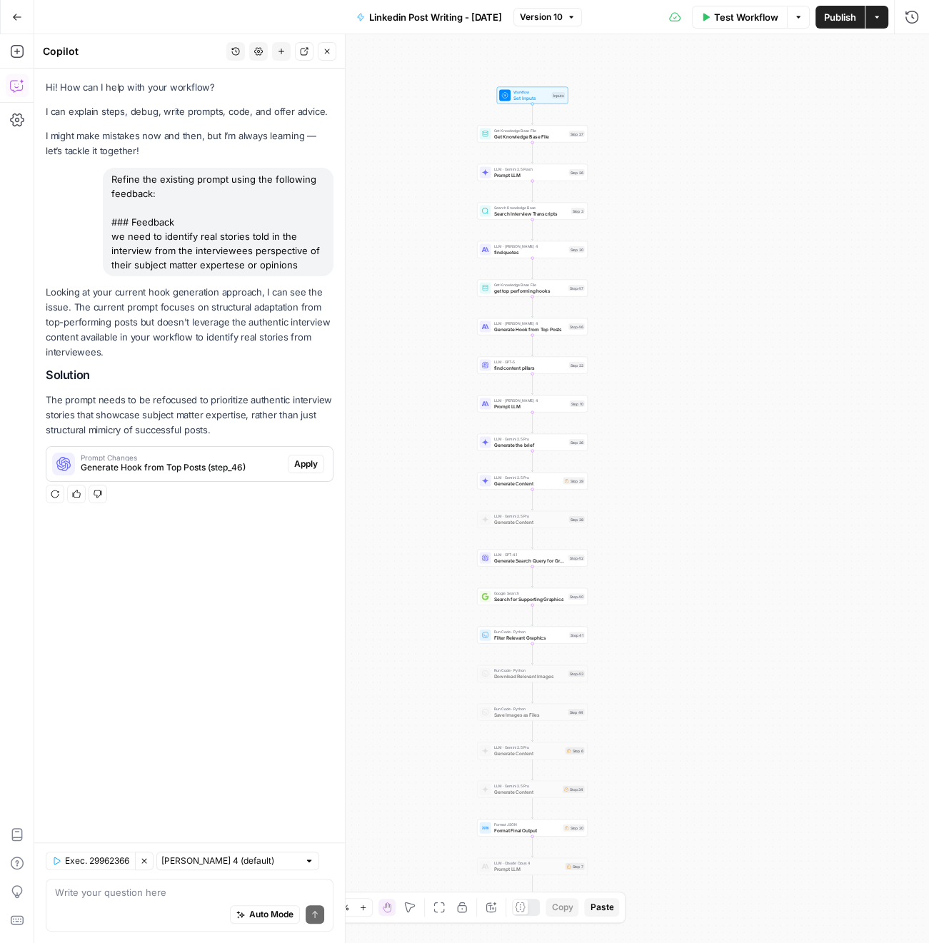
drag, startPoint x: 590, startPoint y: 193, endPoint x: 654, endPoint y: 204, distance: 64.4
click at [654, 204] on div "Workflow Set Inputs Inputs Get Knowledge Base File Get Knowledge Base File Step…" at bounding box center [481, 488] width 894 height 909
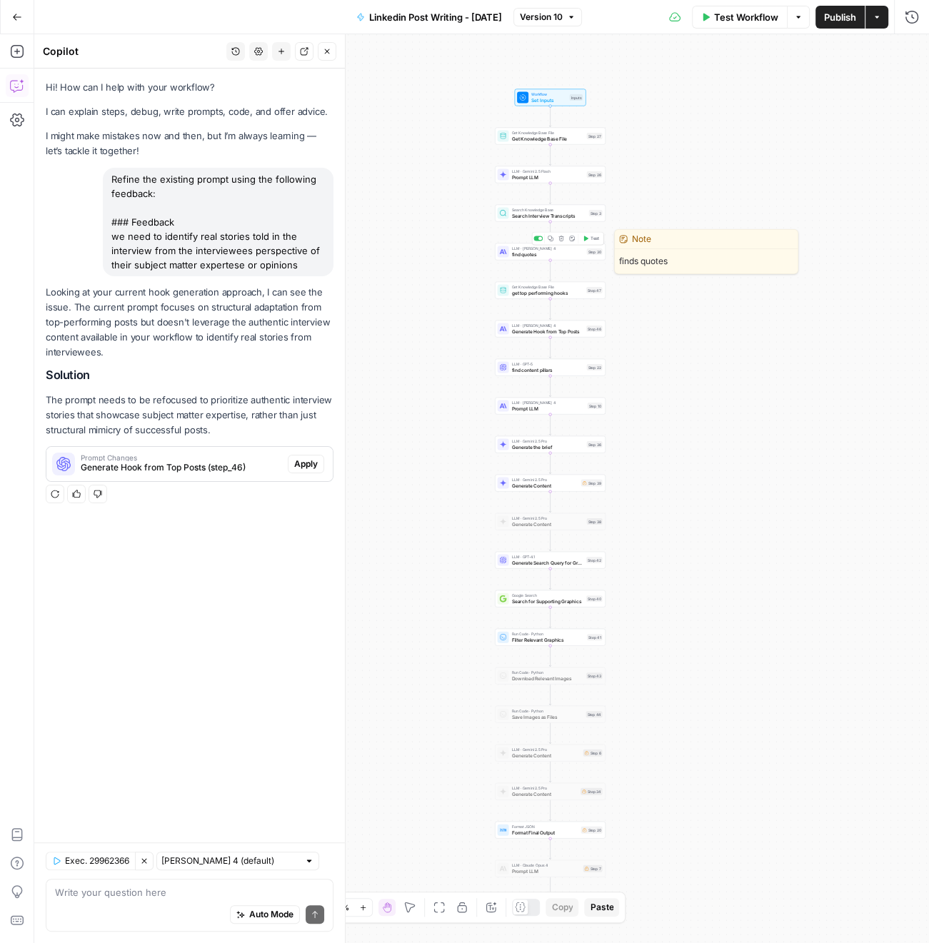
click at [528, 252] on span "find quotes" at bounding box center [548, 254] width 72 height 7
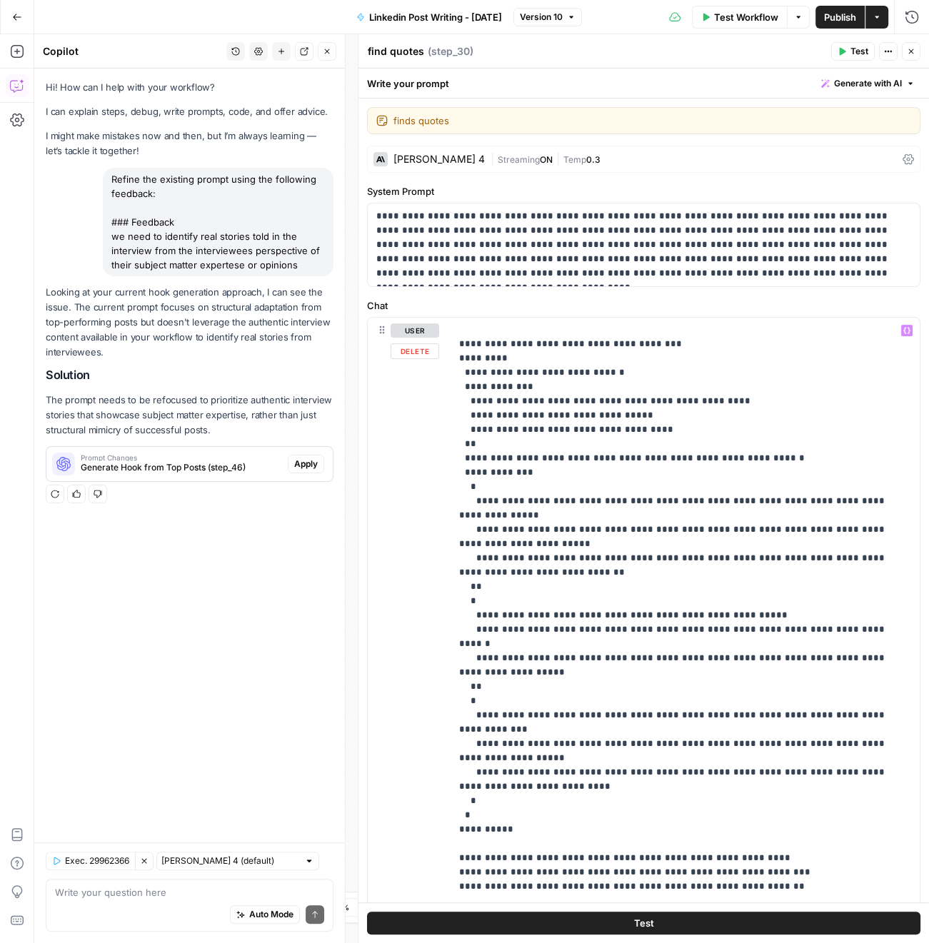
scroll to position [71, 0]
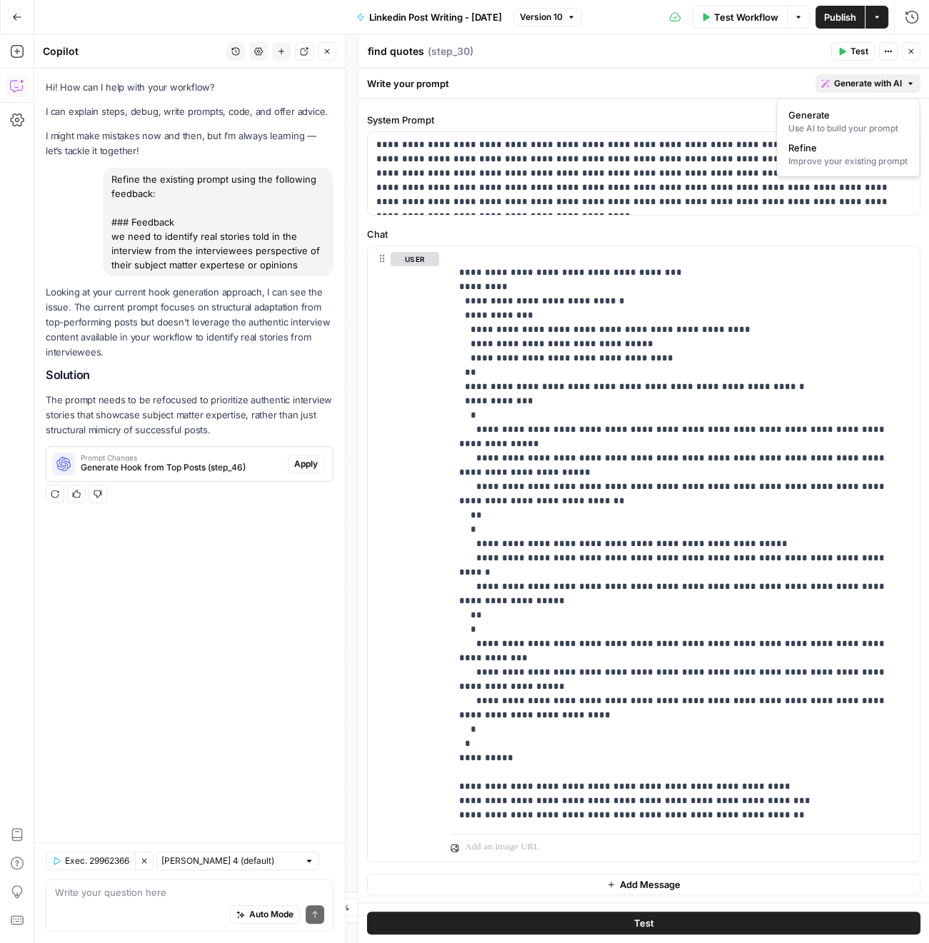
click at [832, 89] on button "Generate with AI" at bounding box center [867, 83] width 105 height 19
click at [823, 155] on div "Improve your existing prompt" at bounding box center [847, 161] width 119 height 13
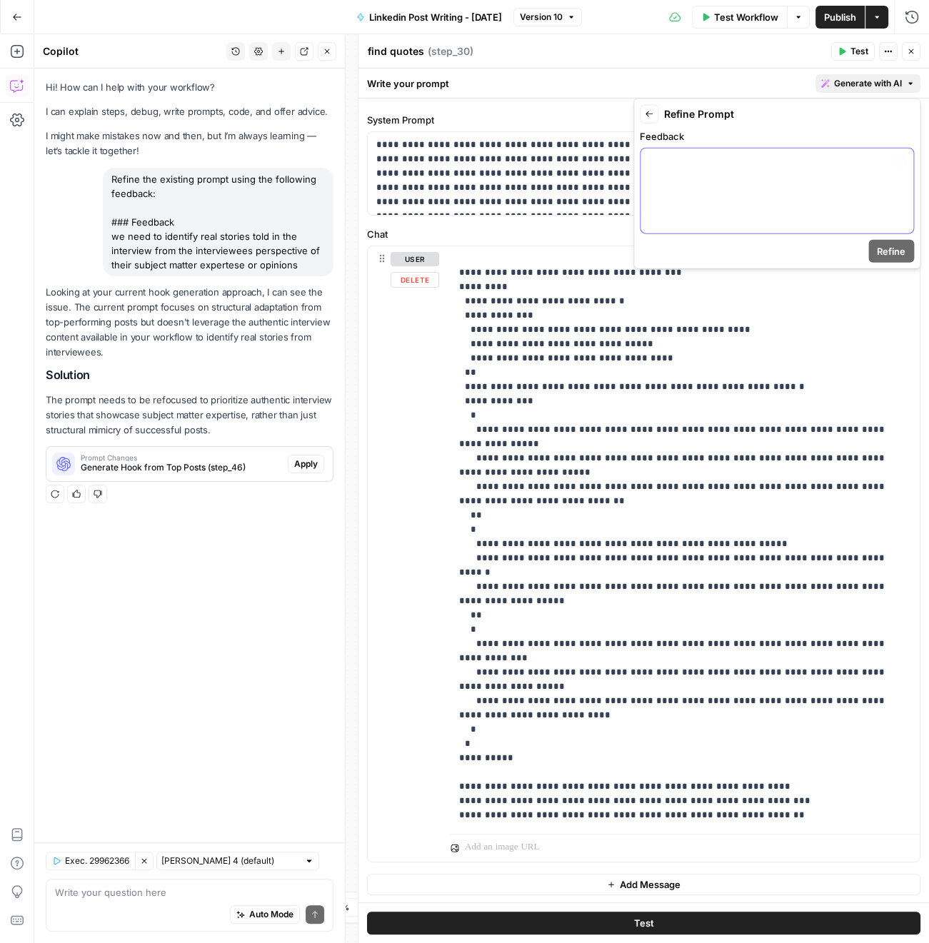
click at [751, 205] on div at bounding box center [776, 190] width 273 height 85
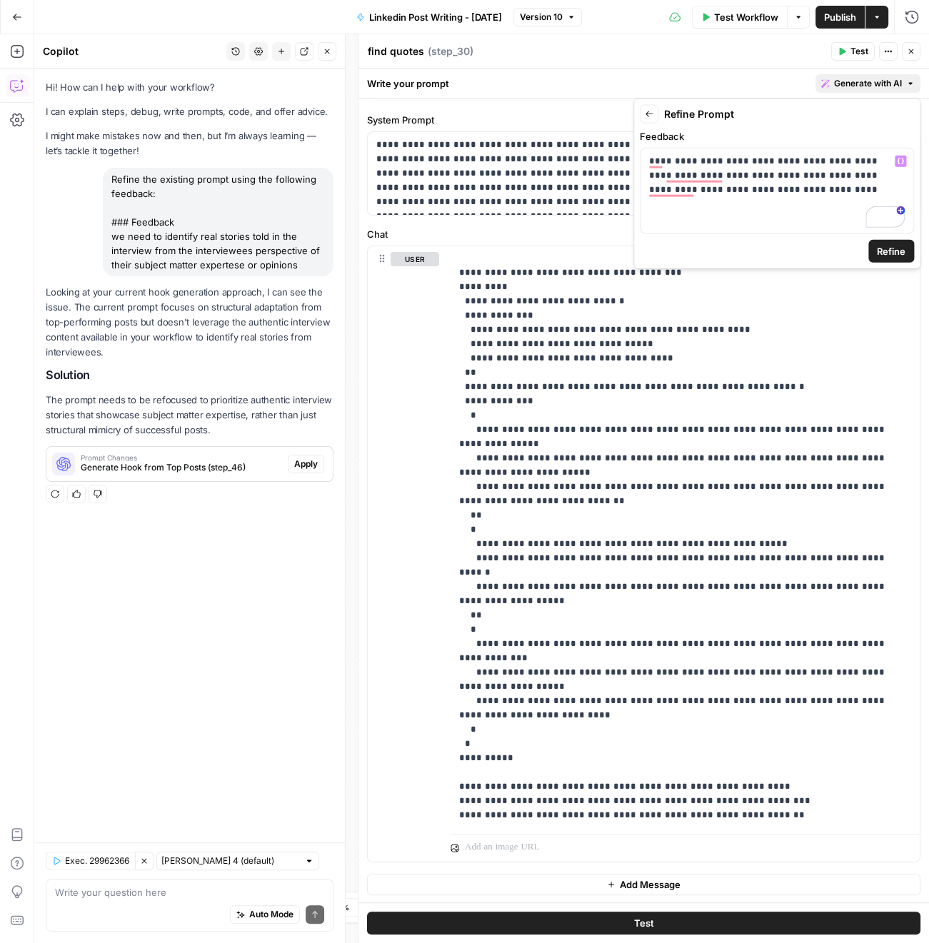
click at [873, 250] on button "Refine" at bounding box center [891, 251] width 46 height 23
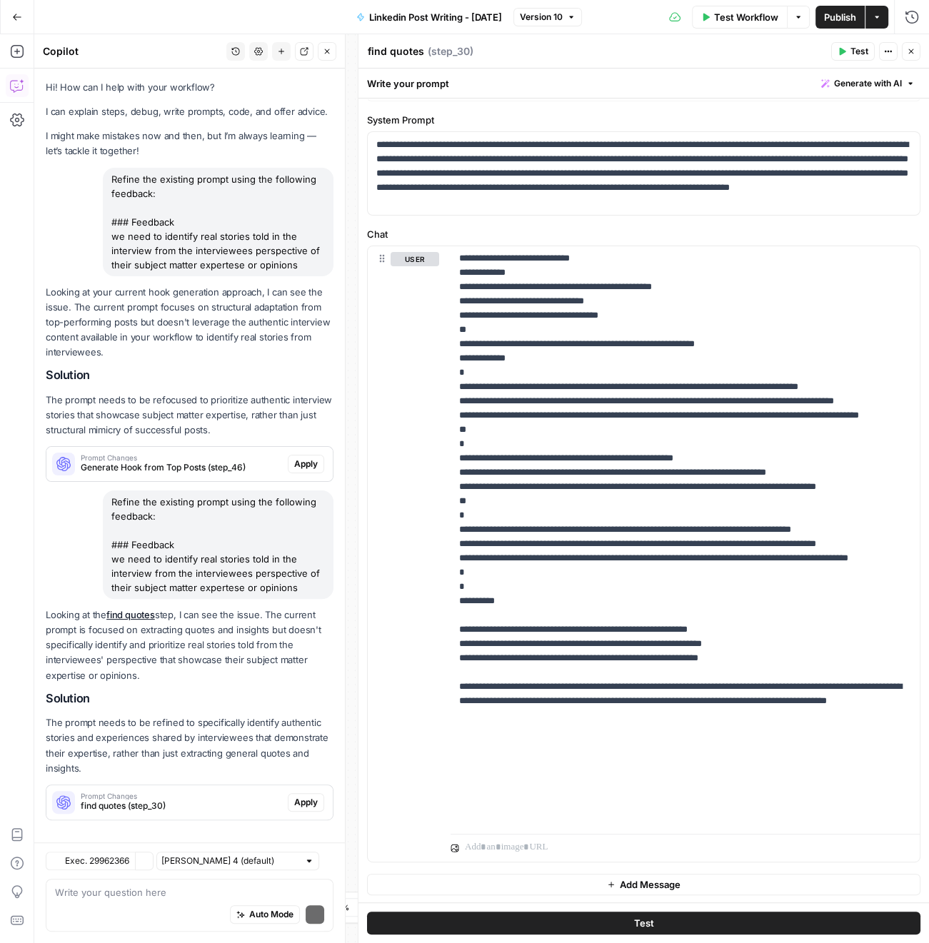
scroll to position [11, 0]
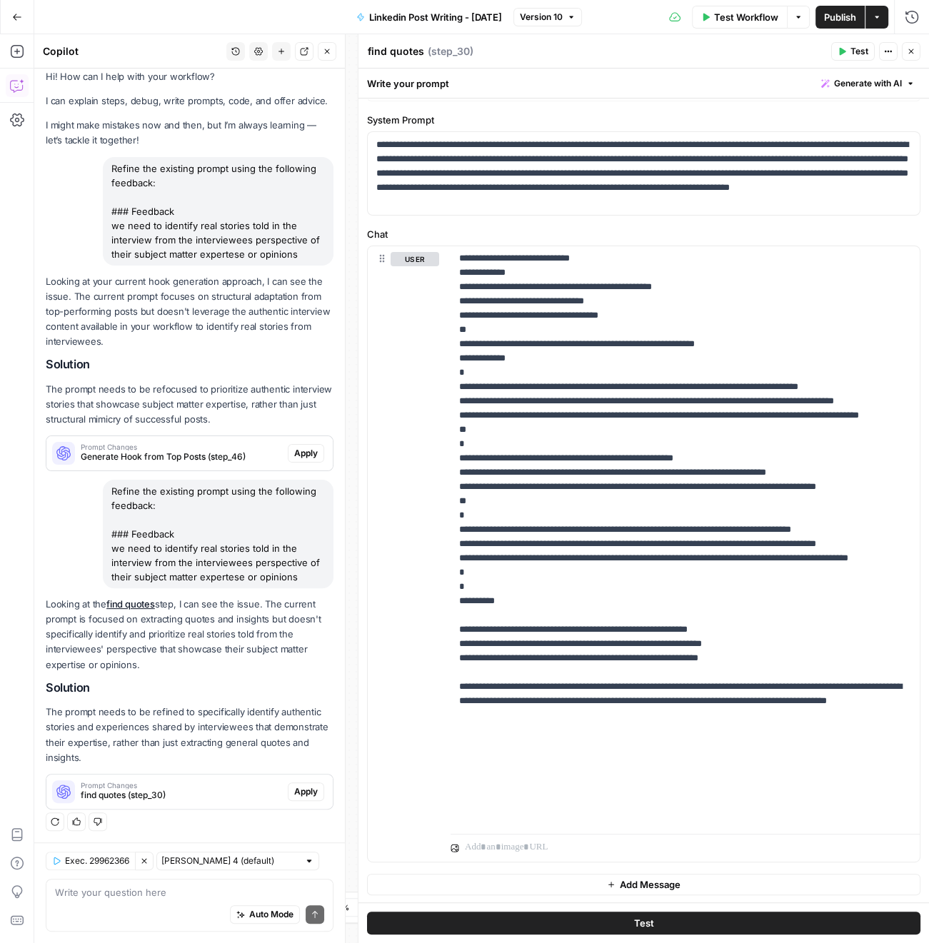
click at [298, 790] on span "Apply" at bounding box center [306, 791] width 24 height 13
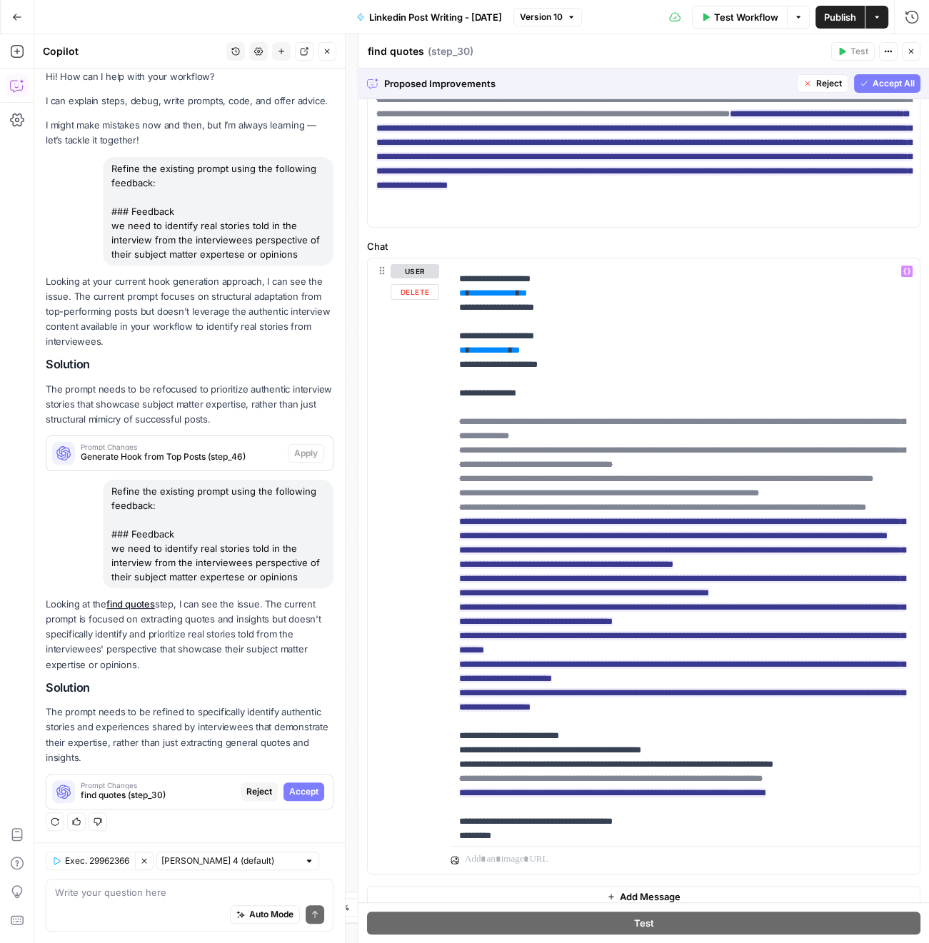
scroll to position [0, 0]
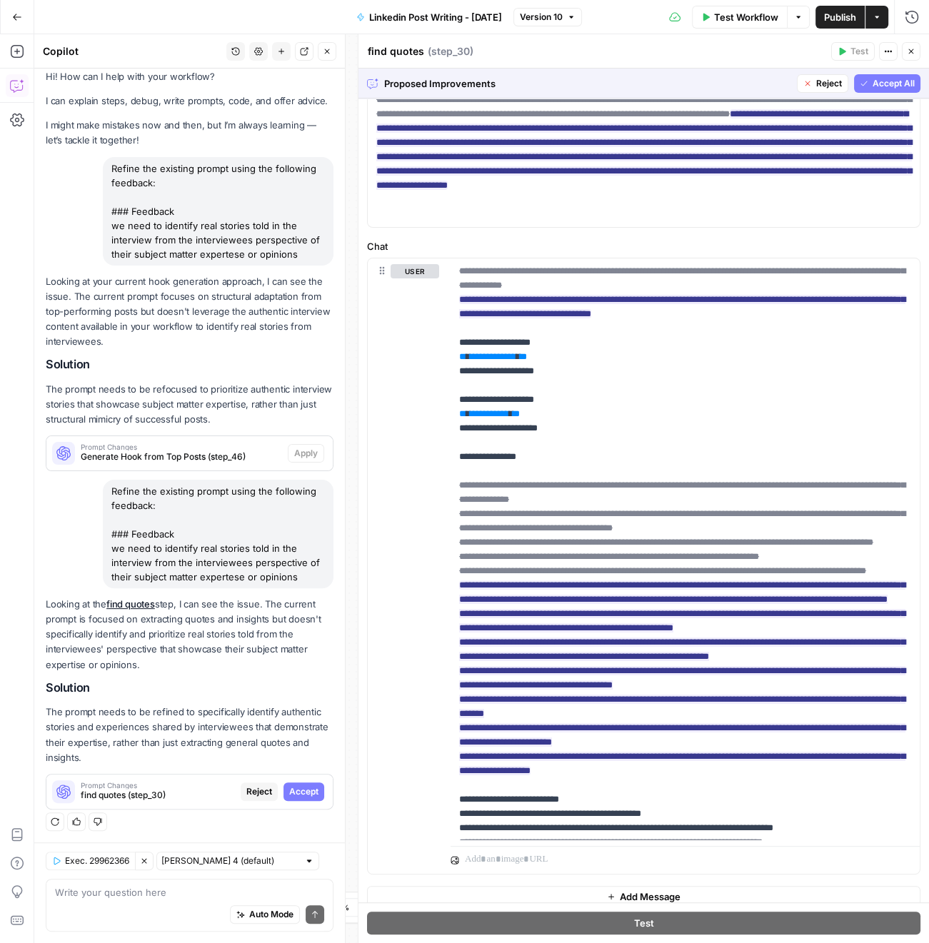
click at [906, 85] on span "Accept All" at bounding box center [893, 83] width 42 height 13
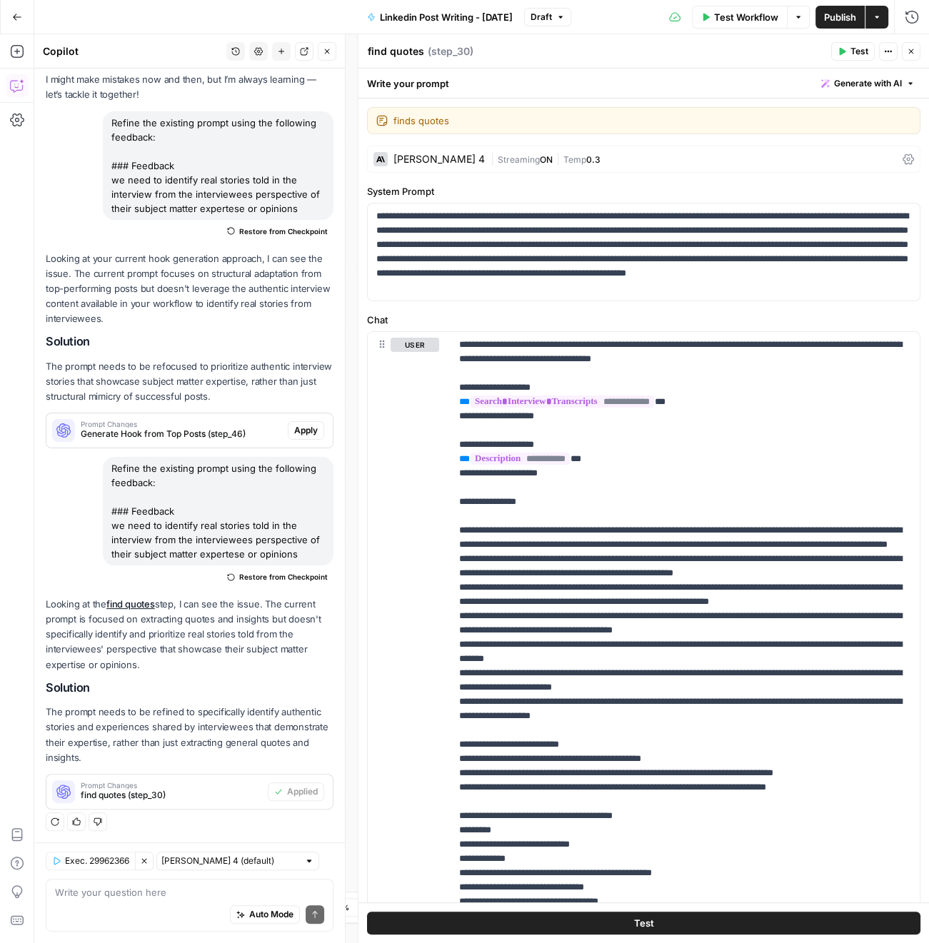
drag, startPoint x: 911, startPoint y: 51, endPoint x: 903, endPoint y: 84, distance: 34.5
click at [911, 51] on icon "button" at bounding box center [910, 51] width 5 height 5
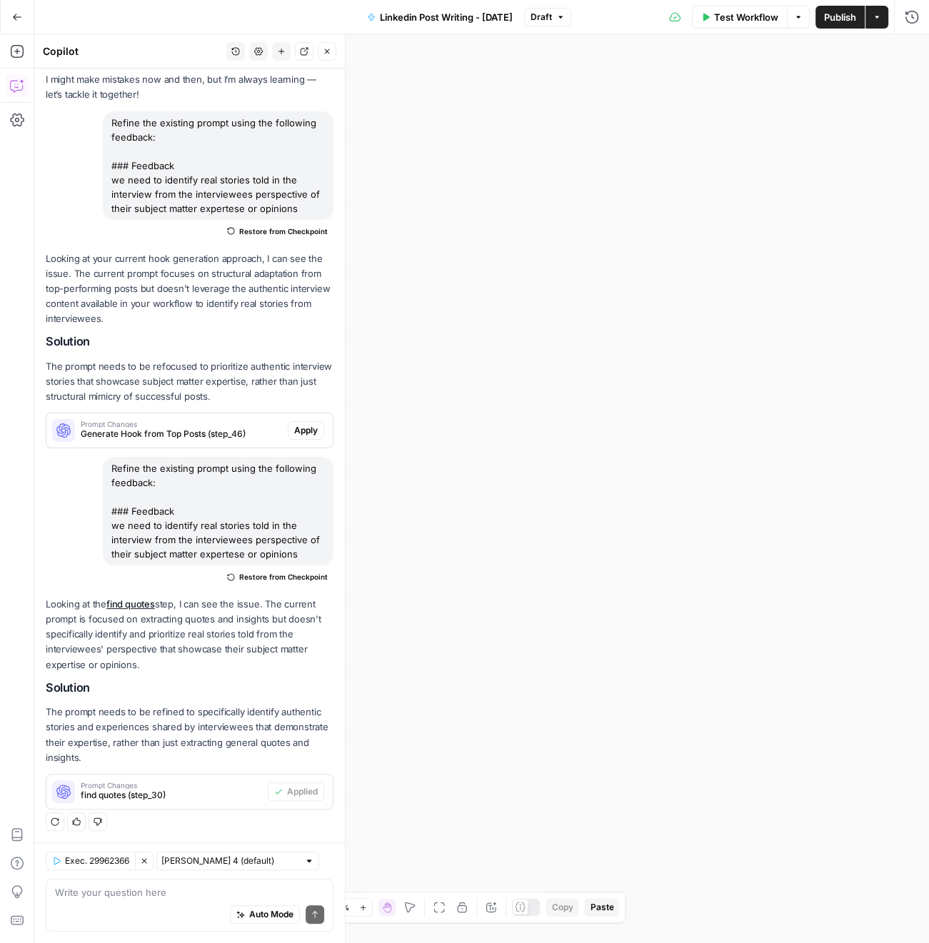
click at [435, 909] on icon "button" at bounding box center [438, 907] width 11 height 11
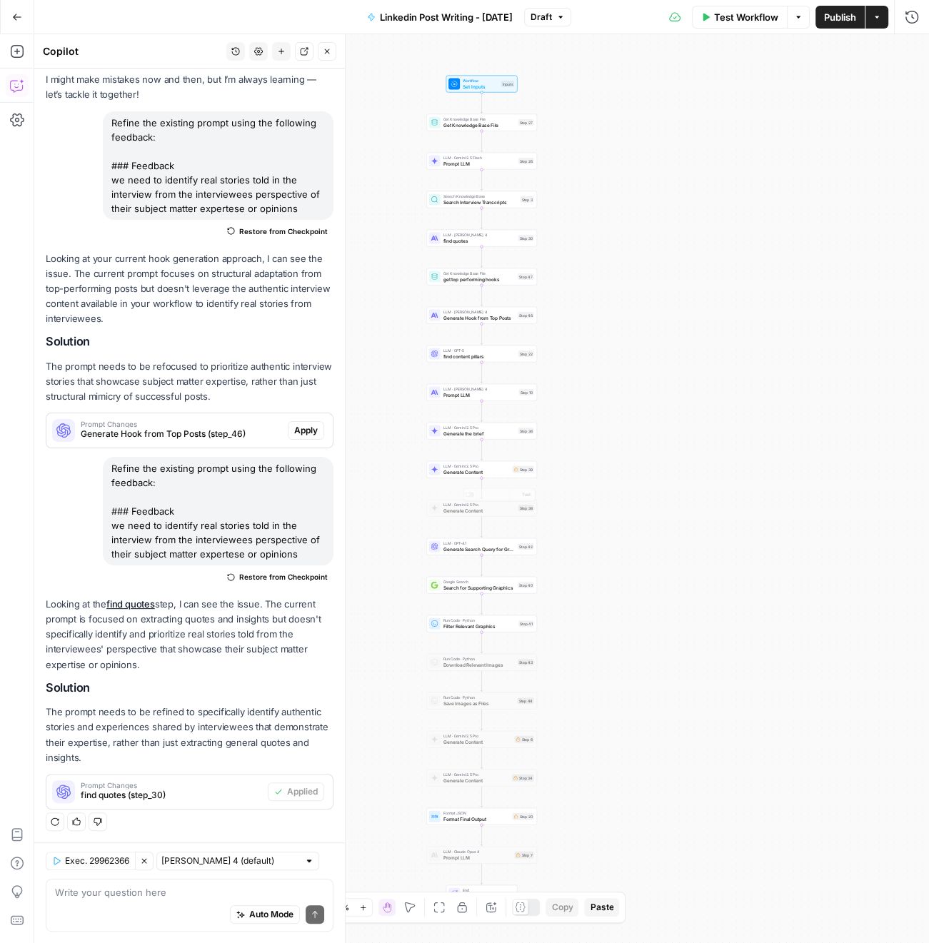
click at [599, 477] on div "Workflow Set Inputs Inputs Get Knowledge Base File Get Knowledge Base File Step…" at bounding box center [481, 488] width 894 height 909
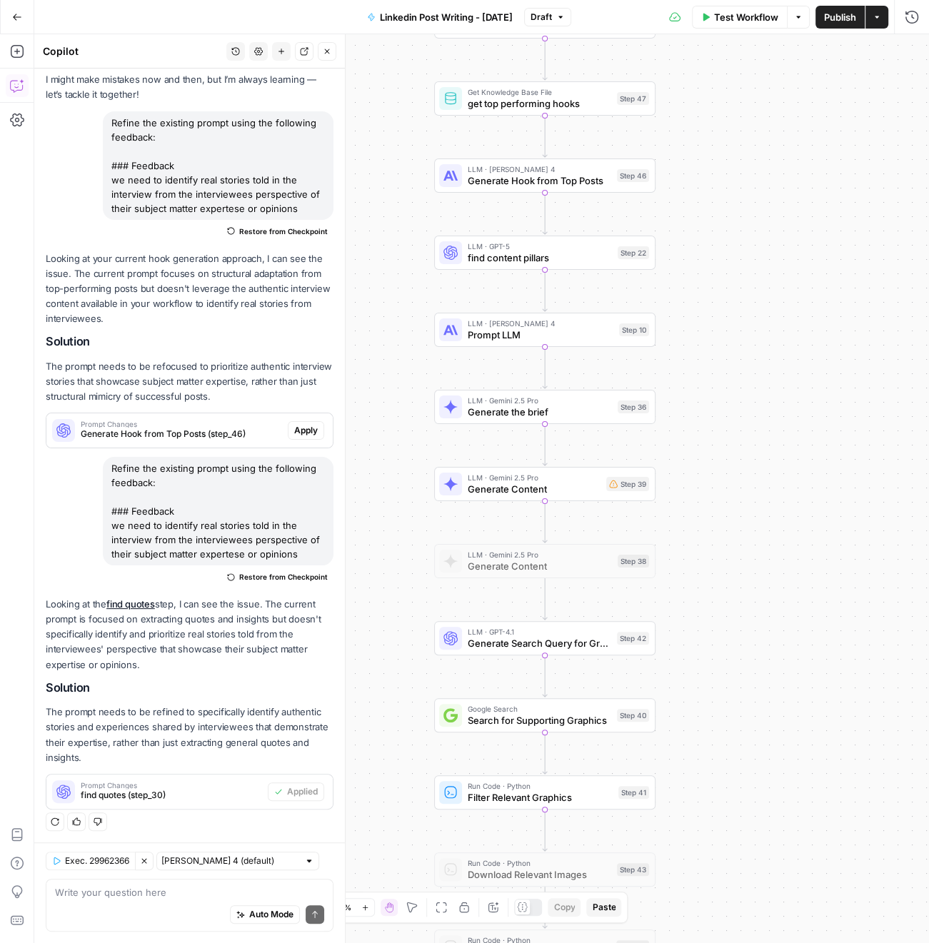
drag, startPoint x: 580, startPoint y: 556, endPoint x: 566, endPoint y: 418, distance: 139.2
click at [760, 578] on div "Workflow Set Inputs Inputs Get Knowledge Base File Get Knowledge Base File Step…" at bounding box center [481, 488] width 894 height 909
click at [514, 397] on span "LLM · Gemini 2.5 Pro" at bounding box center [540, 400] width 144 height 11
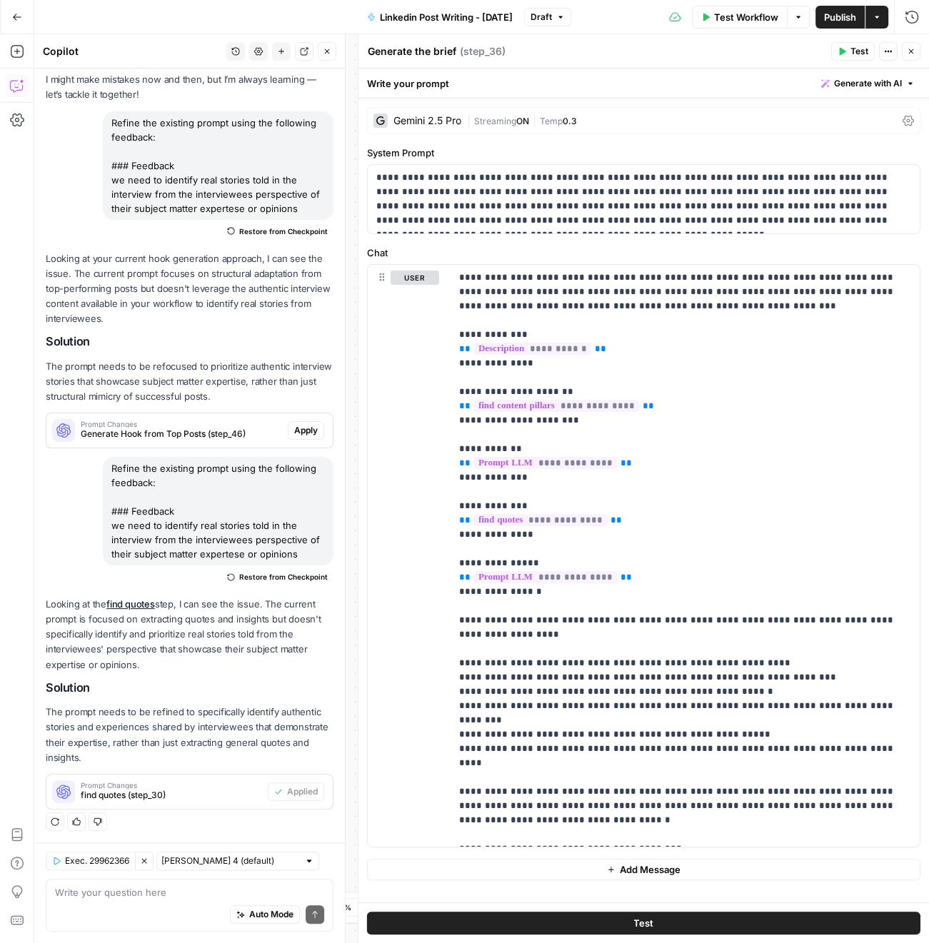
click at [878, 73] on div "Write your prompt Generate with AI" at bounding box center [643, 83] width 570 height 29
click at [869, 84] on span "Generate with AI" at bounding box center [868, 83] width 68 height 13
click at [843, 158] on div "Improve your existing prompt" at bounding box center [847, 161] width 119 height 13
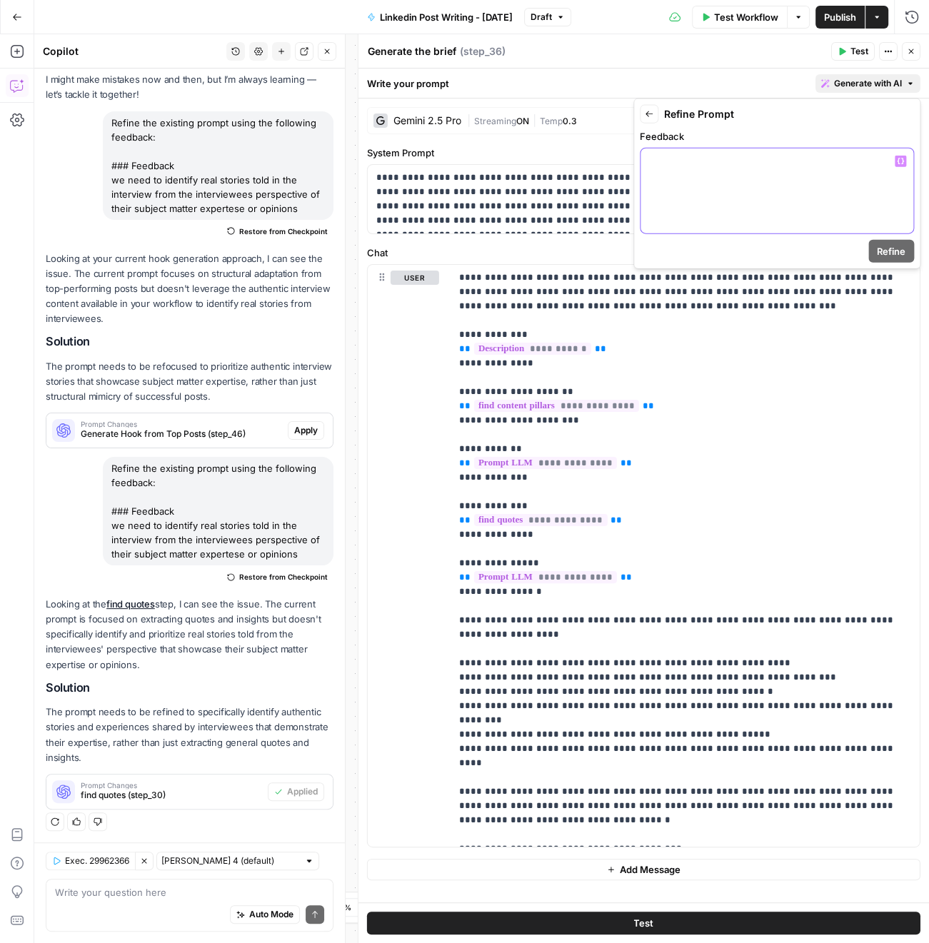
click at [839, 161] on p at bounding box center [777, 161] width 256 height 14
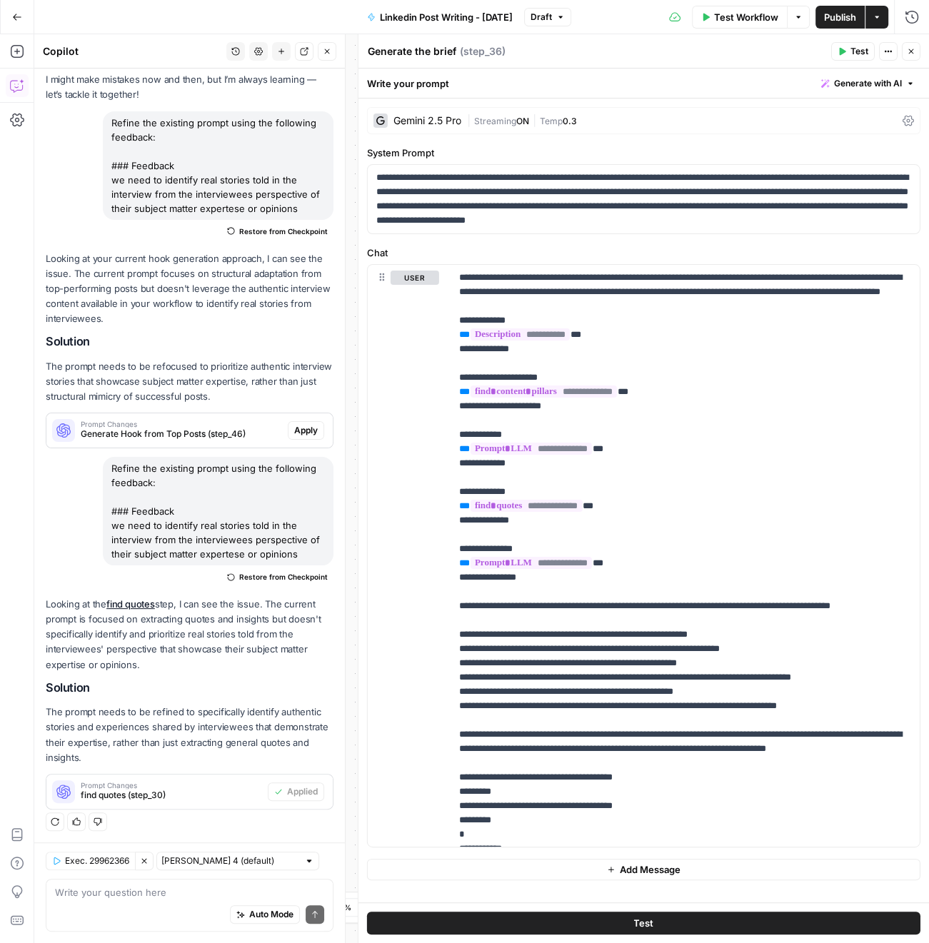
click at [853, 88] on span "Generate with AI" at bounding box center [868, 83] width 68 height 13
click at [853, 90] on button "Generate with AI" at bounding box center [867, 83] width 105 height 19
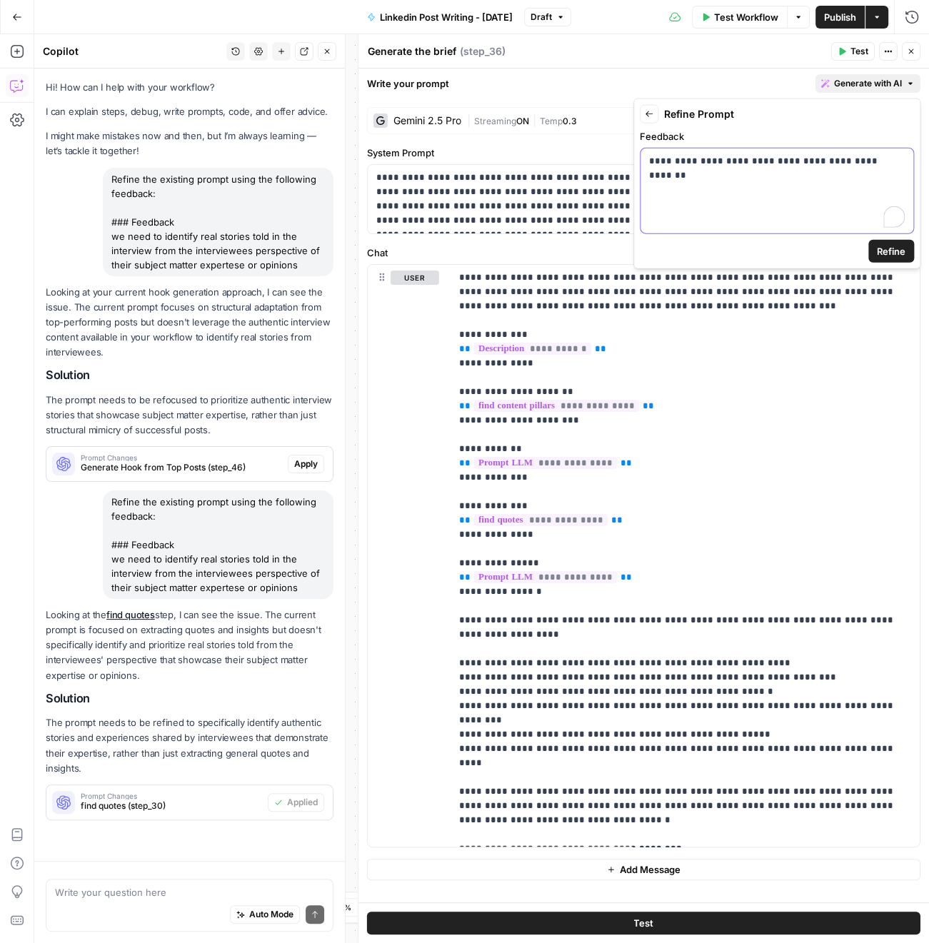
click at [729, 200] on div "**********" at bounding box center [776, 190] width 273 height 85
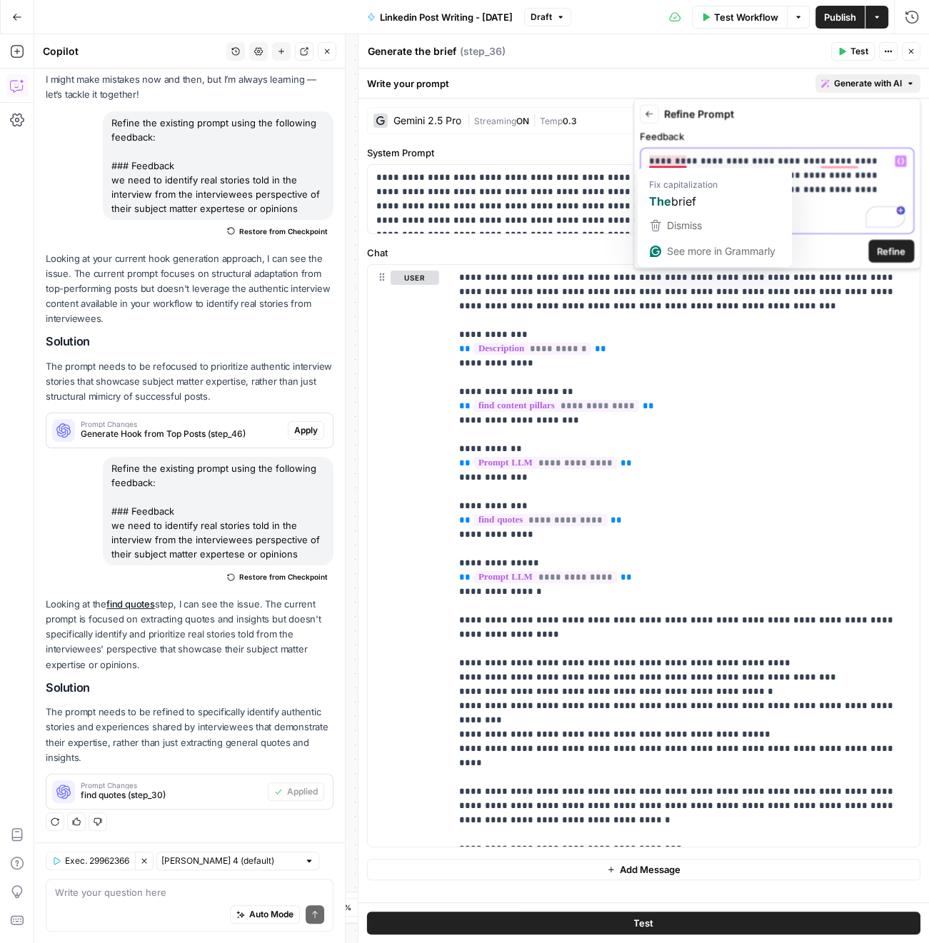
click at [690, 161] on p "**********" at bounding box center [777, 175] width 256 height 43
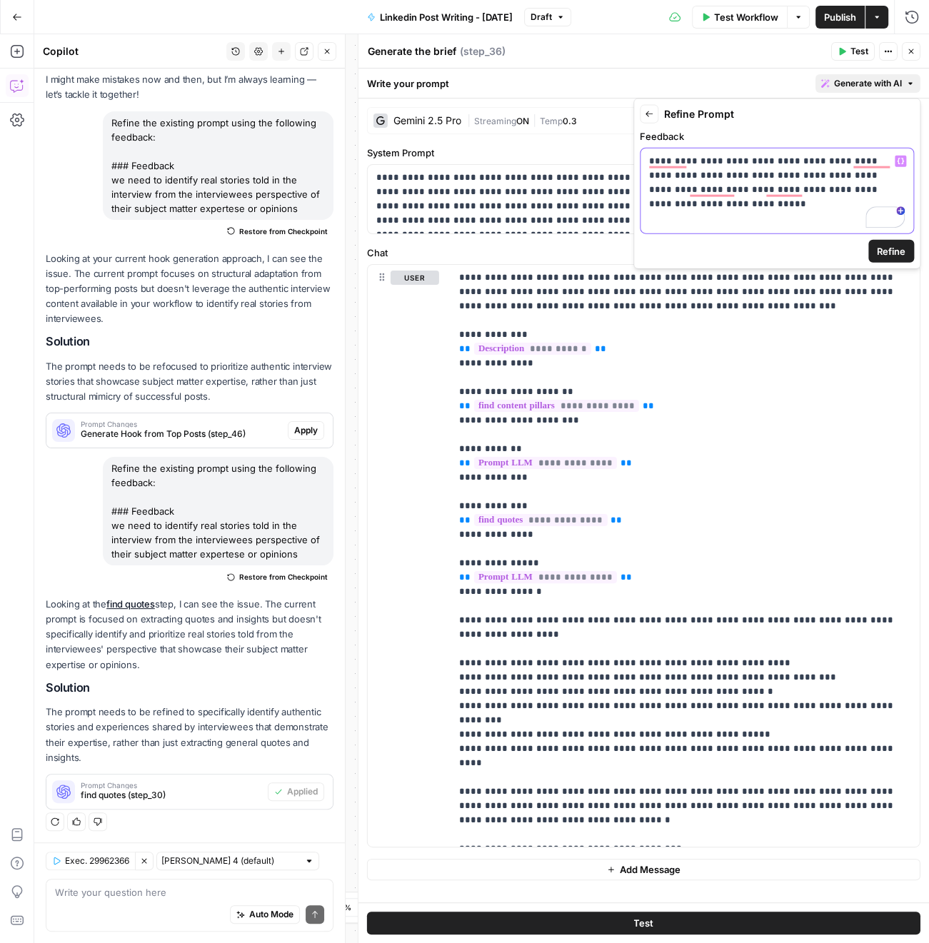
click at [886, 186] on p "**********" at bounding box center [777, 175] width 256 height 43
click at [903, 257] on span "Refine" at bounding box center [891, 251] width 29 height 14
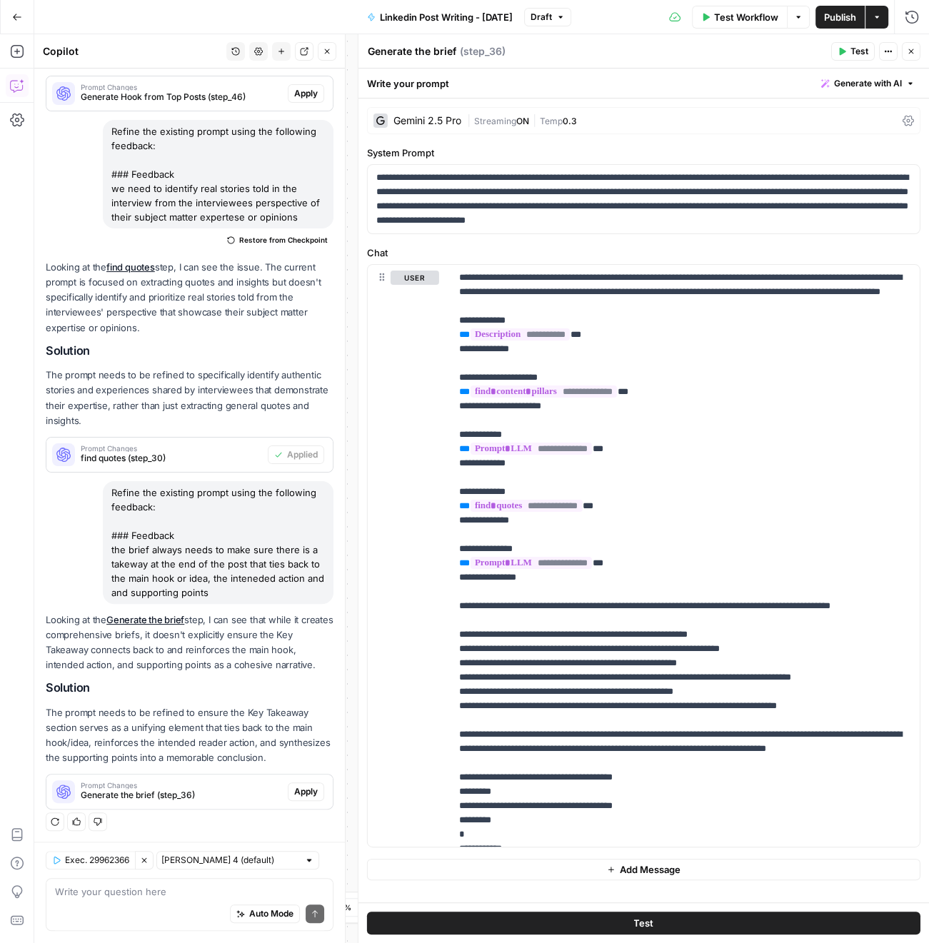
scroll to position [75, 0]
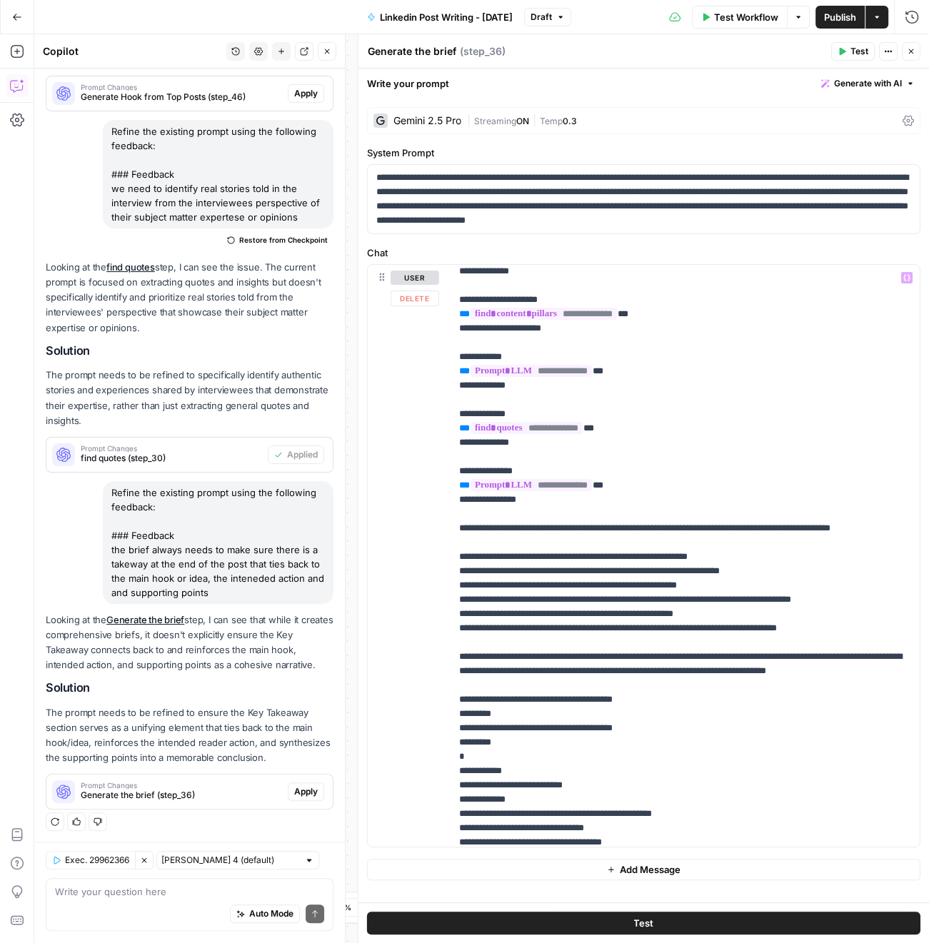
click at [216, 650] on p "Looking at the Generate the brief step, I can see that while it creates compreh…" at bounding box center [190, 642] width 288 height 61
click at [243, 793] on span "Generate the brief (step_36)" at bounding box center [181, 795] width 201 height 13
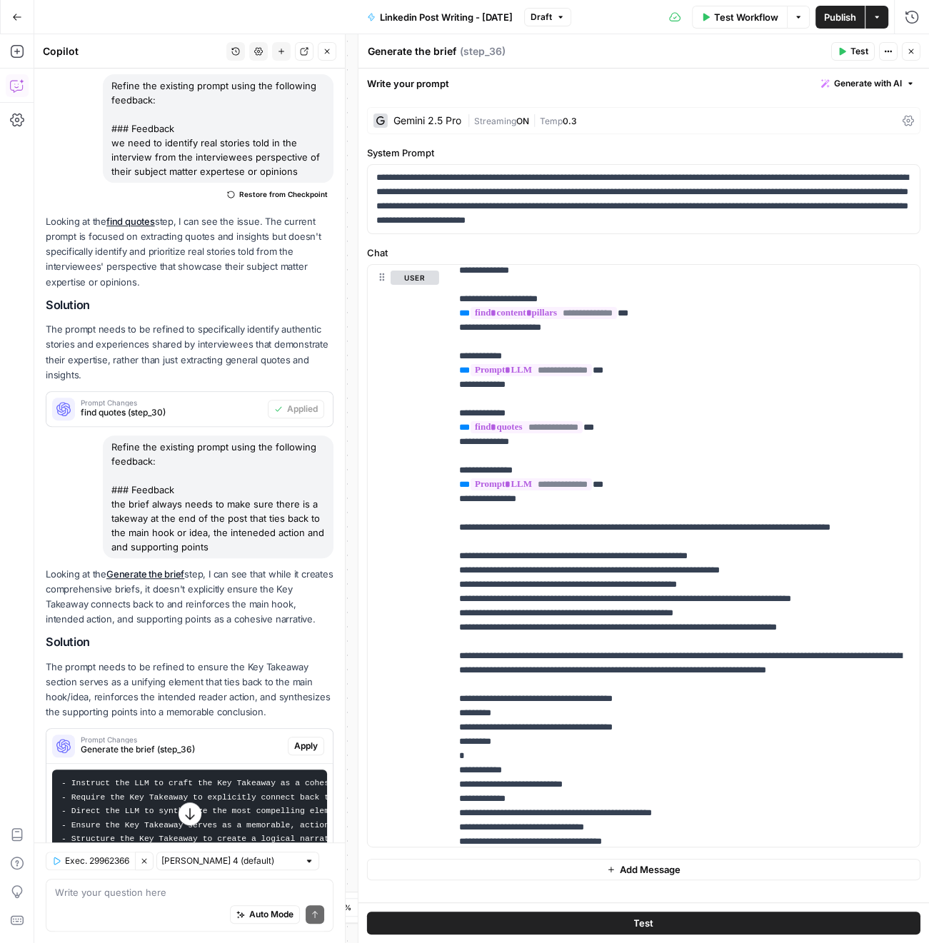
scroll to position [503, 0]
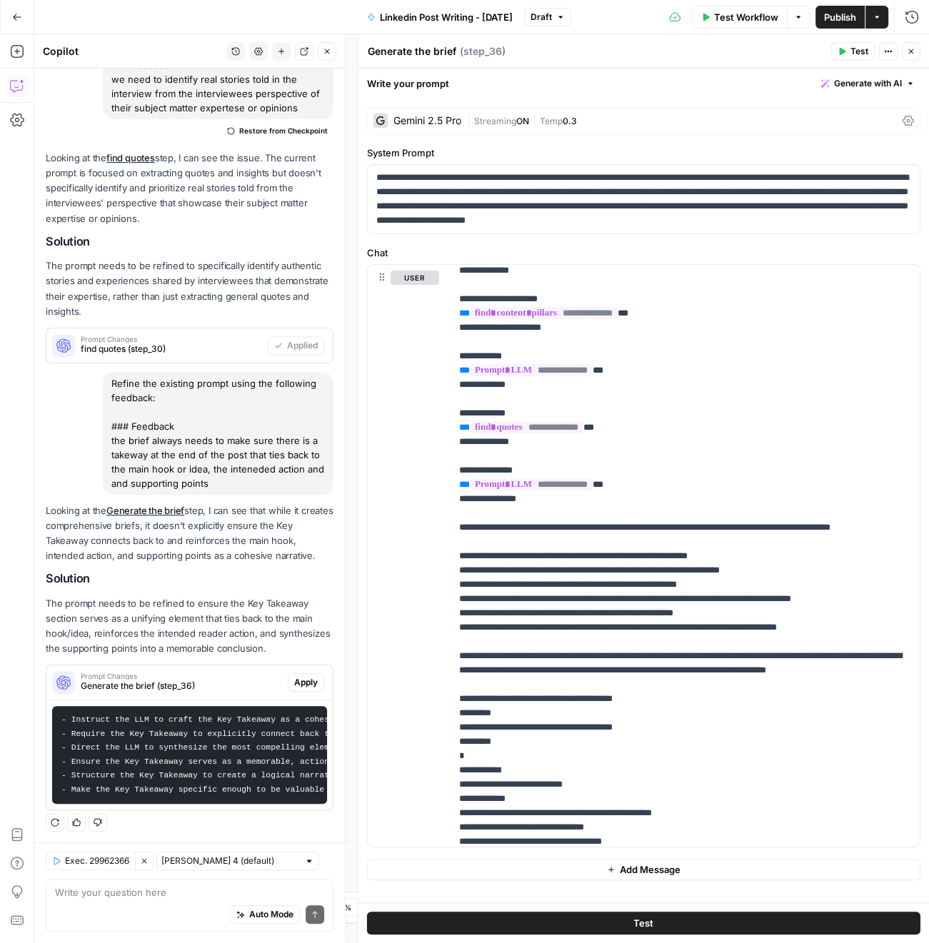
click at [308, 684] on span "Apply" at bounding box center [306, 682] width 24 height 13
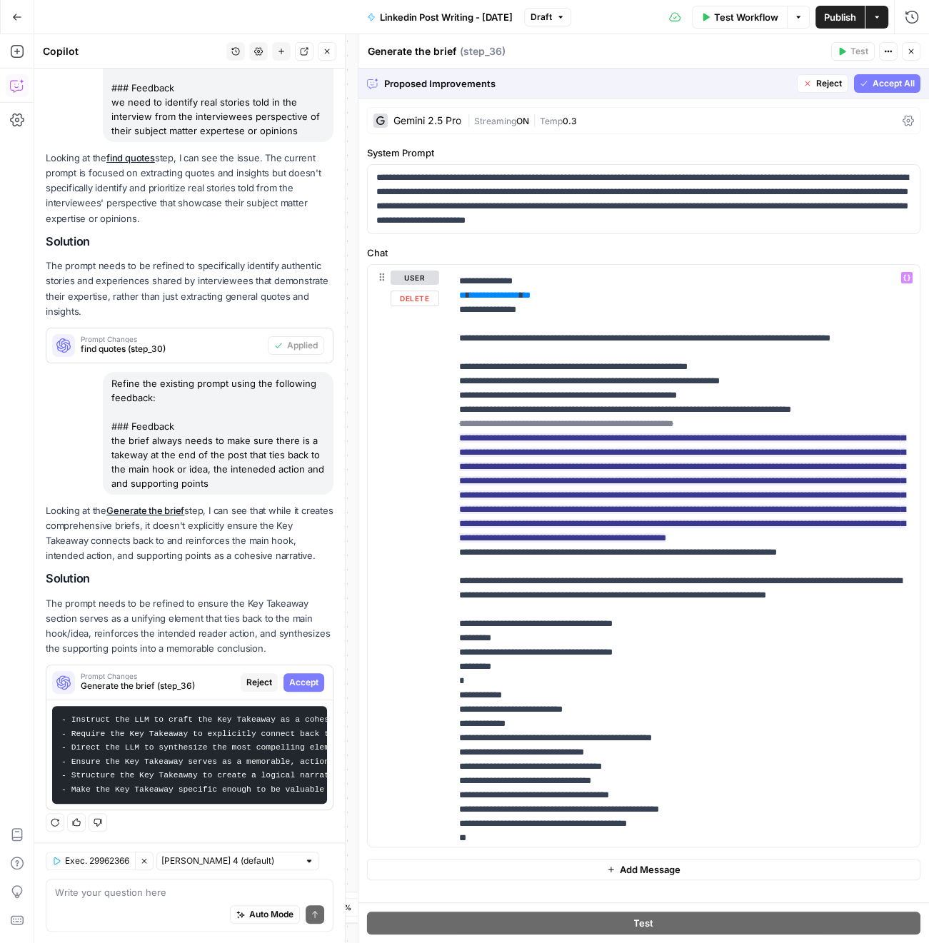
scroll to position [271, 0]
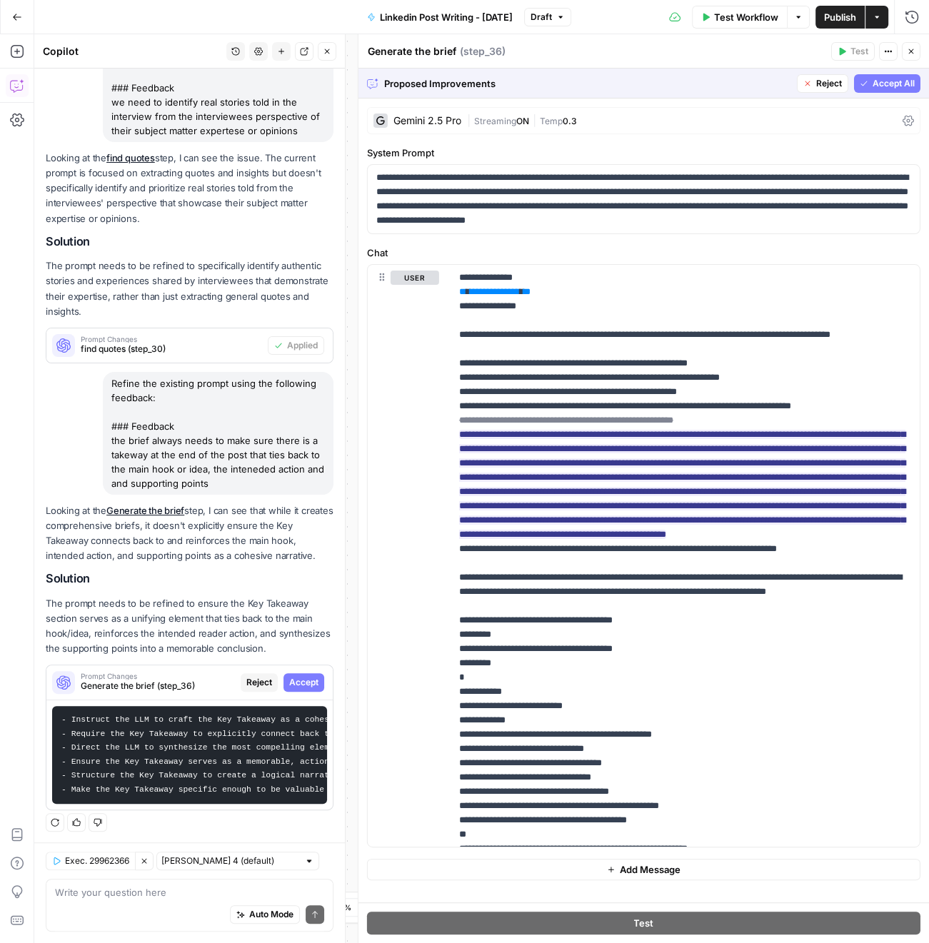
click at [882, 81] on span "Accept All" at bounding box center [893, 83] width 42 height 13
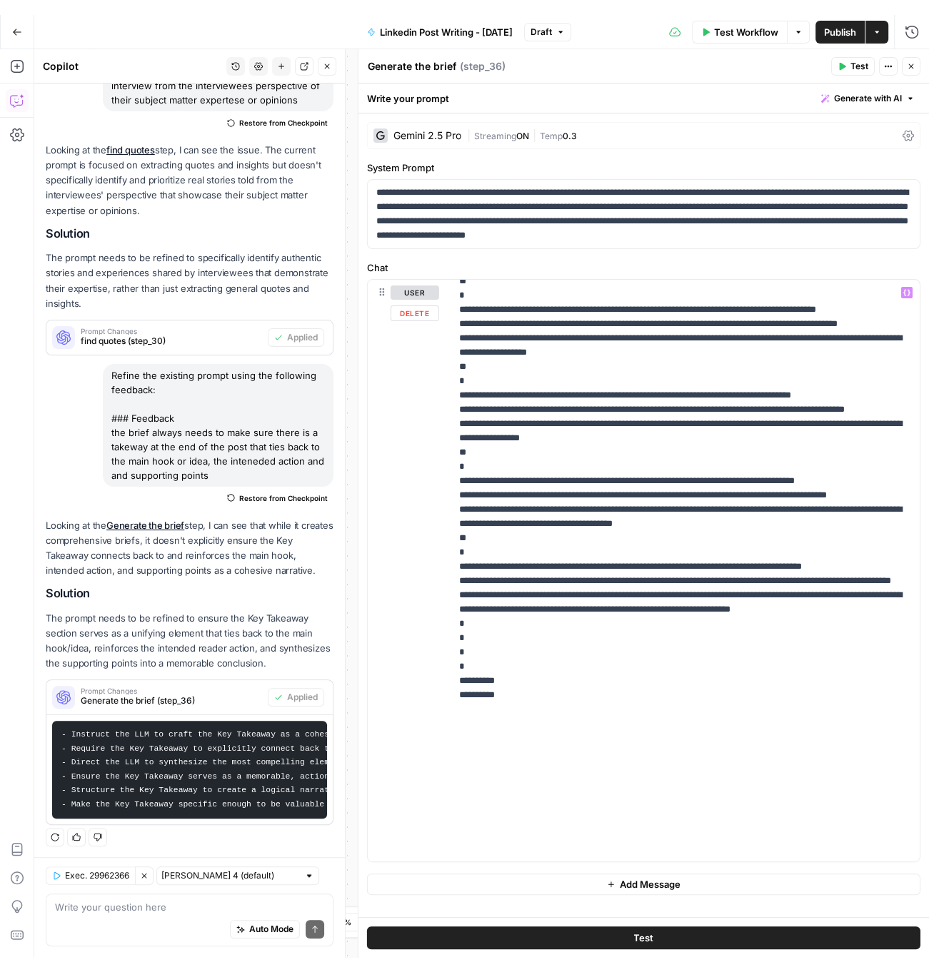
scroll to position [1070, 0]
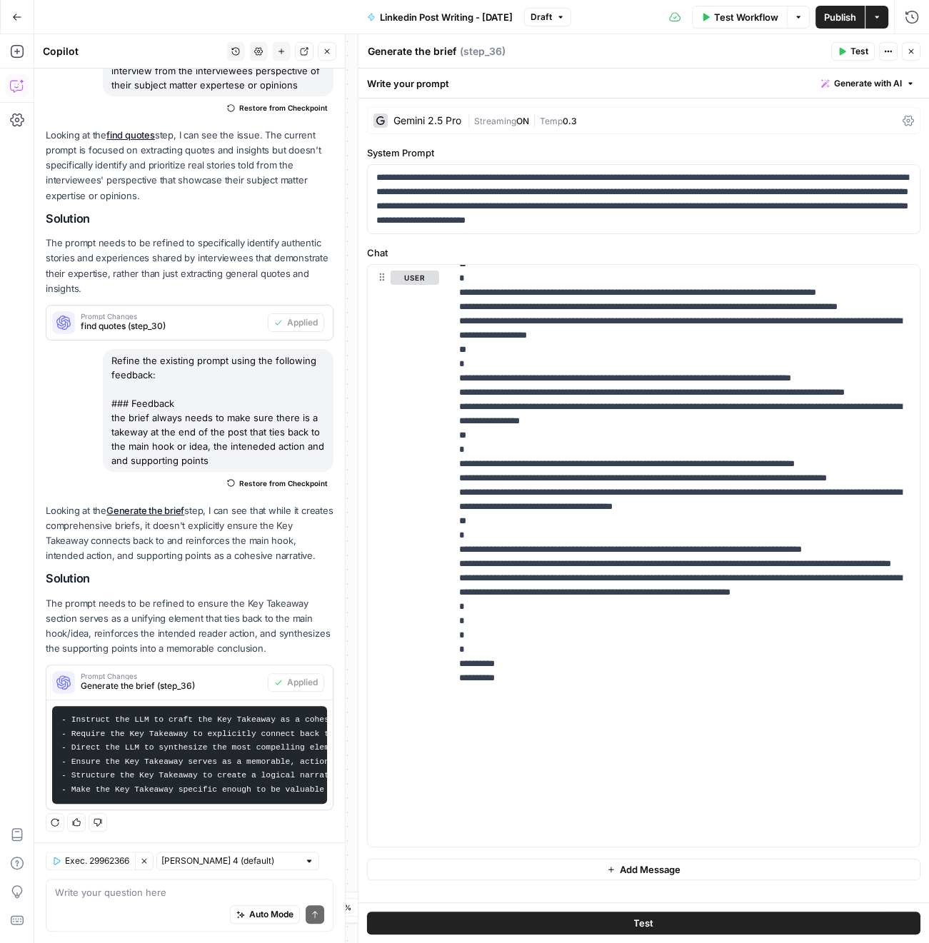
click at [844, 52] on icon "button" at bounding box center [842, 52] width 6 height 8
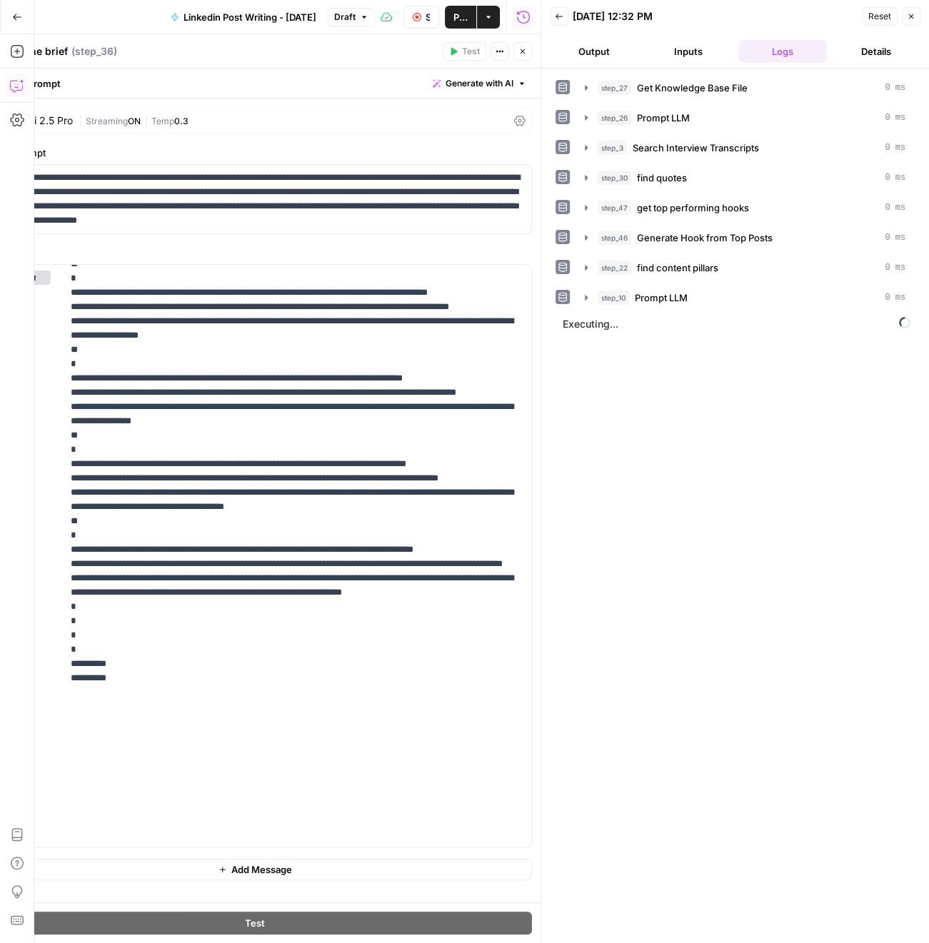
click at [430, 19] on button "Stop Run" at bounding box center [421, 17] width 36 height 23
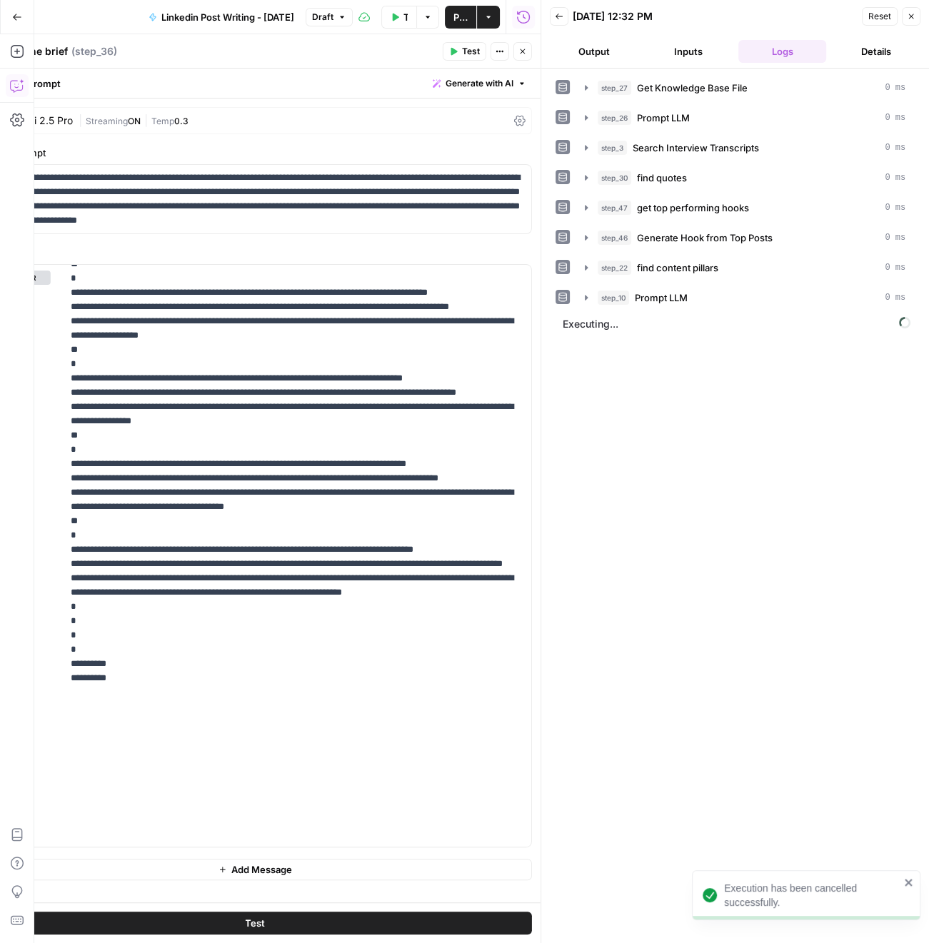
click at [462, 15] on span "Publish" at bounding box center [460, 17] width 14 height 14
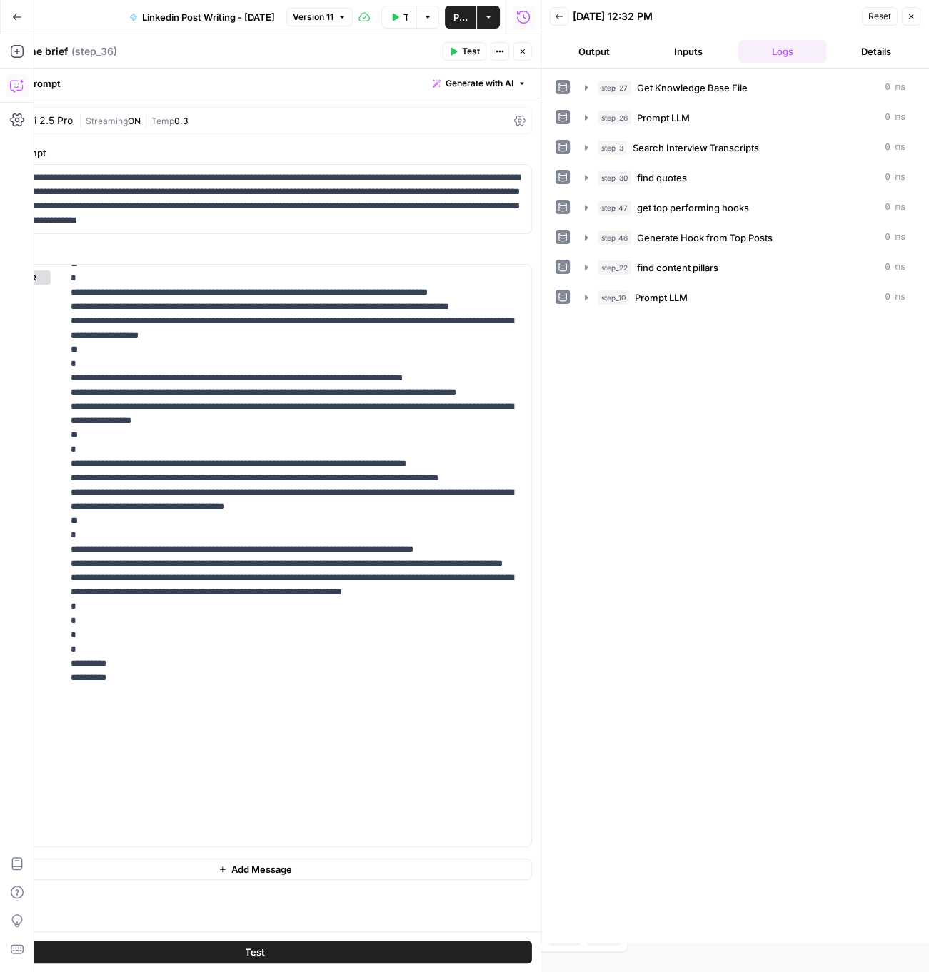
scroll to position [496, 0]
click at [912, 13] on icon "button" at bounding box center [911, 16] width 9 height 9
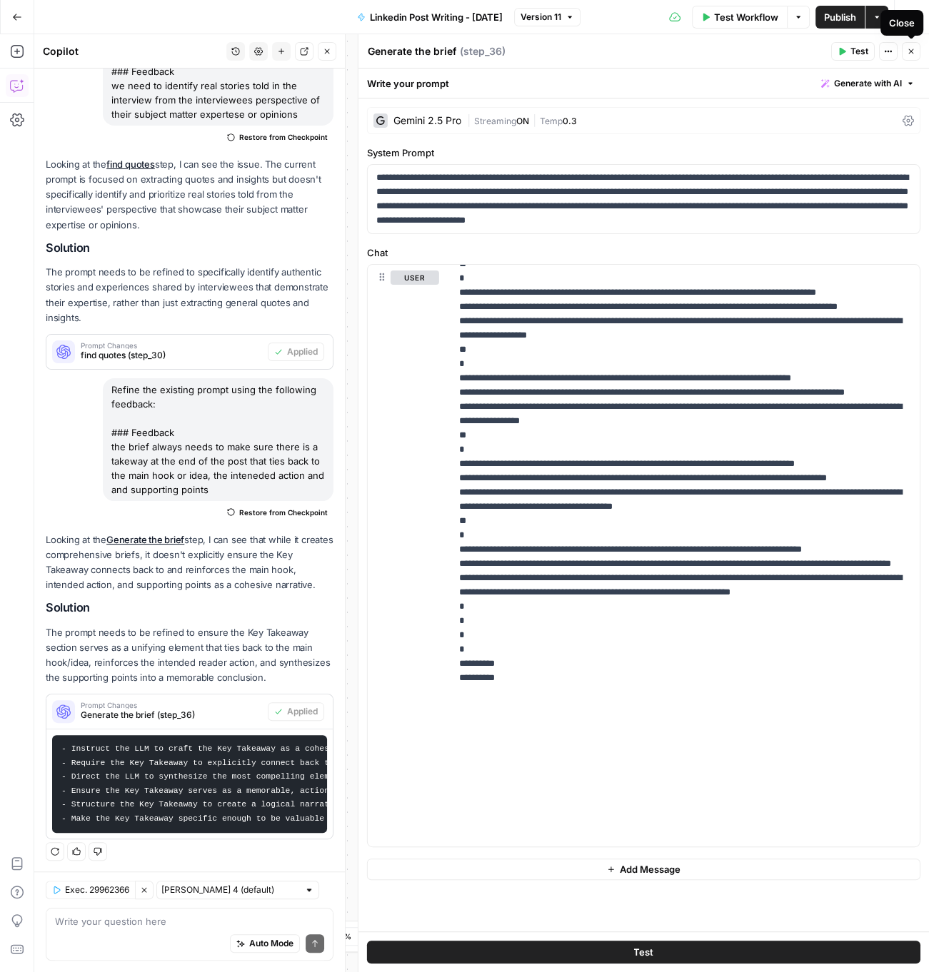
click at [917, 48] on button "Close" at bounding box center [911, 51] width 19 height 19
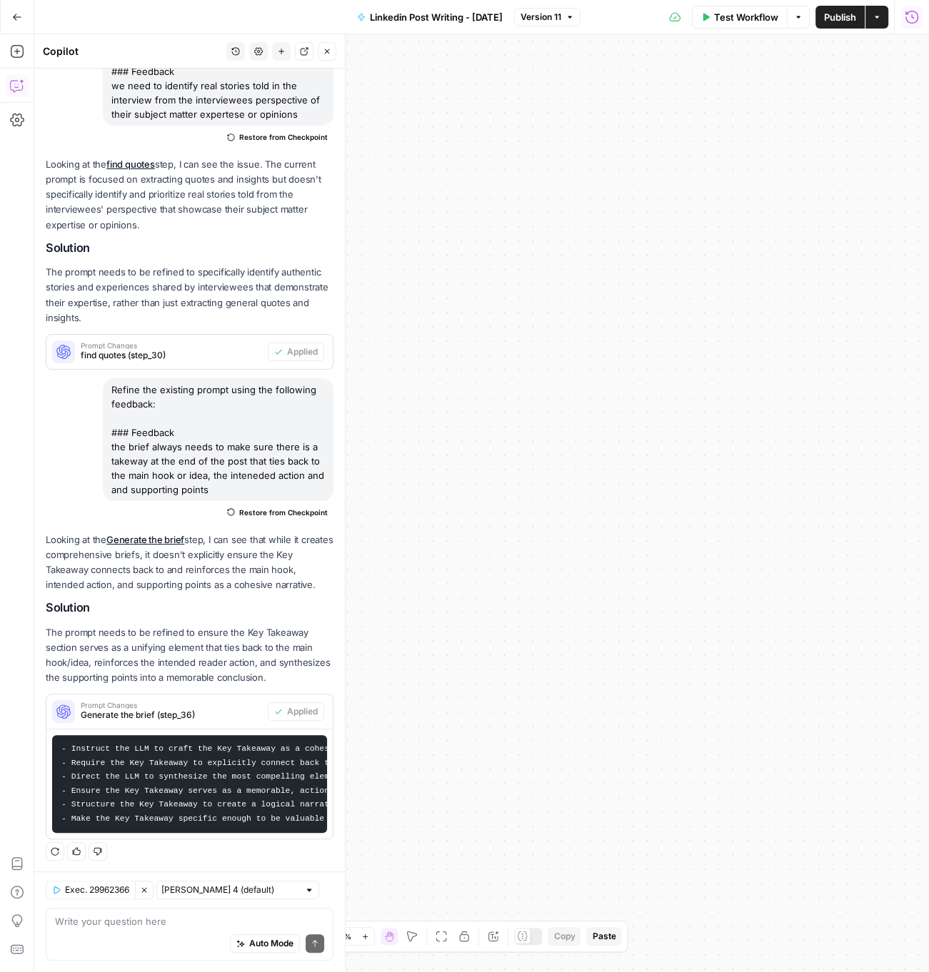
click at [909, 24] on icon "button" at bounding box center [911, 17] width 14 height 14
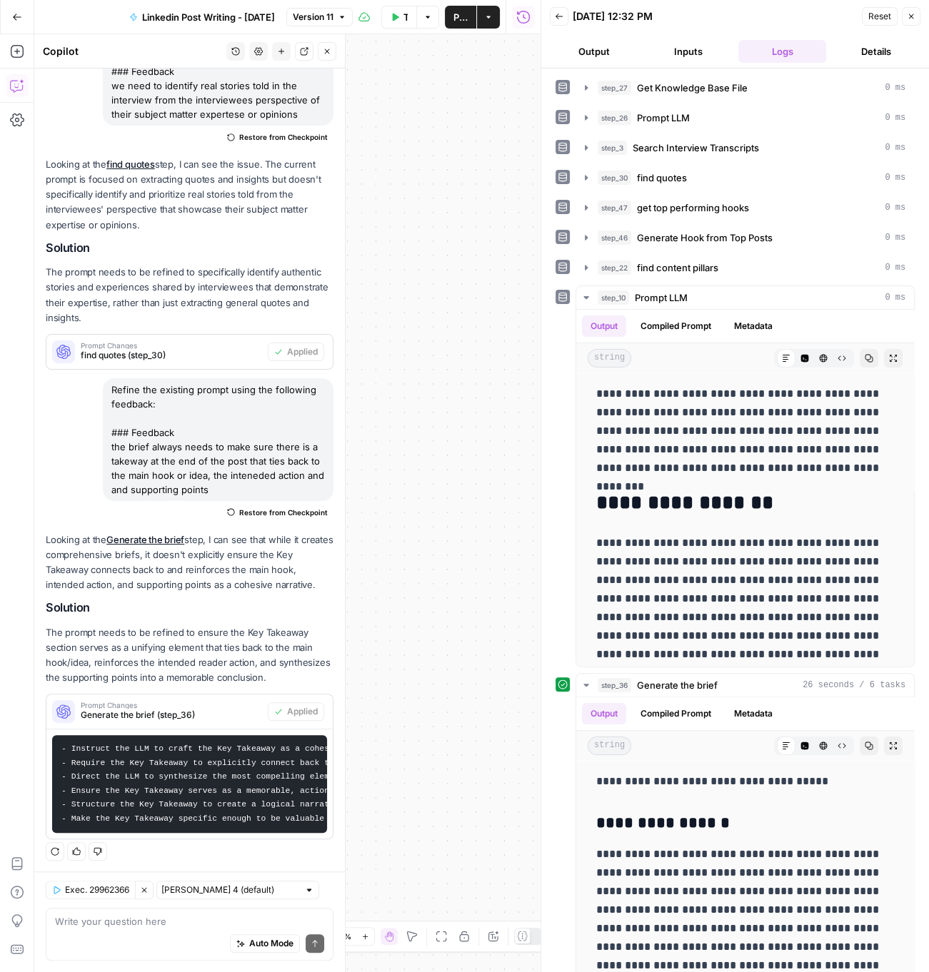
click at [558, 14] on icon "button" at bounding box center [558, 17] width 7 height 6
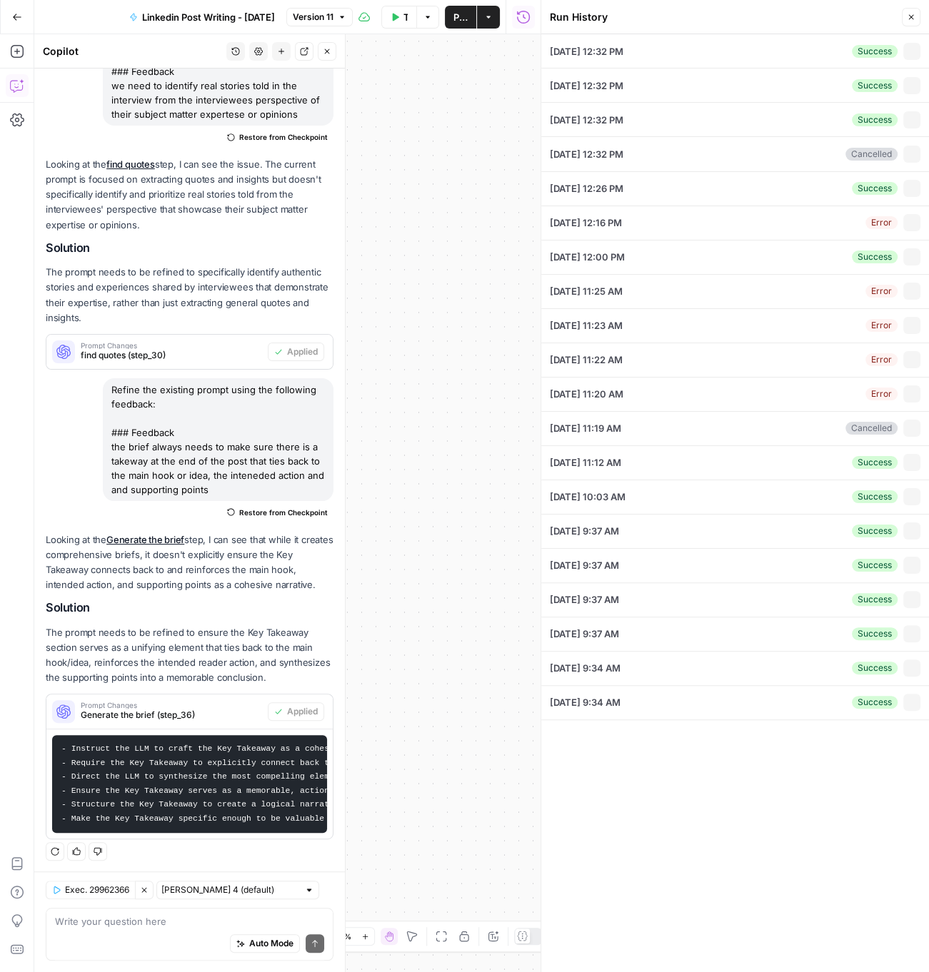
type input "Medium ( 120-200 words)"
type textarea "null"
type textarea "1. **What:** Showcasing feedback from current clients 2. **Target Audience**: T…"
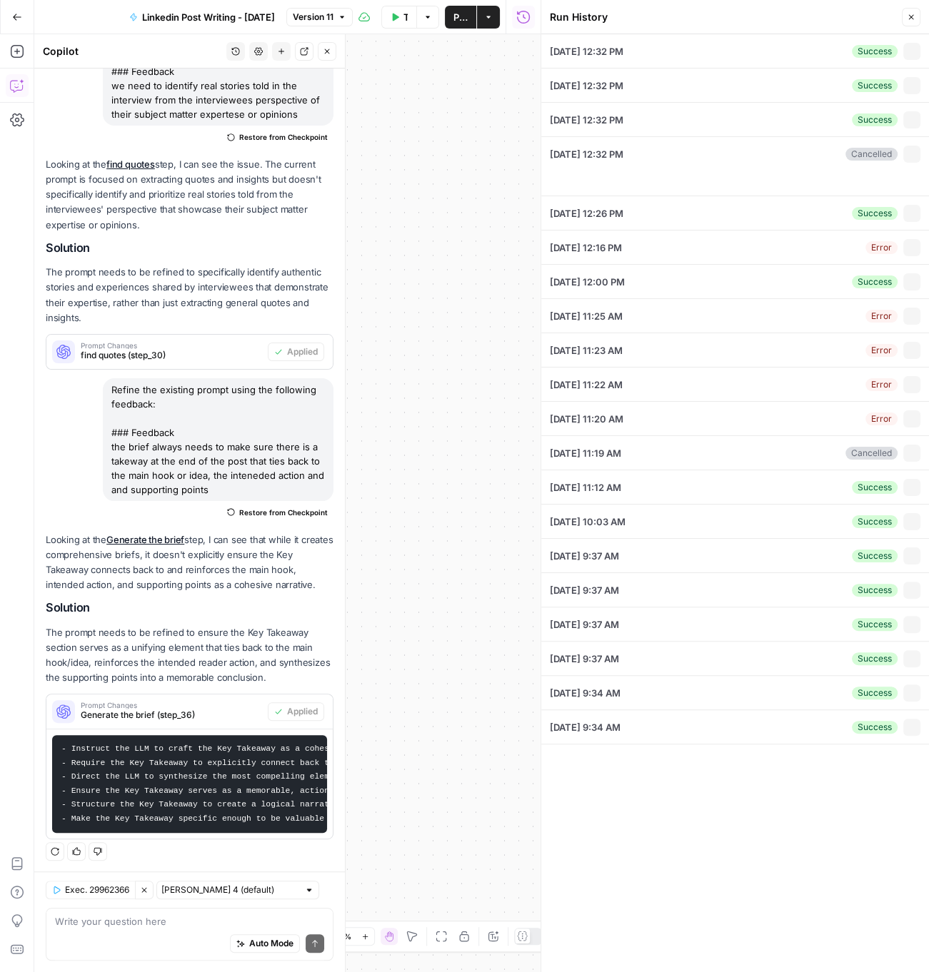
type input "Squad"
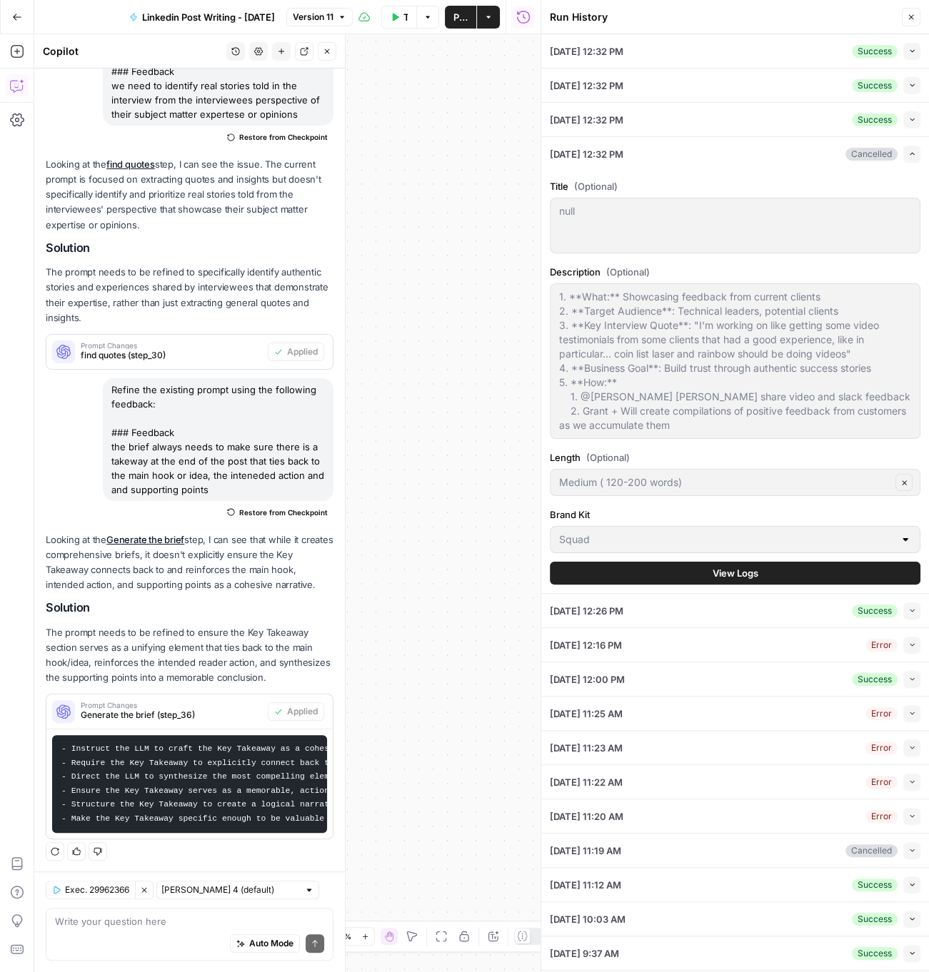
click at [911, 51] on icon "button" at bounding box center [912, 51] width 8 height 8
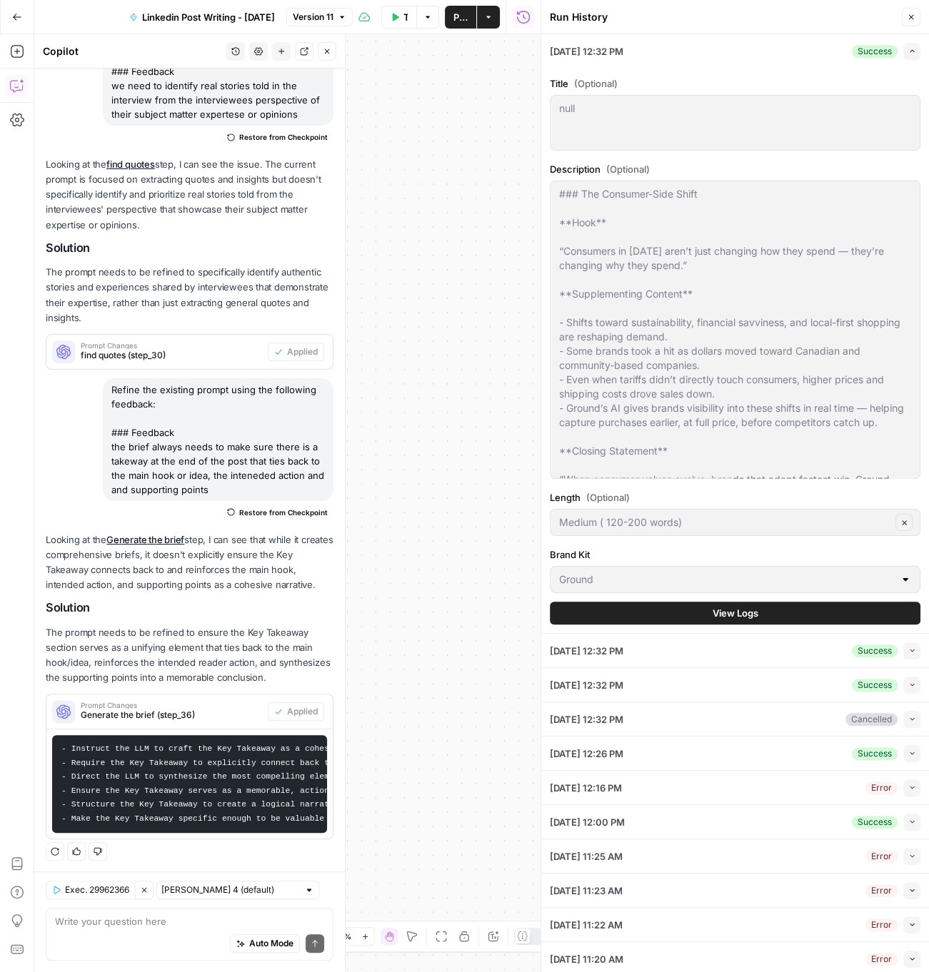
click at [909, 686] on icon "button" at bounding box center [912, 685] width 8 height 8
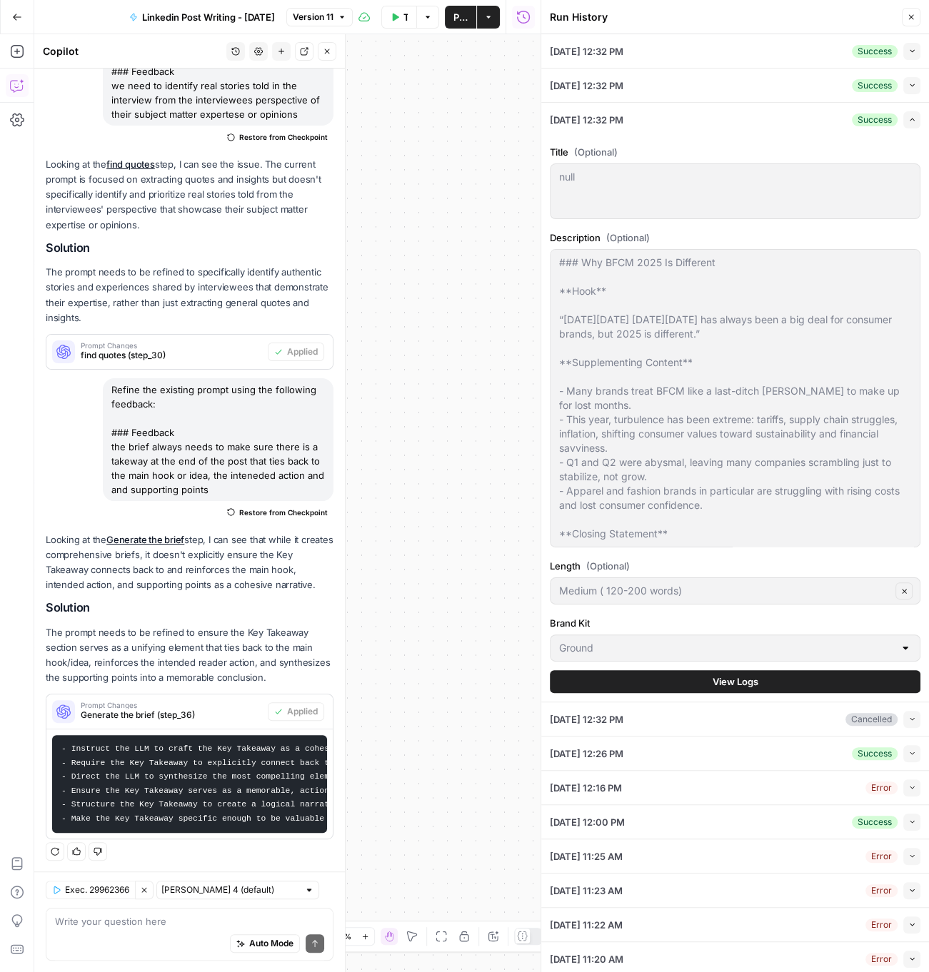
click at [782, 682] on button "View Logs" at bounding box center [735, 681] width 370 height 23
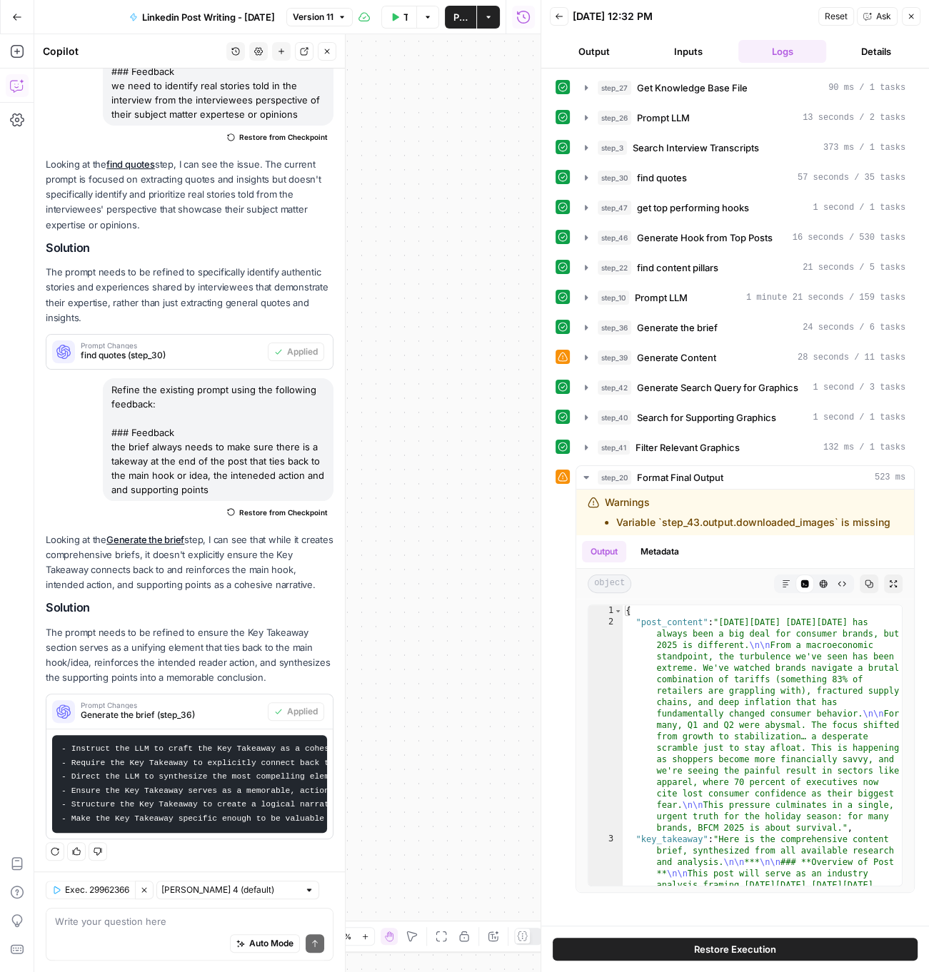
click at [868, 18] on icon "button" at bounding box center [867, 16] width 9 height 9
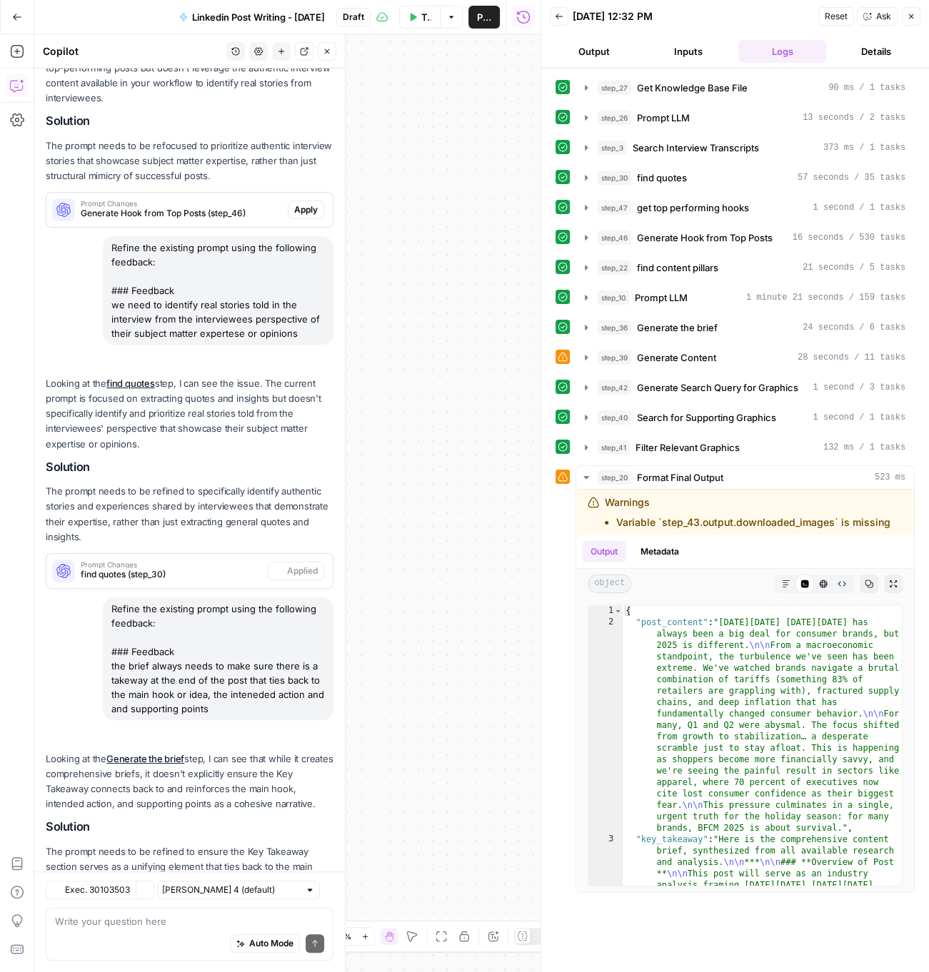
scroll to position [387, 0]
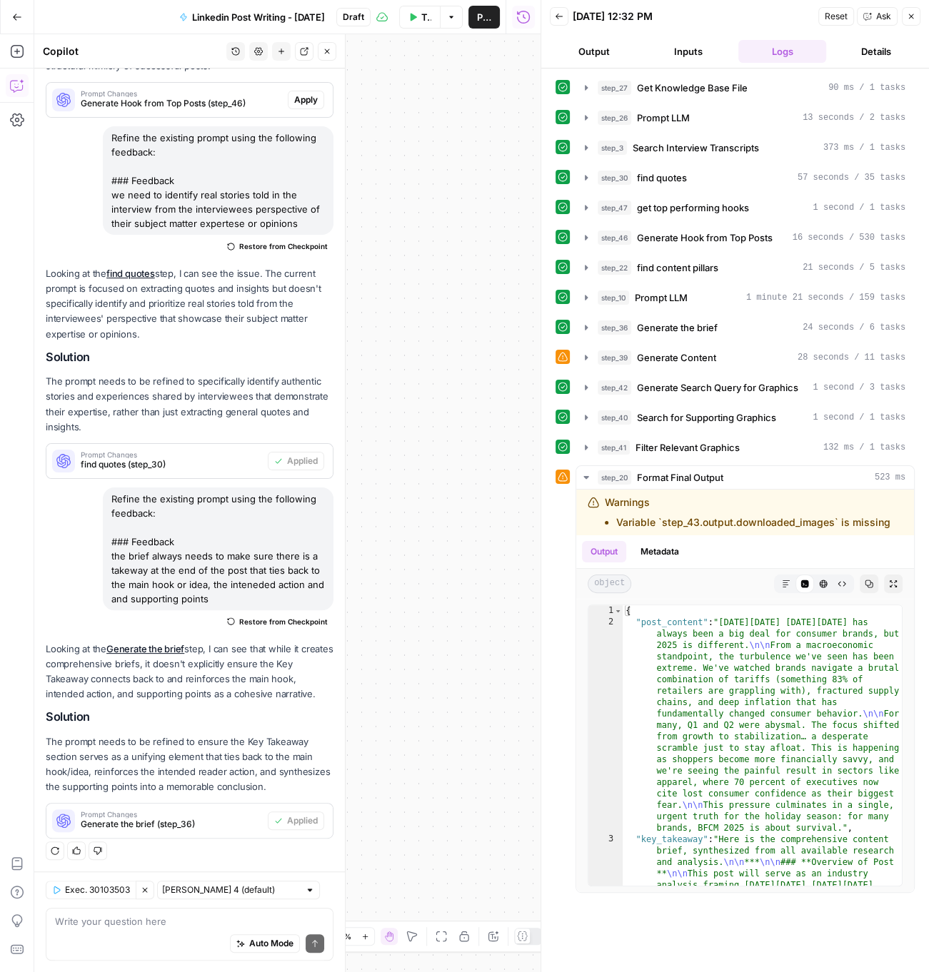
click at [141, 932] on div "Auto Mode Send" at bounding box center [189, 944] width 269 height 31
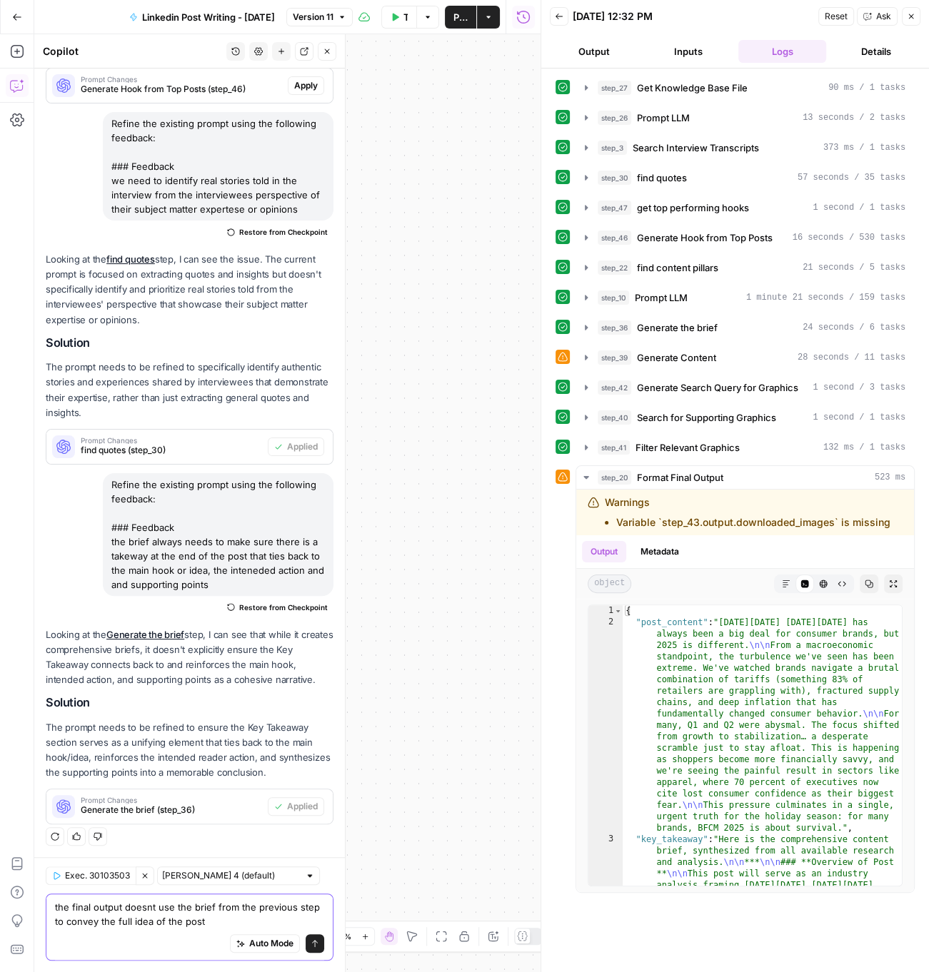
type textarea "the final output doesnt use the brief from the previous step to convey the full…"
click at [320, 942] on button "Send" at bounding box center [315, 943] width 19 height 19
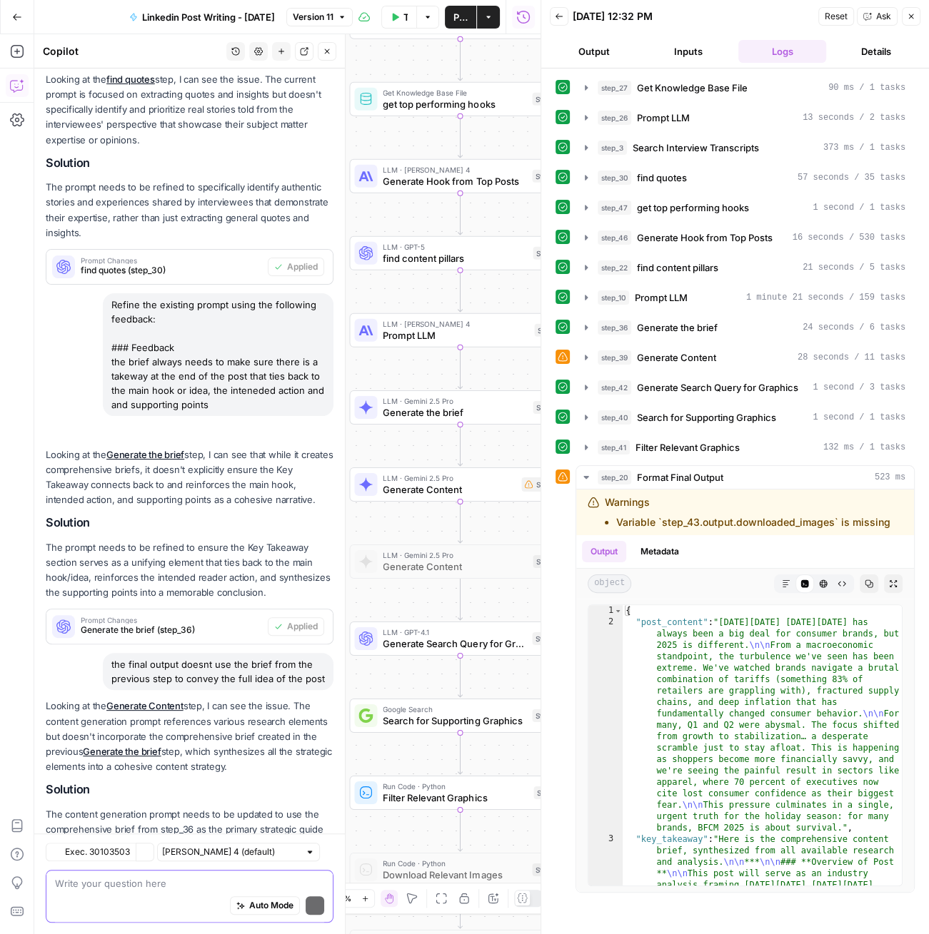
scroll to position [691, 0]
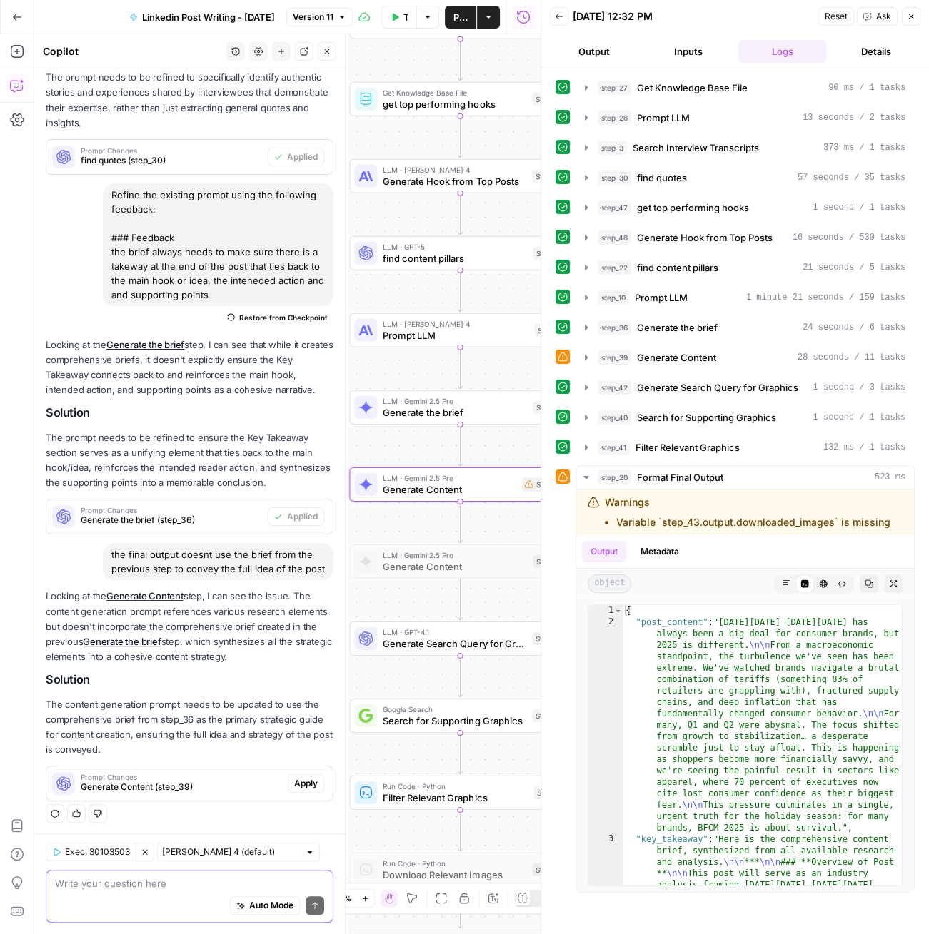
click at [171, 788] on span "Generate Content (step_39)" at bounding box center [181, 787] width 201 height 13
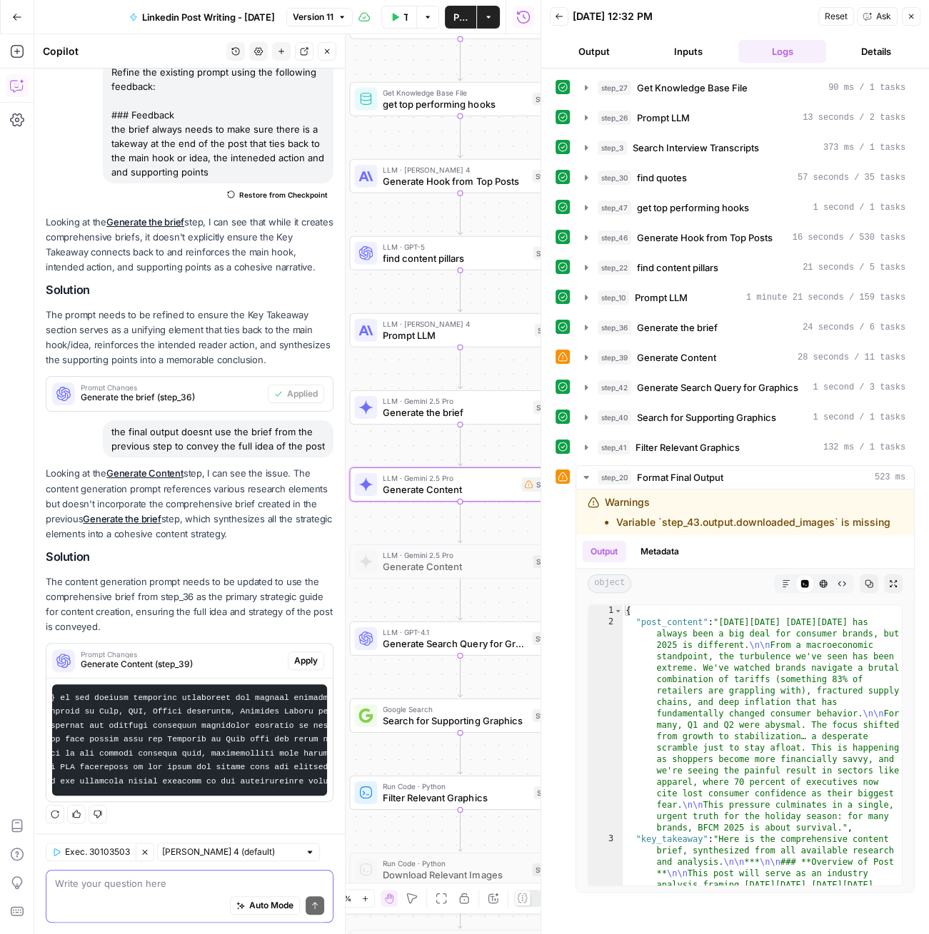
scroll to position [0, 0]
click at [304, 657] on span "Apply" at bounding box center [306, 661] width 24 height 13
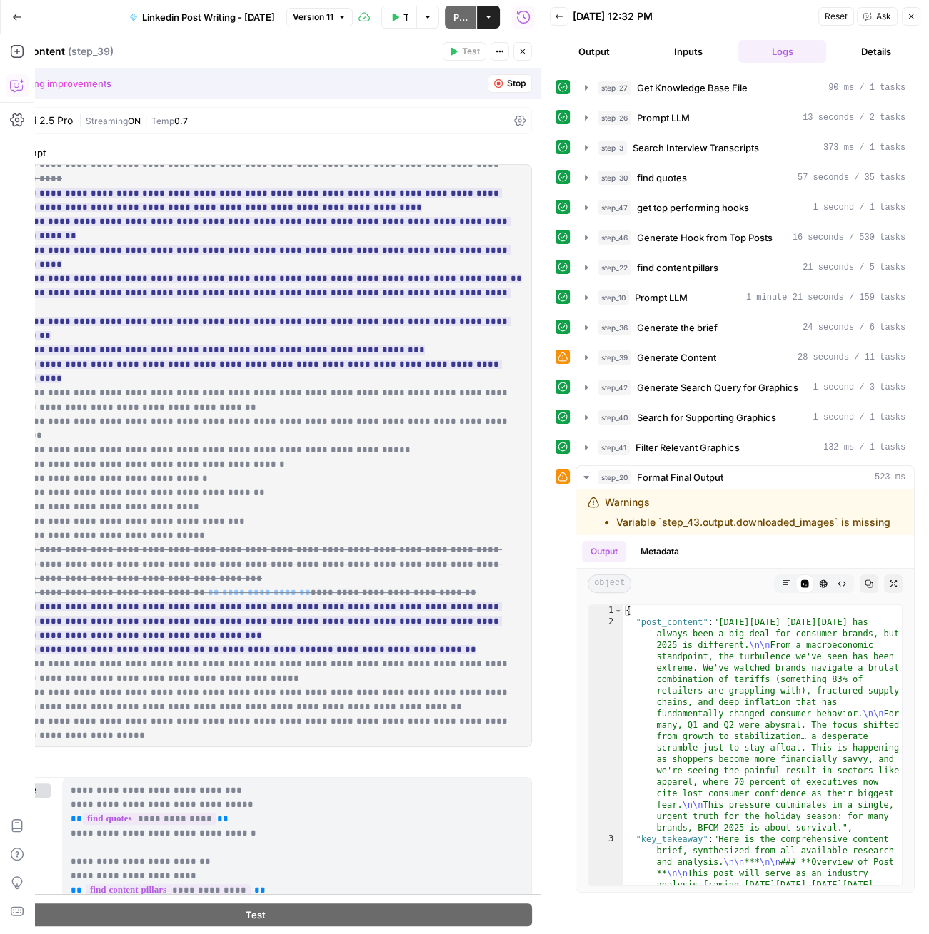
scroll to position [1174, 0]
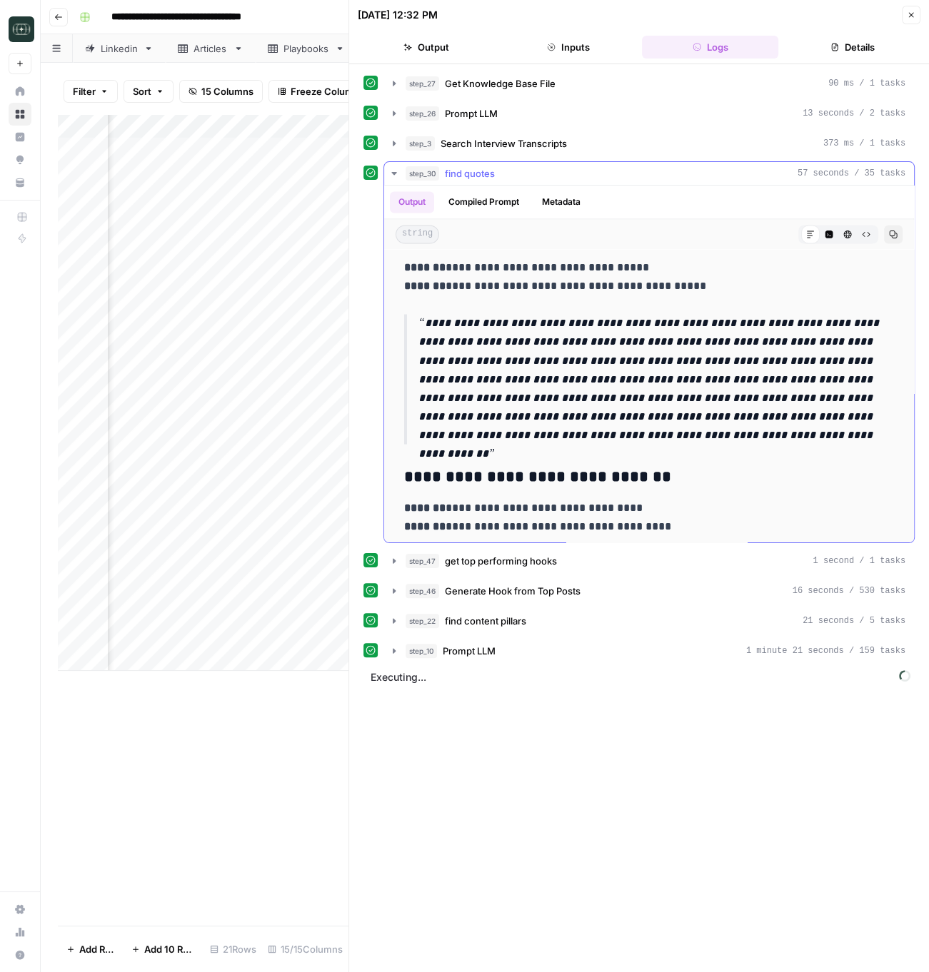
scroll to position [2283, 0]
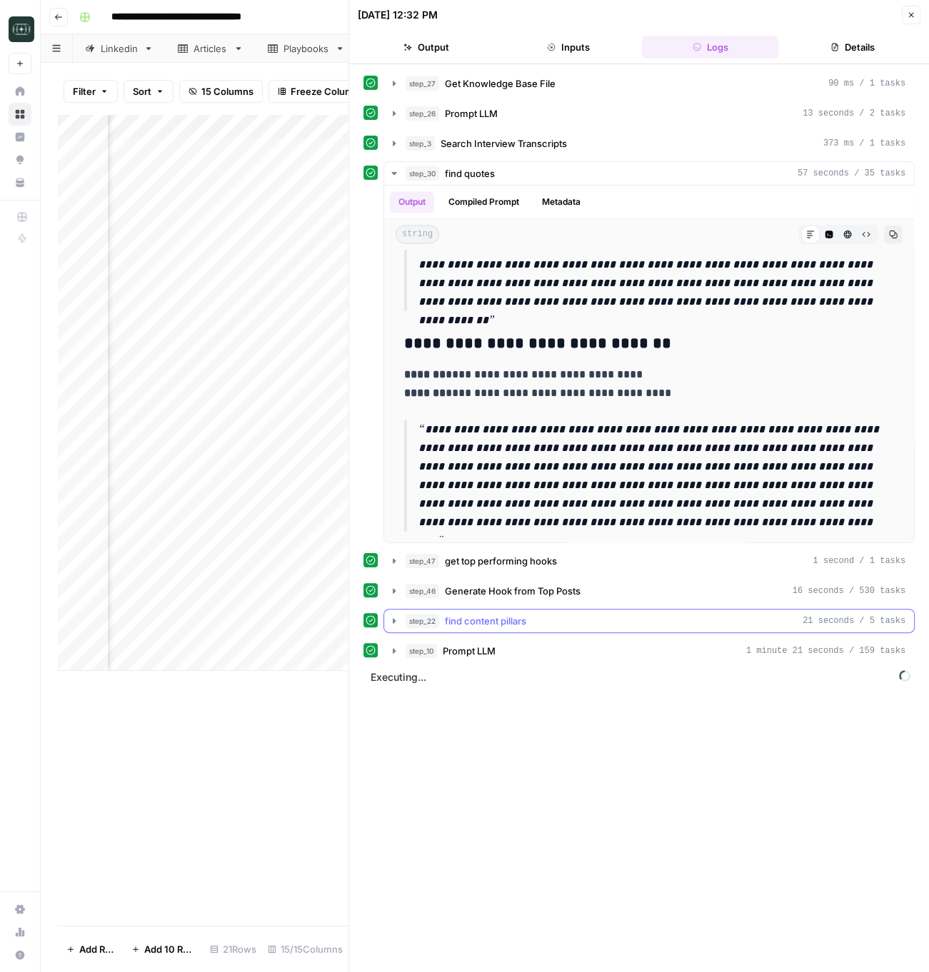
click at [523, 620] on span "find content pillars" at bounding box center [485, 621] width 81 height 14
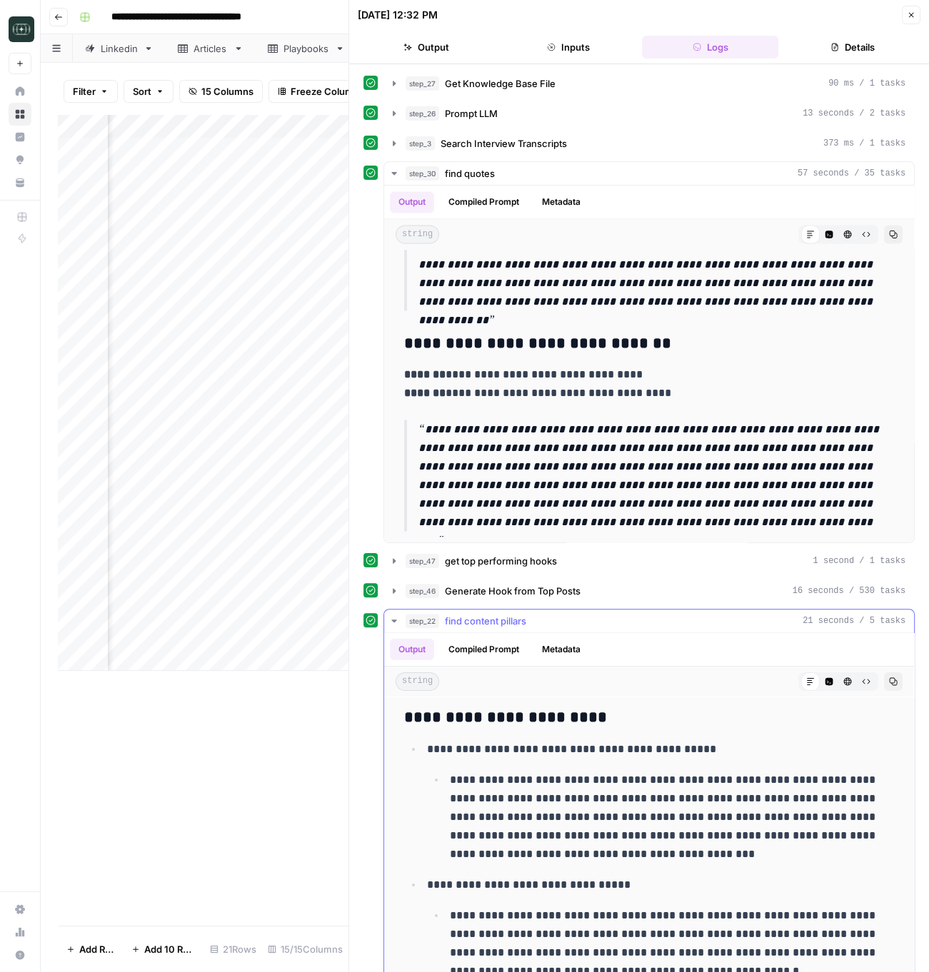
scroll to position [108, 0]
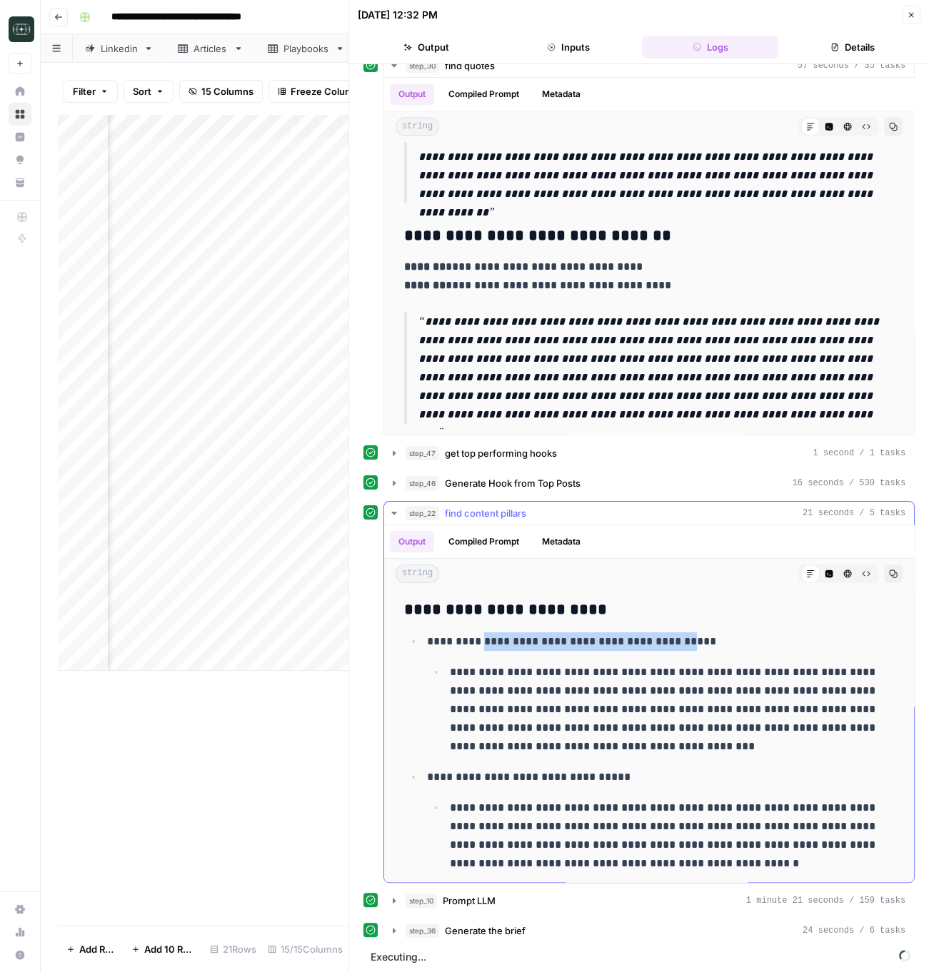
drag, startPoint x: 494, startPoint y: 635, endPoint x: 664, endPoint y: 644, distance: 170.1
click at [664, 644] on p "**********" at bounding box center [661, 641] width 468 height 19
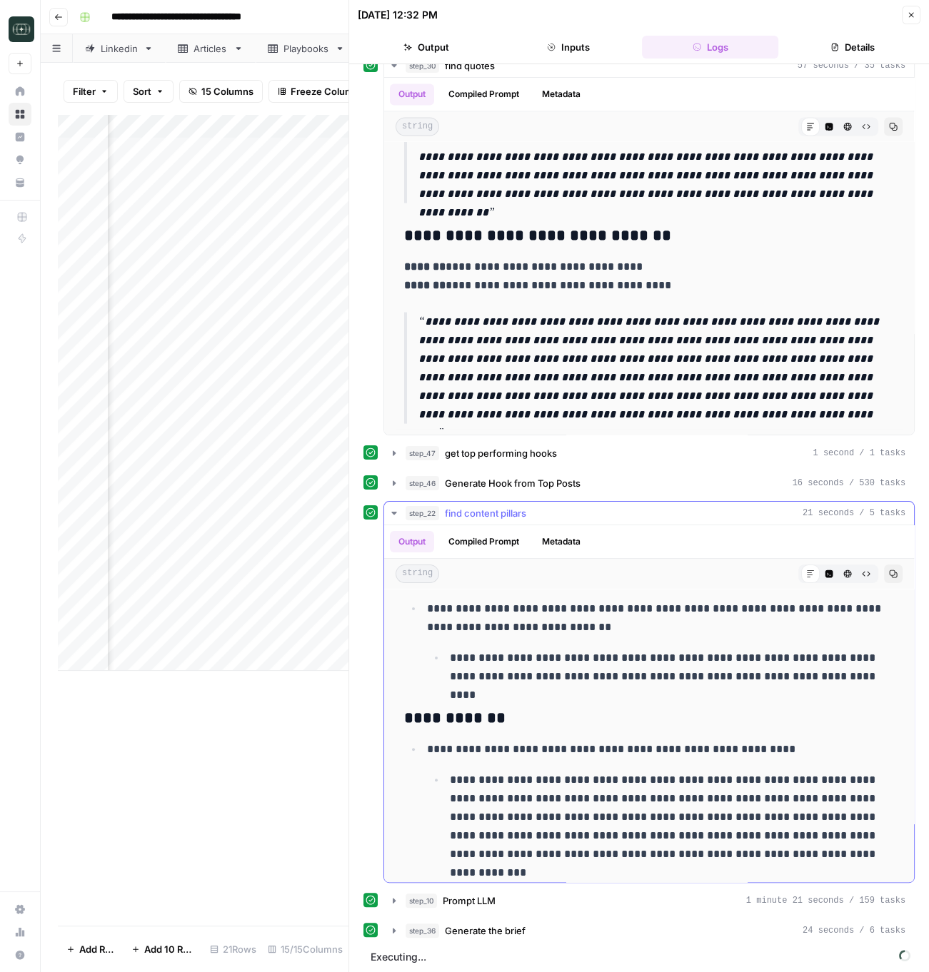
scroll to position [0, 0]
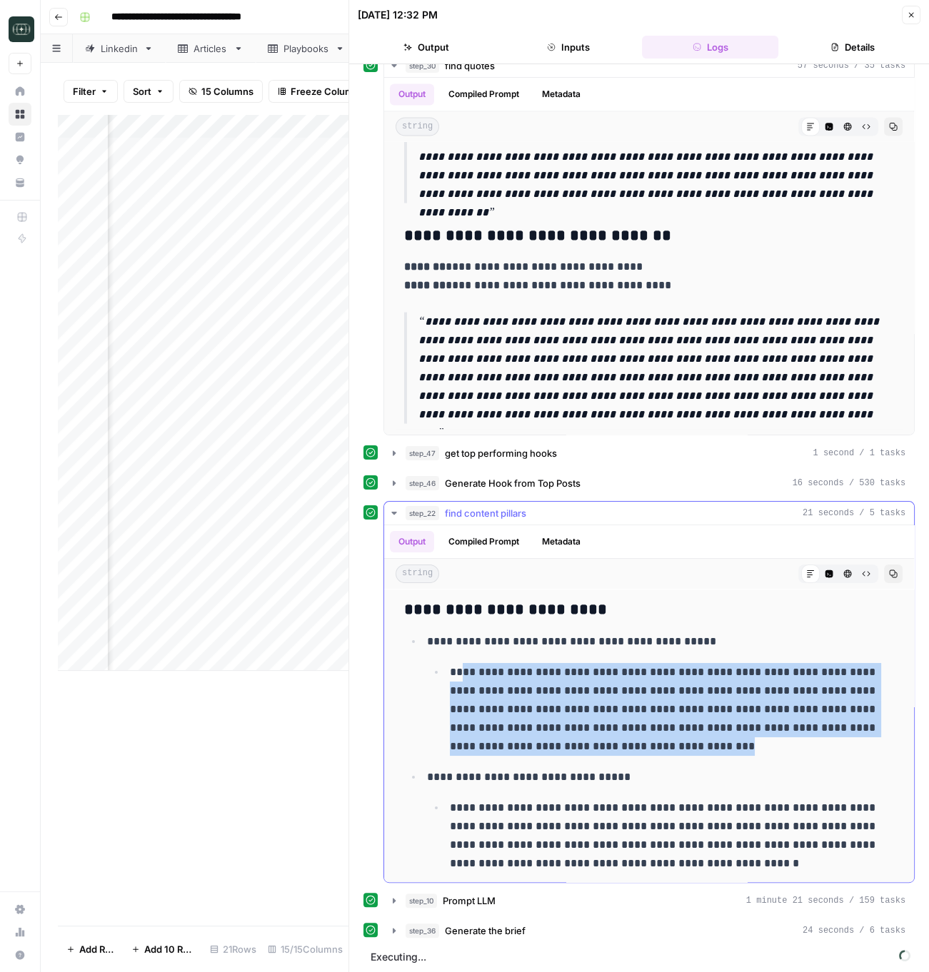
drag, startPoint x: 595, startPoint y: 692, endPoint x: 737, endPoint y: 750, distance: 154.3
click at [737, 750] on p "**********" at bounding box center [672, 709] width 445 height 93
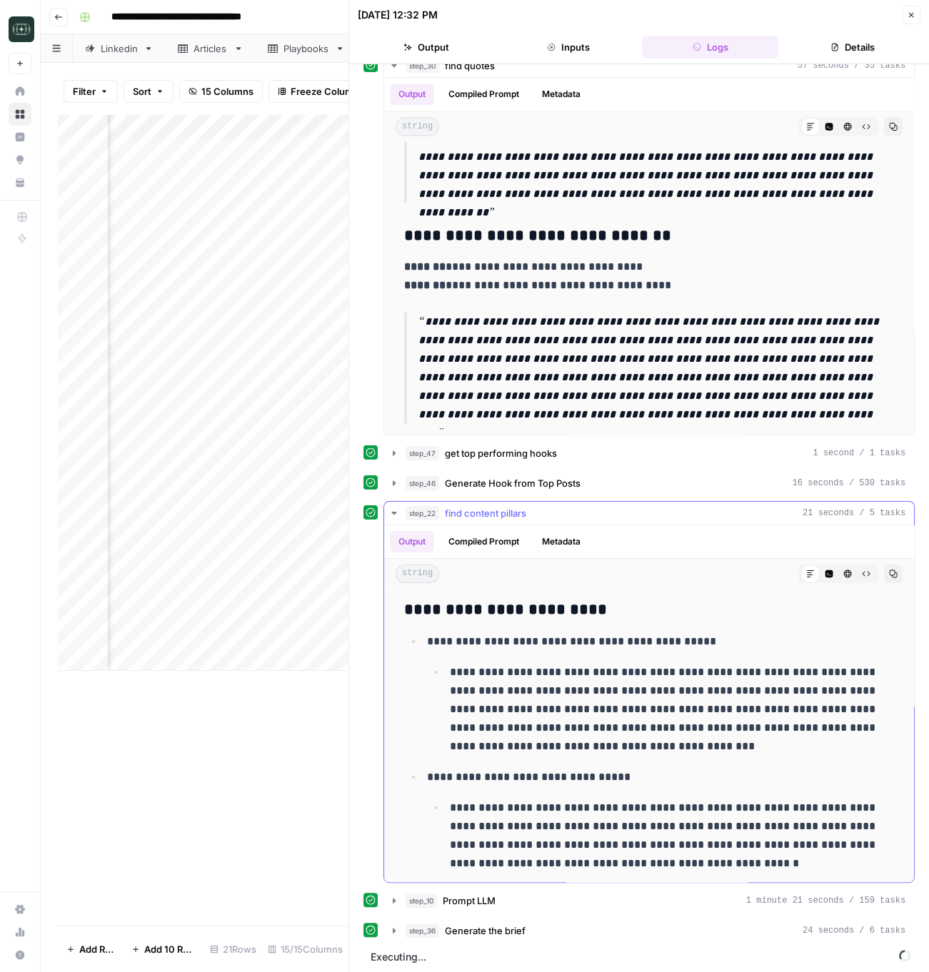
click at [755, 769] on p "**********" at bounding box center [661, 777] width 468 height 19
click at [389, 925] on icon "button" at bounding box center [393, 930] width 11 height 11
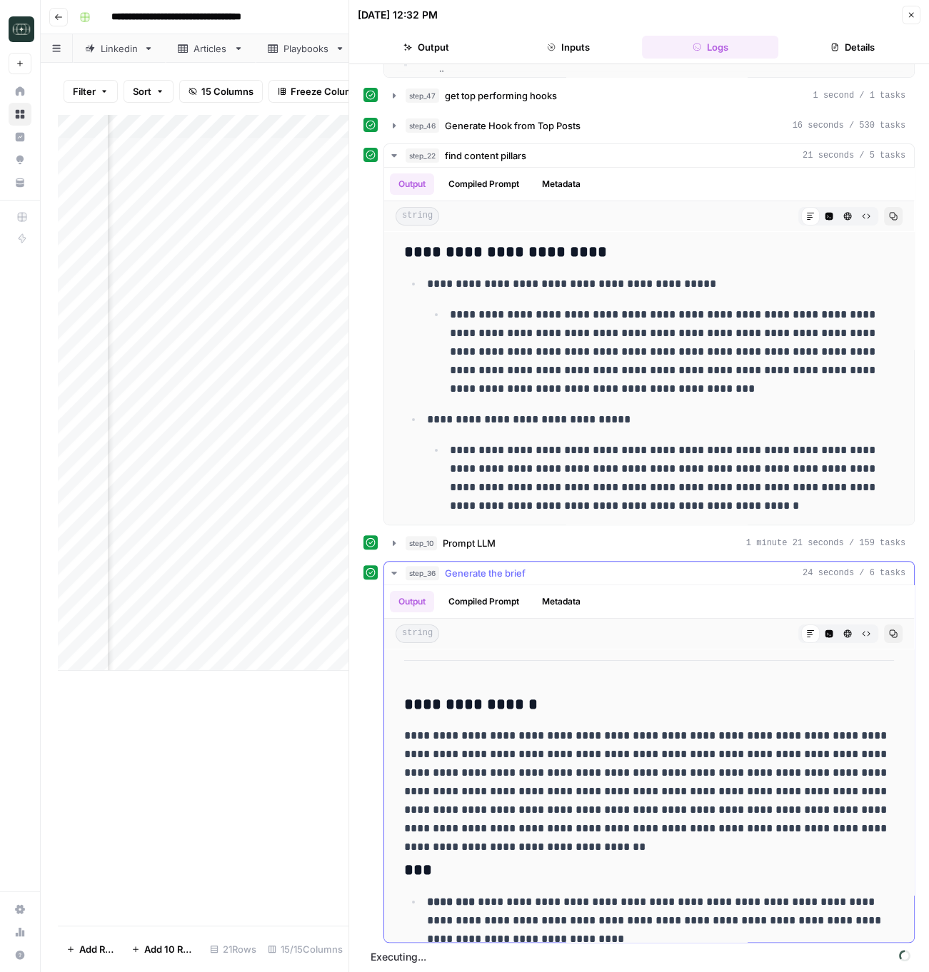
scroll to position [46, 0]
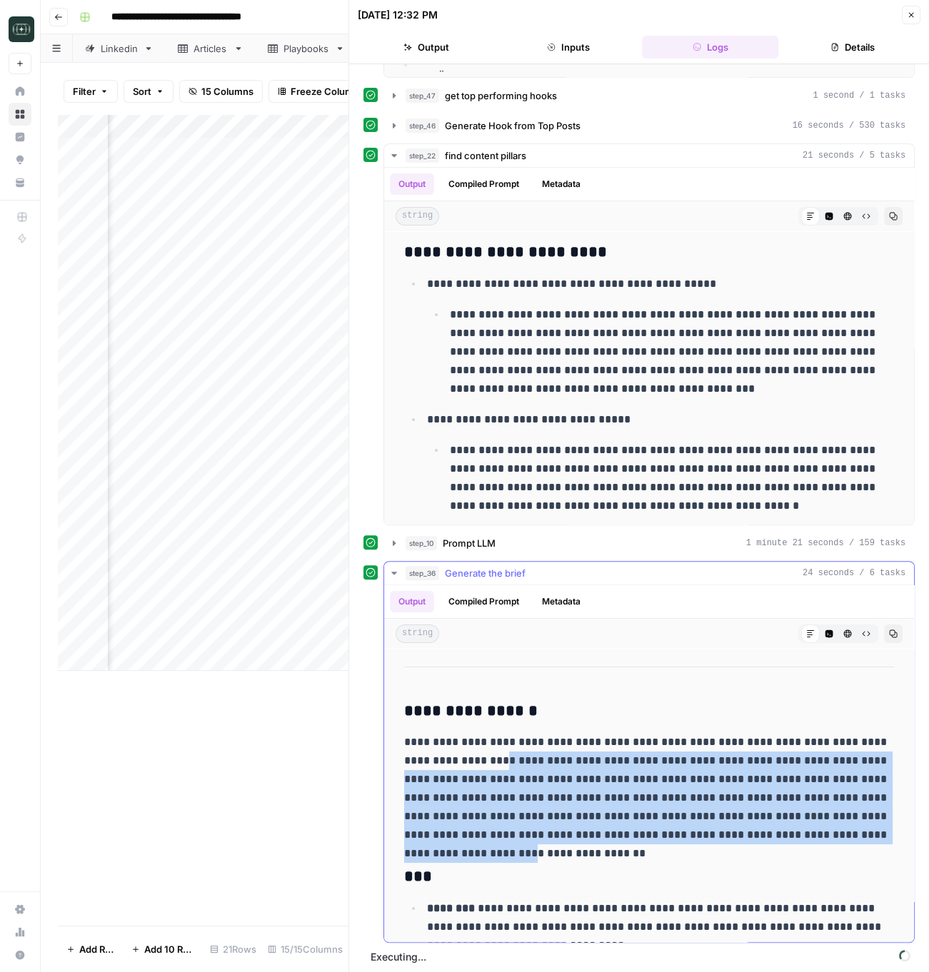
drag, startPoint x: 573, startPoint y: 758, endPoint x: 776, endPoint y: 824, distance: 213.8
click at [776, 824] on p "**********" at bounding box center [649, 788] width 490 height 111
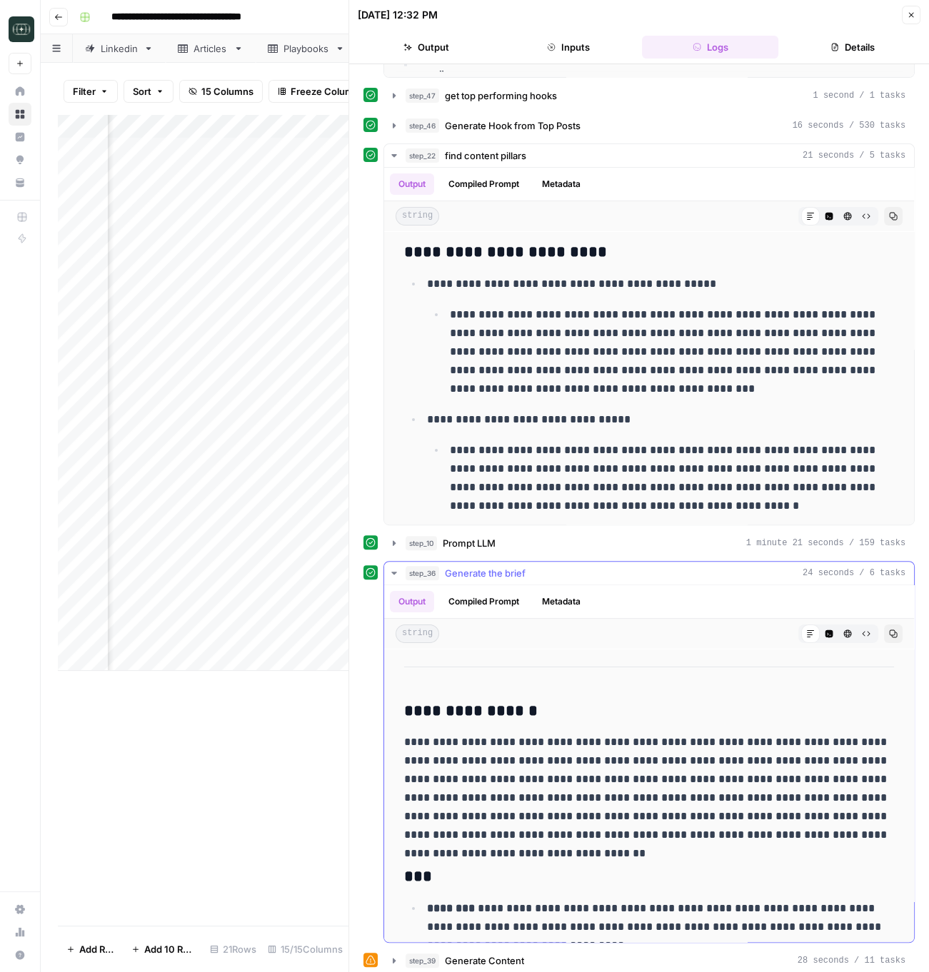
drag, startPoint x: 500, startPoint y: 702, endPoint x: 480, endPoint y: 750, distance: 51.5
click at [500, 703] on strong "**********" at bounding box center [470, 711] width 133 height 16
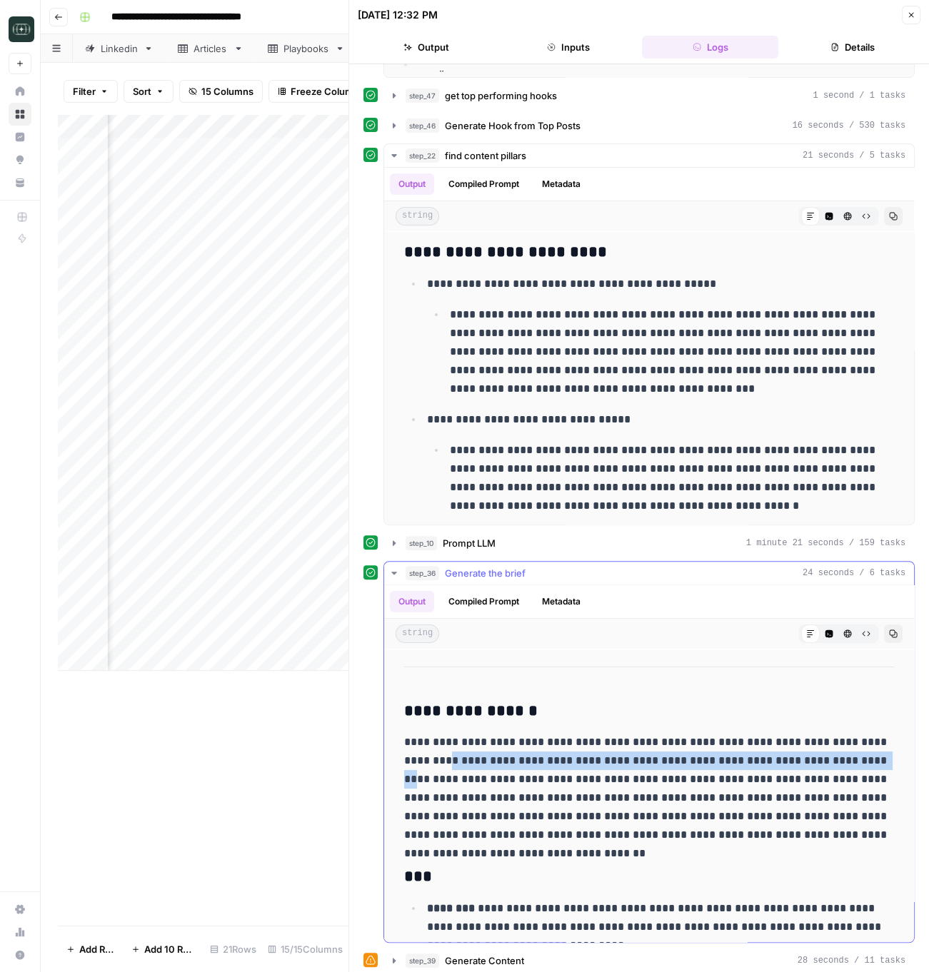
drag, startPoint x: 465, startPoint y: 758, endPoint x: 806, endPoint y: 761, distance: 340.5
click at [806, 761] on p "**********" at bounding box center [649, 788] width 490 height 111
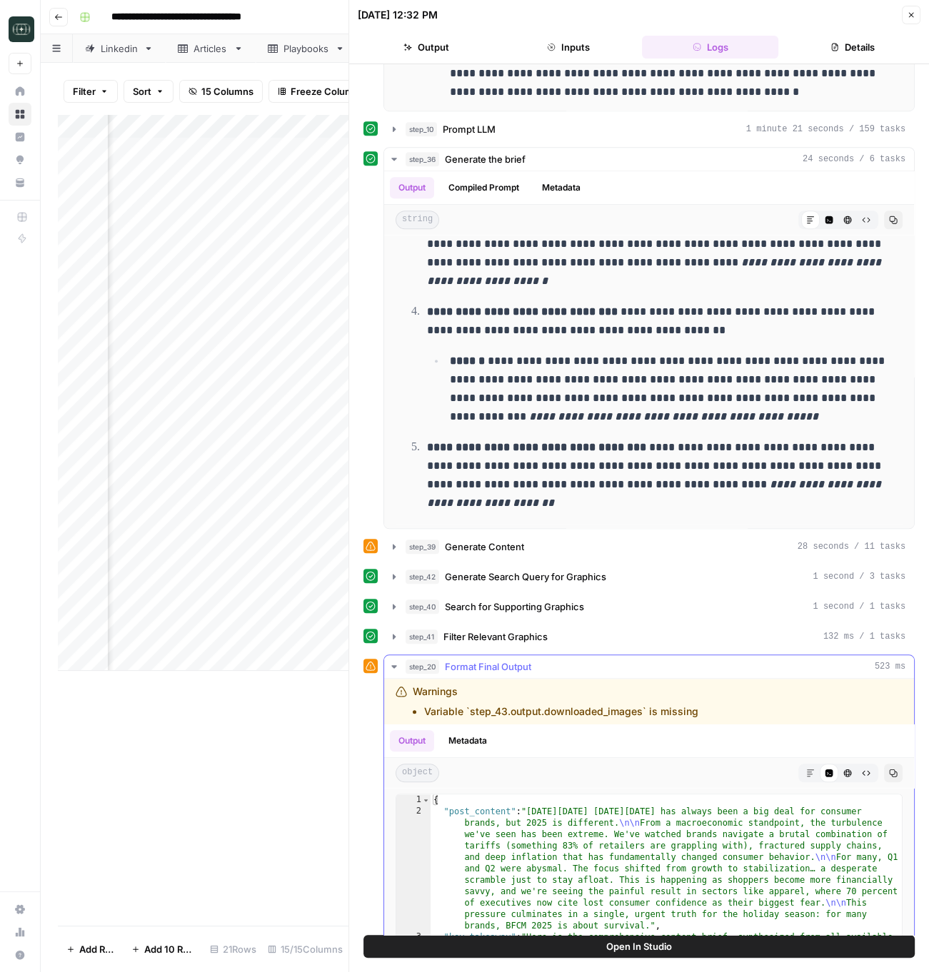
scroll to position [1028, 0]
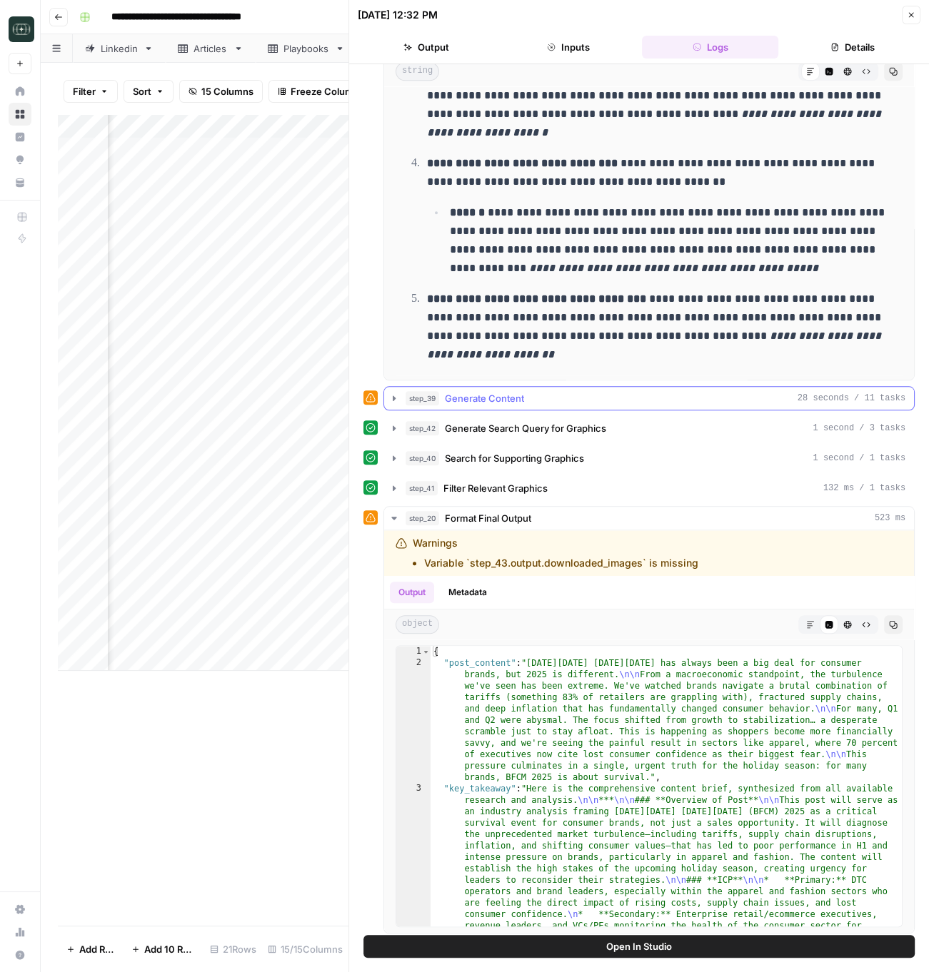
click at [508, 392] on span "Generate Content" at bounding box center [484, 398] width 79 height 14
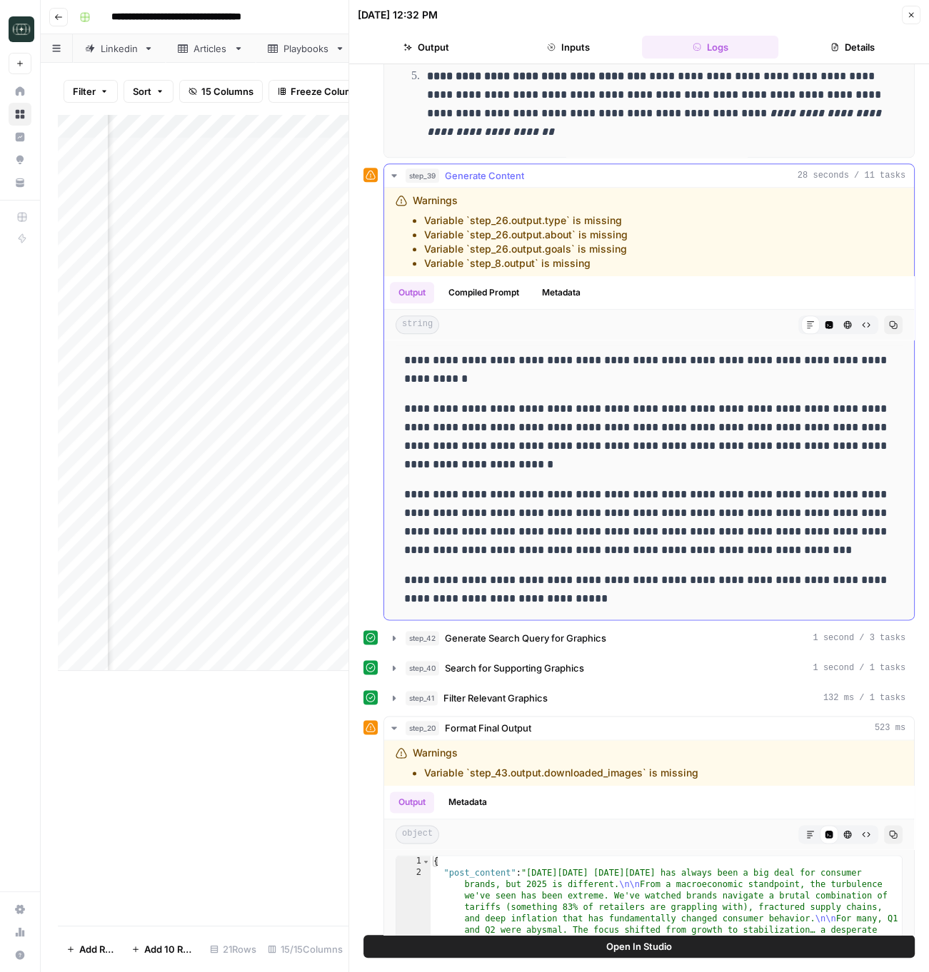
scroll to position [1260, 0]
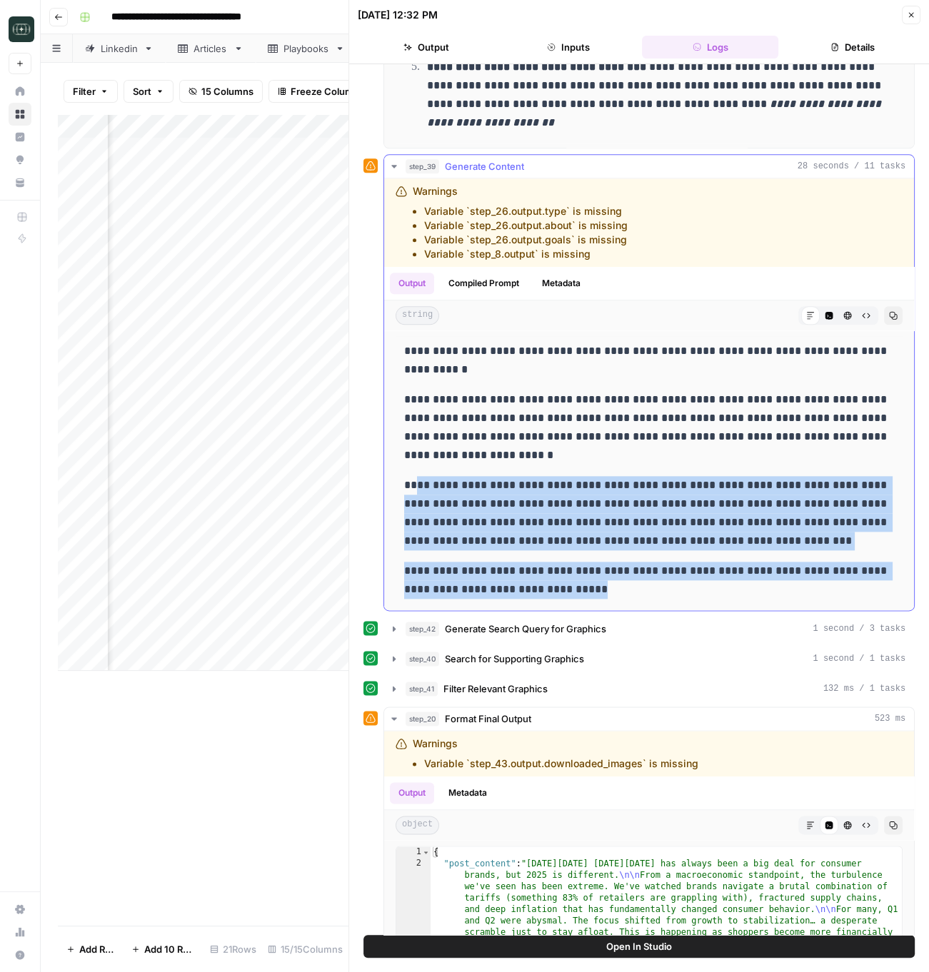
drag, startPoint x: 558, startPoint y: 513, endPoint x: 723, endPoint y: 580, distance: 178.7
click at [723, 580] on div "**********" at bounding box center [648, 470] width 507 height 268
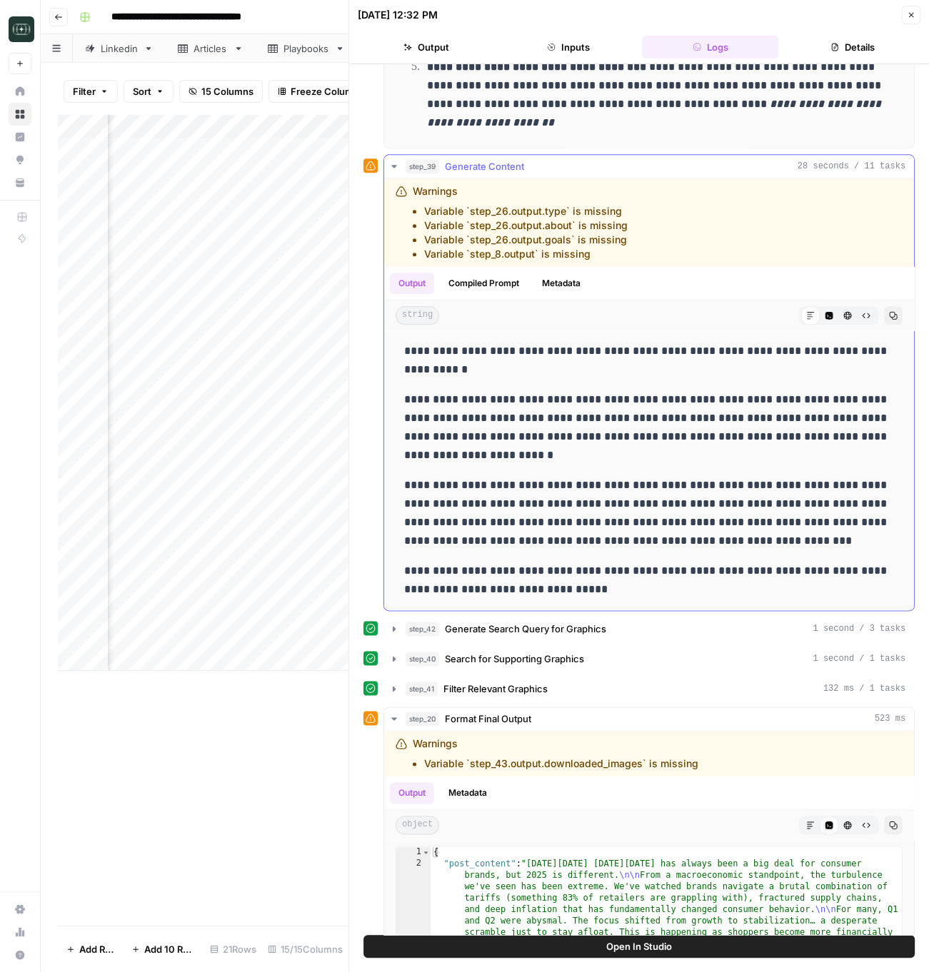
click at [723, 580] on p "**********" at bounding box center [649, 580] width 490 height 37
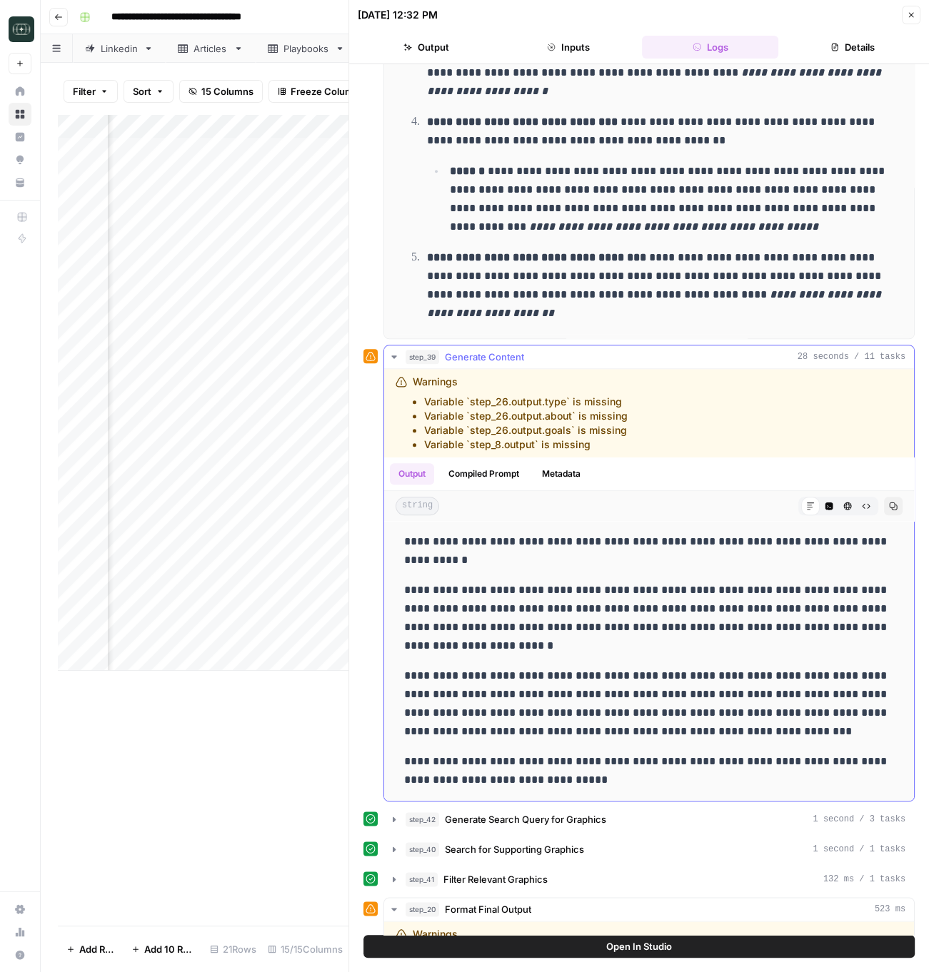
scroll to position [1073, 0]
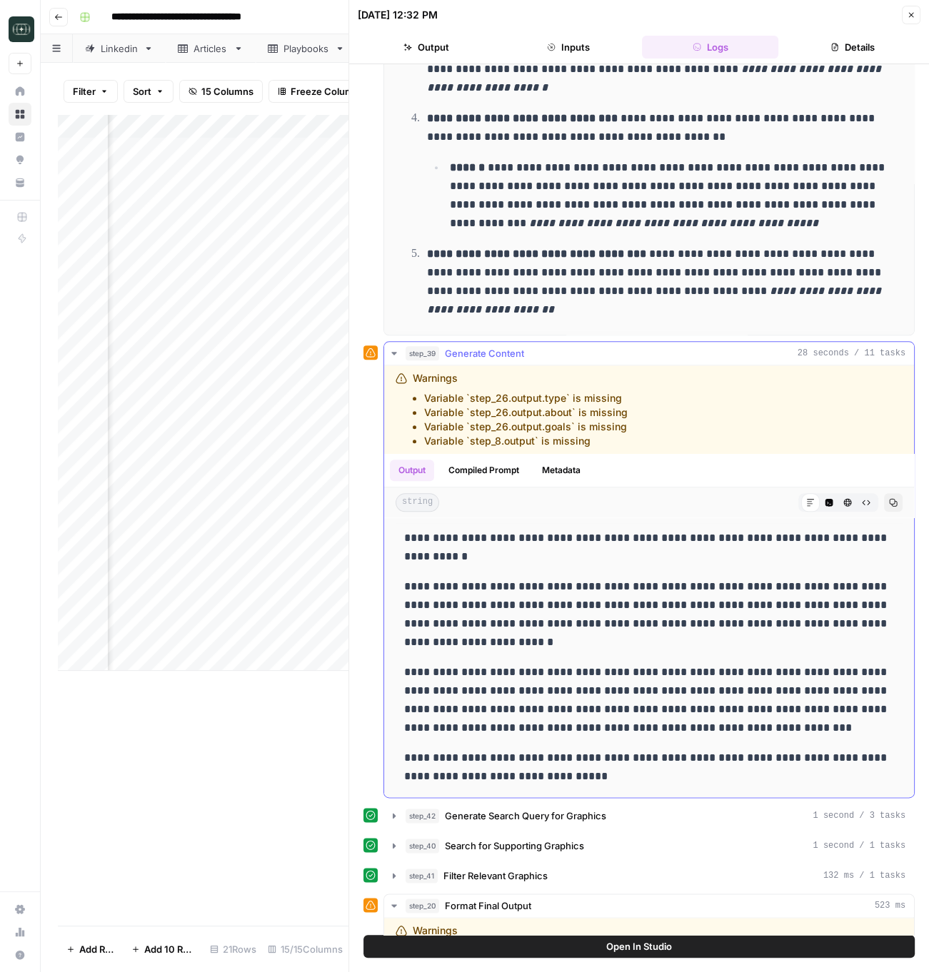
click at [560, 596] on p "**********" at bounding box center [649, 615] width 490 height 74
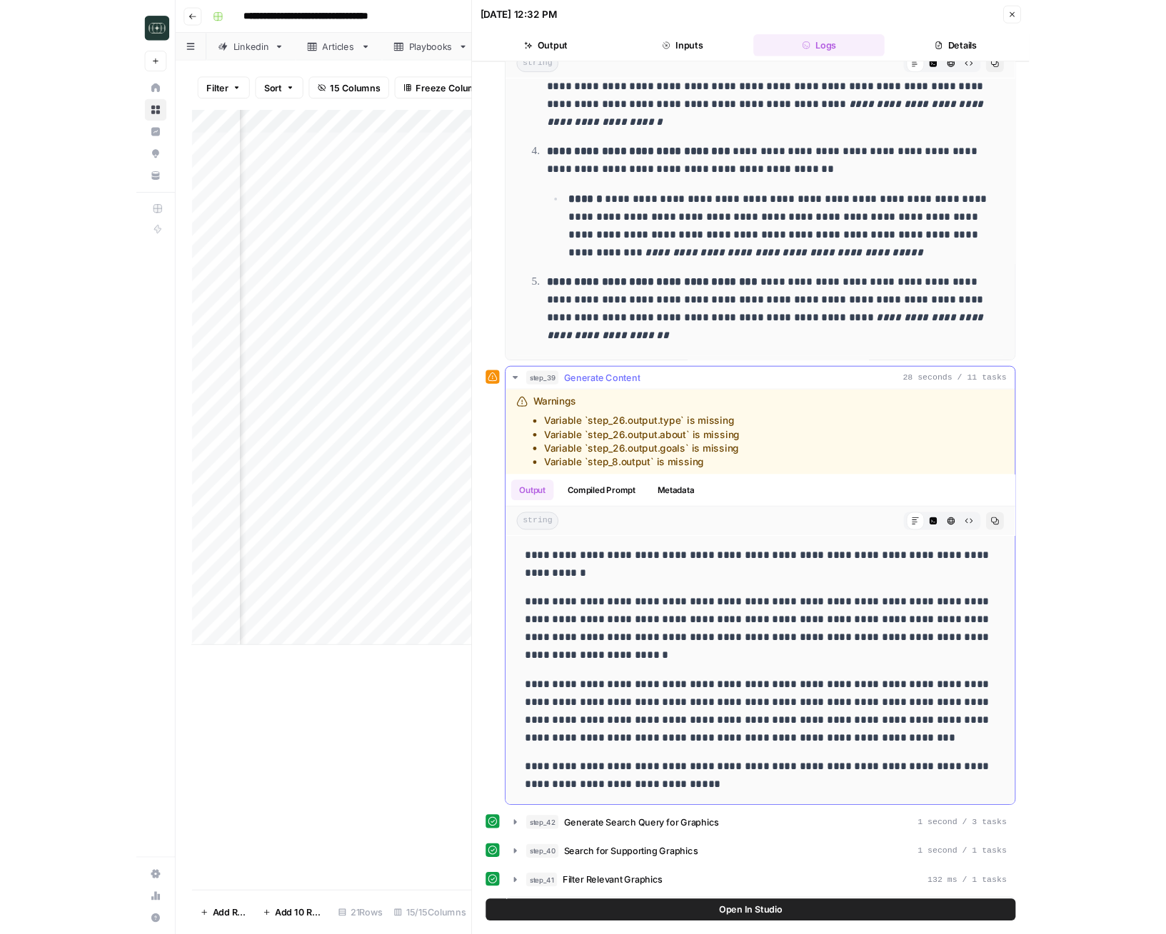
scroll to position [1067, 0]
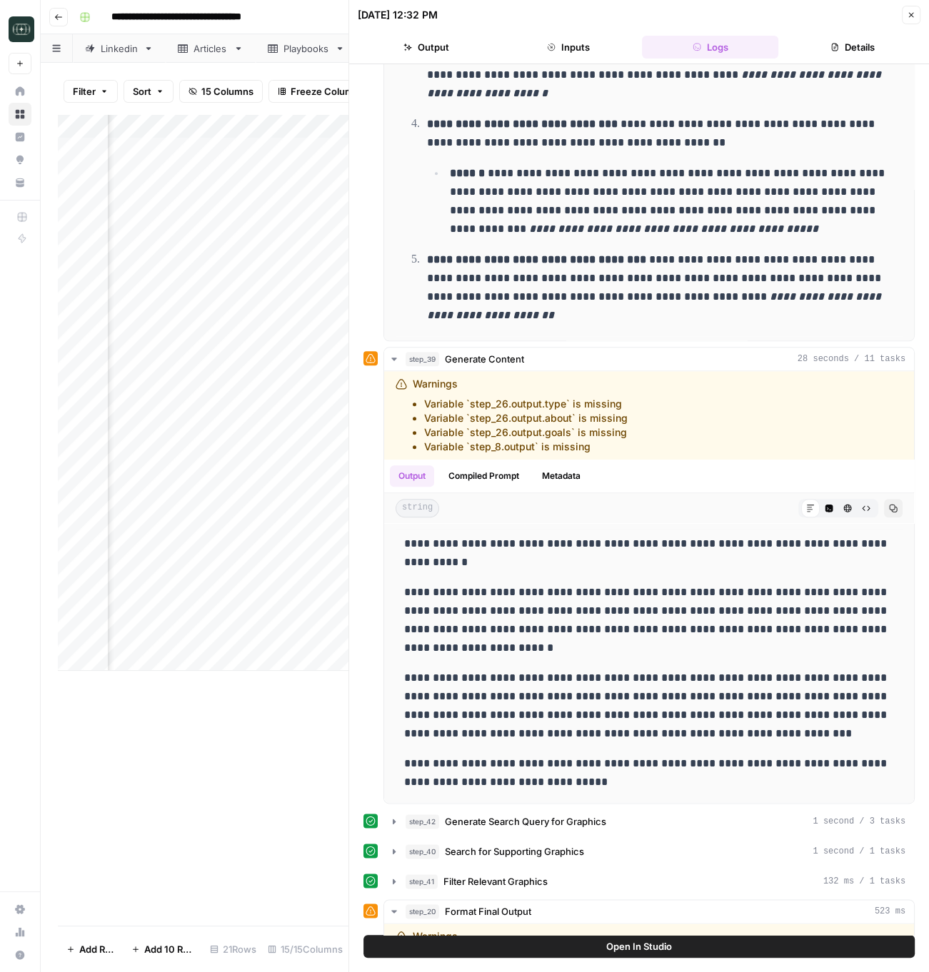
drag, startPoint x: 907, startPoint y: 12, endPoint x: 717, endPoint y: 47, distance: 193.1
click at [907, 12] on icon "button" at bounding box center [911, 15] width 9 height 9
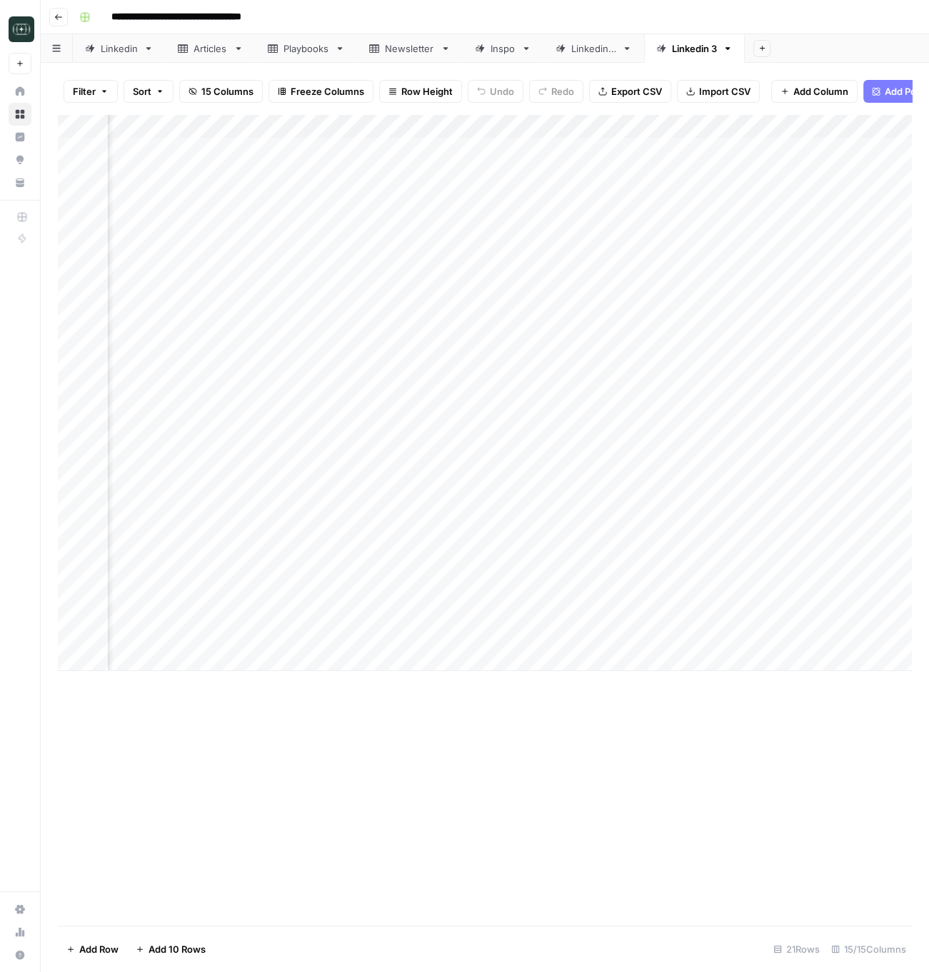
click at [872, 439] on div "Add Column" at bounding box center [485, 392] width 854 height 557
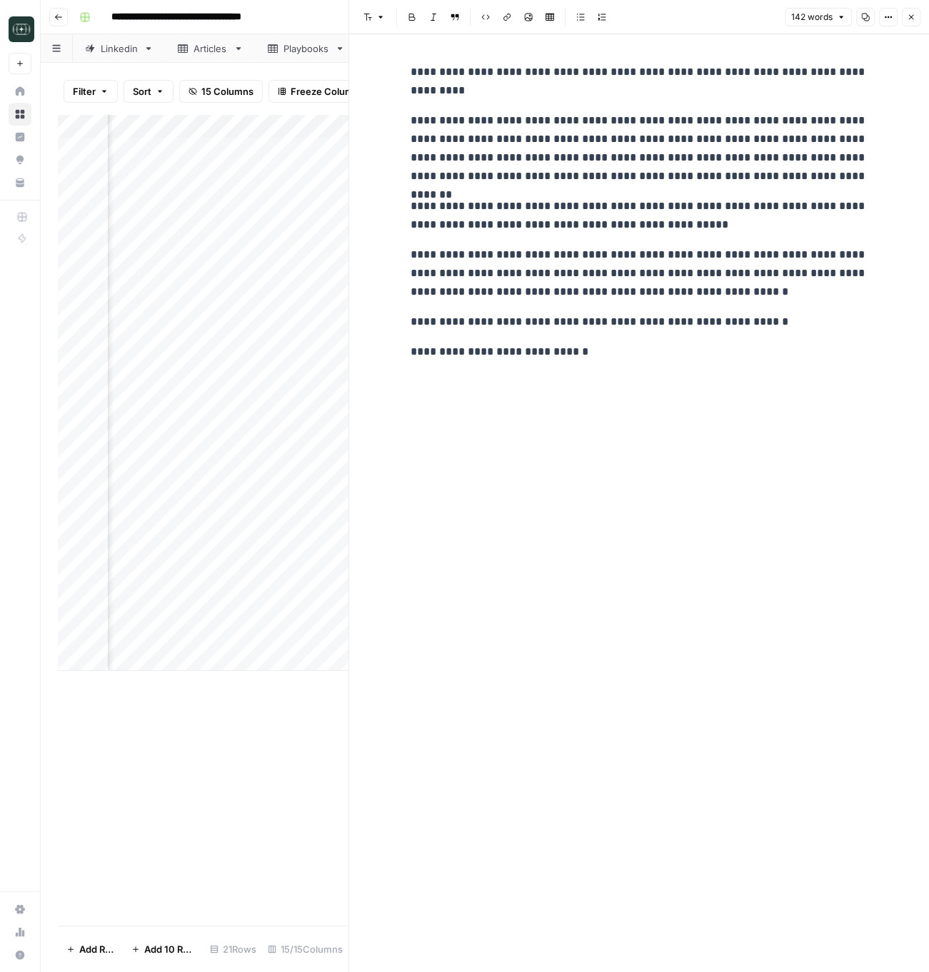
click at [906, 11] on button "Close" at bounding box center [911, 17] width 19 height 19
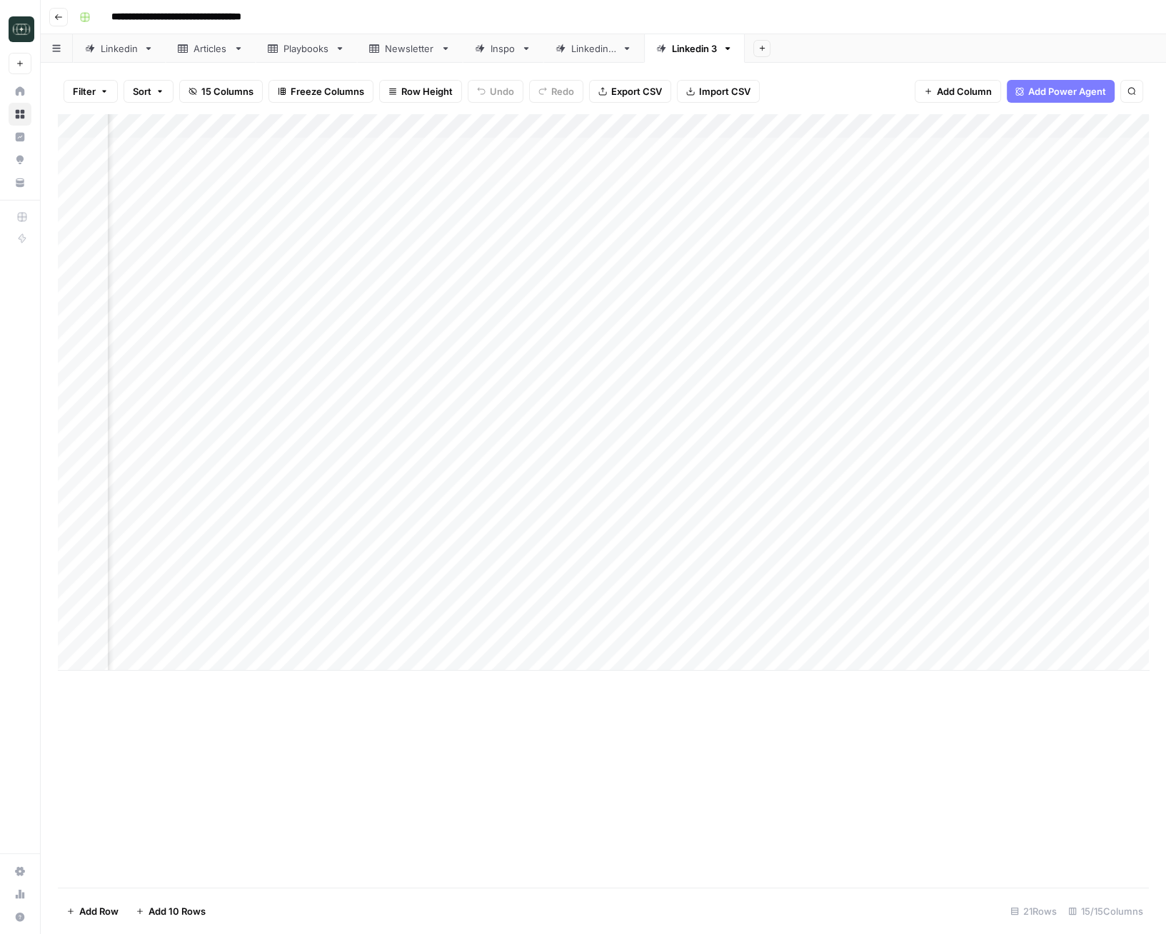
scroll to position [0, 319]
click at [710, 391] on div "Add Column" at bounding box center [603, 392] width 1091 height 557
click at [719, 413] on div "Add Column" at bounding box center [603, 392] width 1091 height 557
click at [717, 438] on div "Add Column" at bounding box center [603, 392] width 1091 height 557
click at [692, 393] on div "Add Column" at bounding box center [603, 392] width 1091 height 557
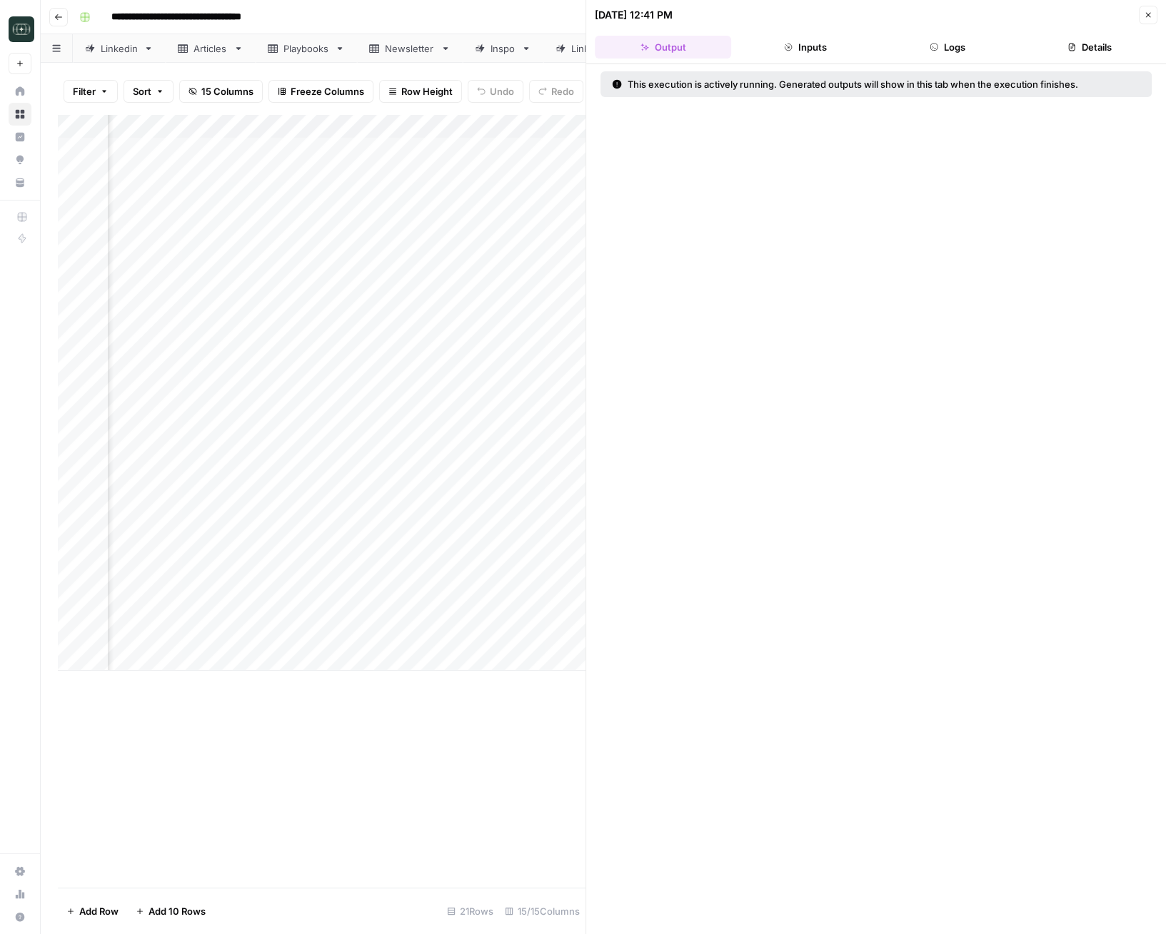
click at [928, 51] on button "Logs" at bounding box center [947, 47] width 136 height 23
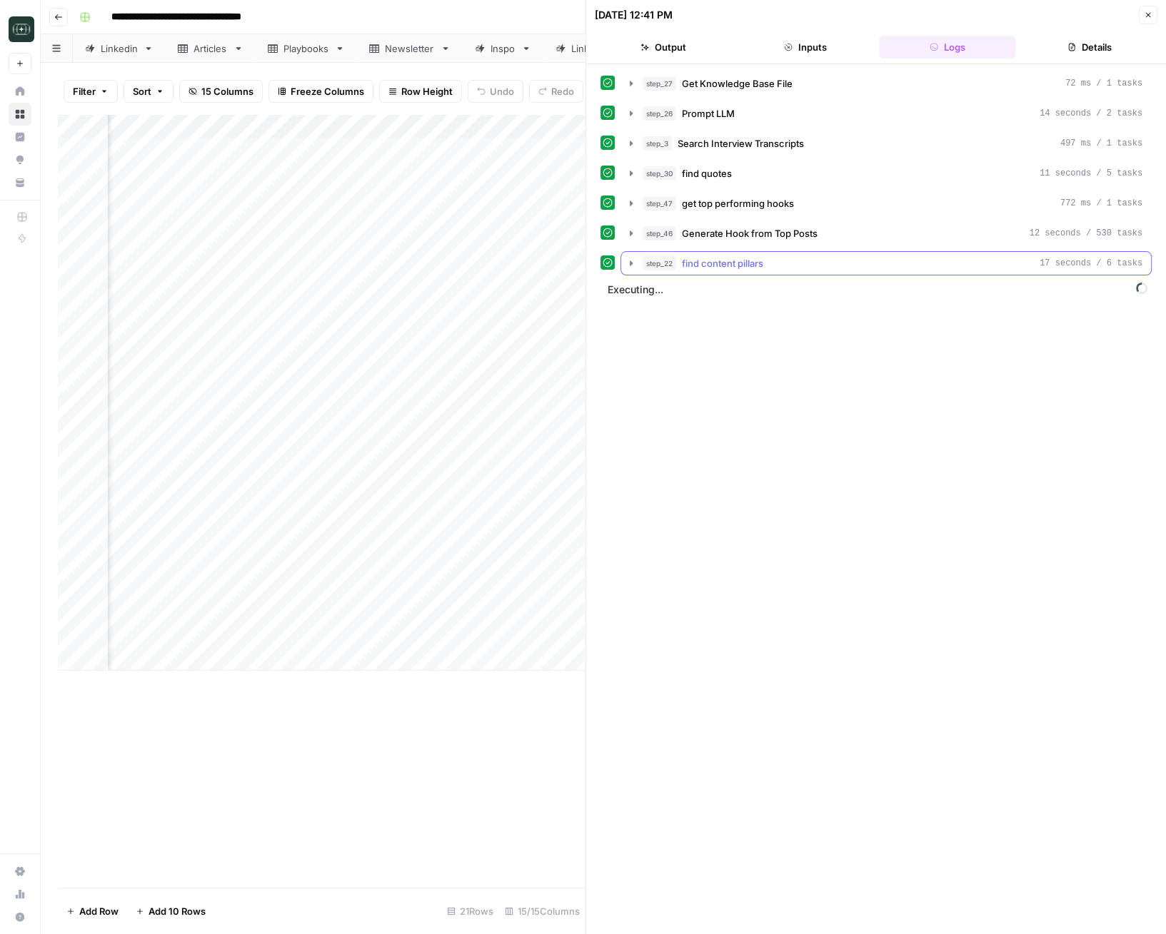
click at [762, 272] on button "step_22 find content pillars 17 seconds / 6 tasks" at bounding box center [886, 263] width 530 height 23
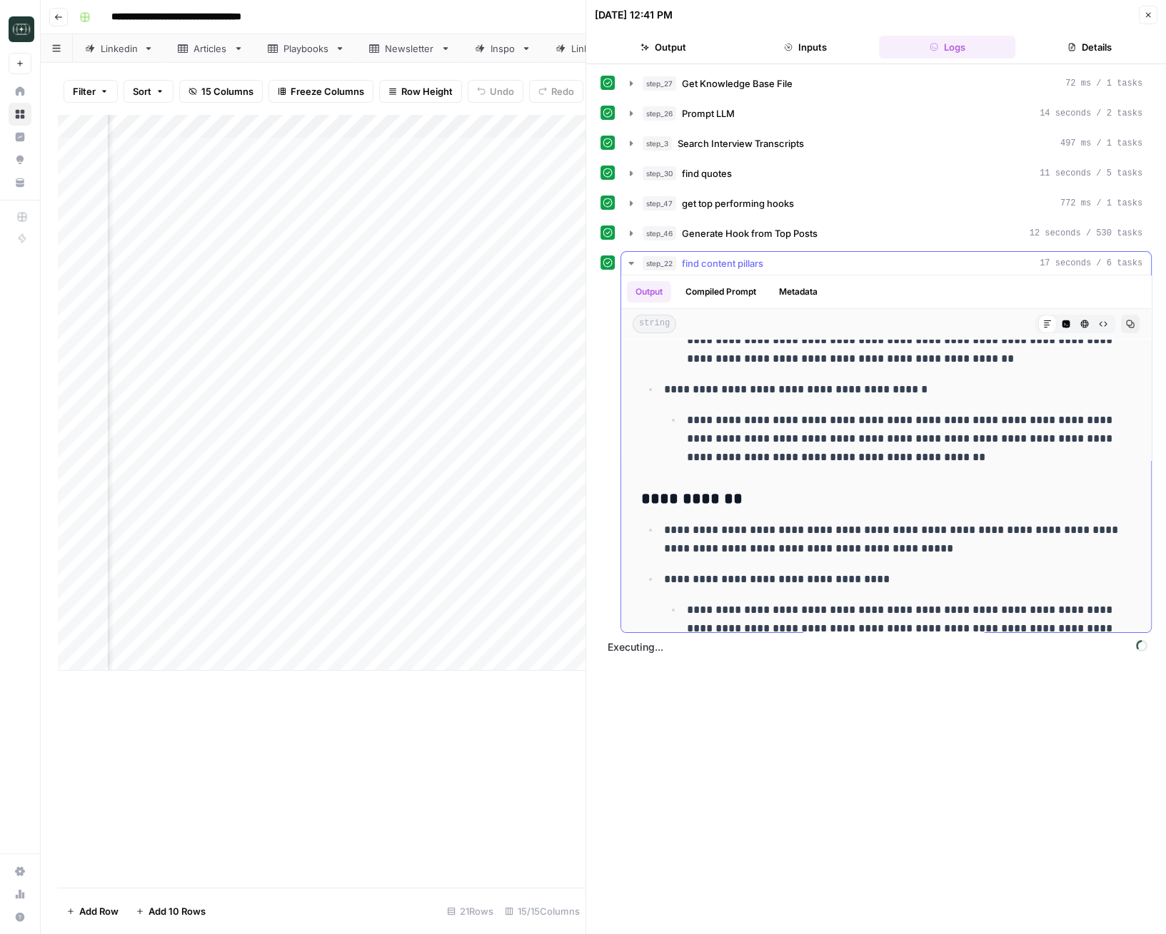
scroll to position [402, 0]
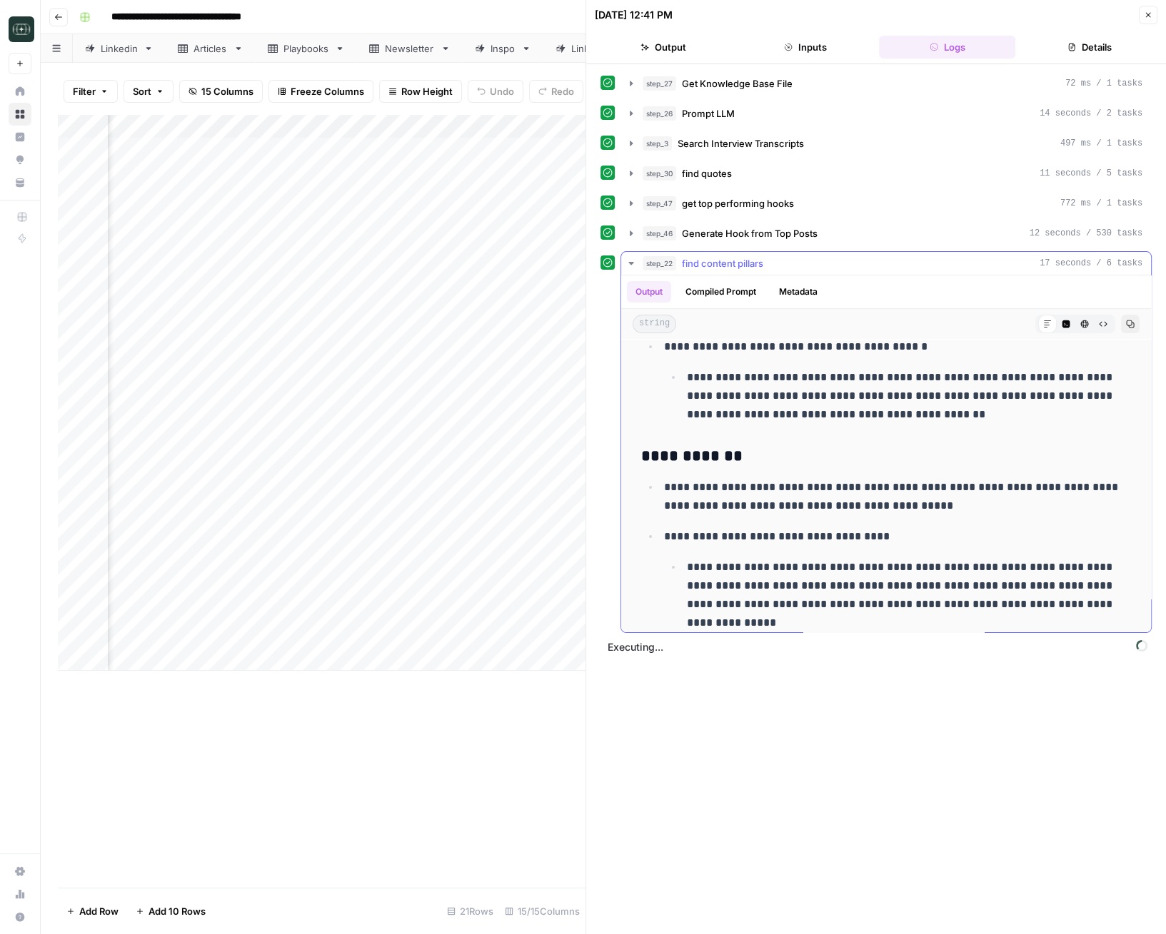
click at [624, 260] on button "step_22 find content pillars 17 seconds / 6 tasks" at bounding box center [886, 263] width 530 height 23
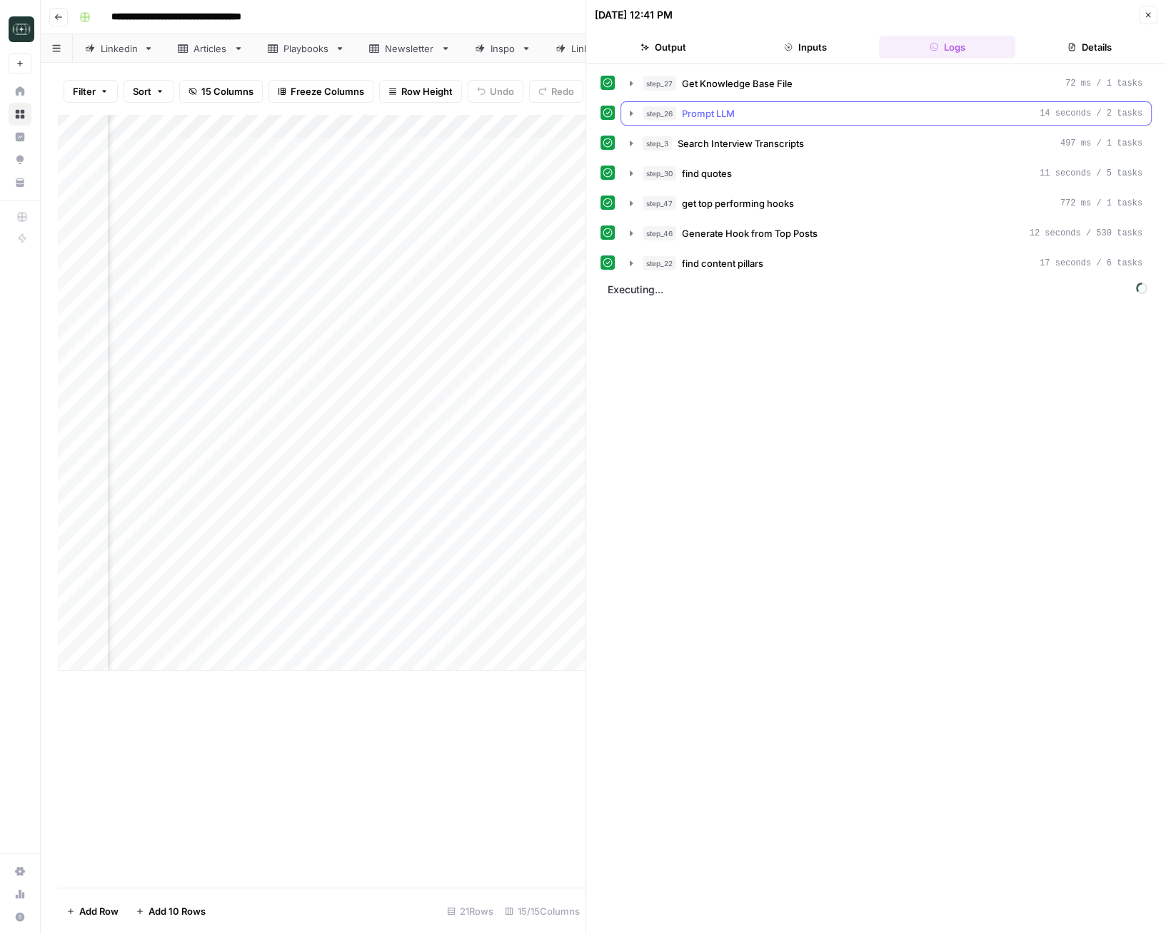
click at [750, 108] on div "step_26 Prompt LLM 14 seconds / 2 tasks" at bounding box center [892, 113] width 500 height 14
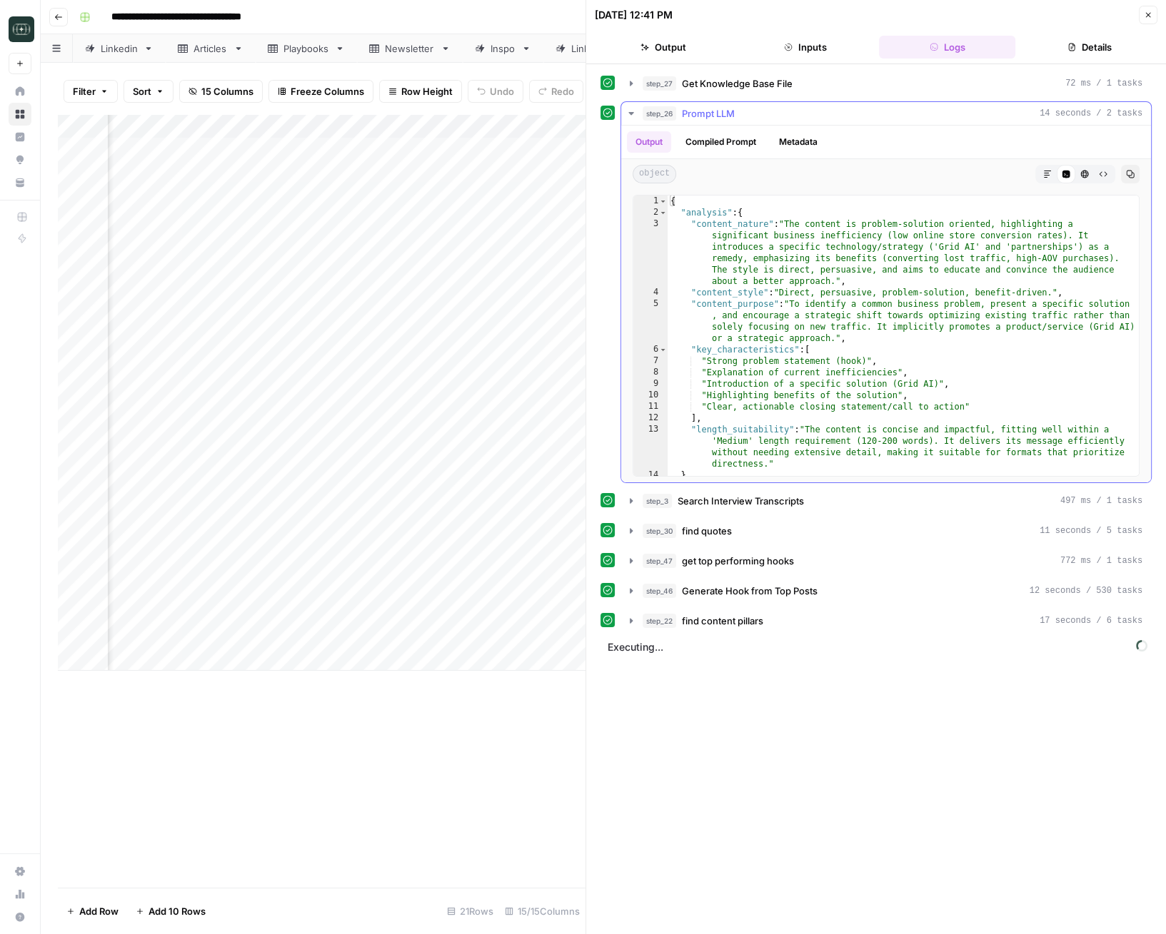
drag, startPoint x: 749, startPoint y: 117, endPoint x: 746, endPoint y: 99, distance: 18.1
click at [749, 117] on div "step_26 Prompt LLM 14 seconds / 2 tasks" at bounding box center [892, 113] width 500 height 14
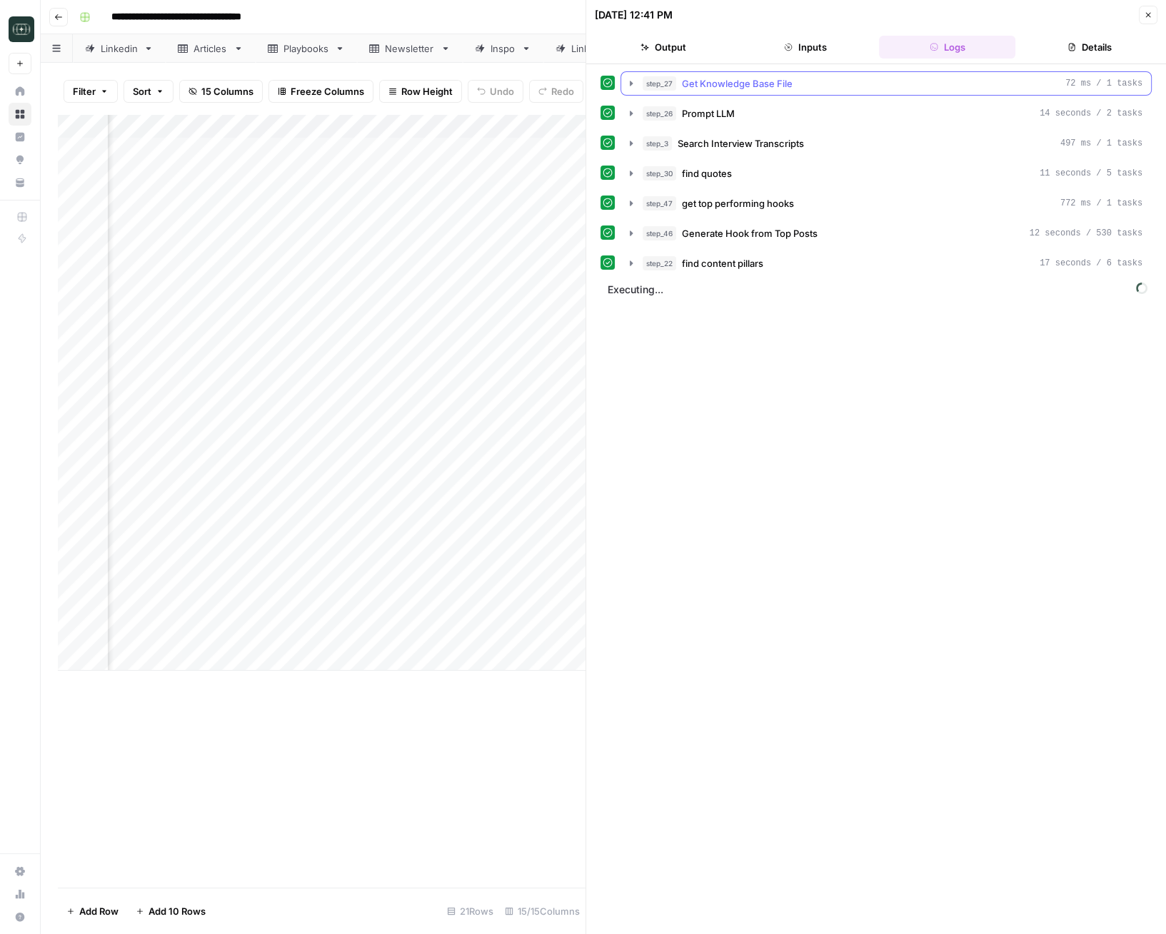
click at [752, 93] on button "step_27 Get Knowledge Base File 72 ms / 1 tasks" at bounding box center [886, 83] width 530 height 23
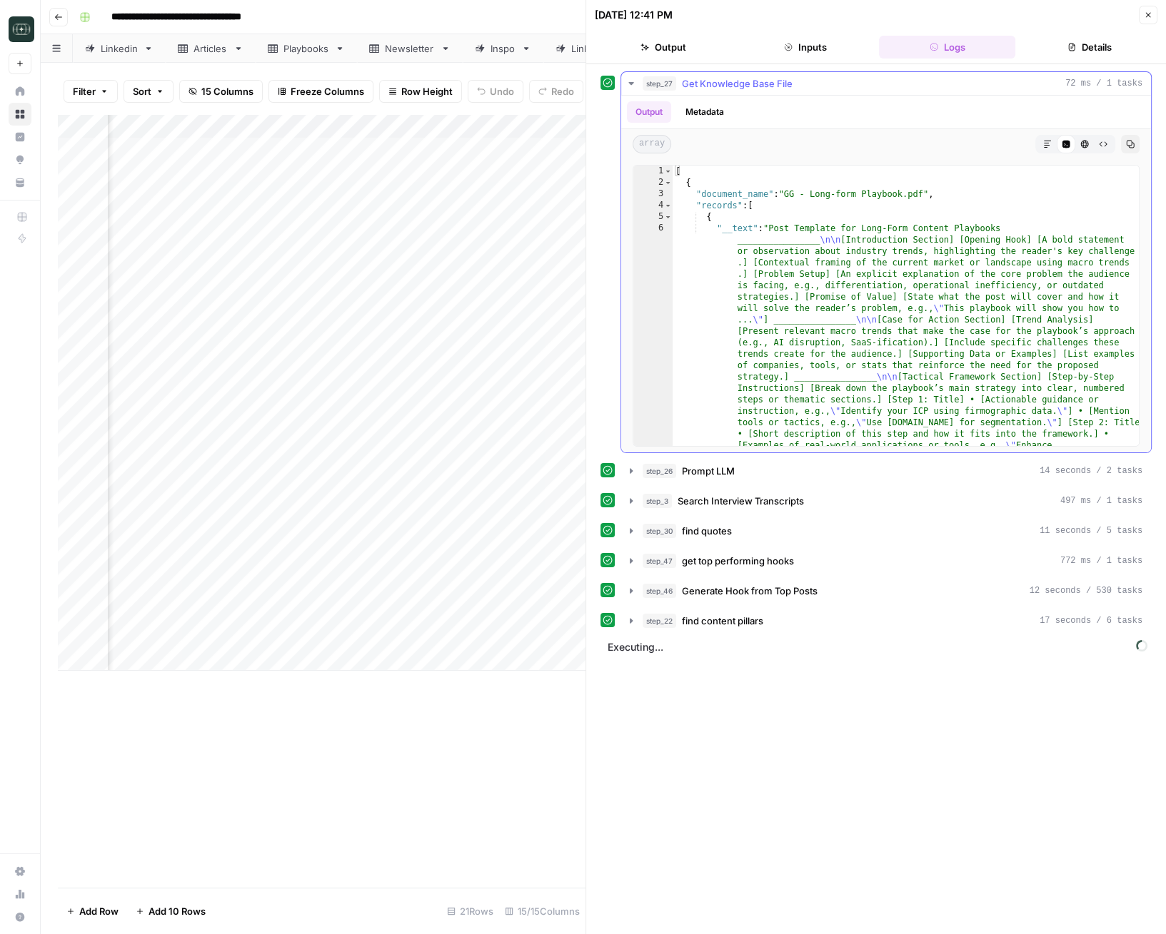
drag, startPoint x: 757, startPoint y: 90, endPoint x: 745, endPoint y: 108, distance: 22.0
click at [757, 90] on button "step_27 Get Knowledge Base File 72 ms / 1 tasks" at bounding box center [886, 83] width 530 height 23
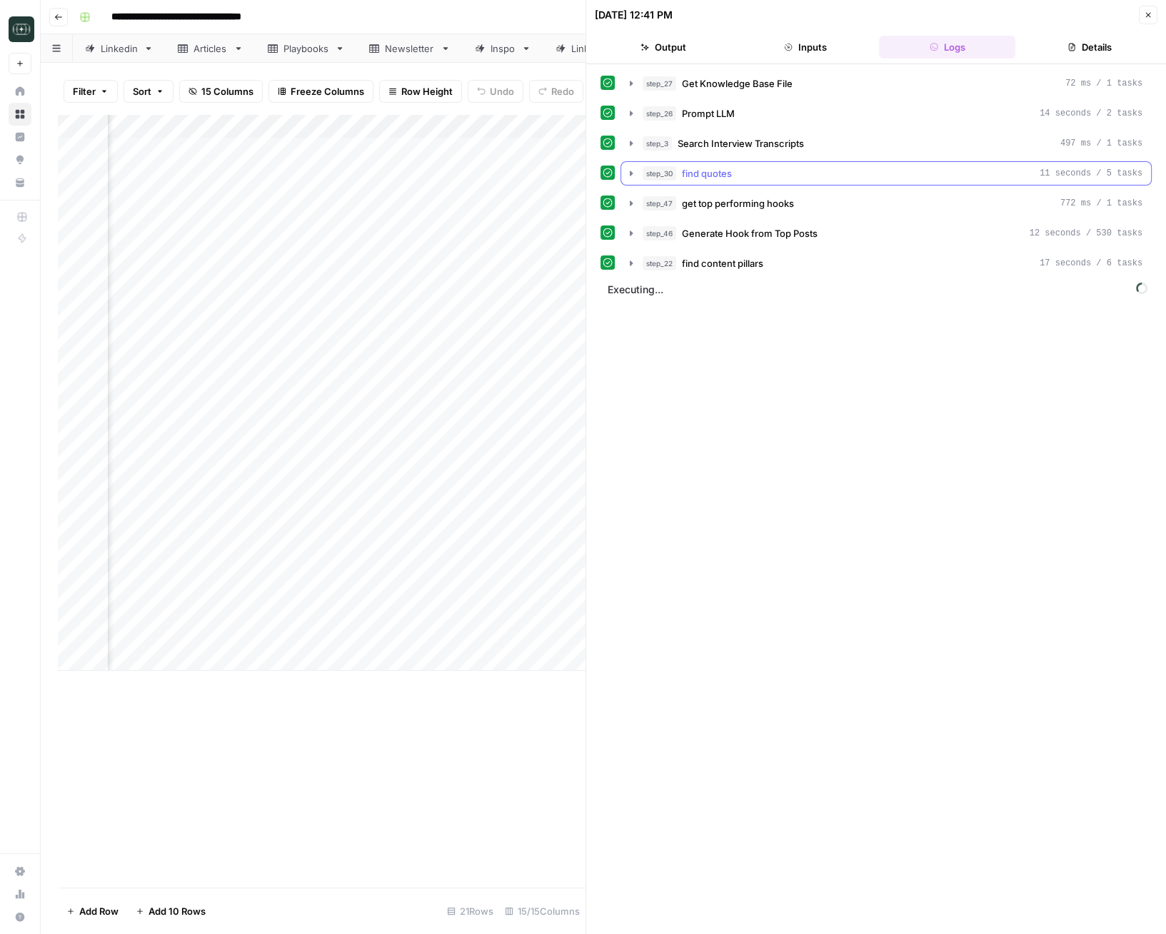
click at [742, 166] on div "step_30 find quotes 11 seconds / 5 tasks" at bounding box center [892, 173] width 500 height 14
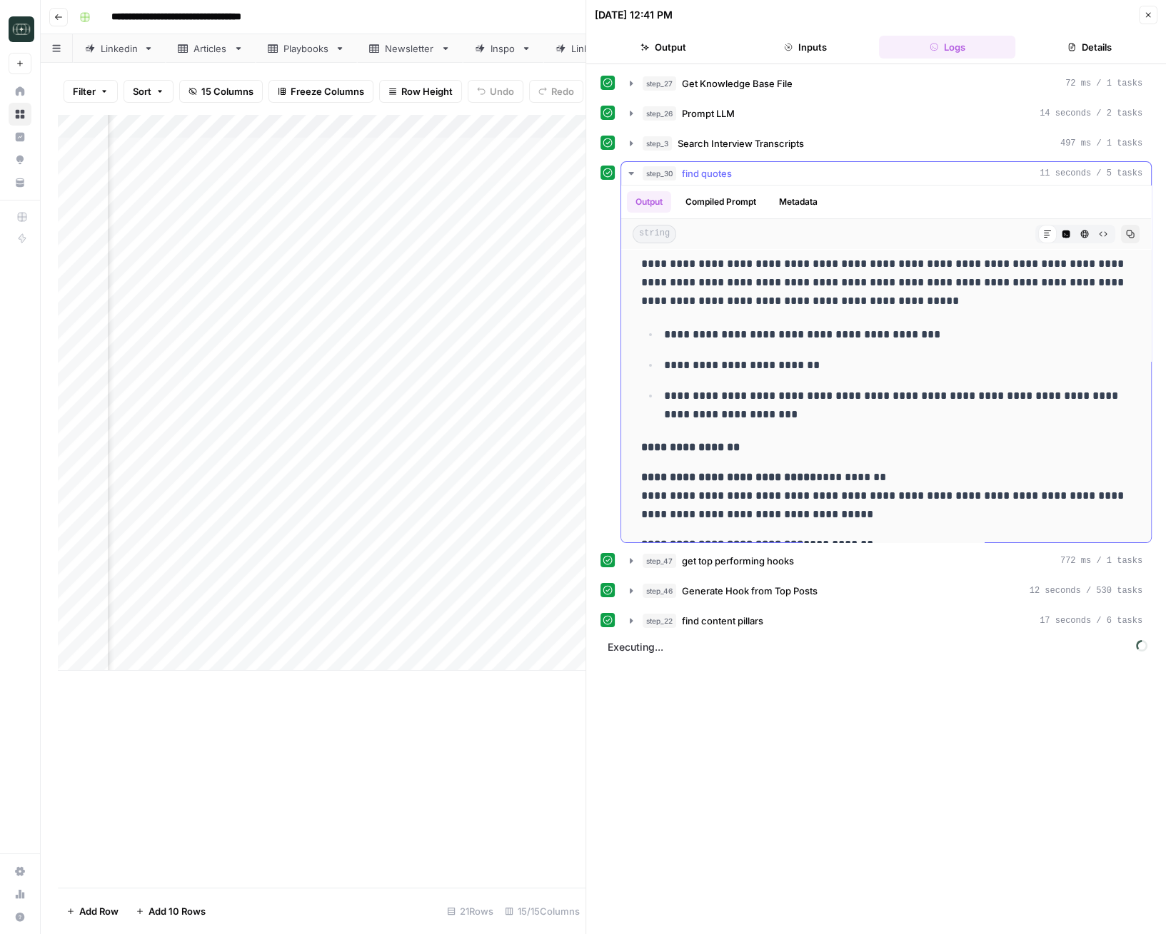
scroll to position [0, 0]
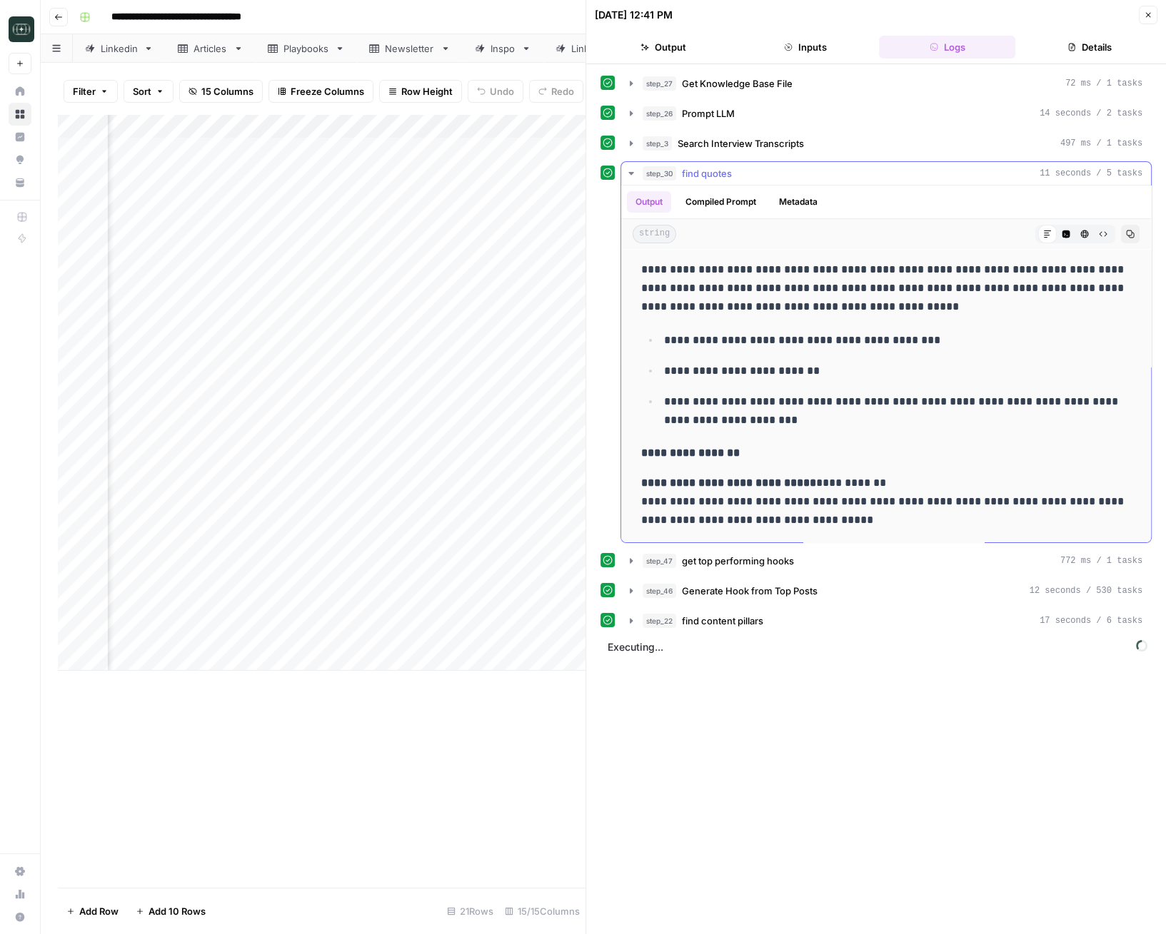
click at [717, 173] on span "find quotes" at bounding box center [707, 173] width 50 height 14
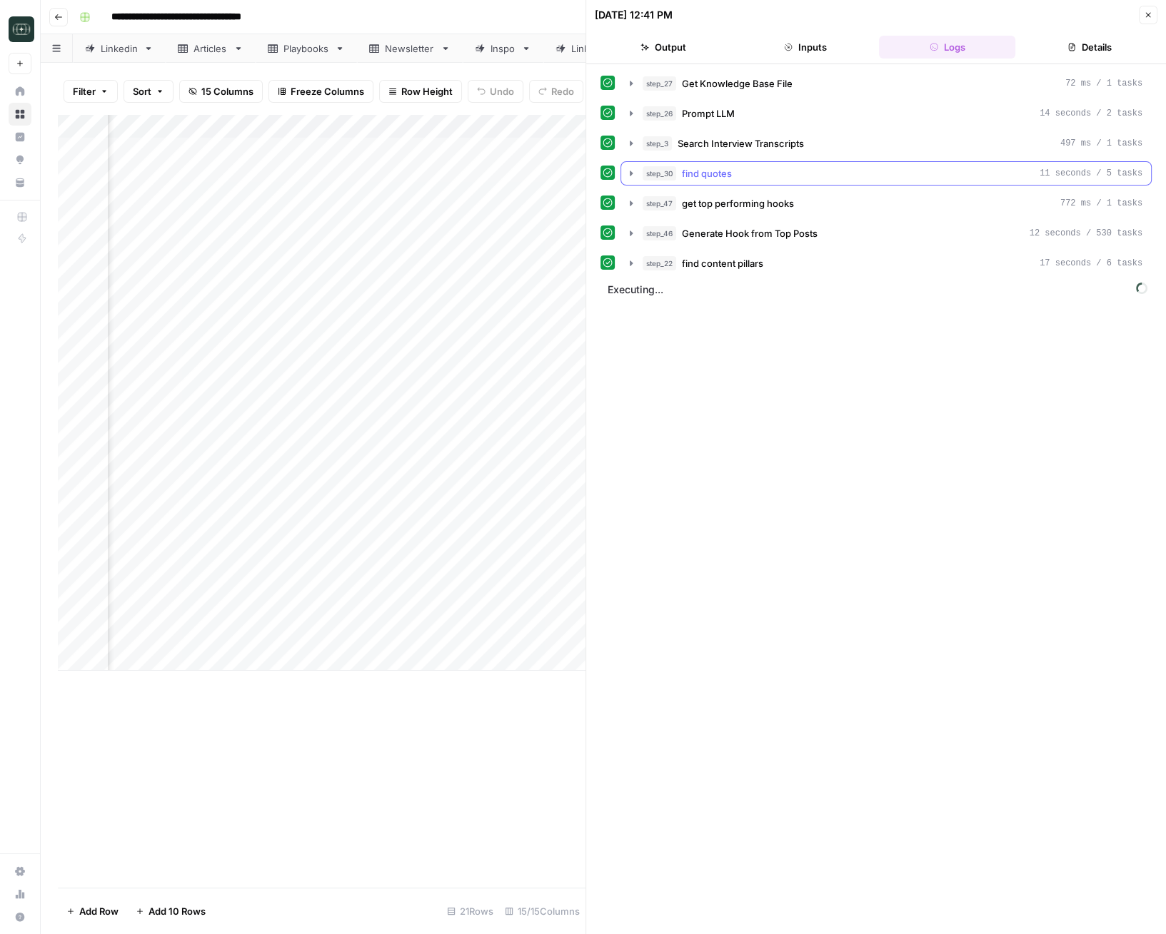
click at [717, 174] on span "find quotes" at bounding box center [707, 173] width 50 height 14
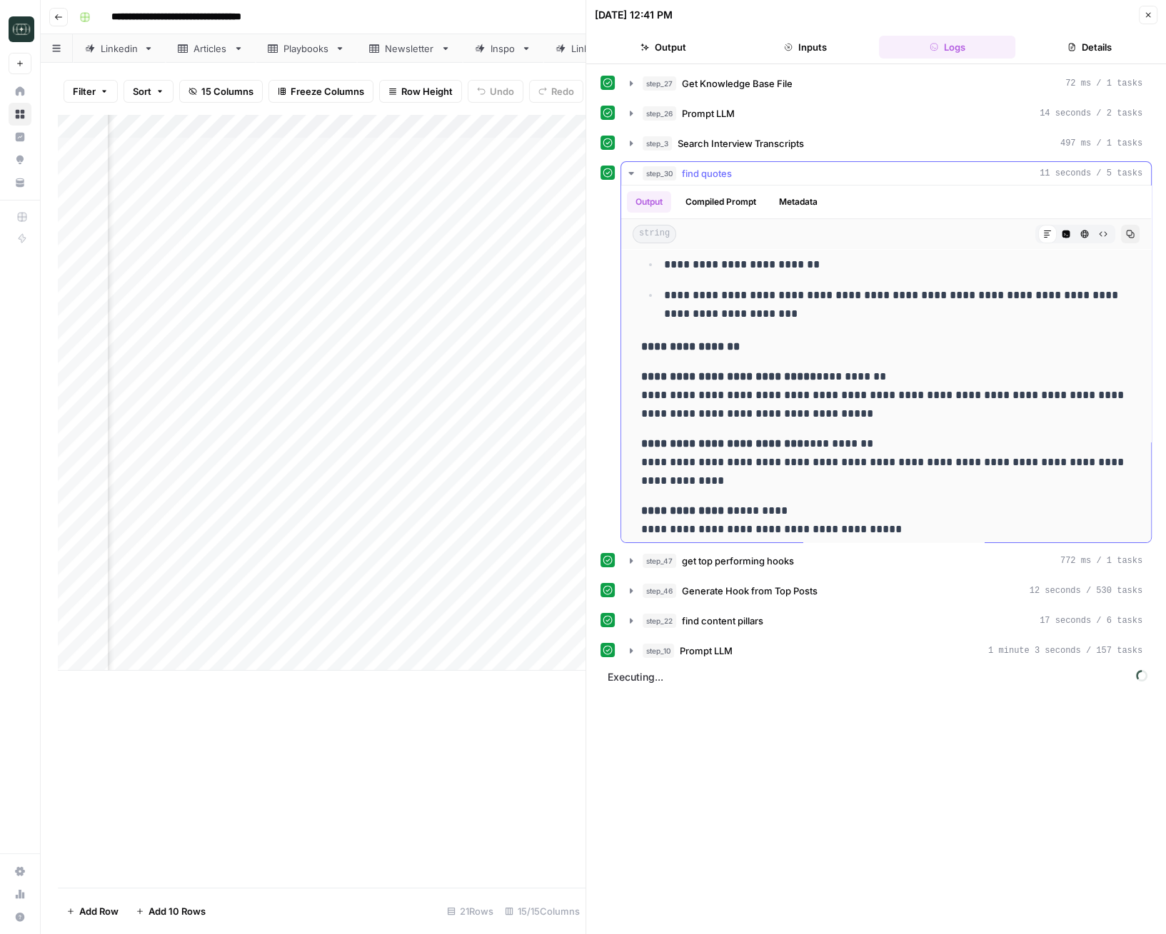
scroll to position [107, 0]
click at [928, 380] on p "**********" at bounding box center [886, 395] width 490 height 56
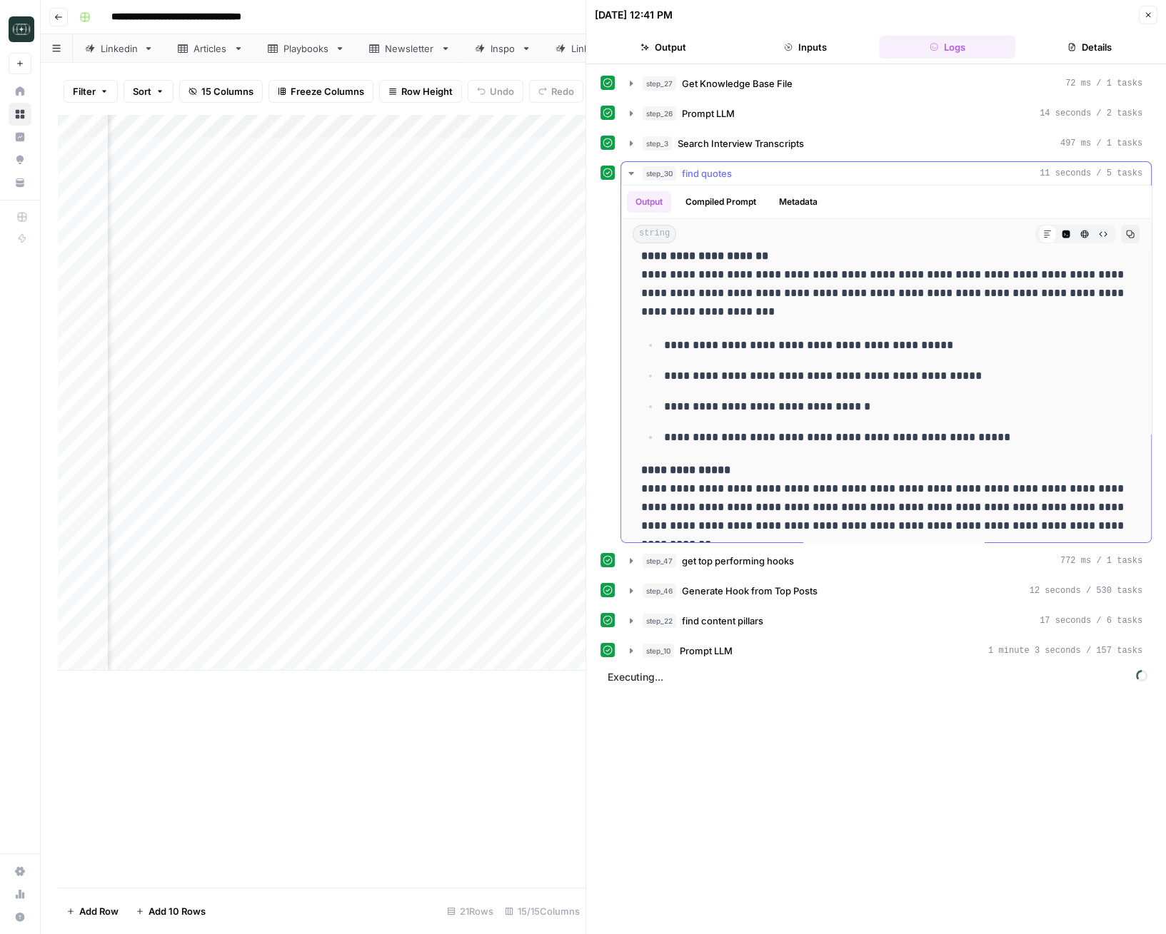
scroll to position [547, 0]
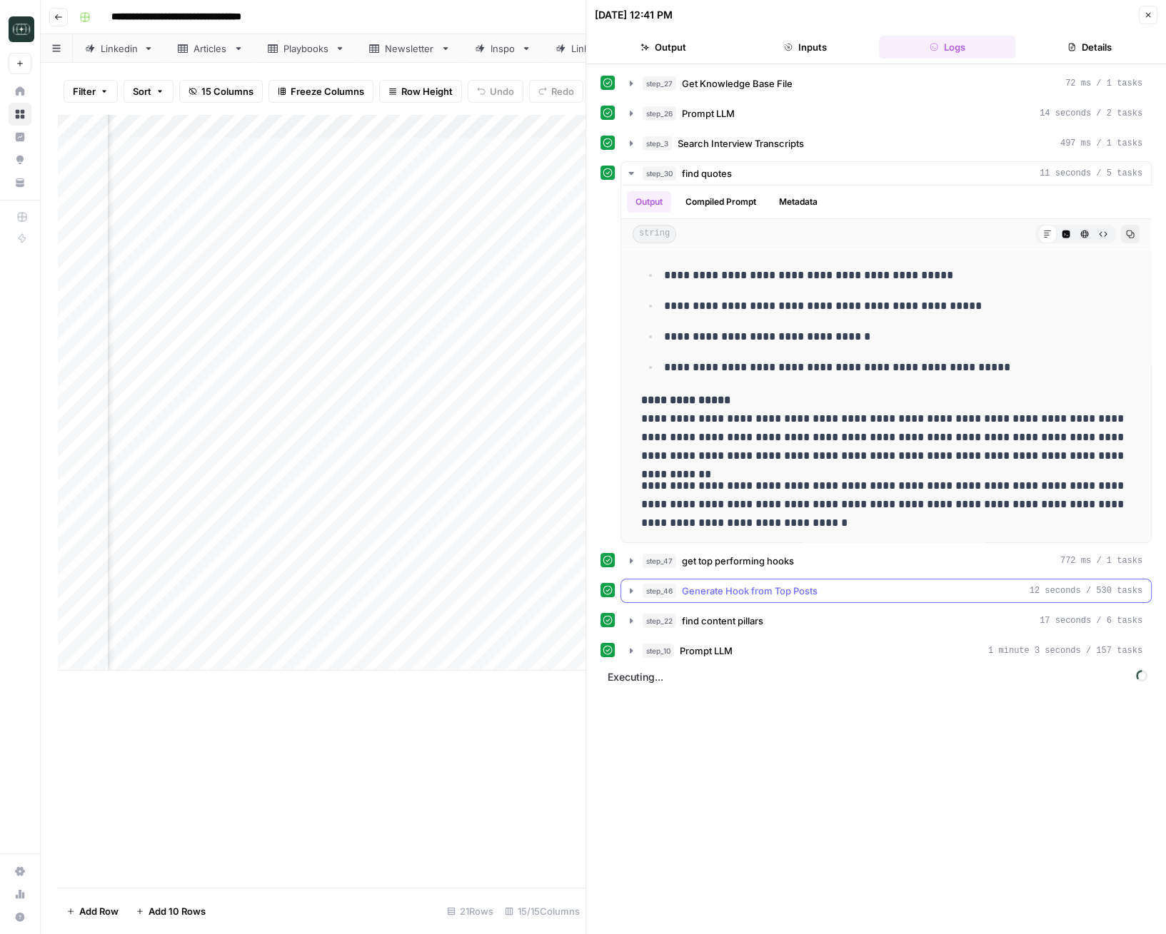
click at [632, 587] on icon "button" at bounding box center [630, 590] width 11 height 11
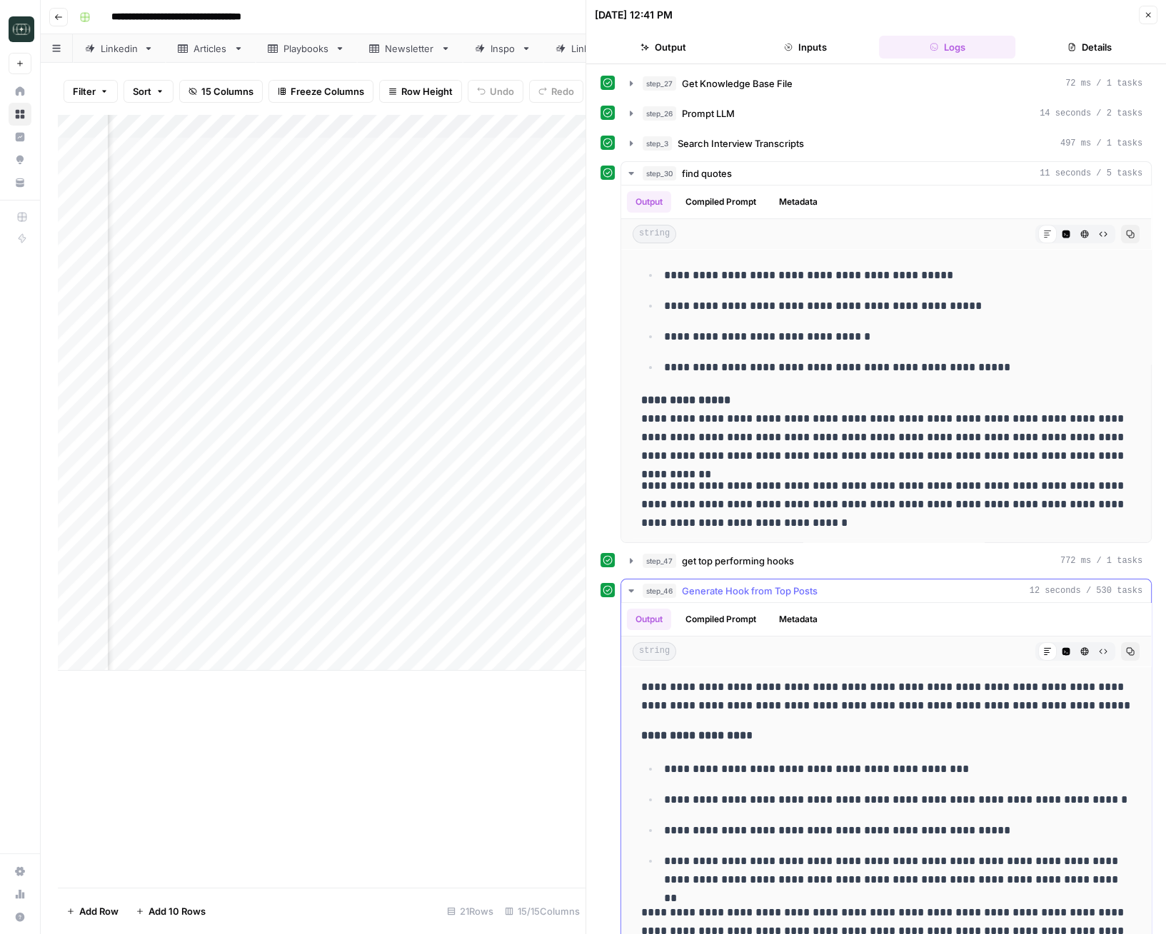
click at [632, 587] on icon "button" at bounding box center [630, 590] width 11 height 11
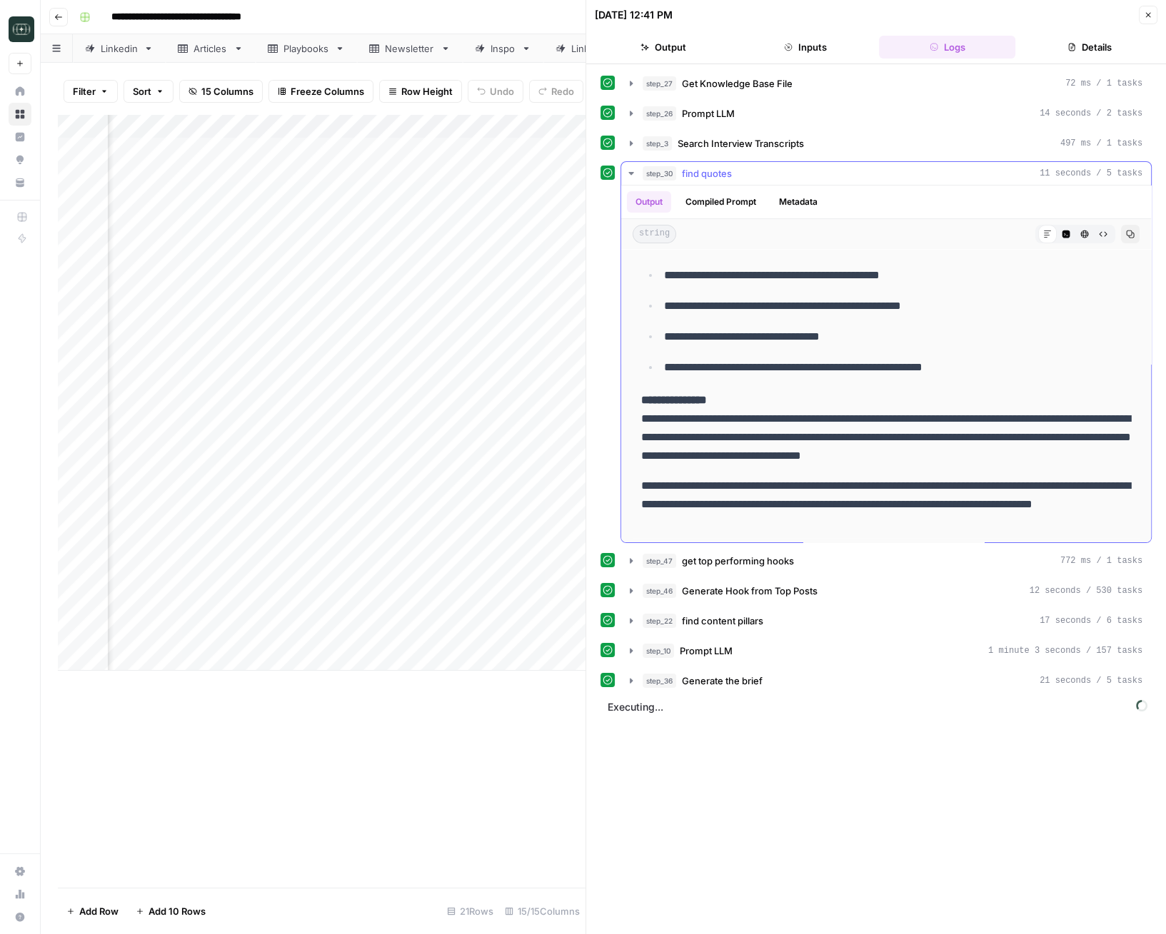
drag, startPoint x: 930, startPoint y: 484, endPoint x: 940, endPoint y: 488, distance: 10.9
click at [928, 488] on div "**********" at bounding box center [885, 123] width 507 height 830
click at [928, 488] on p "**********" at bounding box center [886, 505] width 490 height 56
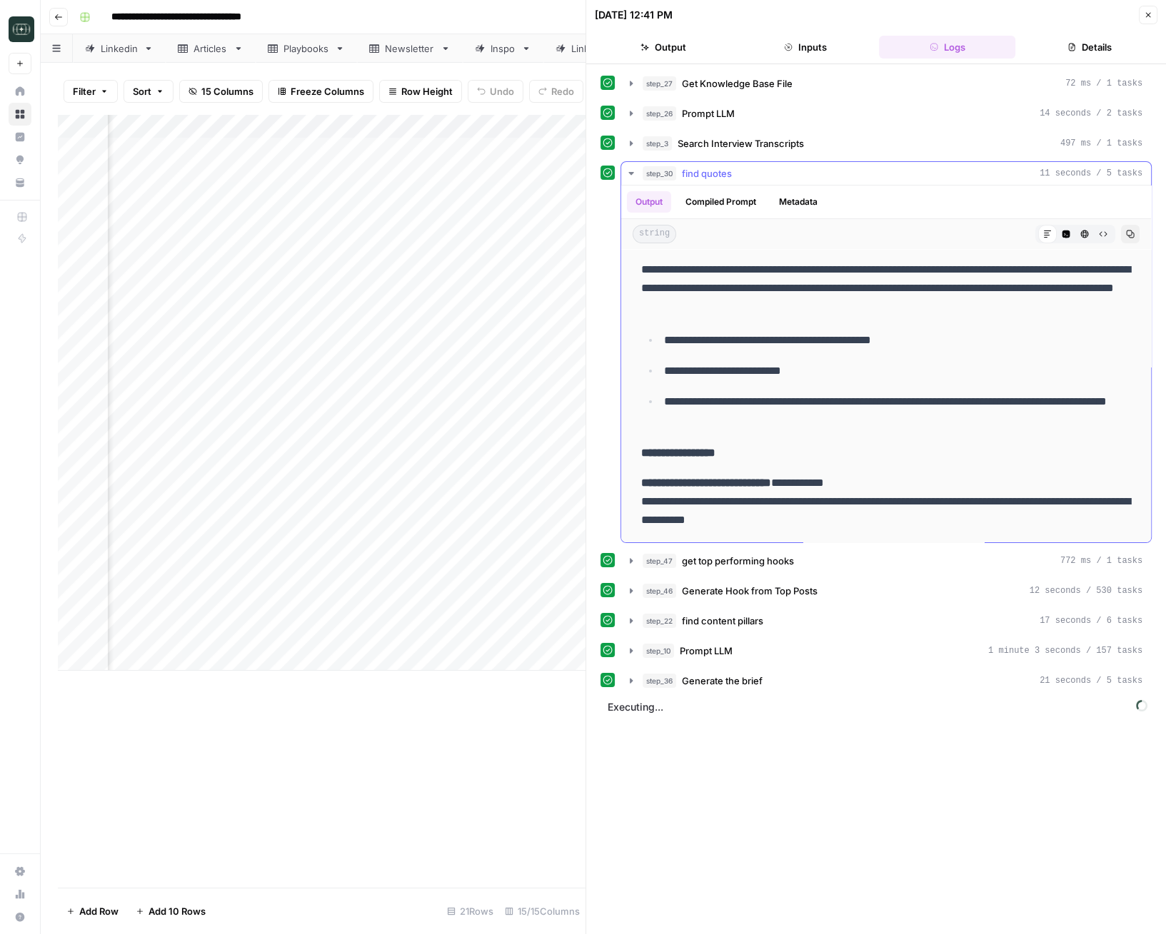
drag, startPoint x: 677, startPoint y: 288, endPoint x: 852, endPoint y: 324, distance: 178.6
click at [851, 323] on div "**********" at bounding box center [885, 670] width 507 height 830
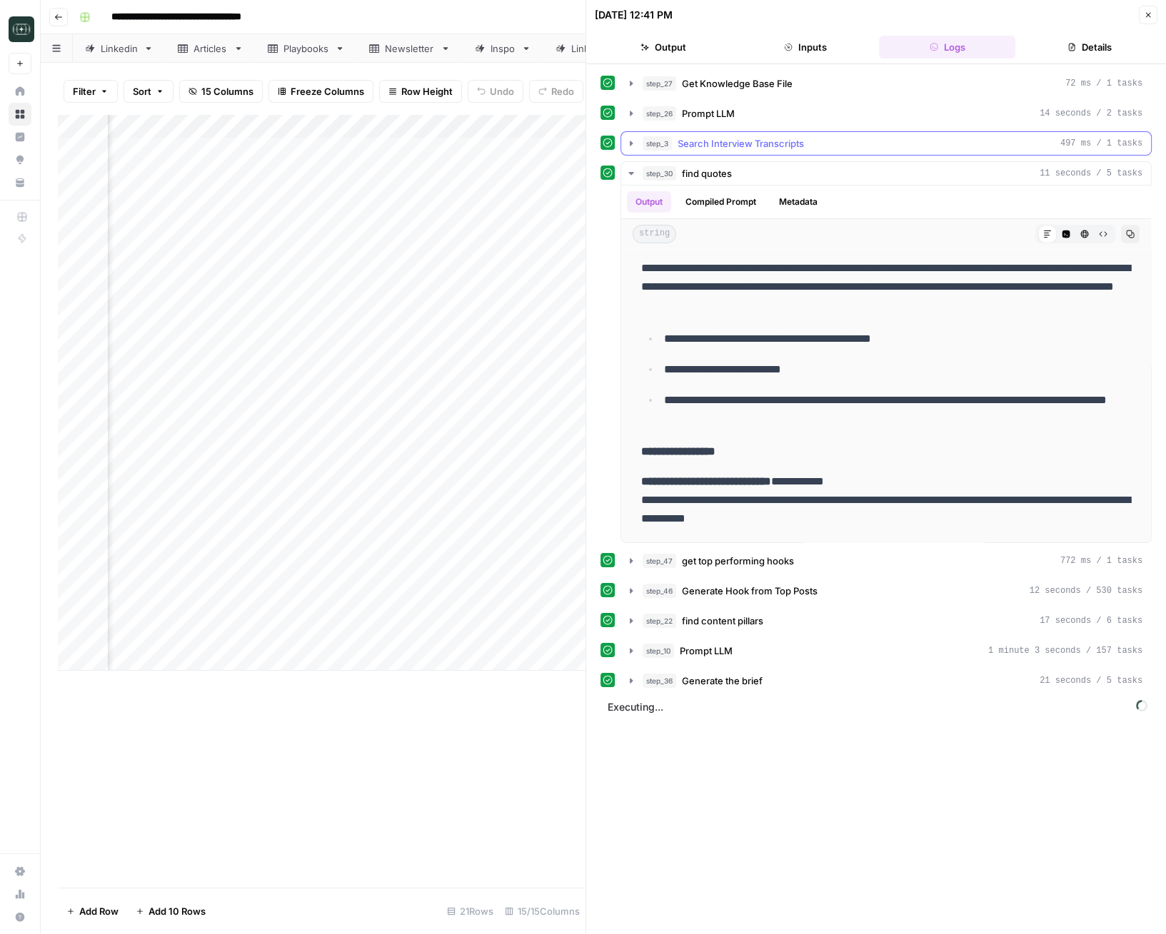
click at [730, 136] on span "Search Interview Transcripts" at bounding box center [740, 143] width 126 height 14
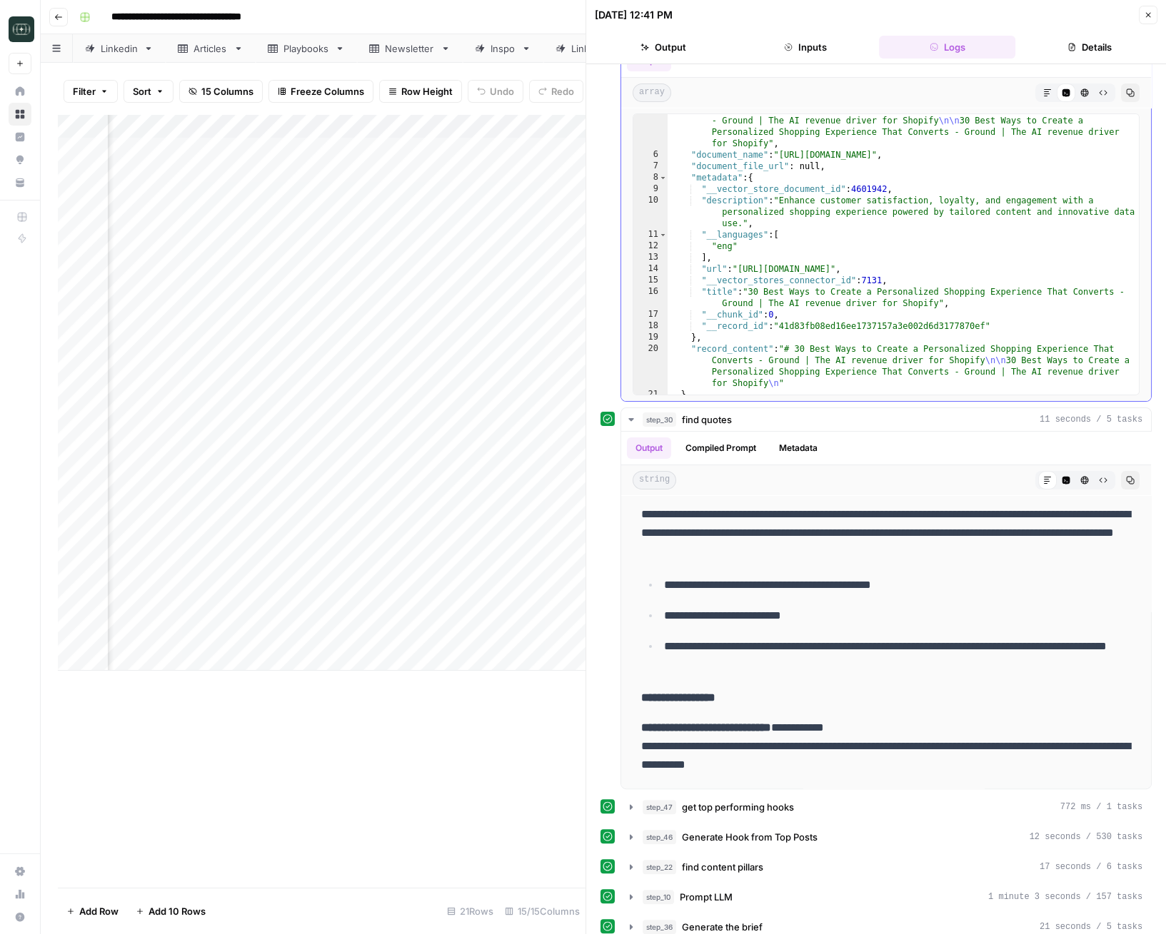
scroll to position [0, 0]
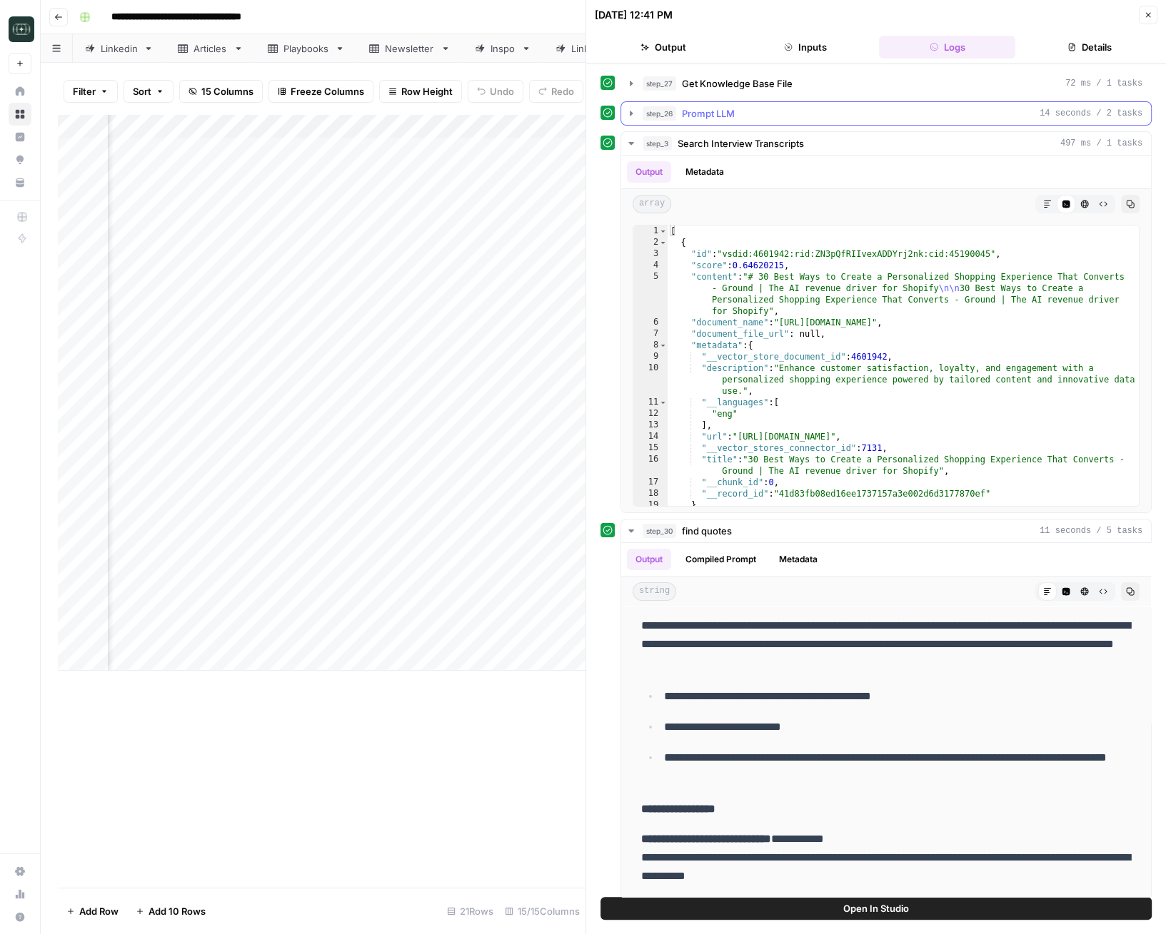
click at [723, 108] on span "Prompt LLM" at bounding box center [708, 113] width 53 height 14
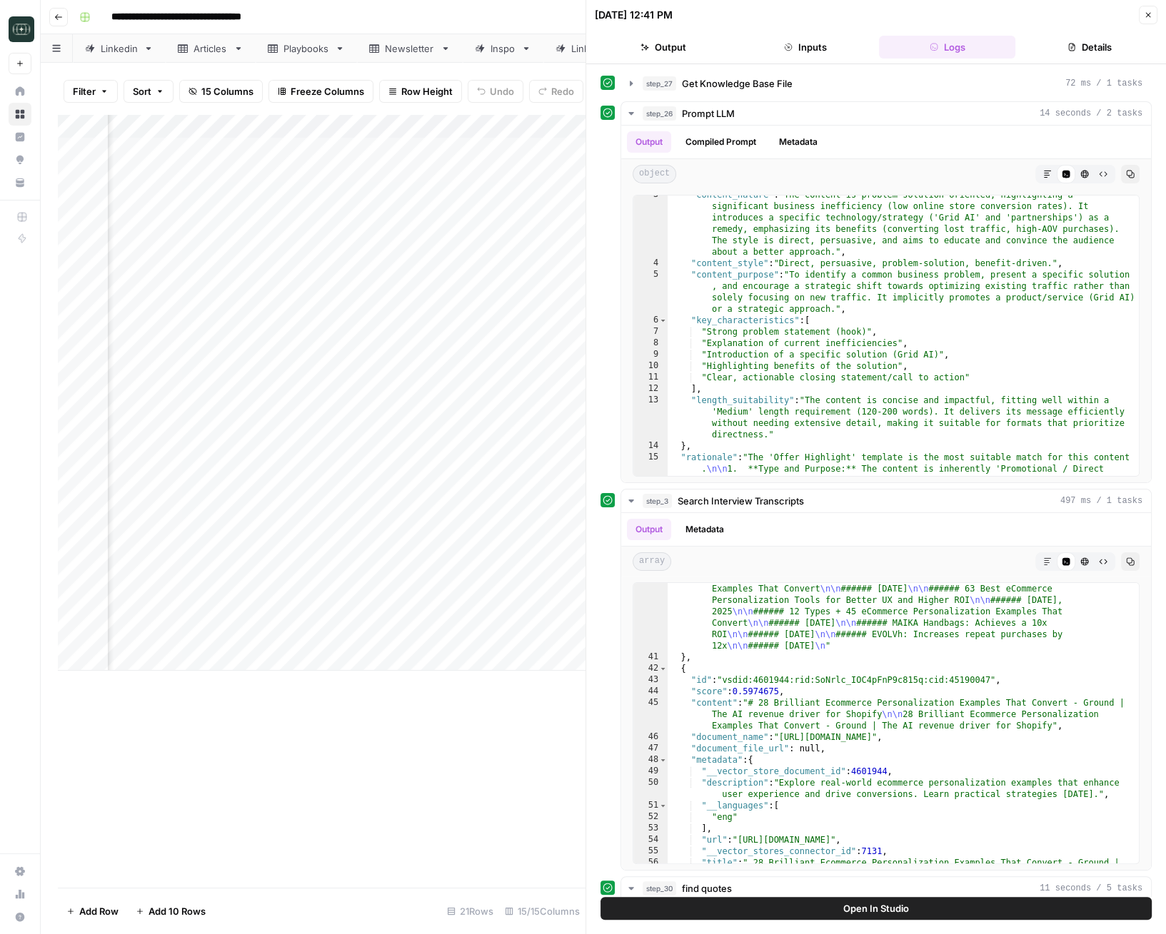
scroll to position [29, 0]
click at [632, 83] on icon "button" at bounding box center [630, 83] width 11 height 11
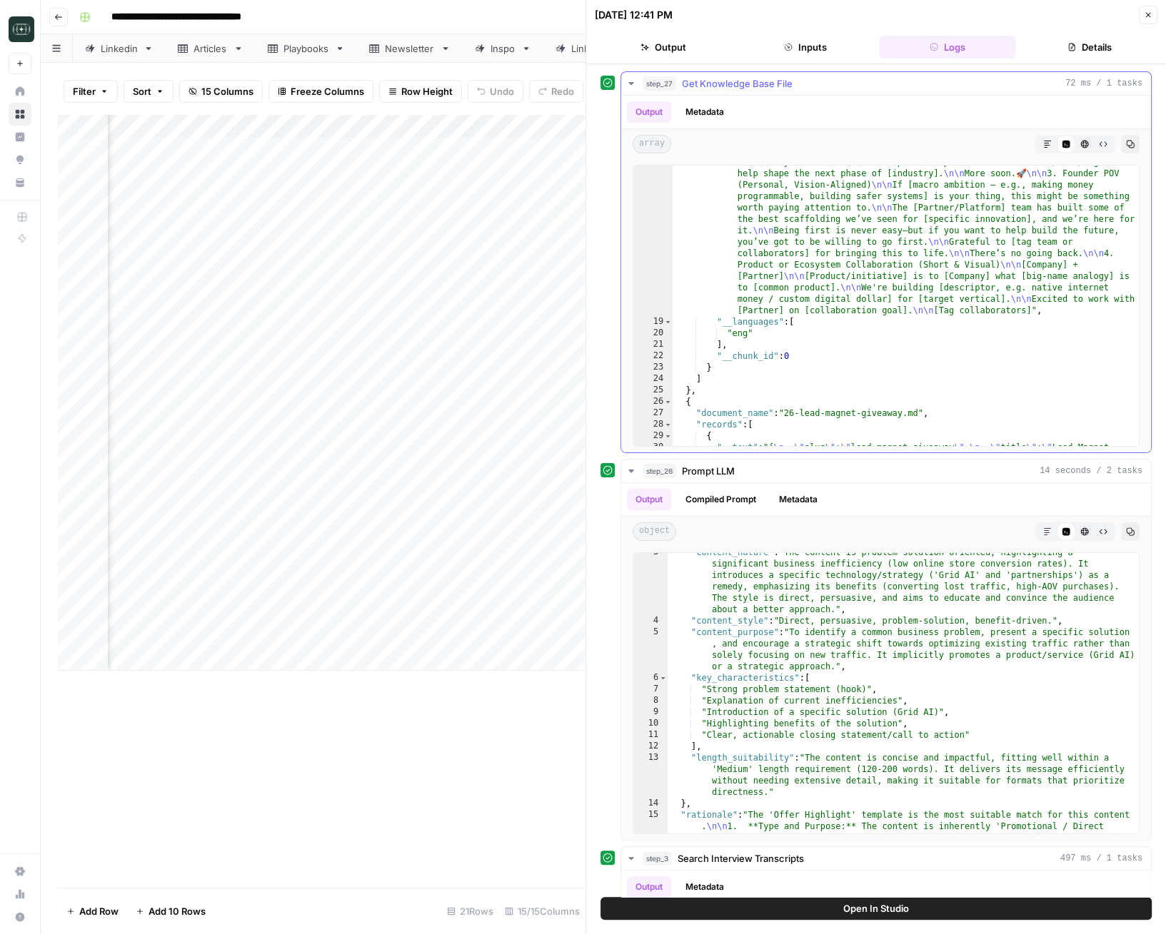
scroll to position [954, 0]
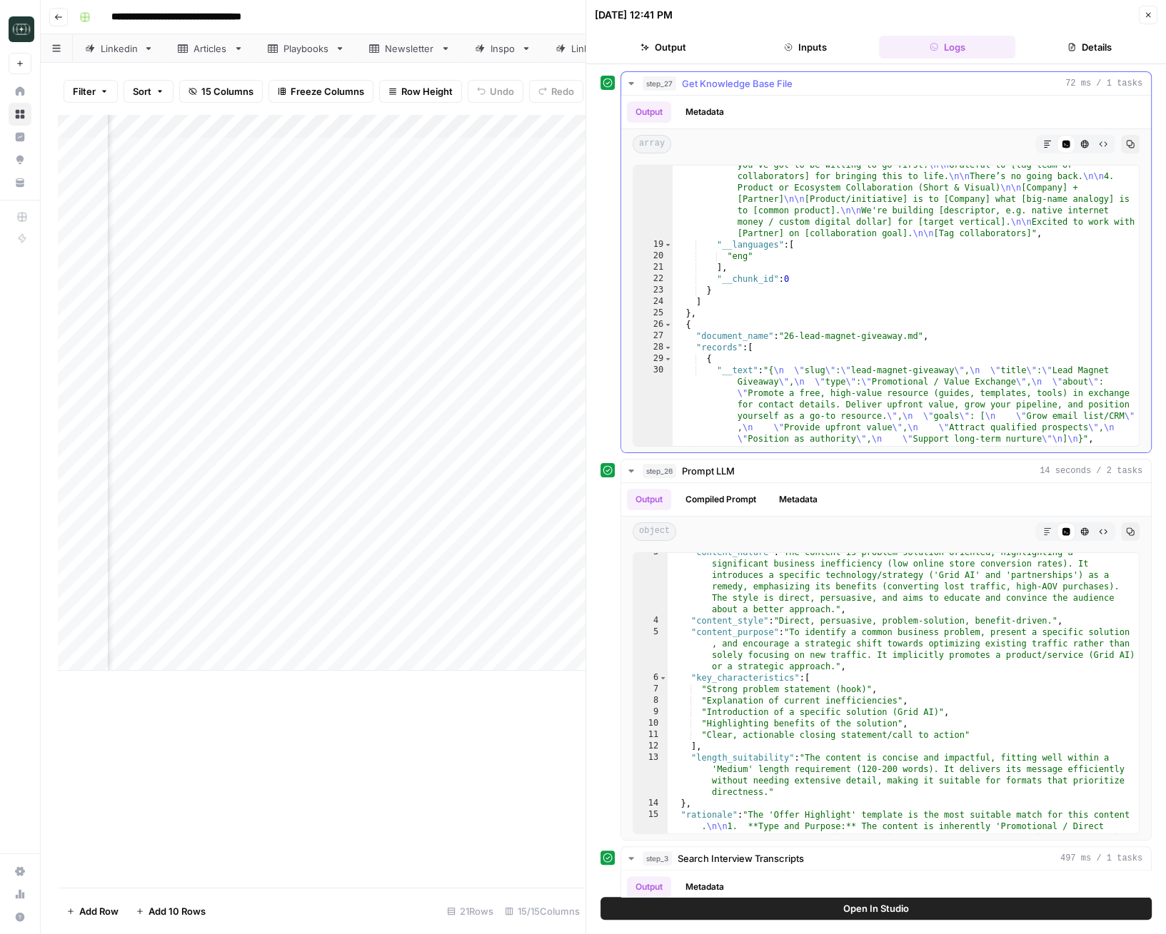
click at [630, 79] on icon "button" at bounding box center [630, 83] width 11 height 11
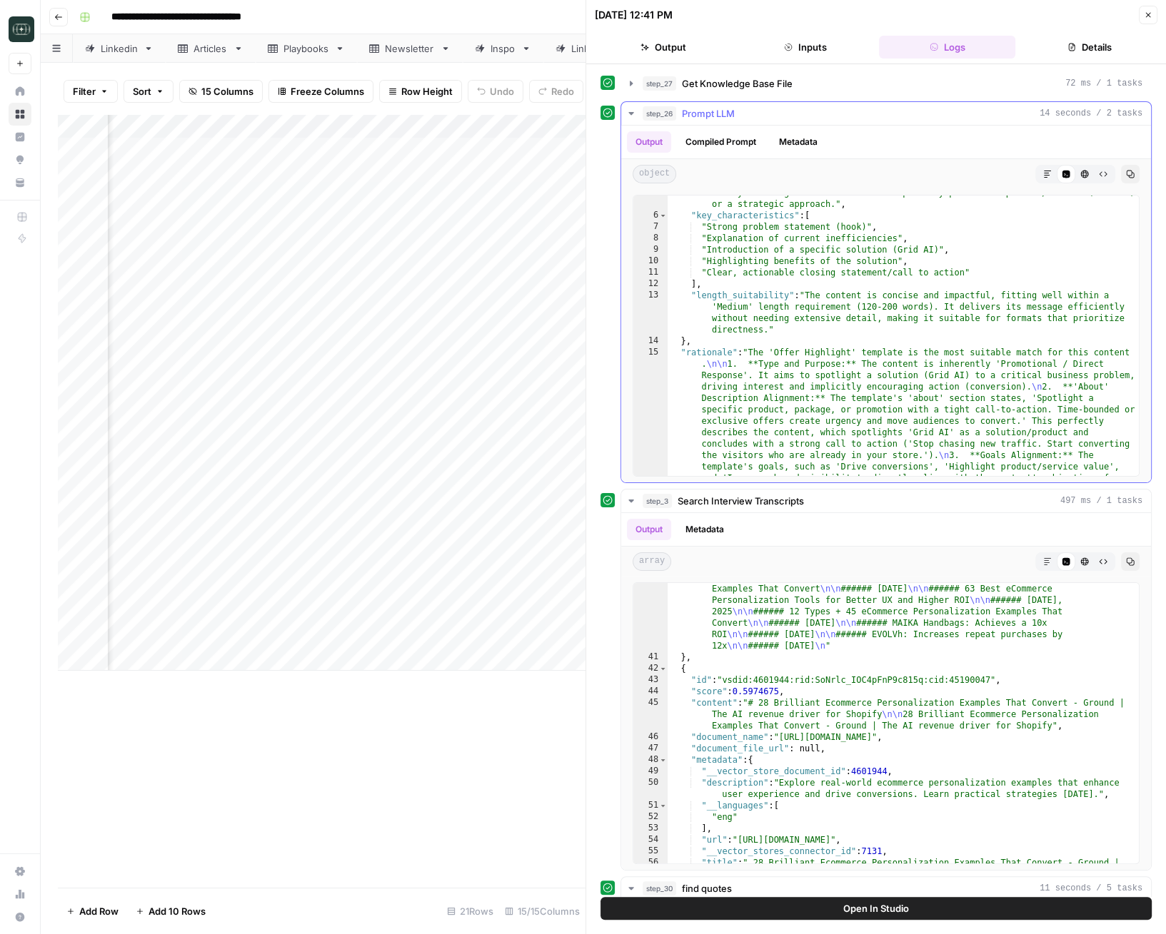
scroll to position [223, 0]
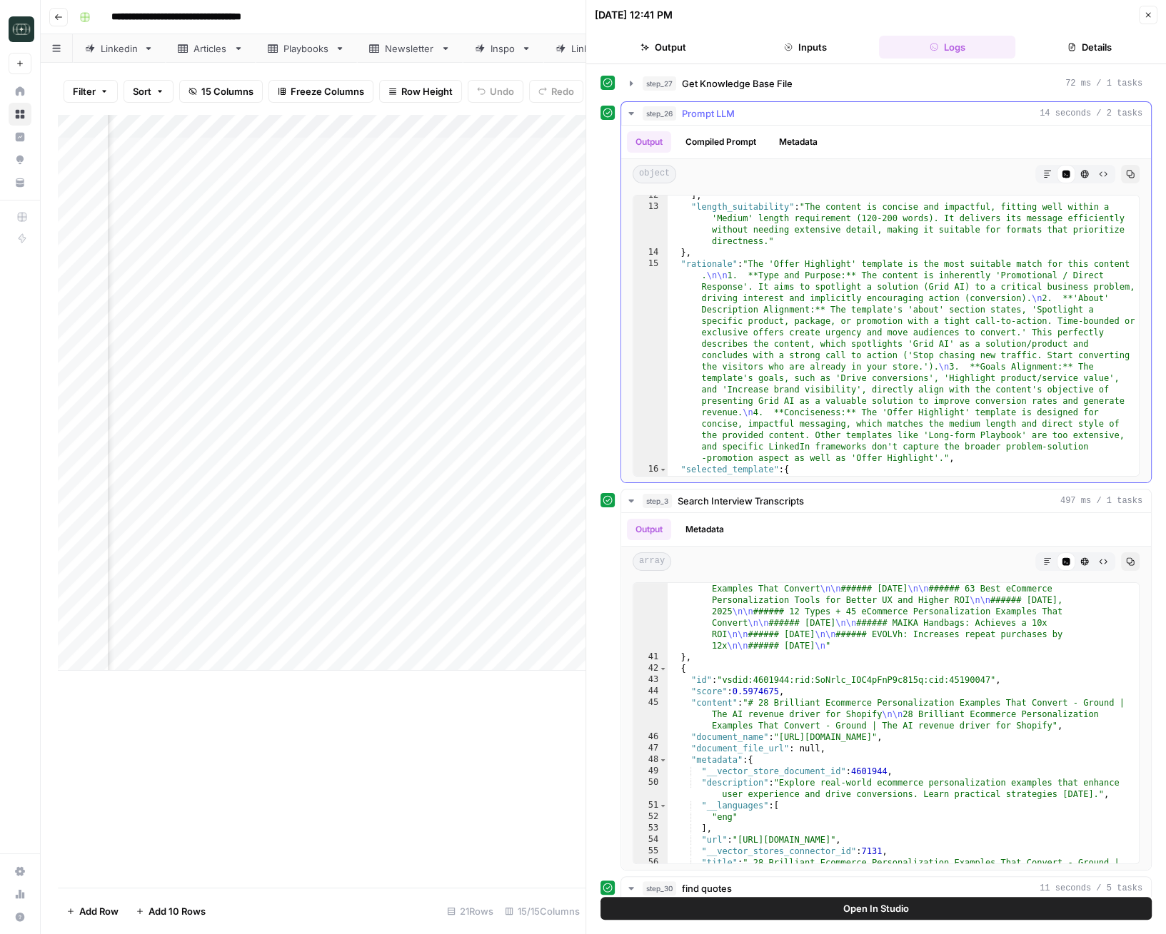
click at [627, 111] on icon "button" at bounding box center [630, 113] width 11 height 11
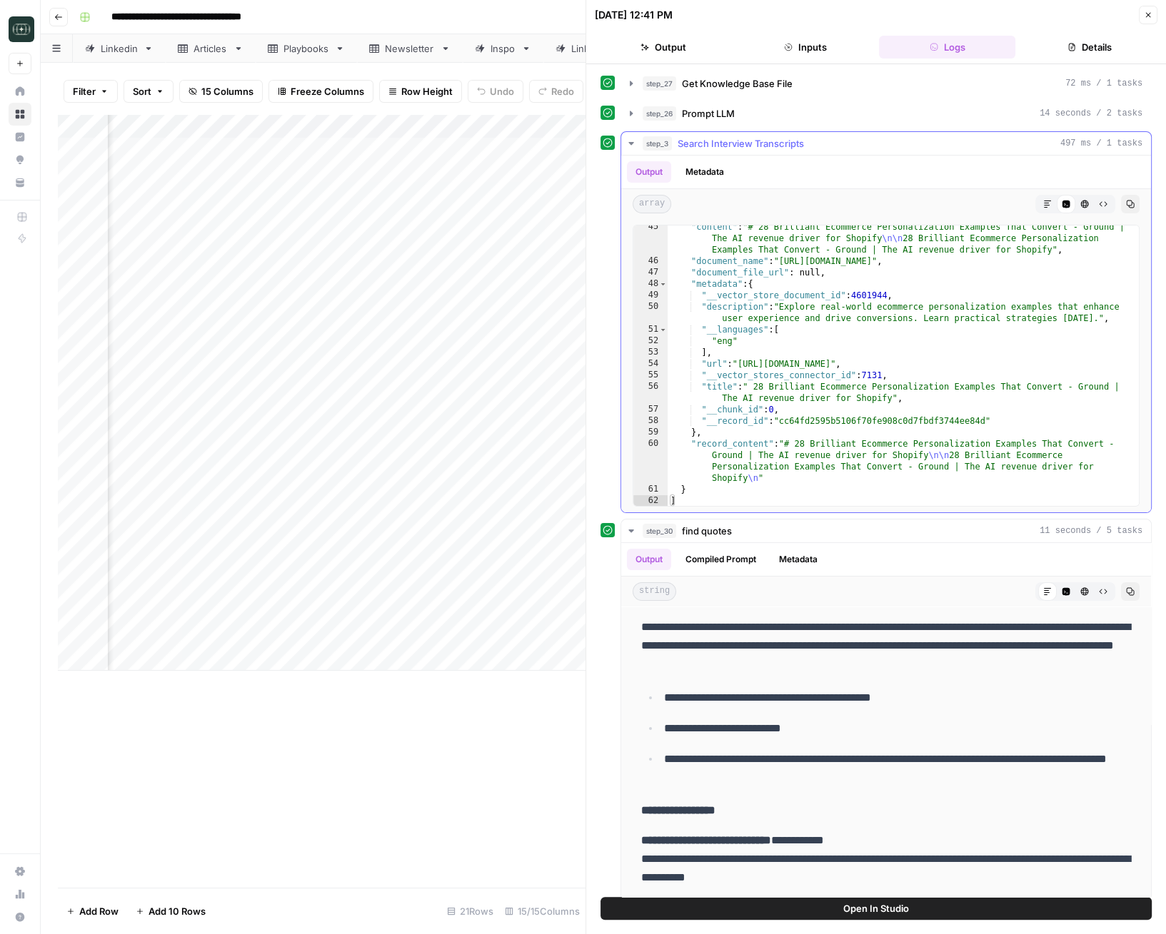
scroll to position [884, 0]
click at [928, 16] on icon "button" at bounding box center [1148, 15] width 9 height 9
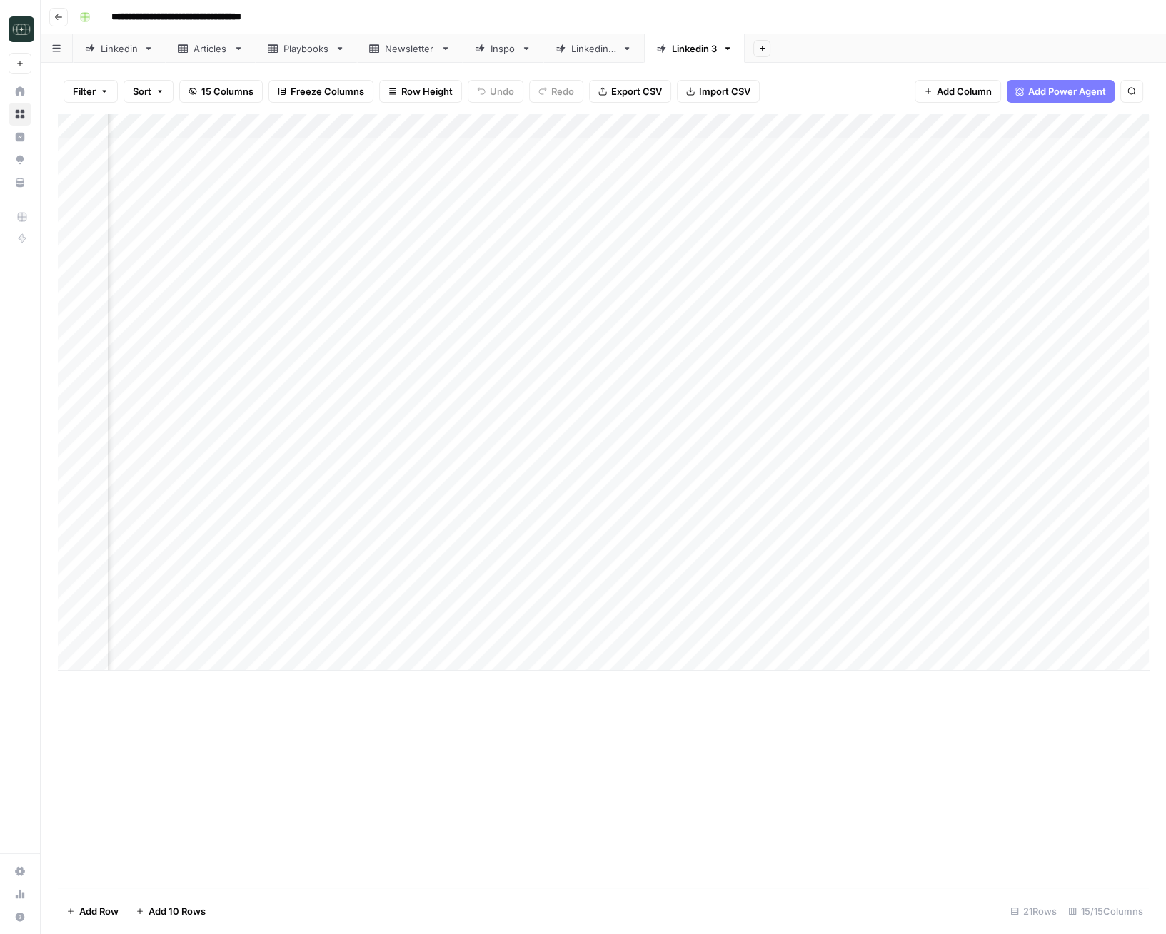
click at [928, 417] on div "Add Column" at bounding box center [603, 392] width 1091 height 557
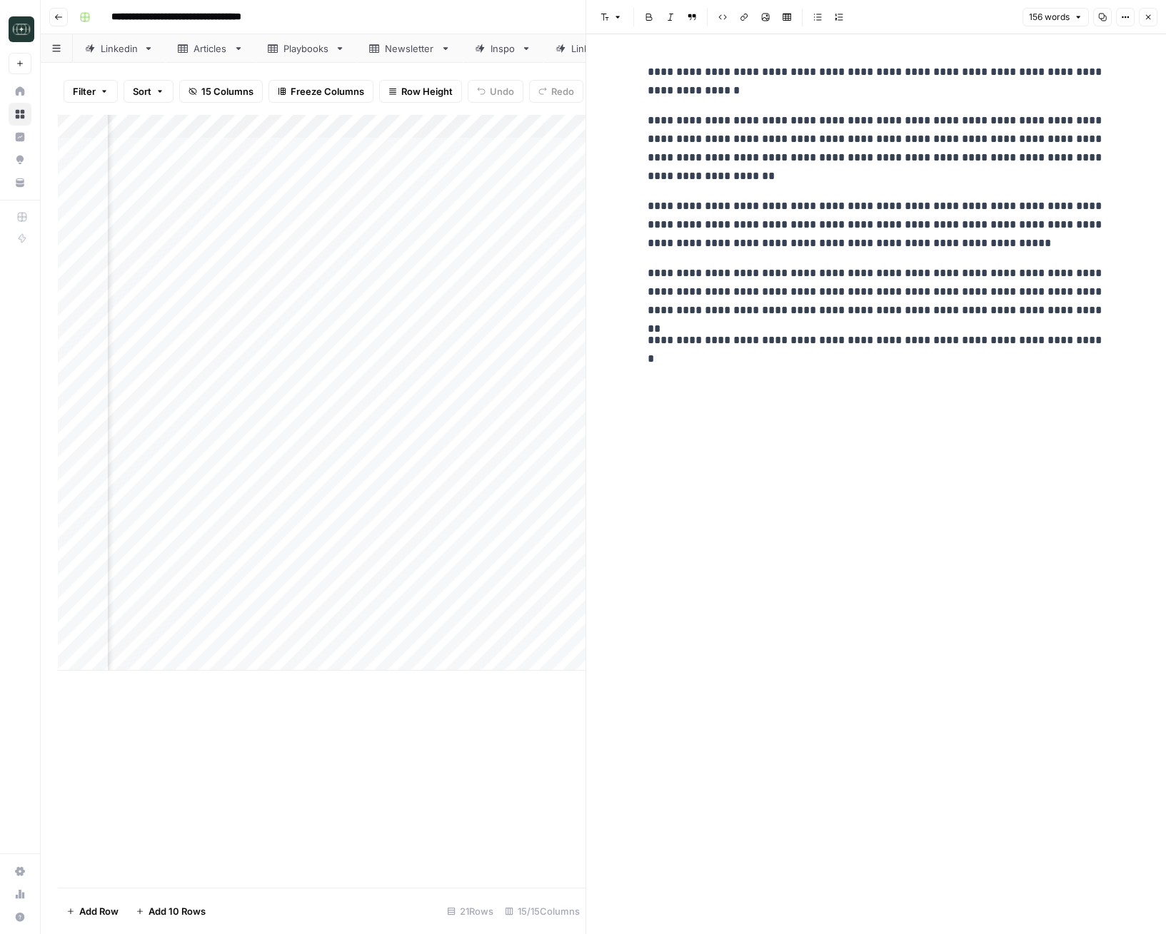
click at [928, 21] on icon "button" at bounding box center [1148, 17] width 9 height 9
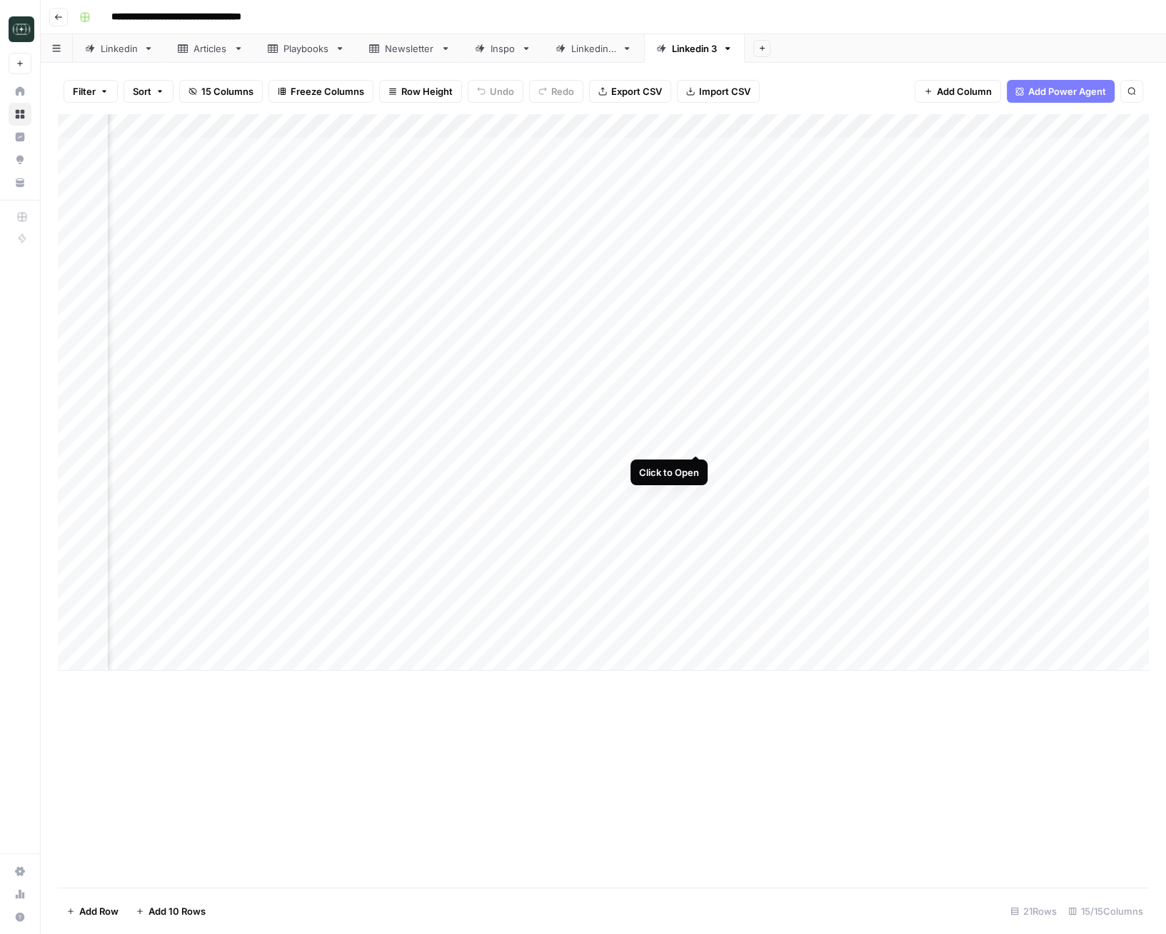
click at [695, 434] on div "Add Column" at bounding box center [603, 392] width 1091 height 557
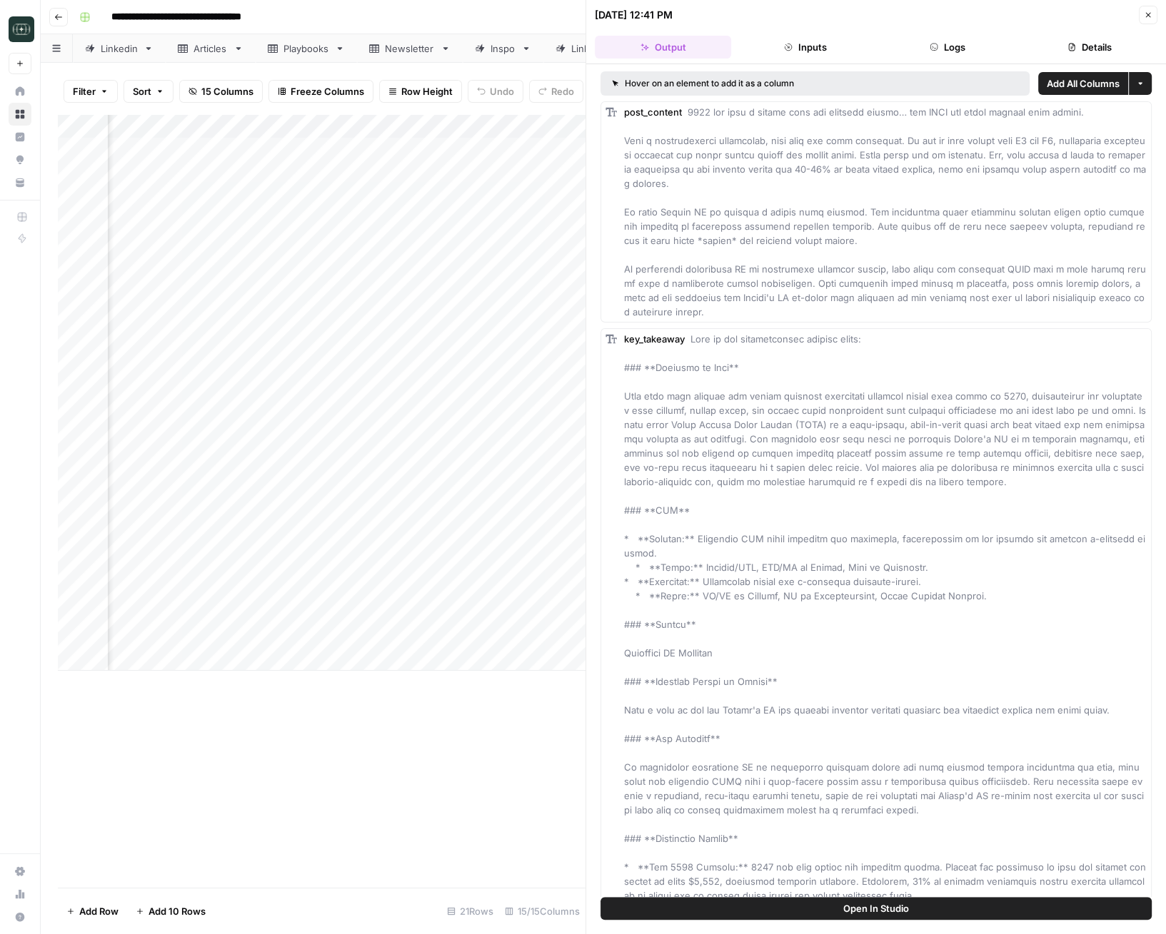
click at [928, 40] on button "Logs" at bounding box center [947, 47] width 136 height 23
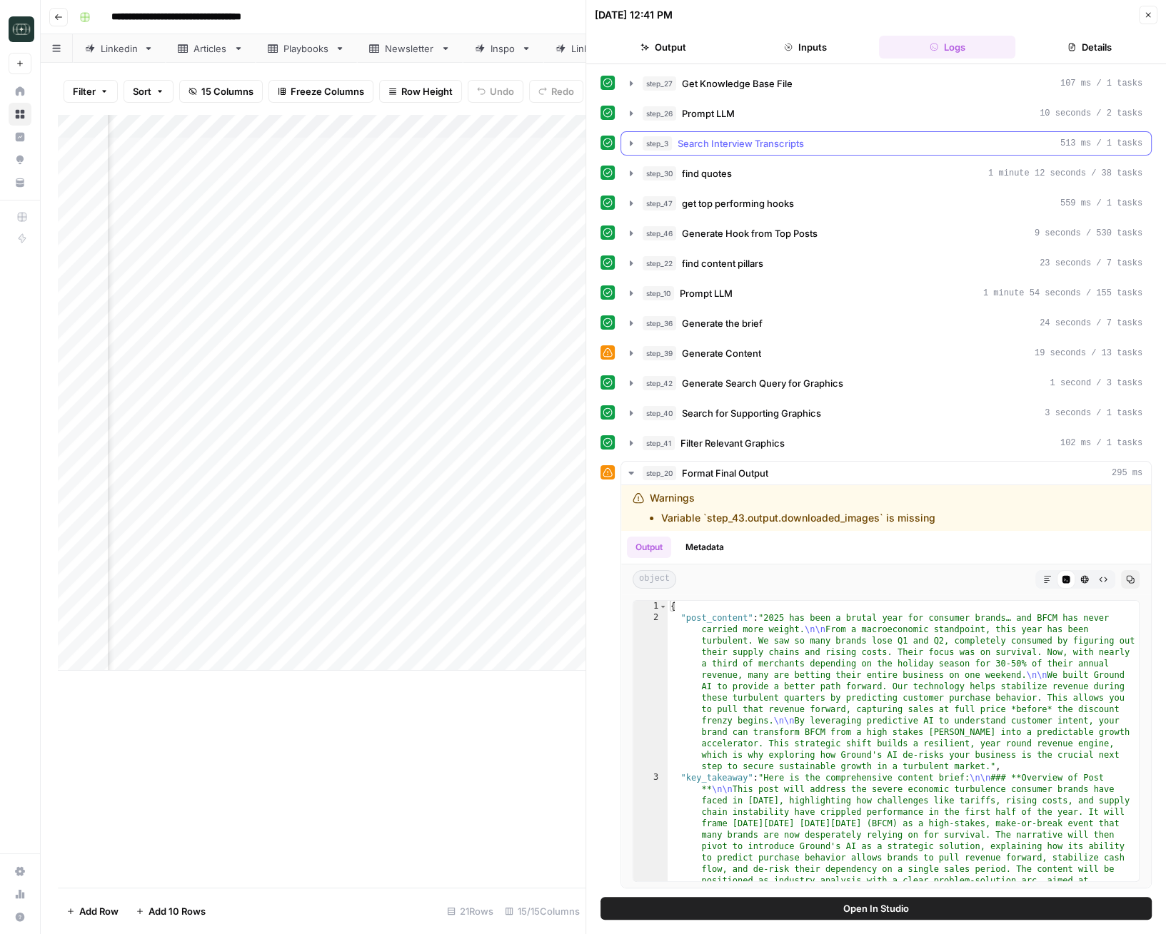
click at [792, 147] on span "Search Interview Transcripts" at bounding box center [740, 143] width 126 height 14
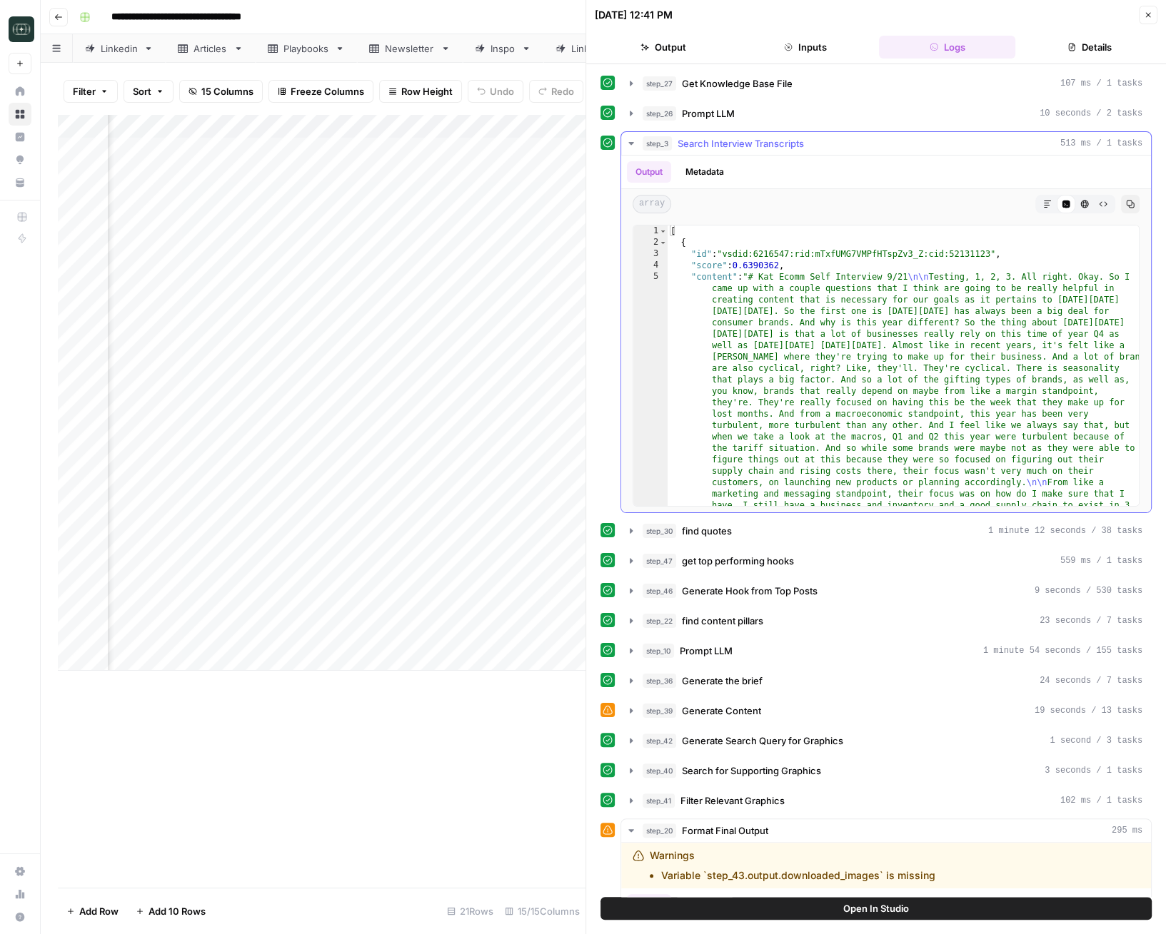
click at [792, 146] on span "Search Interview Transcripts" at bounding box center [740, 143] width 126 height 14
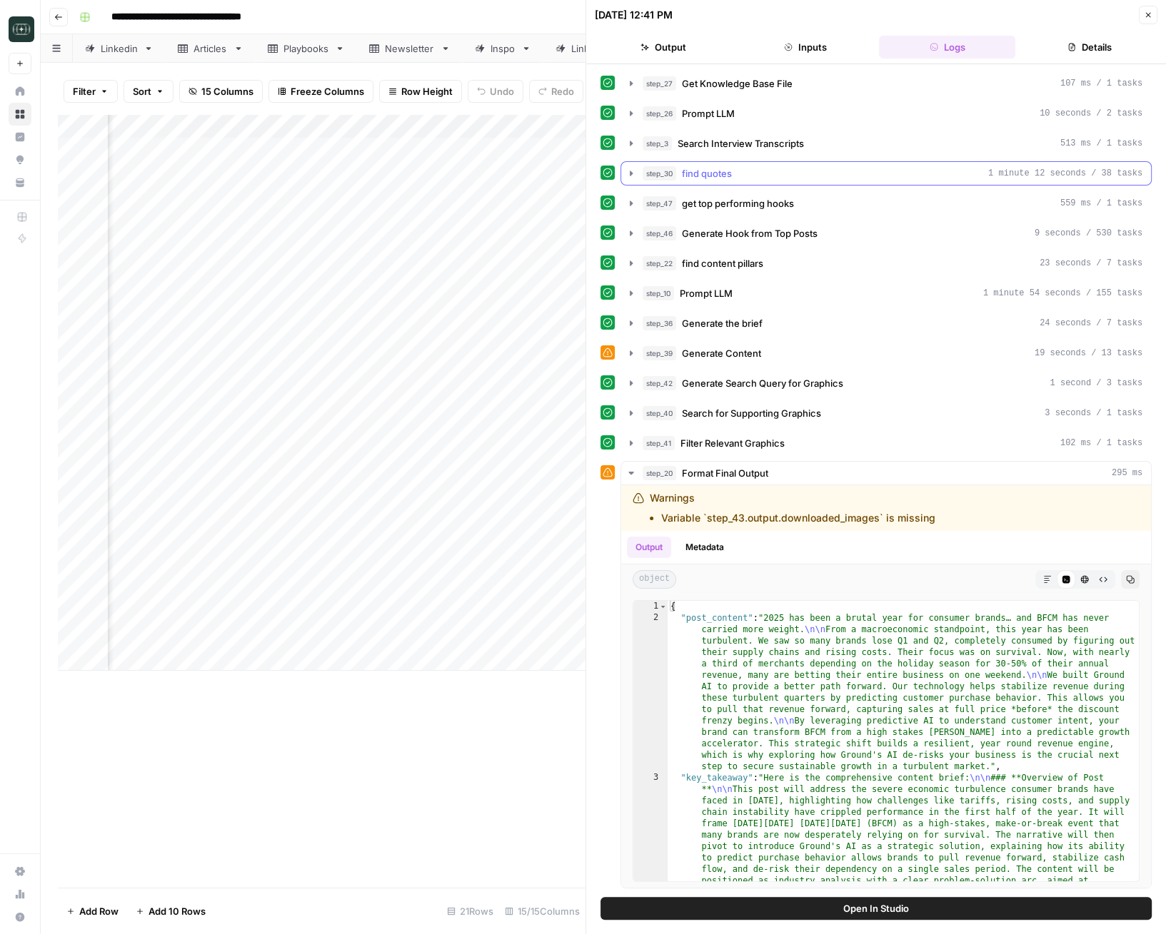
click at [778, 166] on div "step_30 find quotes 1 minute 12 seconds / 38 tasks" at bounding box center [892, 173] width 500 height 14
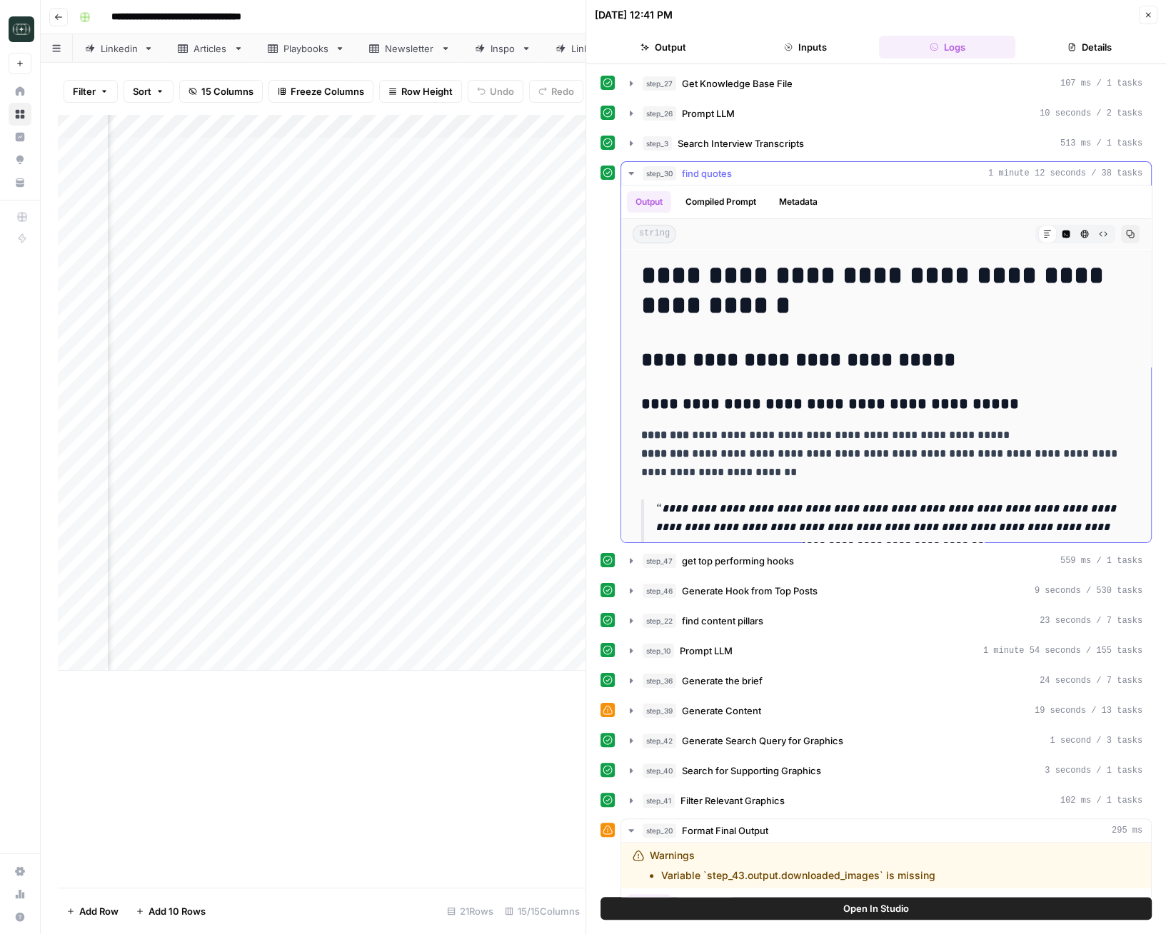
scroll to position [86, 0]
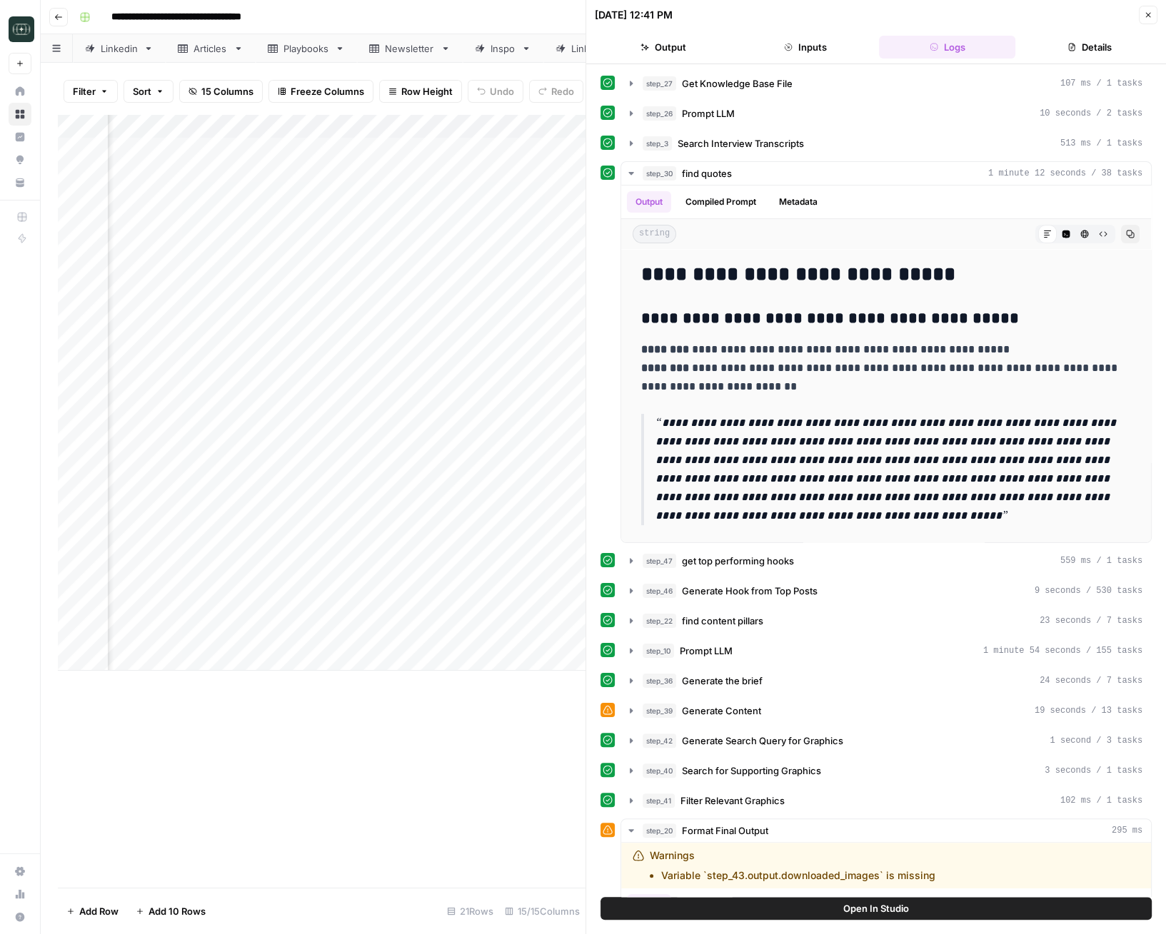
click at [928, 13] on icon "button" at bounding box center [1148, 15] width 9 height 9
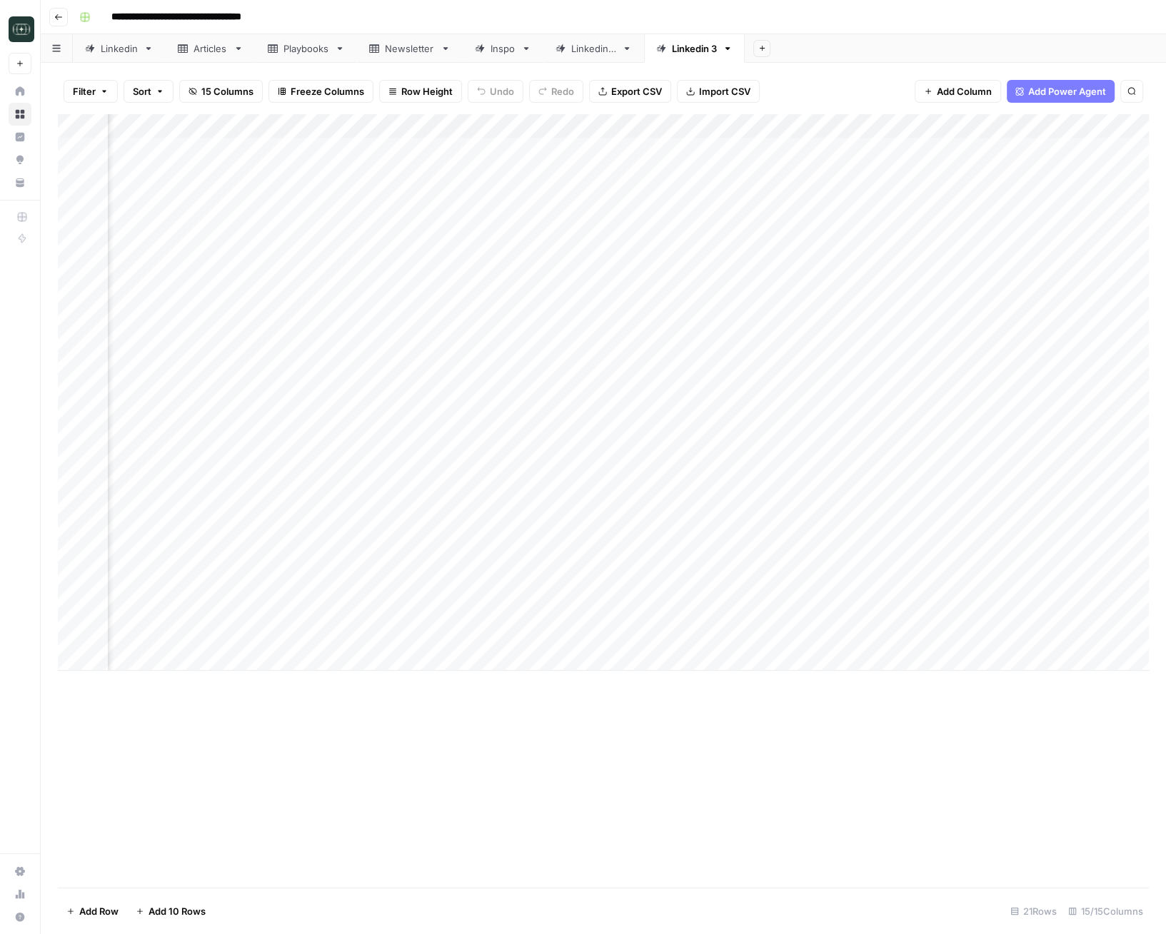
scroll to position [0, 196]
click at [838, 415] on div "Add Column" at bounding box center [603, 392] width 1091 height 557
click at [689, 744] on div "Add Column" at bounding box center [603, 501] width 1091 height 774
click at [928, 415] on div "Add Column" at bounding box center [603, 392] width 1091 height 557
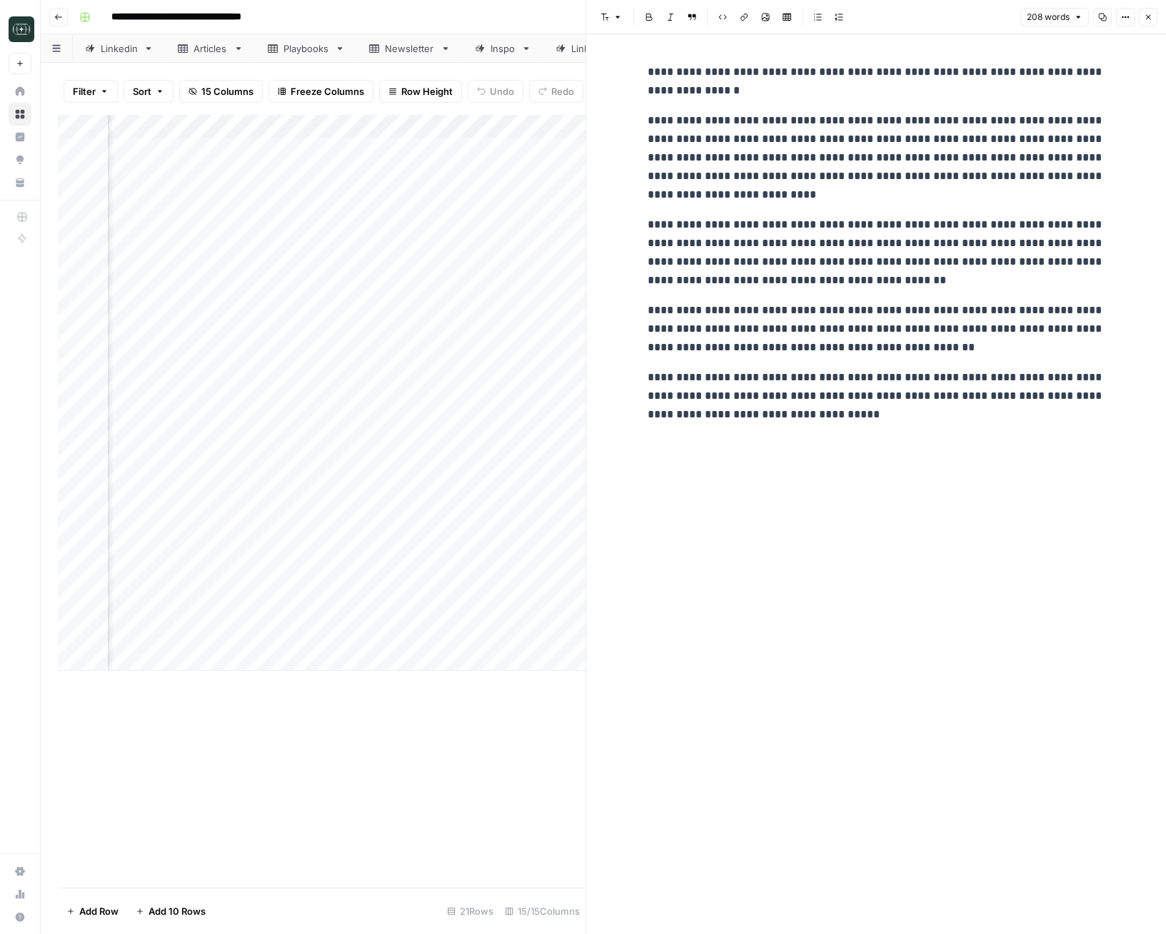
click at [928, 21] on button "Close" at bounding box center [1148, 17] width 19 height 19
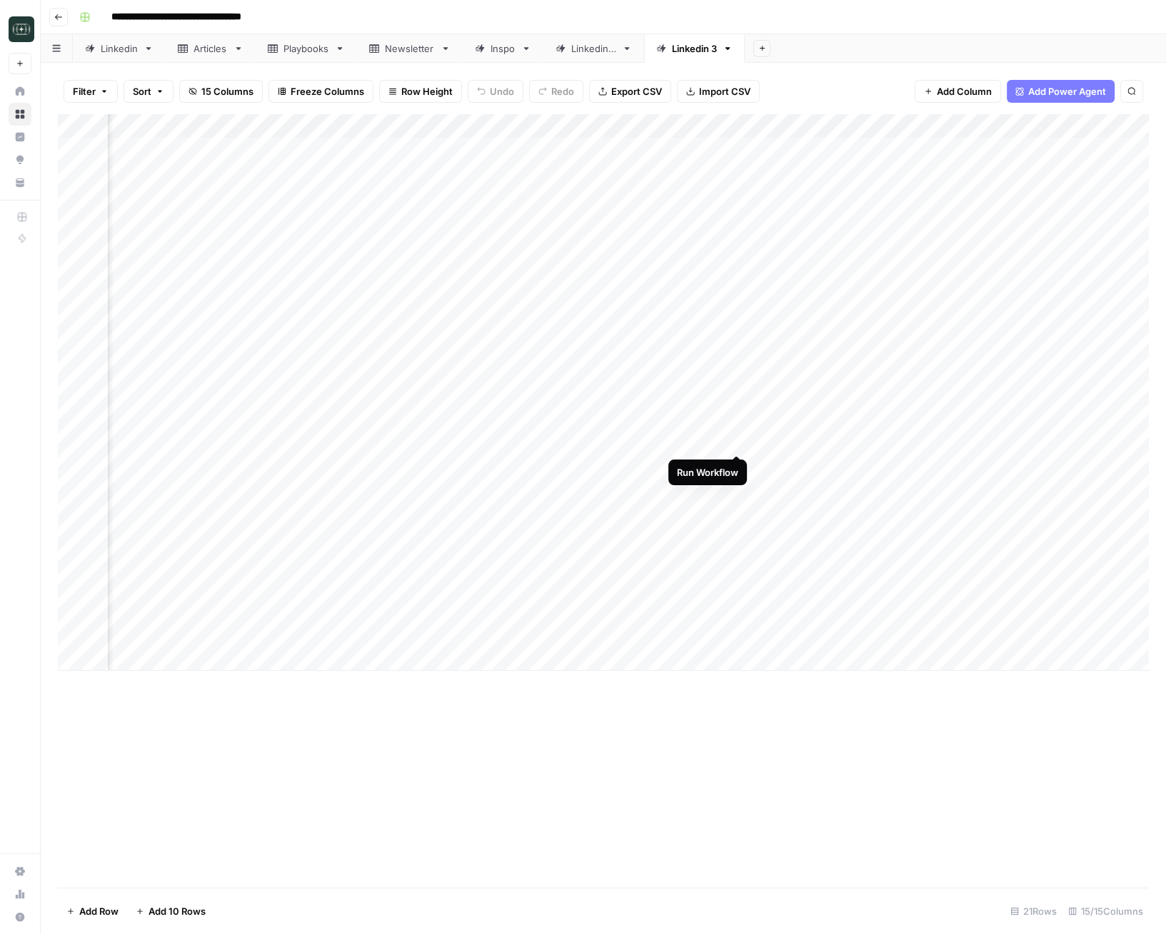
click at [737, 443] on div "Add Column" at bounding box center [603, 392] width 1091 height 557
click at [736, 466] on div "Add Column" at bounding box center [603, 392] width 1091 height 557
click at [738, 489] on div "Add Column" at bounding box center [603, 392] width 1091 height 557
click at [737, 518] on div "Add Column" at bounding box center [603, 392] width 1091 height 557
click at [738, 540] on div "Add Column" at bounding box center [603, 392] width 1091 height 557
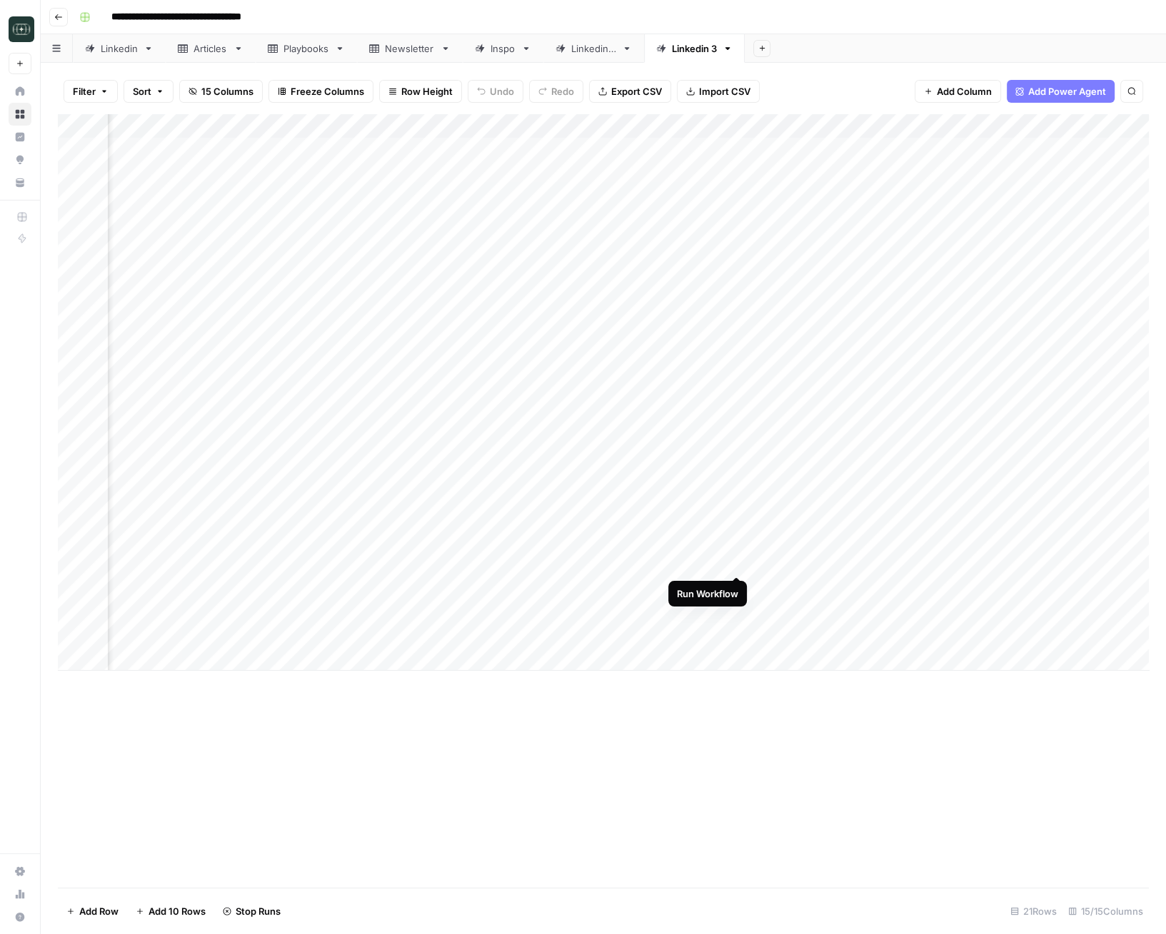
click at [740, 562] on div "Add Column" at bounding box center [603, 392] width 1091 height 557
click at [738, 590] on div "Add Column" at bounding box center [603, 392] width 1091 height 557
click at [737, 610] on div "Add Column" at bounding box center [603, 392] width 1091 height 557
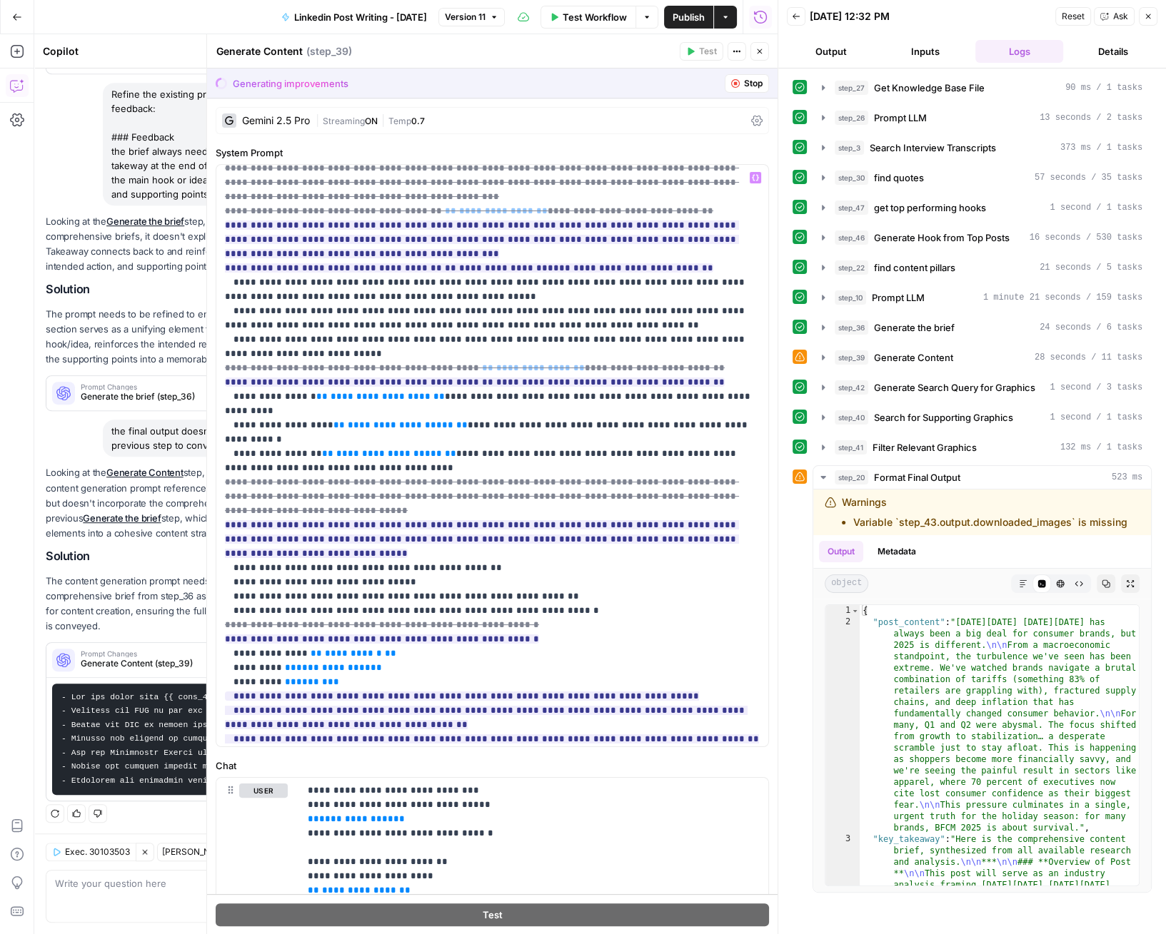
scroll to position [745, 0]
click at [763, 83] on button "Accept All" at bounding box center [735, 83] width 66 height 19
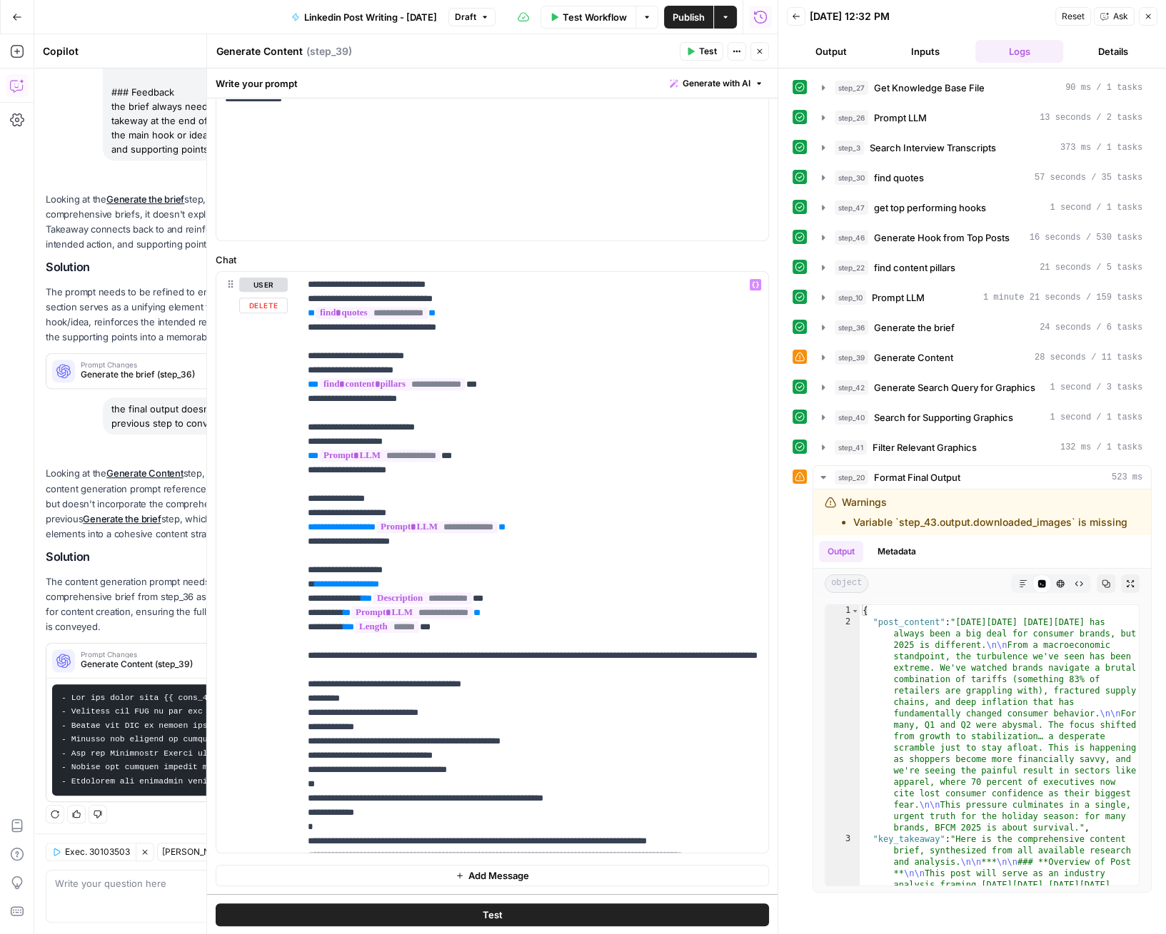
scroll to position [301, 0]
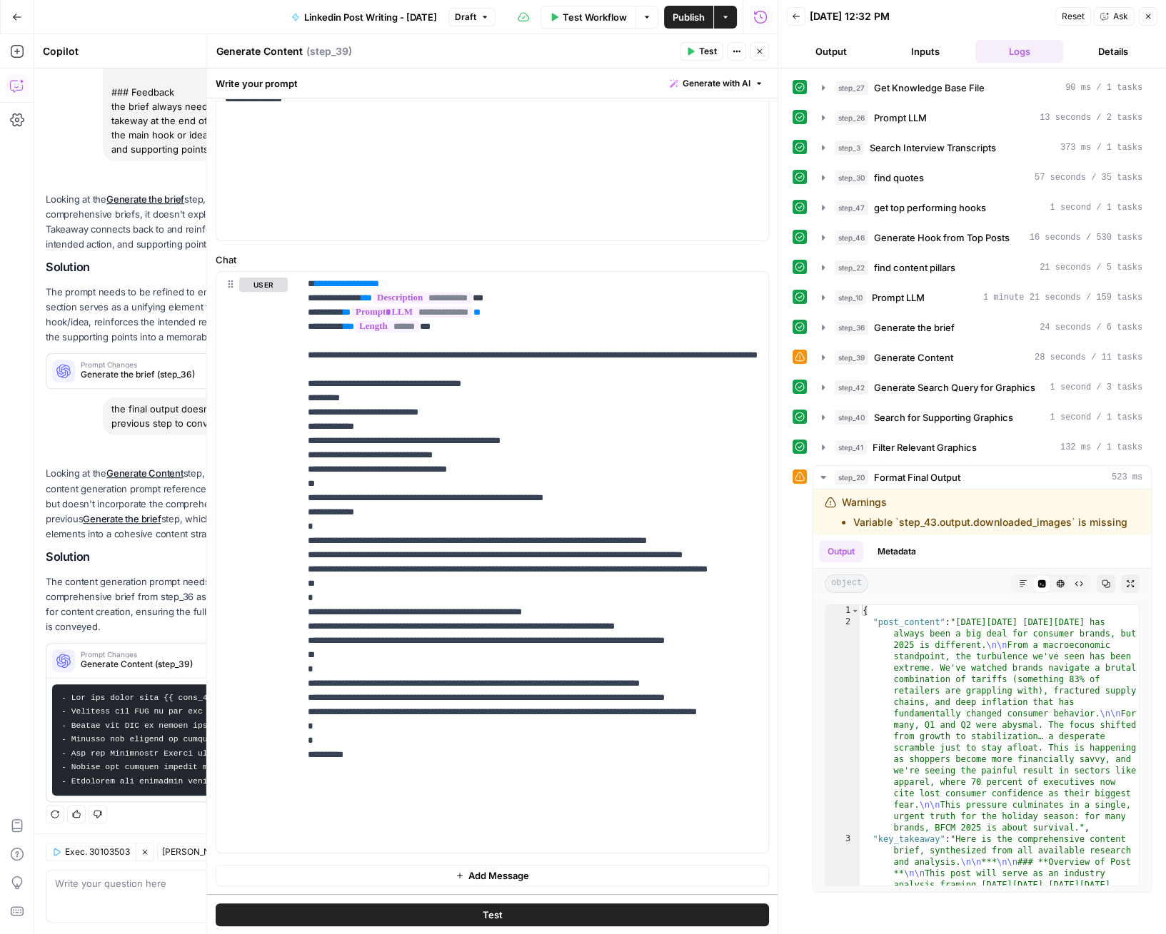
click at [695, 24] on button "Publish" at bounding box center [688, 17] width 49 height 23
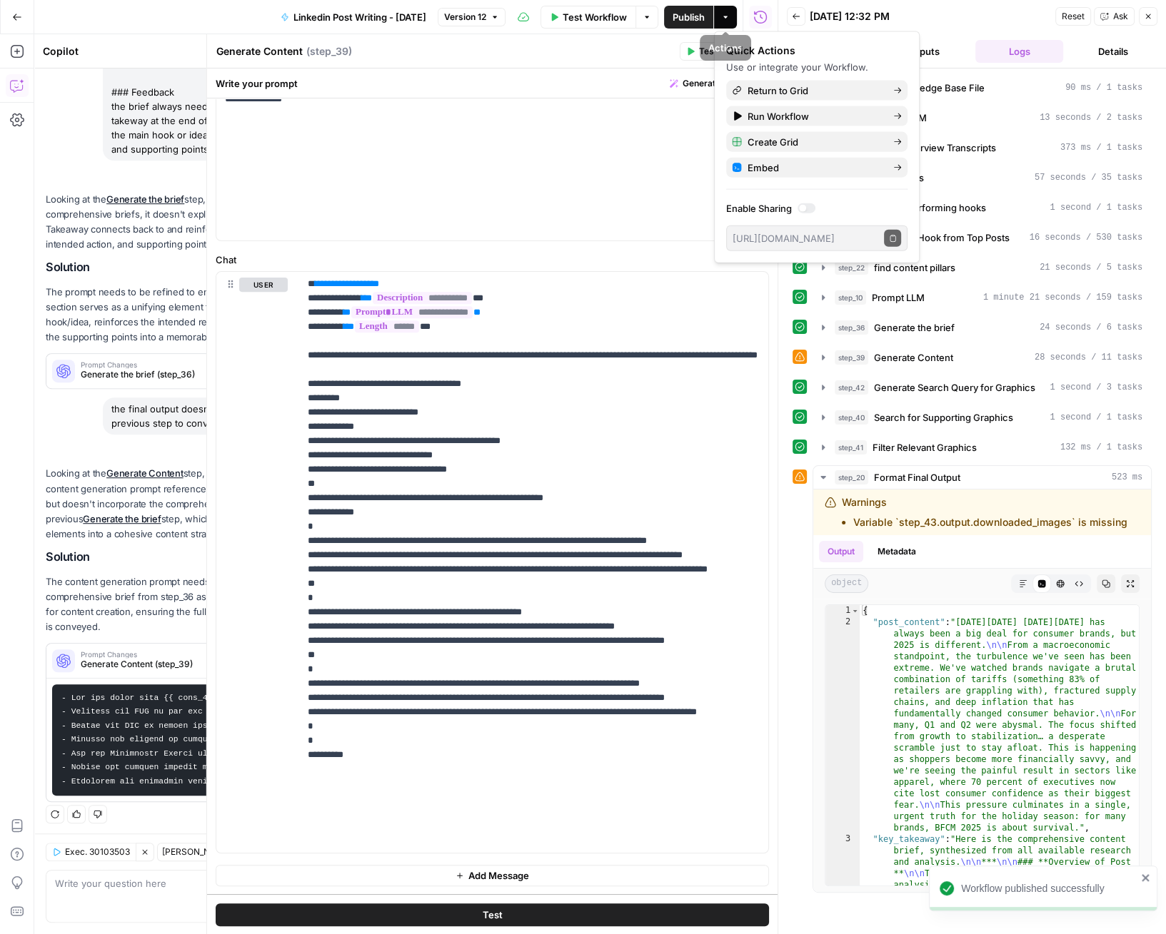
click at [633, 44] on div "Generate Content Generate Content ( step_39 )" at bounding box center [446, 52] width 460 height 16
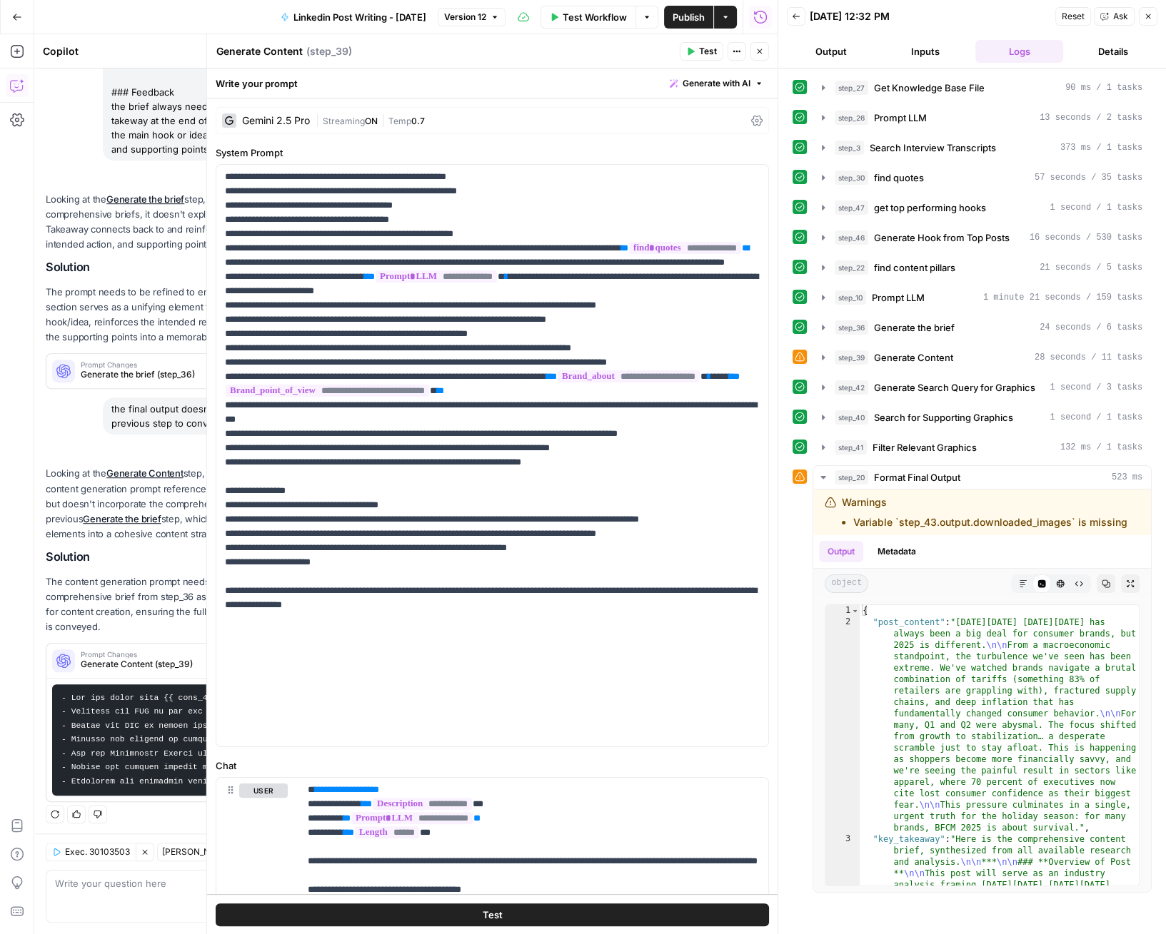
click at [759, 53] on icon "button" at bounding box center [759, 51] width 9 height 9
